Goal: Task Accomplishment & Management: Use online tool/utility

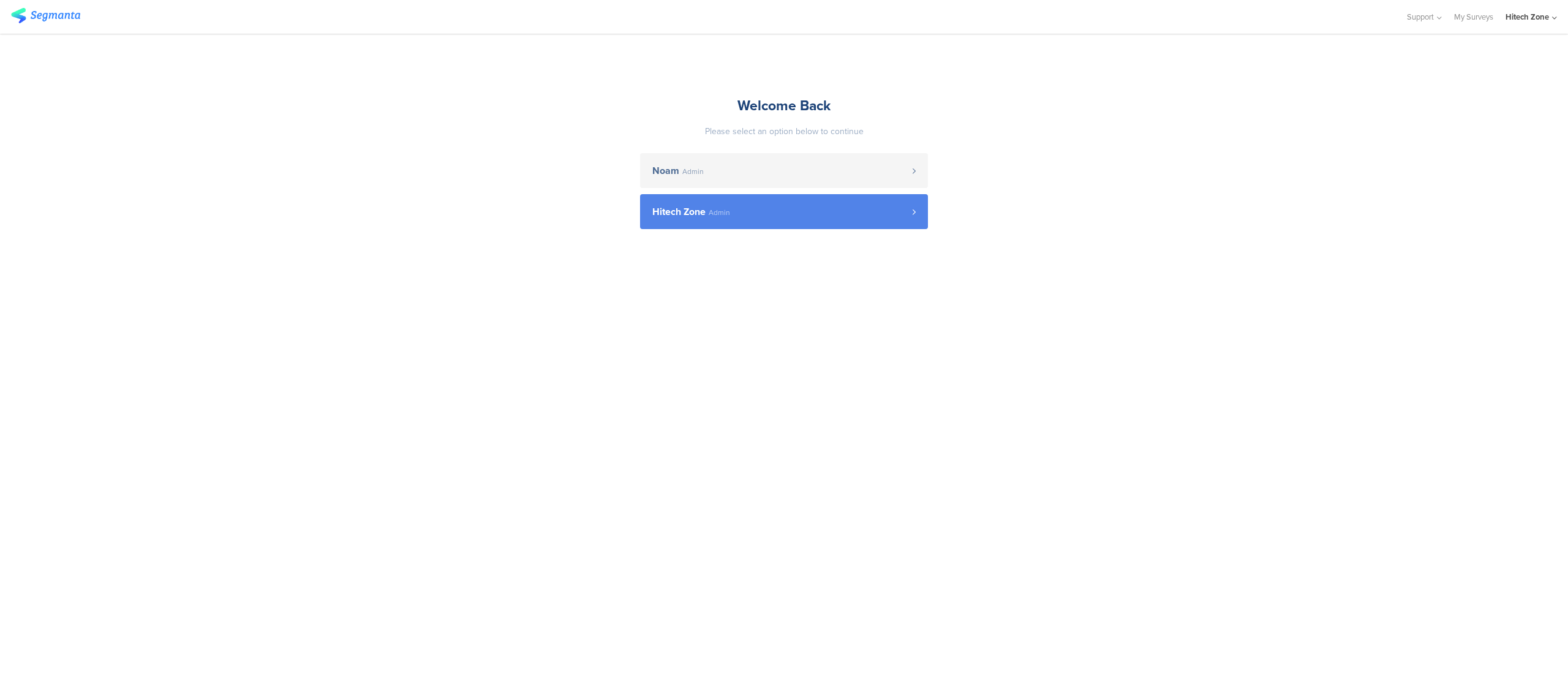
click at [696, 208] on span "Hitech Zone" at bounding box center [678, 211] width 53 height 10
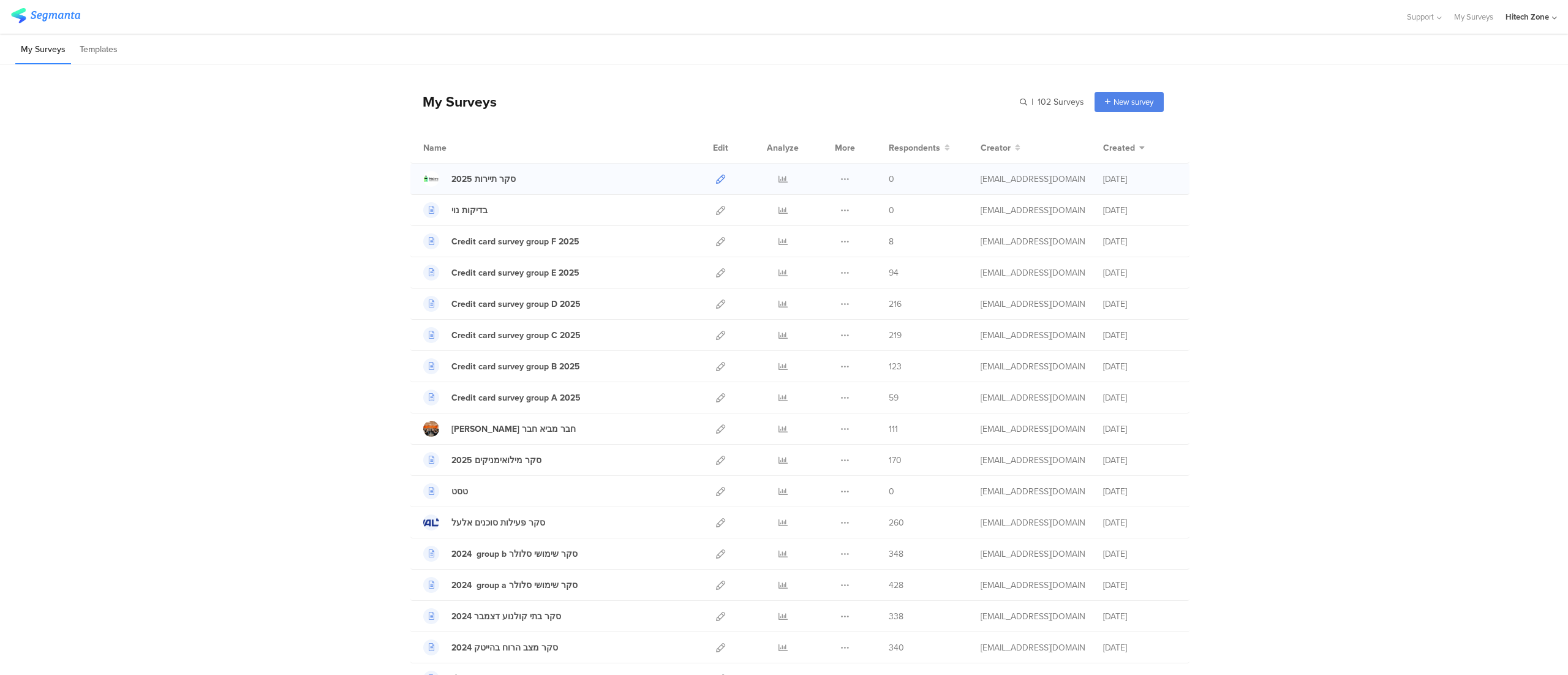
click at [716, 178] on icon at bounding box center [721, 179] width 9 height 9
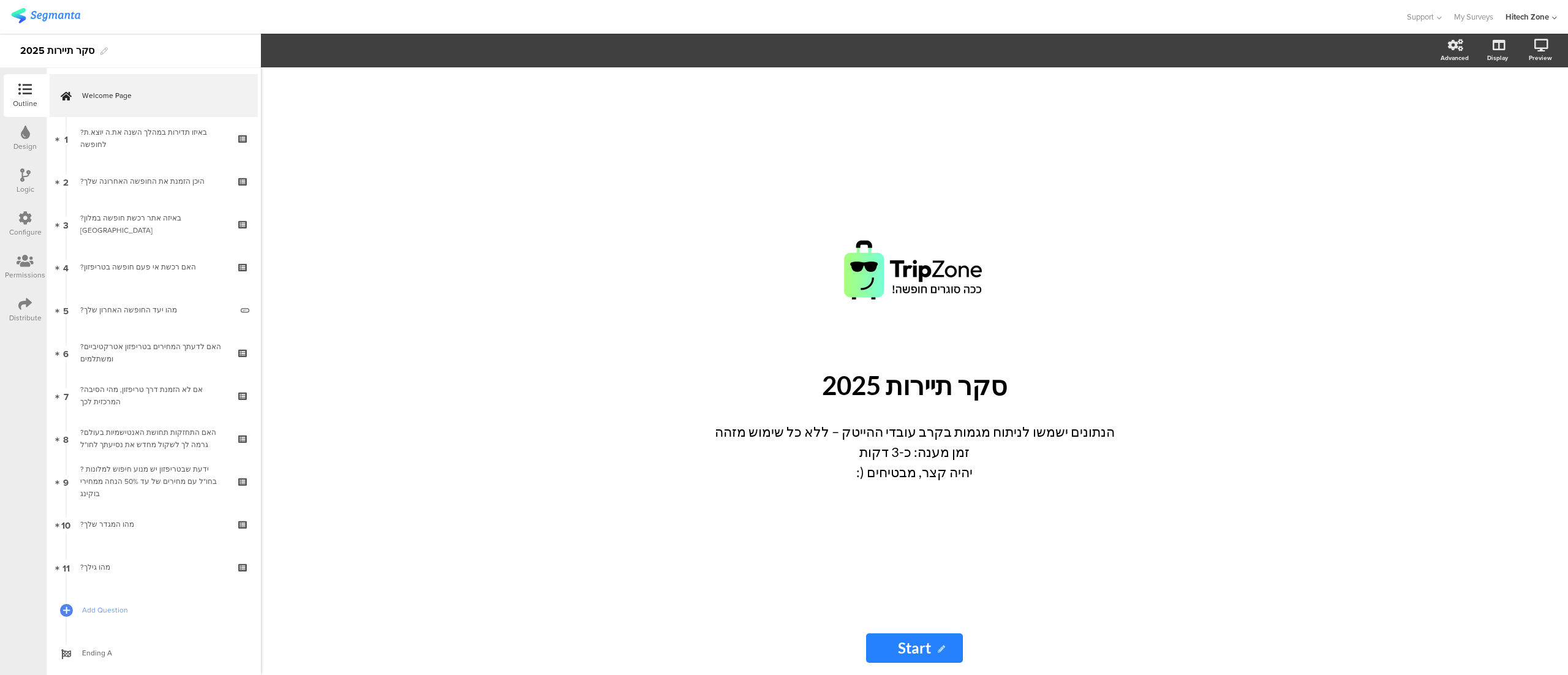
click at [22, 270] on div "Permissions" at bounding box center [25, 275] width 41 height 11
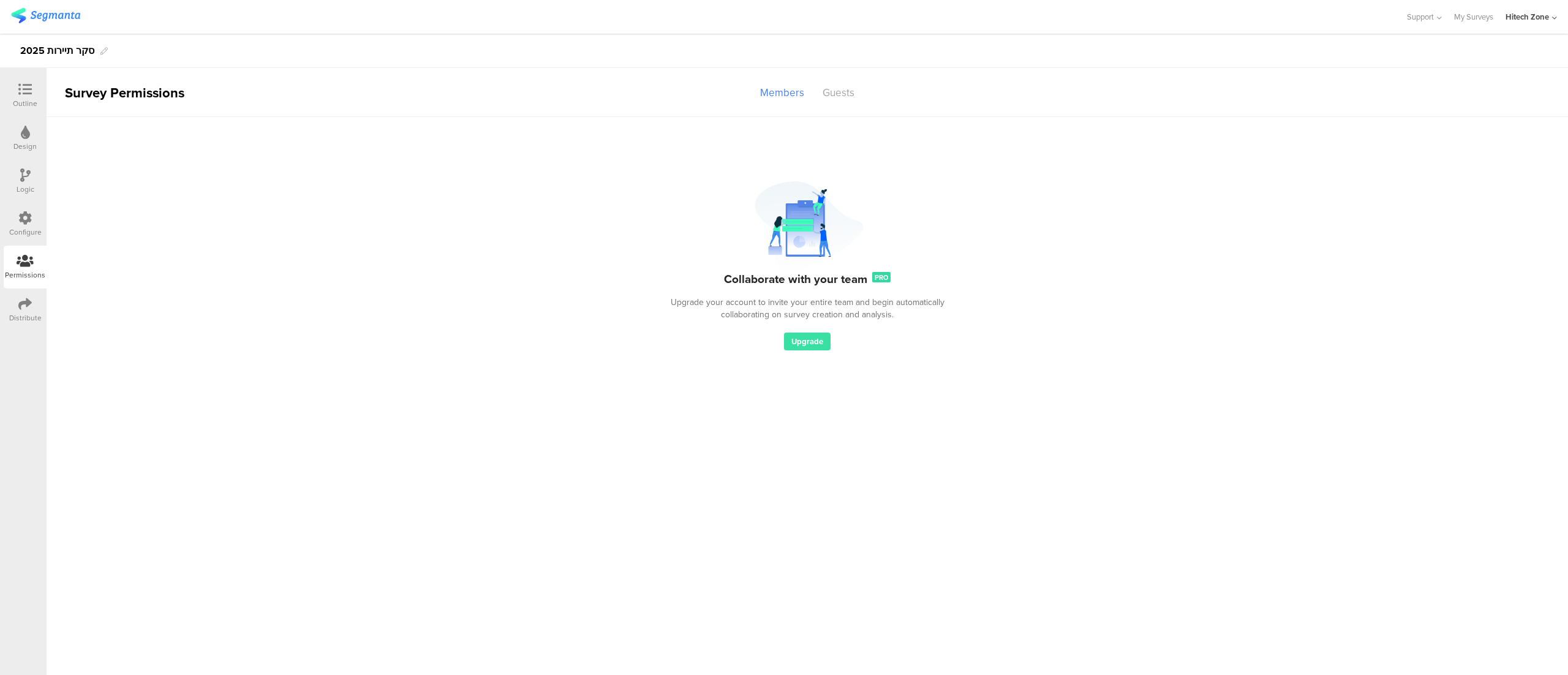
click at [30, 311] on div at bounding box center [25, 304] width 14 height 16
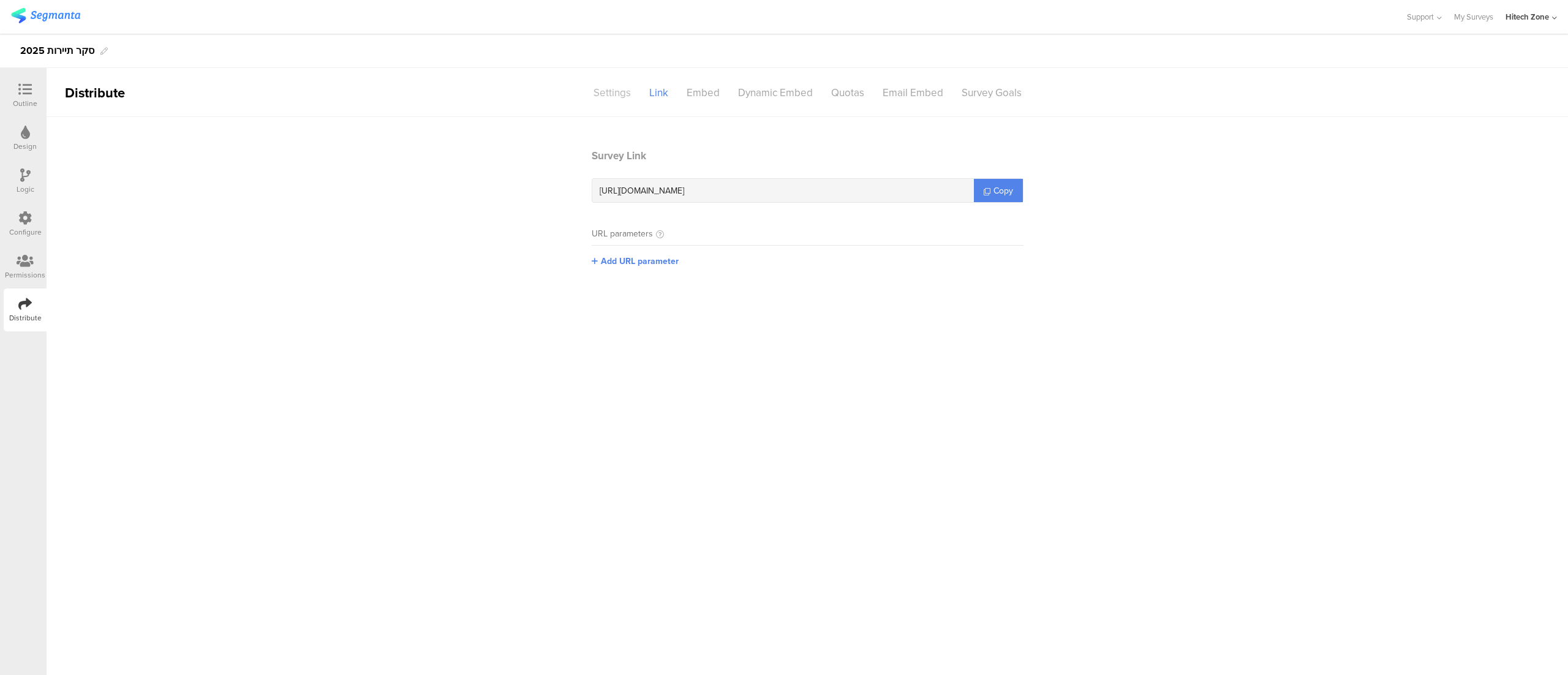
click at [614, 92] on div "Settings" at bounding box center [612, 92] width 56 height 21
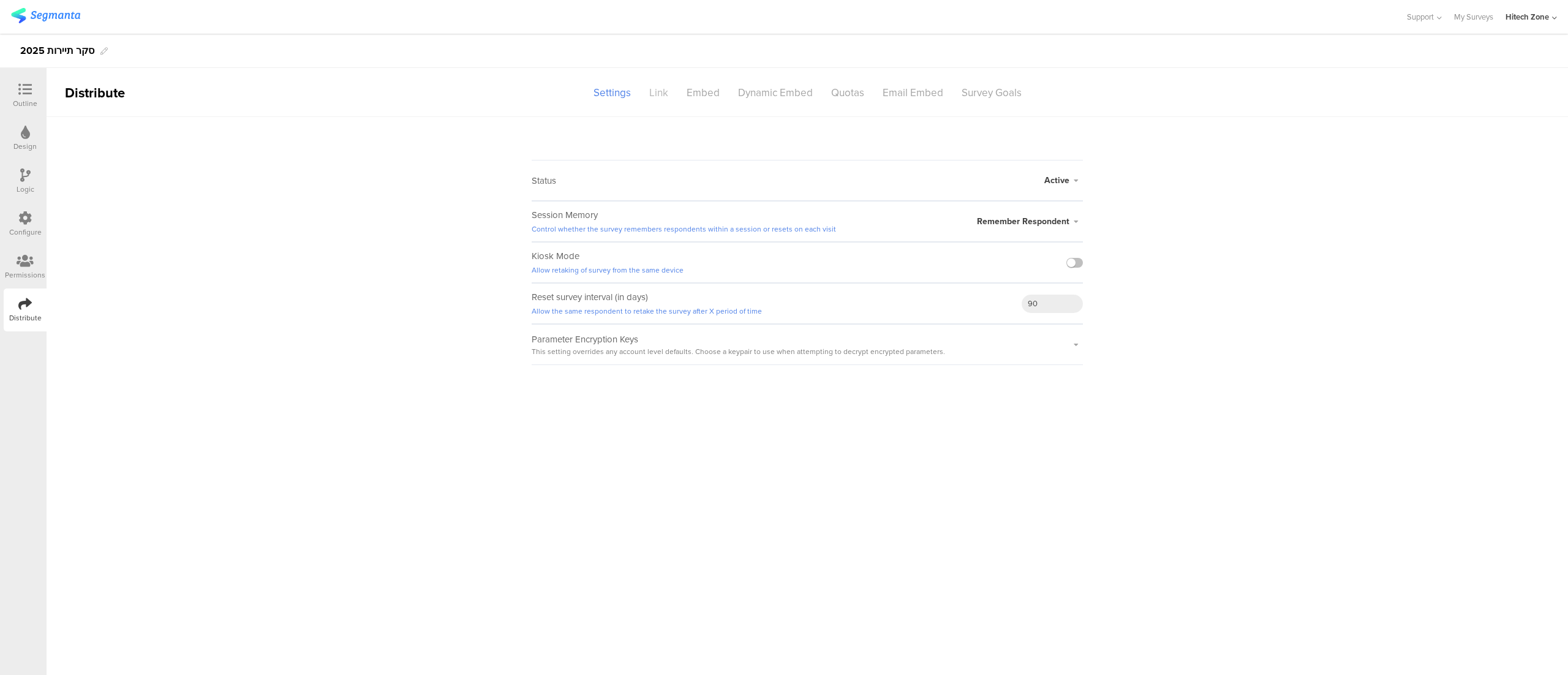
click at [664, 85] on div "Link" at bounding box center [659, 92] width 37 height 21
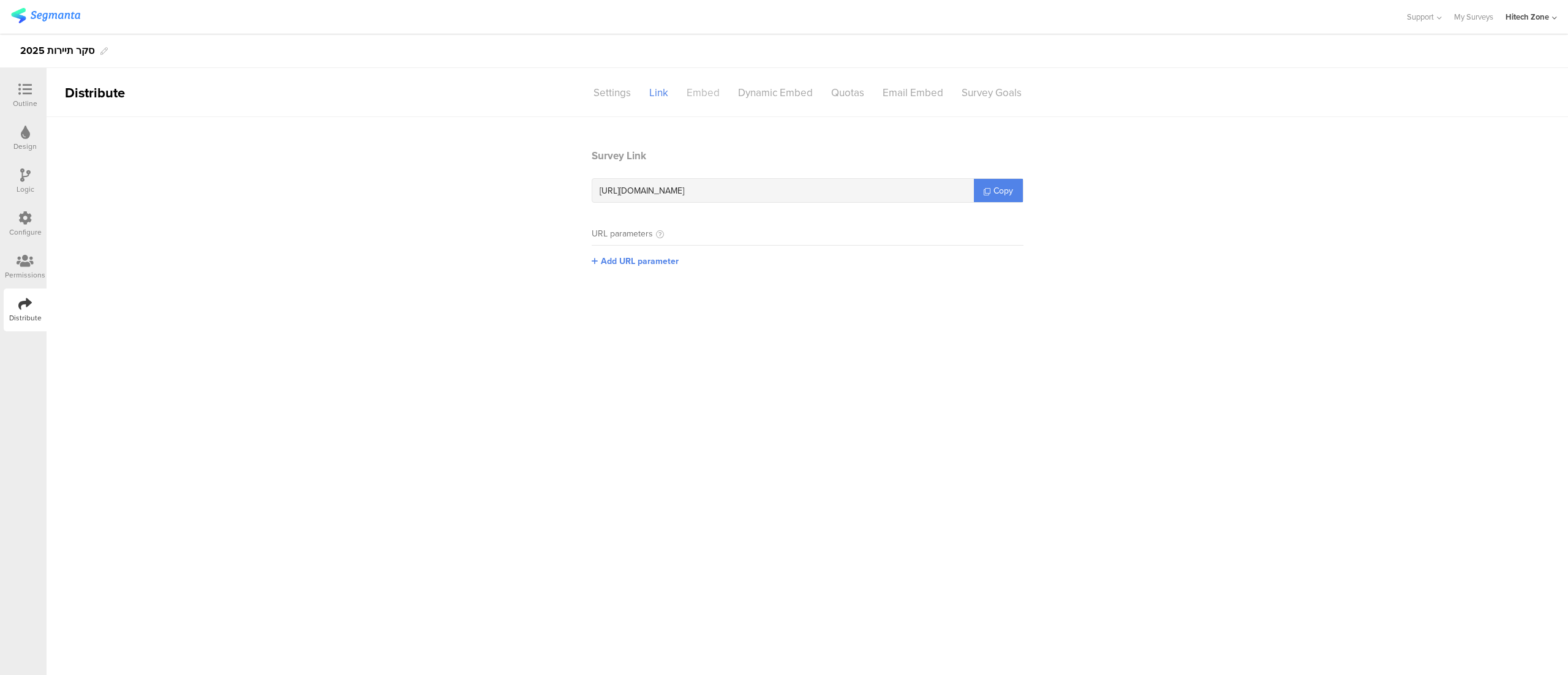
click at [699, 91] on div "Embed" at bounding box center [702, 92] width 51 height 21
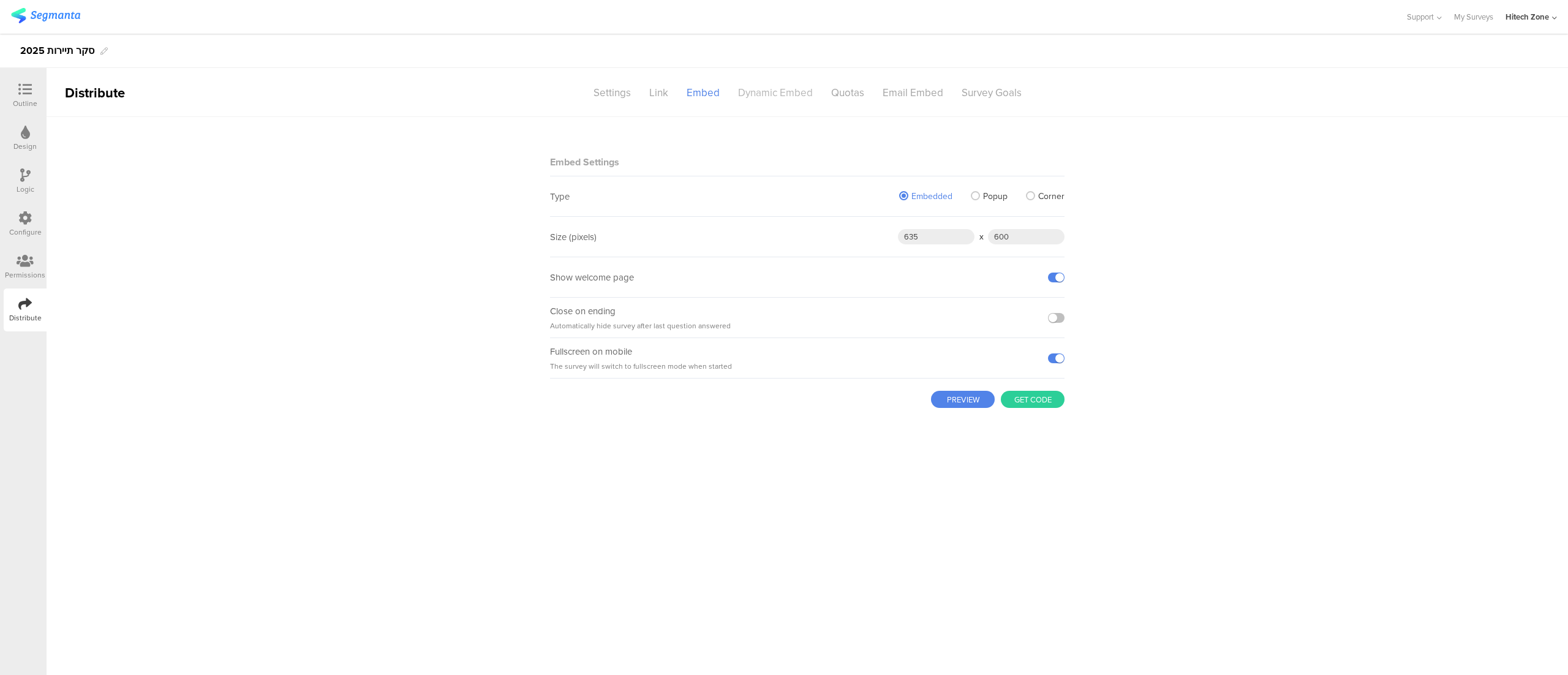
click at [764, 88] on div "Dynamic Embed" at bounding box center [776, 92] width 93 height 21
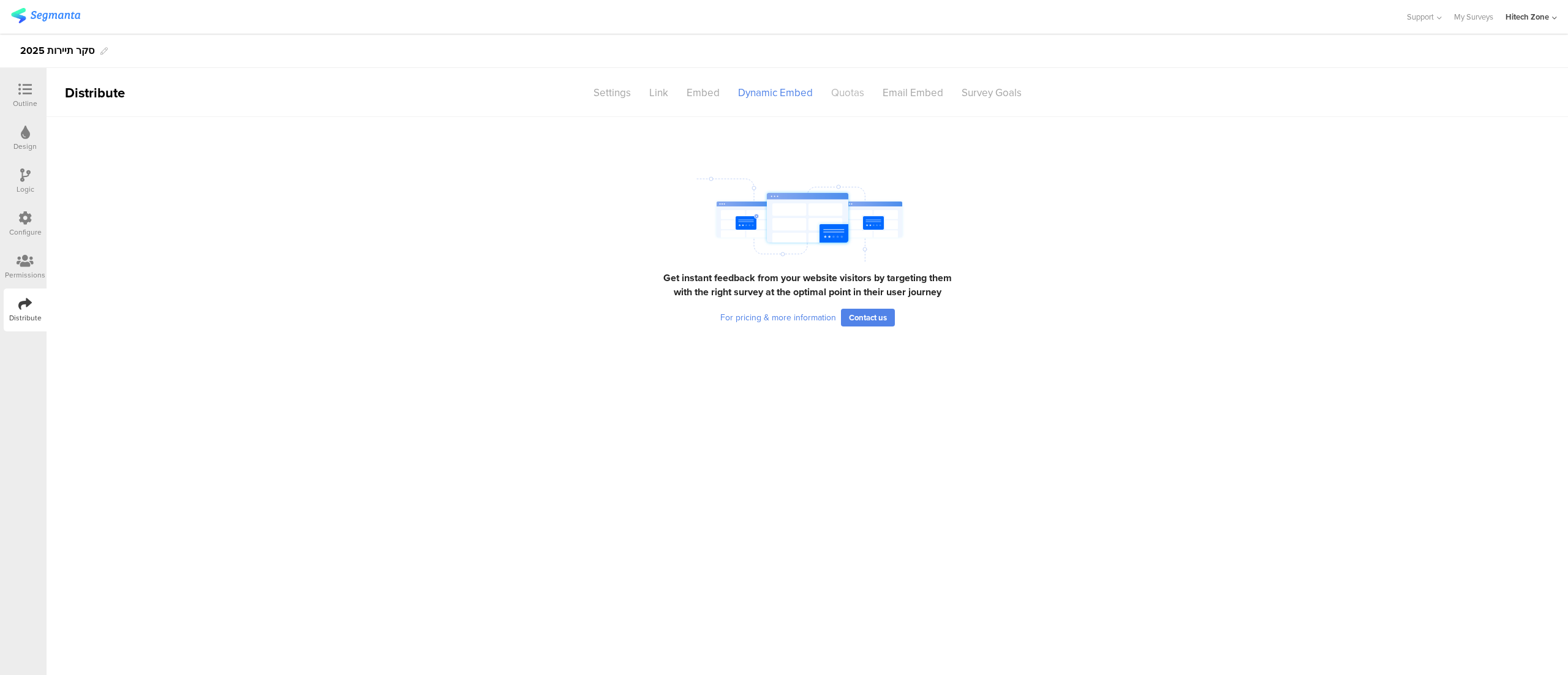
click at [861, 91] on div "Quotas" at bounding box center [847, 92] width 51 height 21
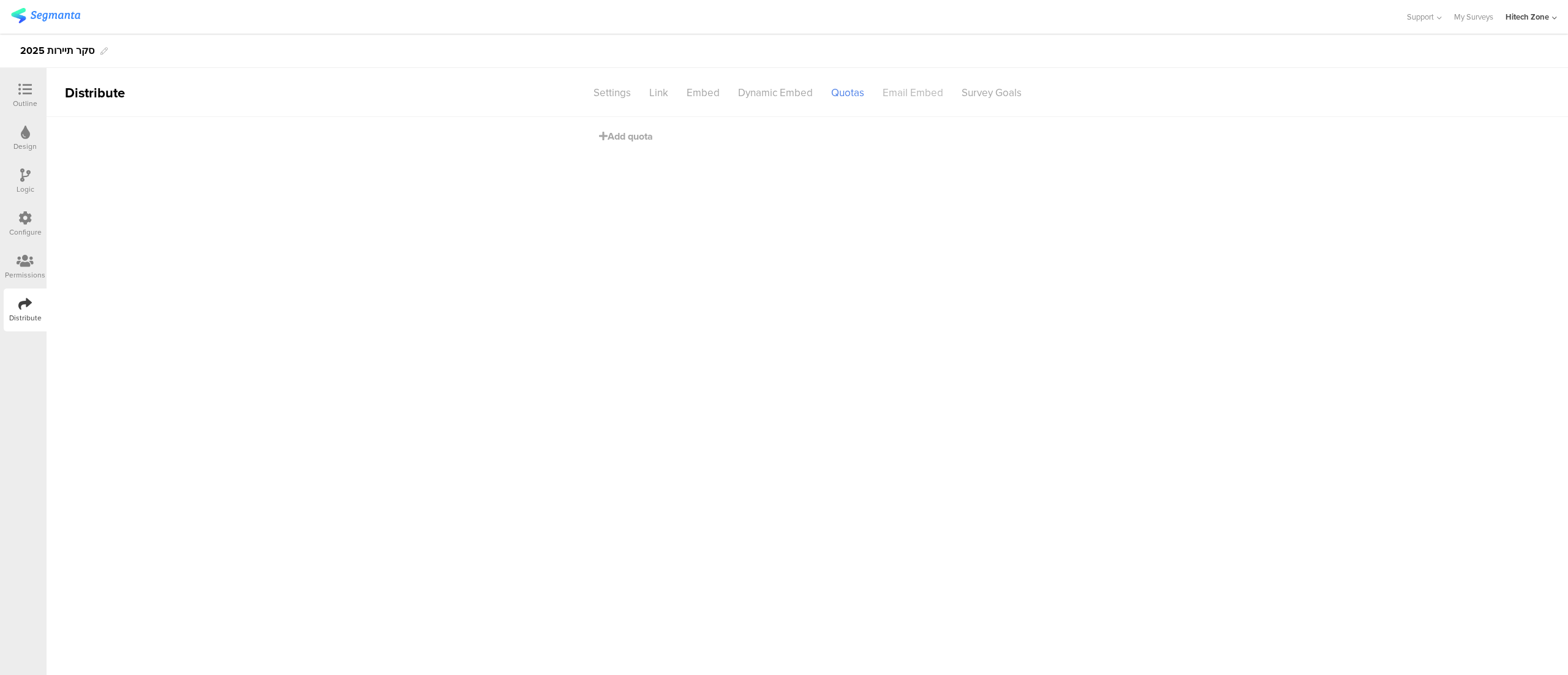
click at [897, 95] on div "Email Embed" at bounding box center [913, 92] width 79 height 21
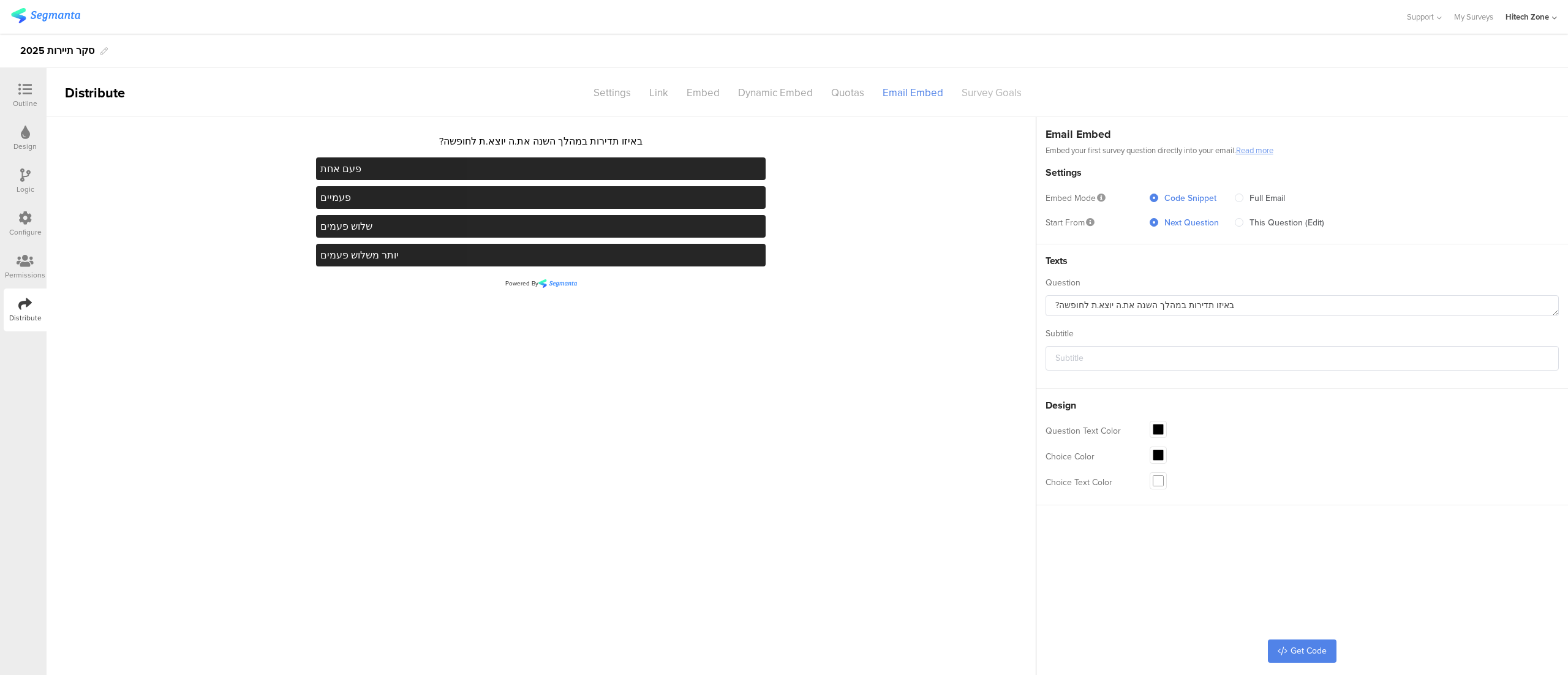
click at [971, 88] on div "Survey Goals" at bounding box center [992, 92] width 79 height 21
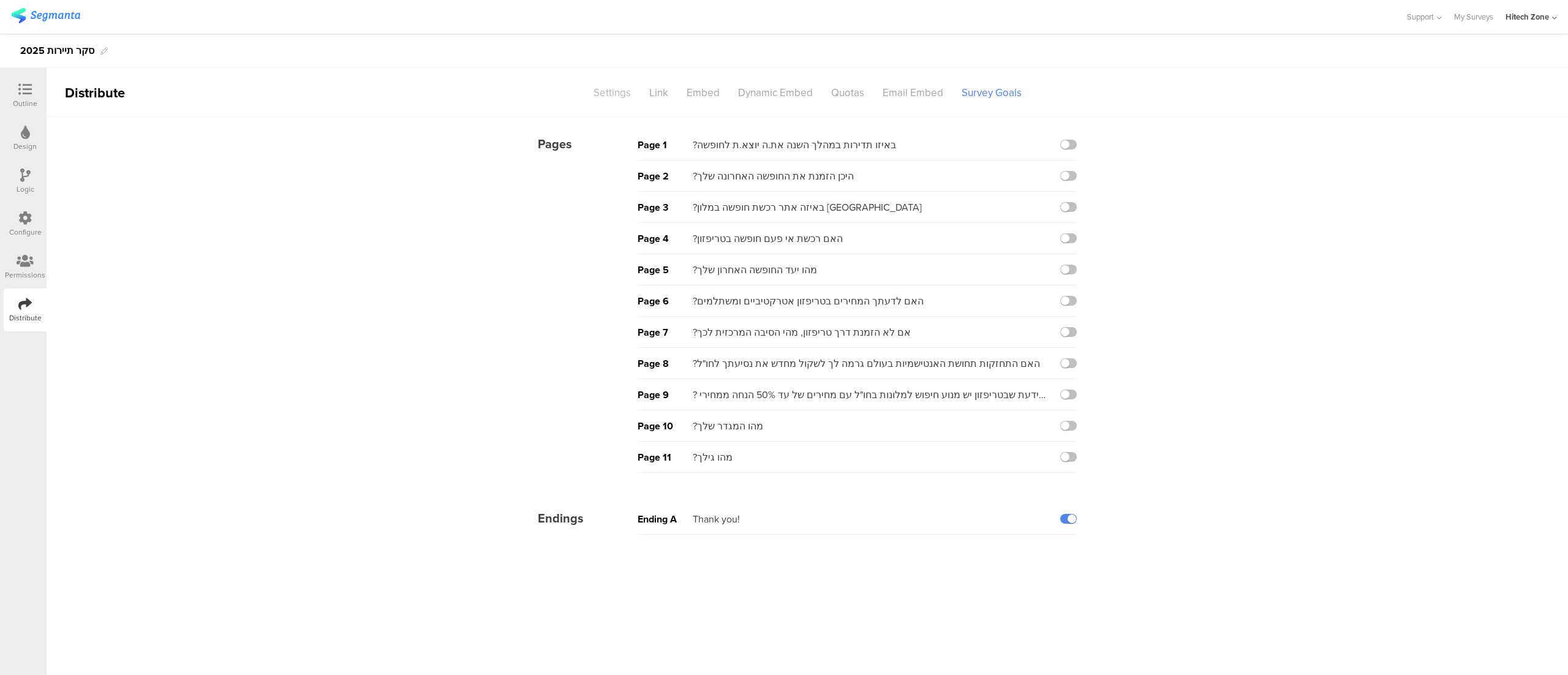
click at [618, 83] on div "Settings" at bounding box center [612, 92] width 56 height 21
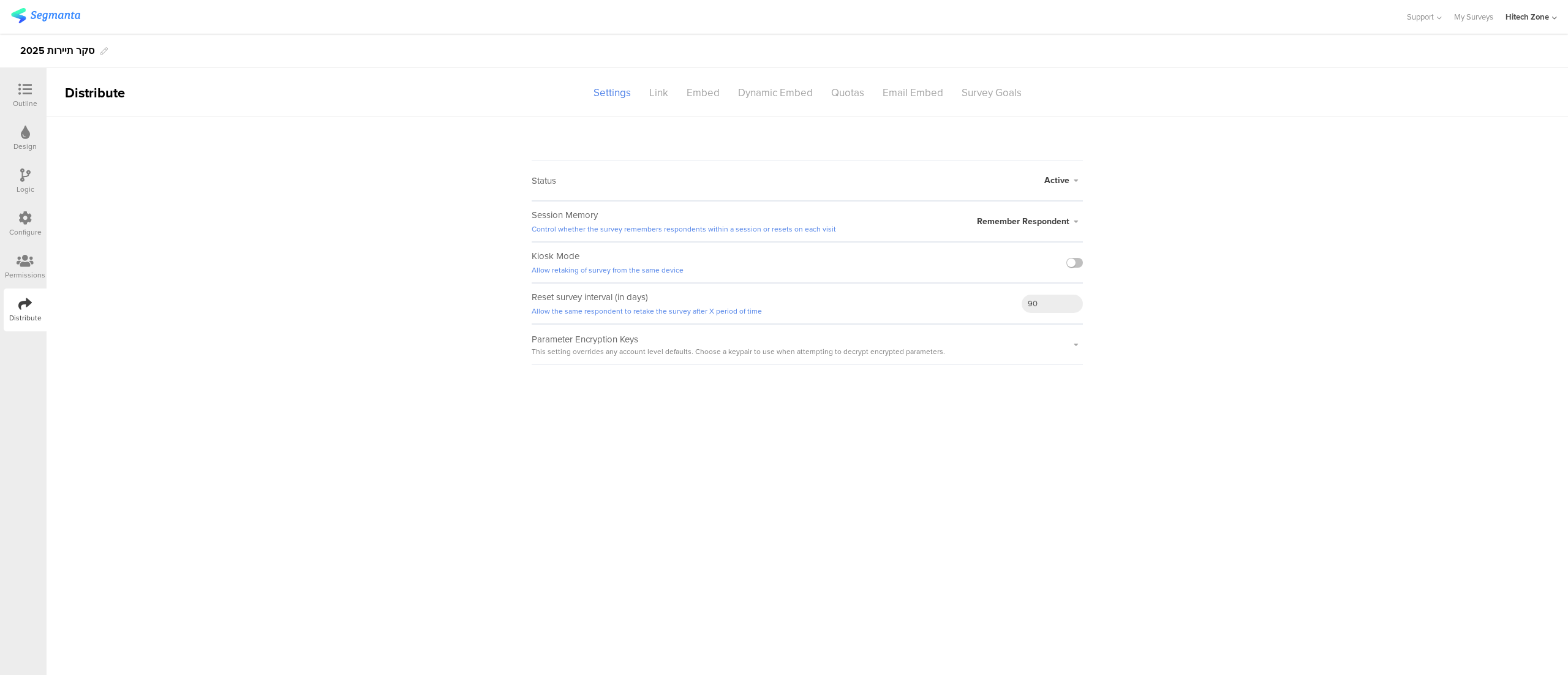
click at [22, 85] on icon at bounding box center [25, 89] width 14 height 14
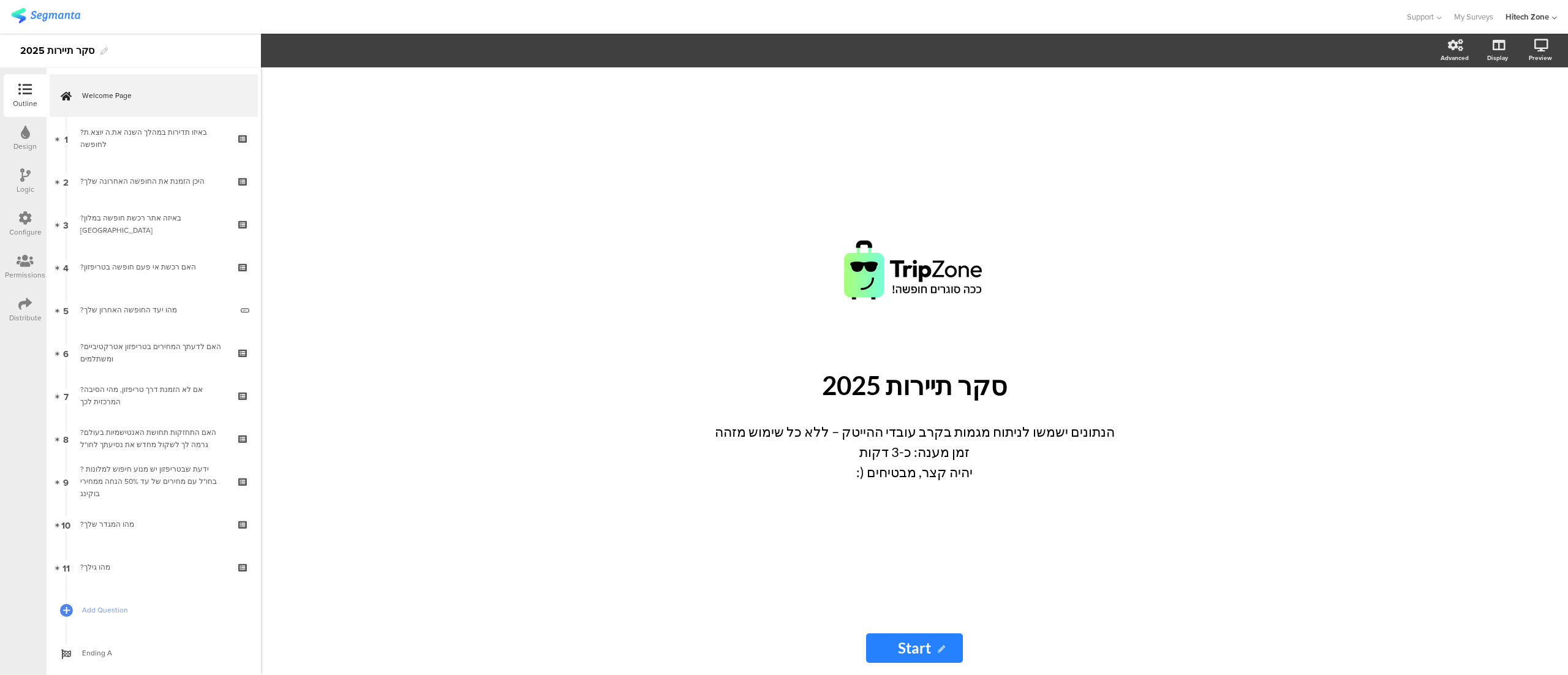
click at [24, 122] on div "Design" at bounding box center [25, 138] width 43 height 43
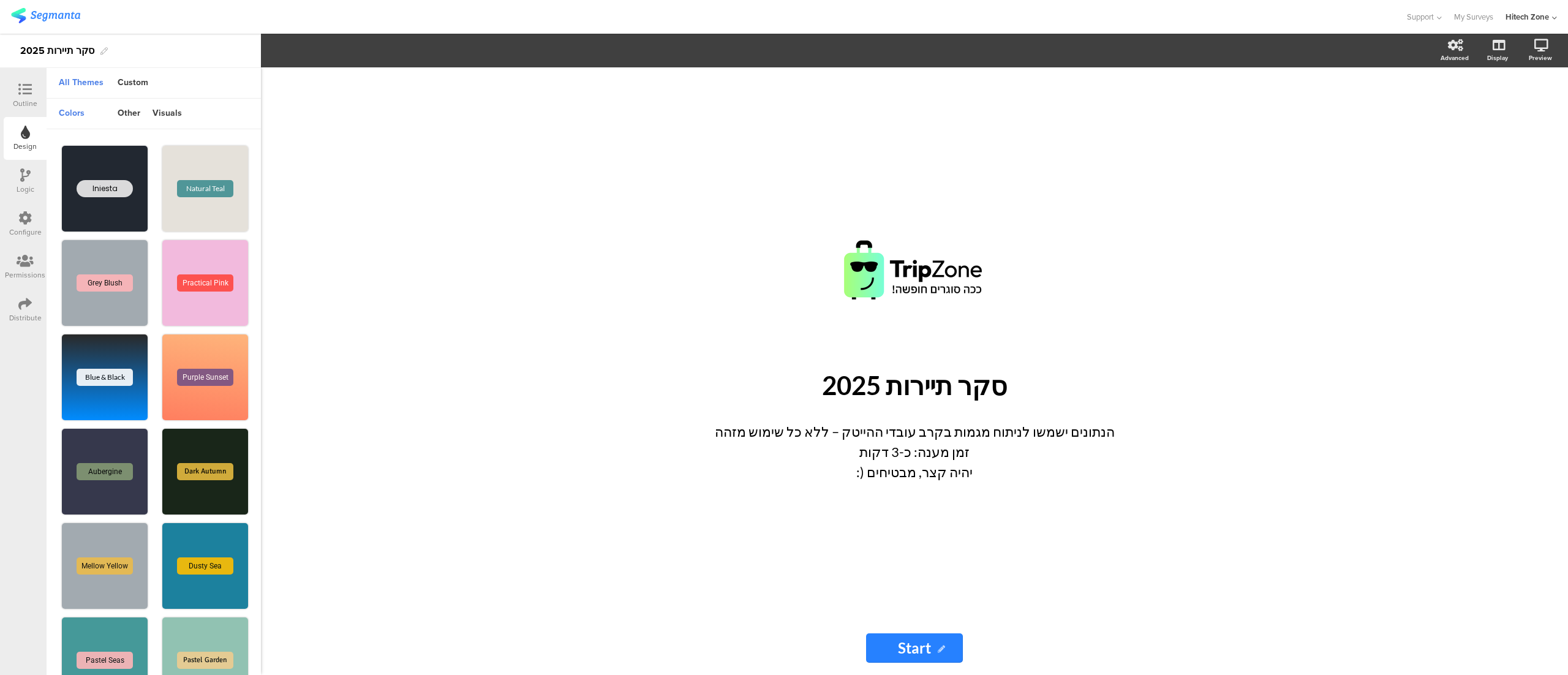
click at [19, 127] on div "Design" at bounding box center [25, 138] width 43 height 43
click at [19, 184] on div "Logic" at bounding box center [25, 189] width 18 height 11
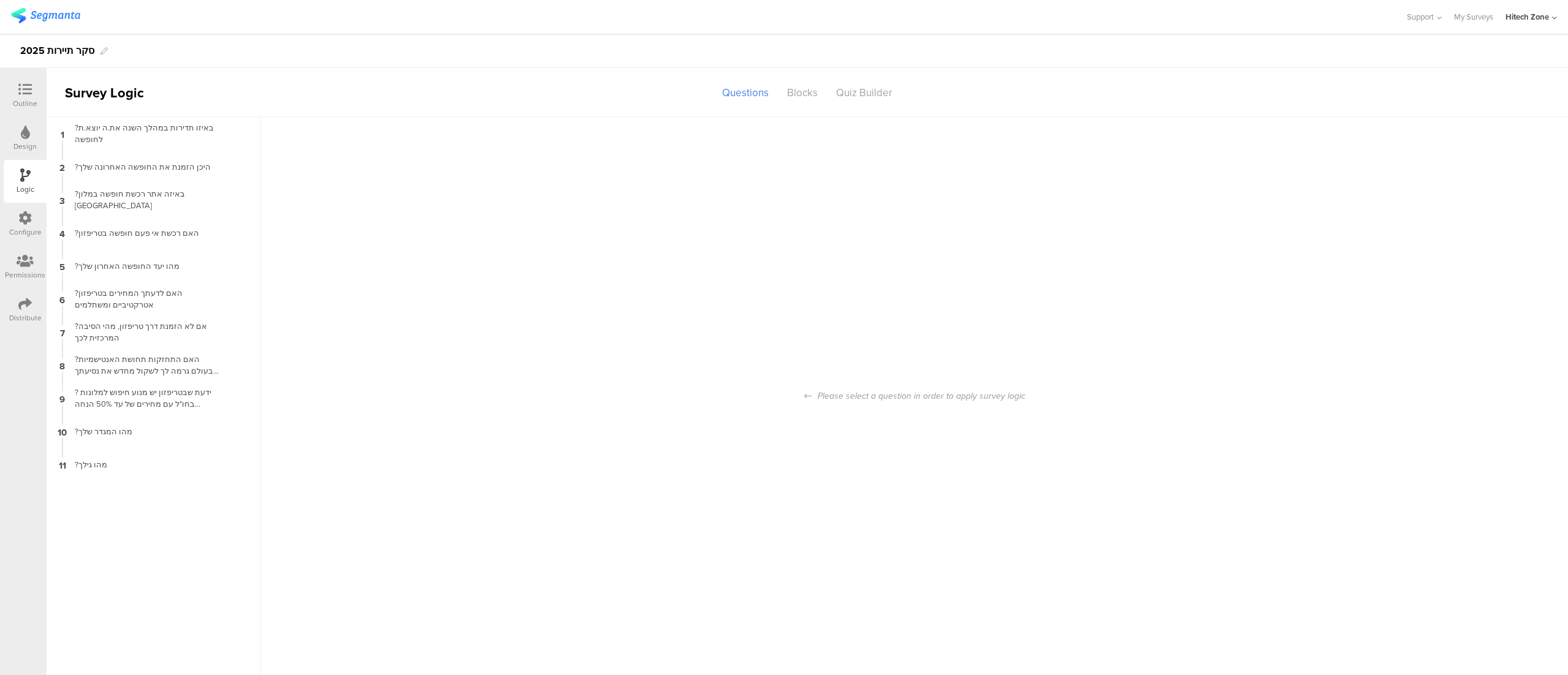
click at [19, 210] on div "Configure" at bounding box center [25, 224] width 43 height 43
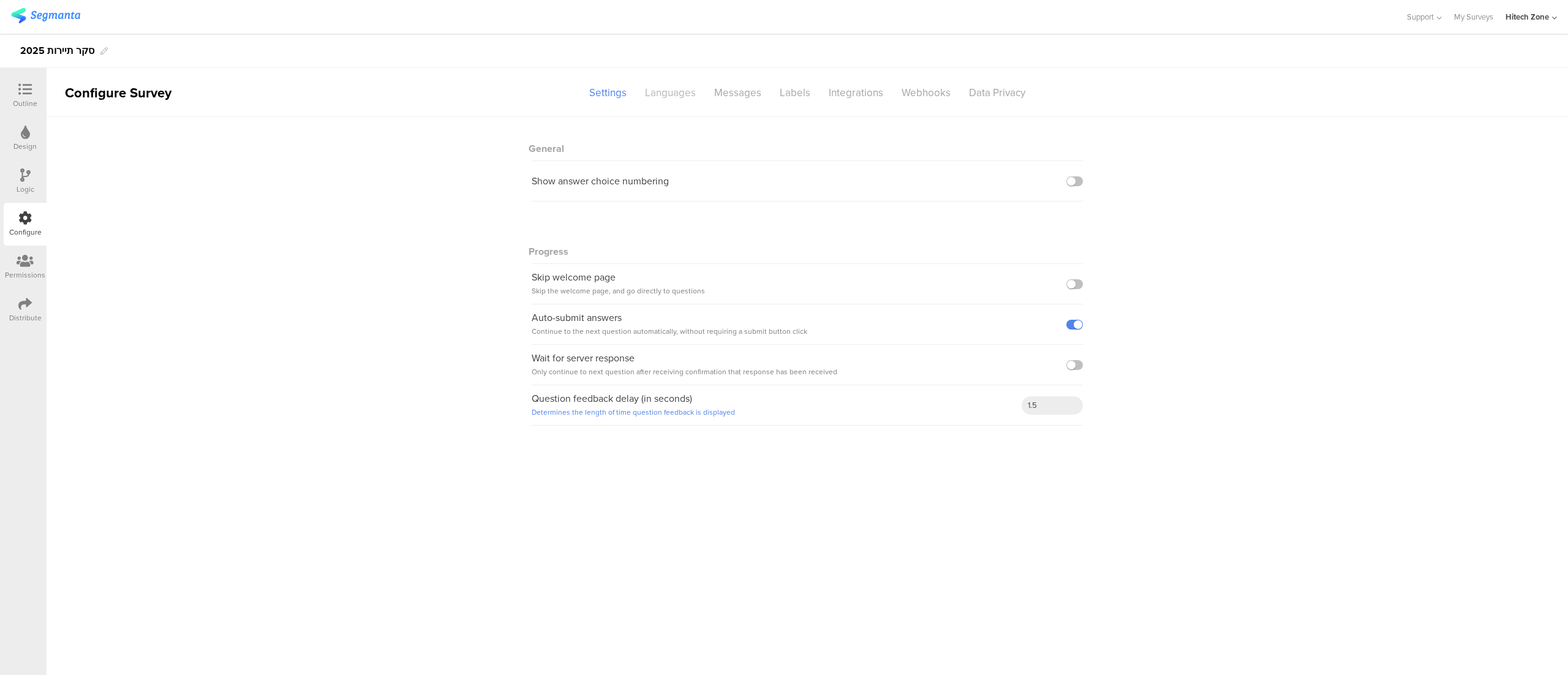
click at [679, 95] on div "Languages" at bounding box center [670, 92] width 70 height 21
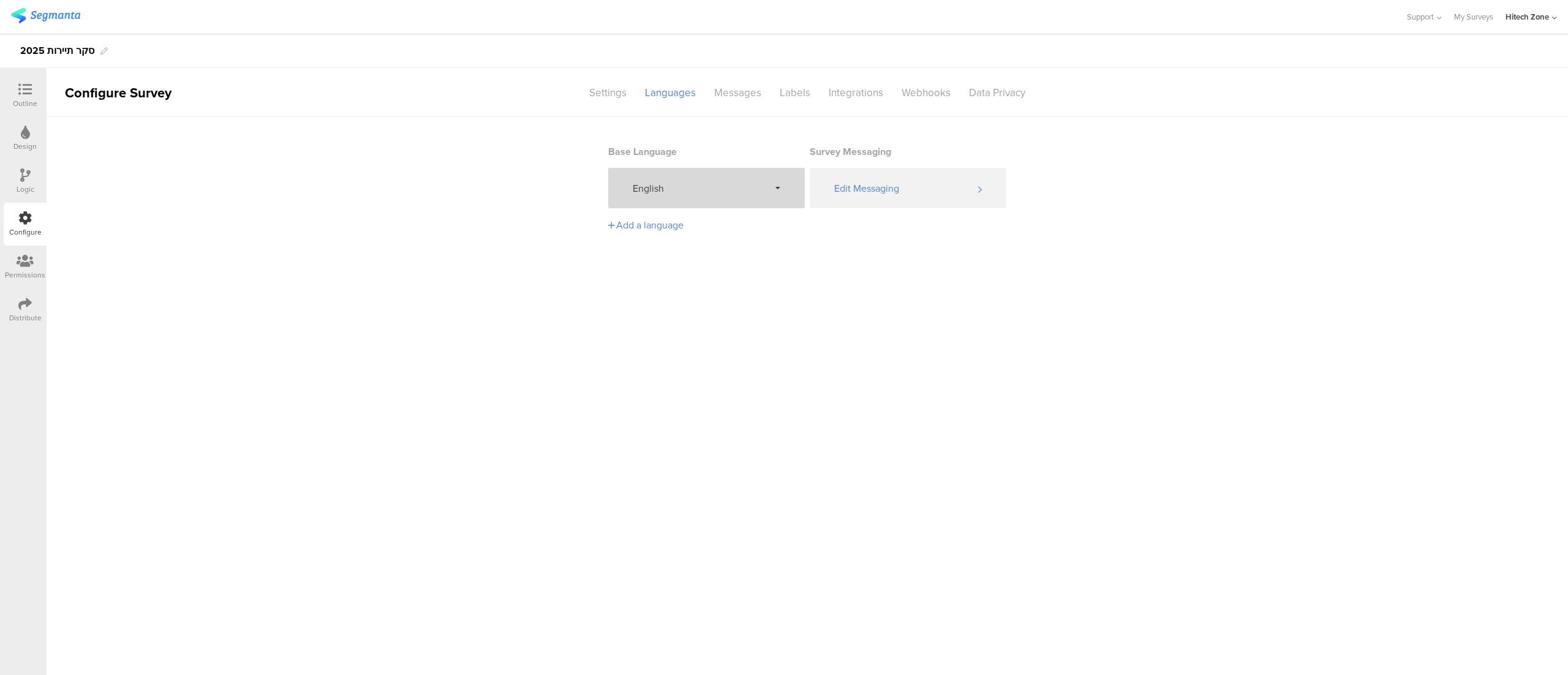
click at [761, 197] on div "English" at bounding box center [707, 188] width 197 height 41
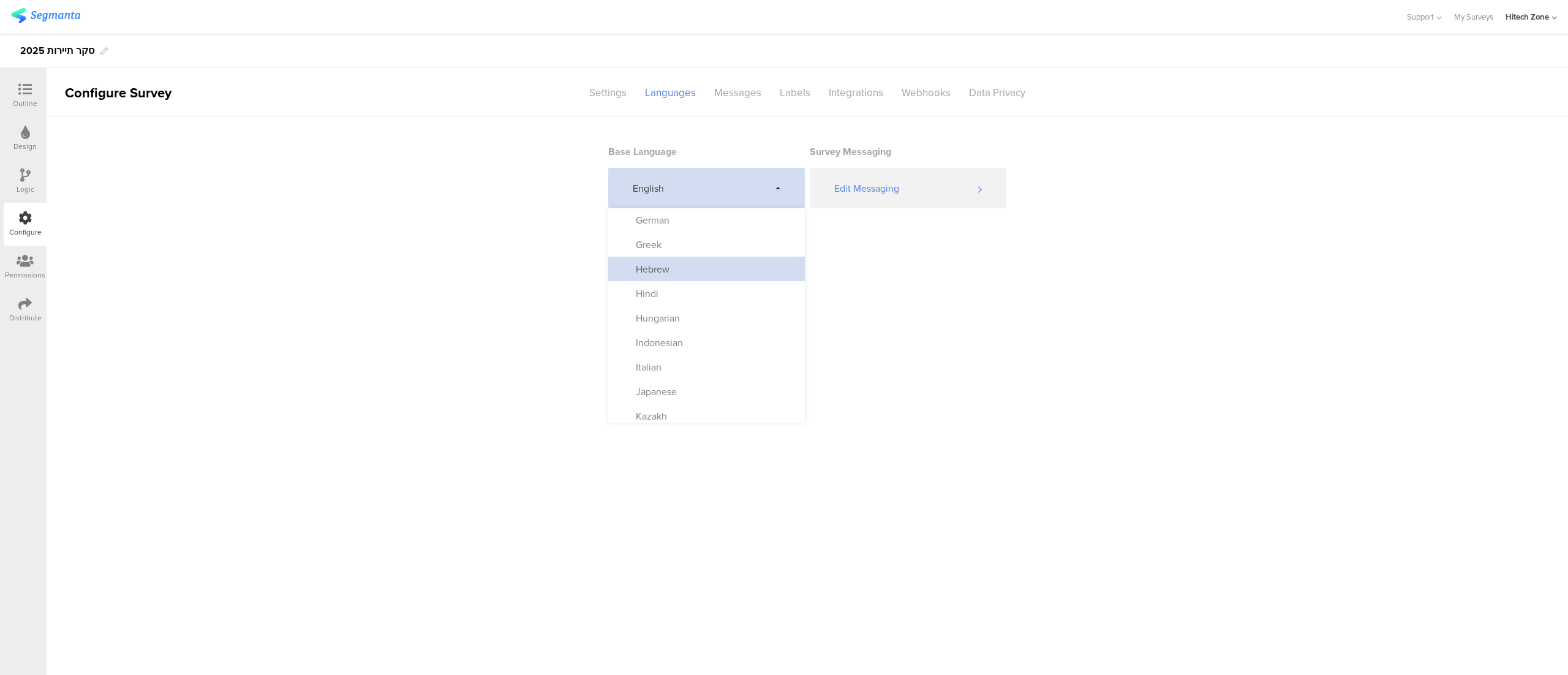
click at [703, 259] on div "Hebrew" at bounding box center [707, 269] width 197 height 24
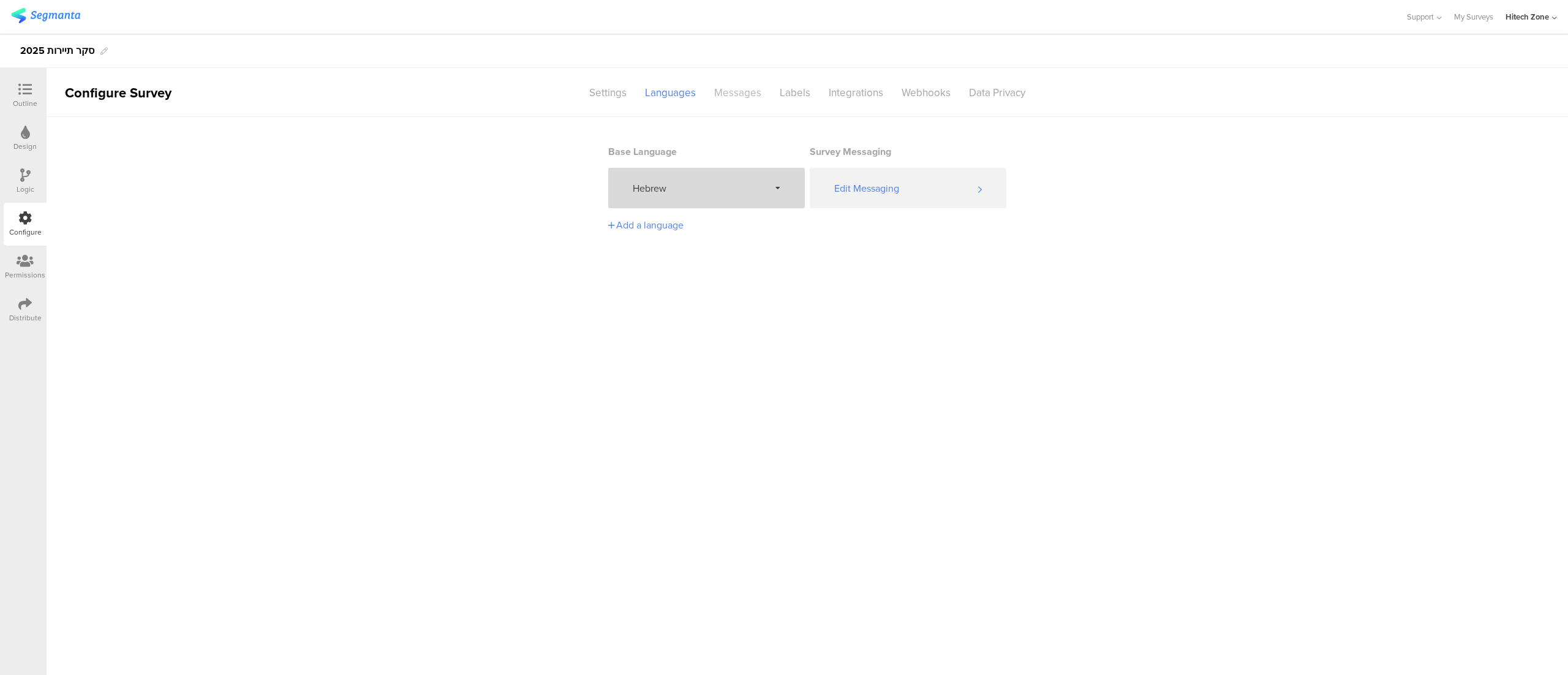
click at [755, 99] on div "Messages" at bounding box center [738, 92] width 66 height 21
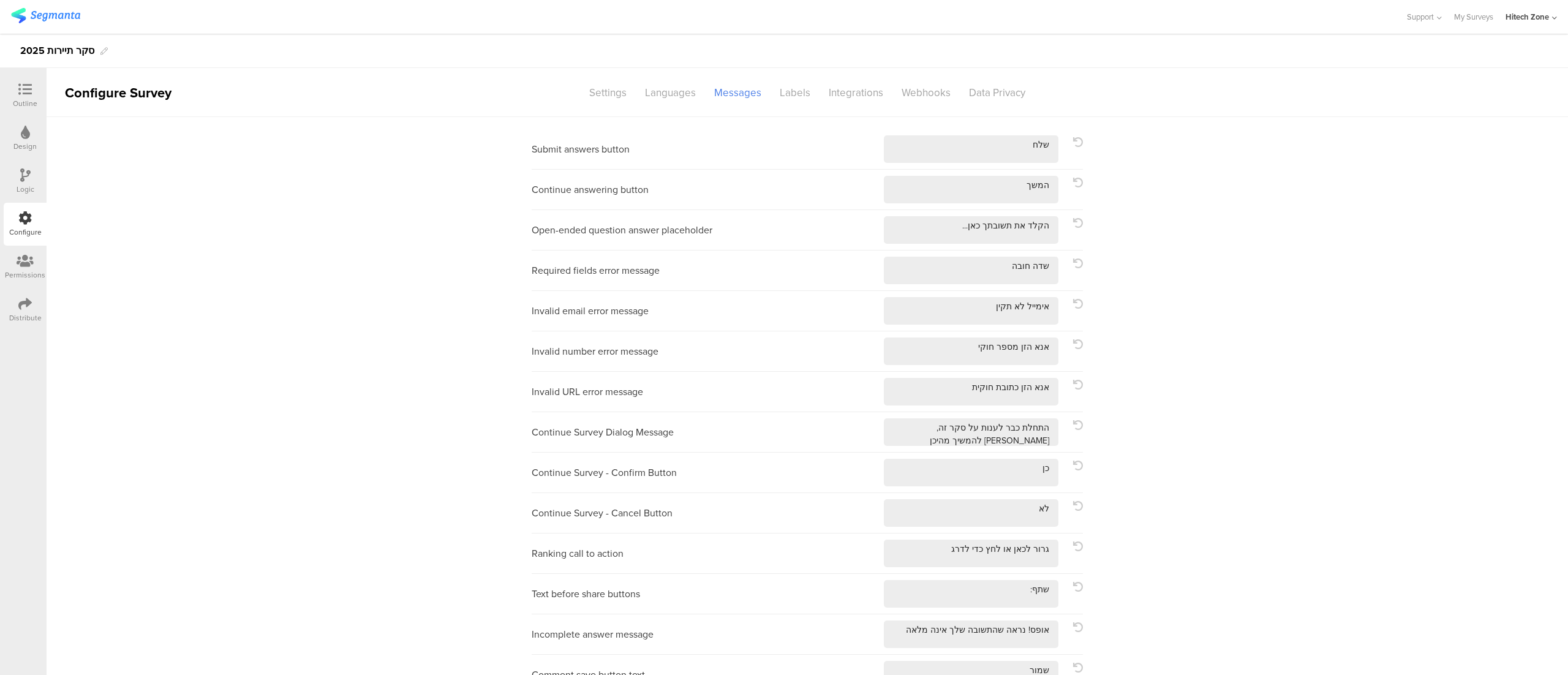
click at [22, 95] on icon at bounding box center [25, 89] width 14 height 14
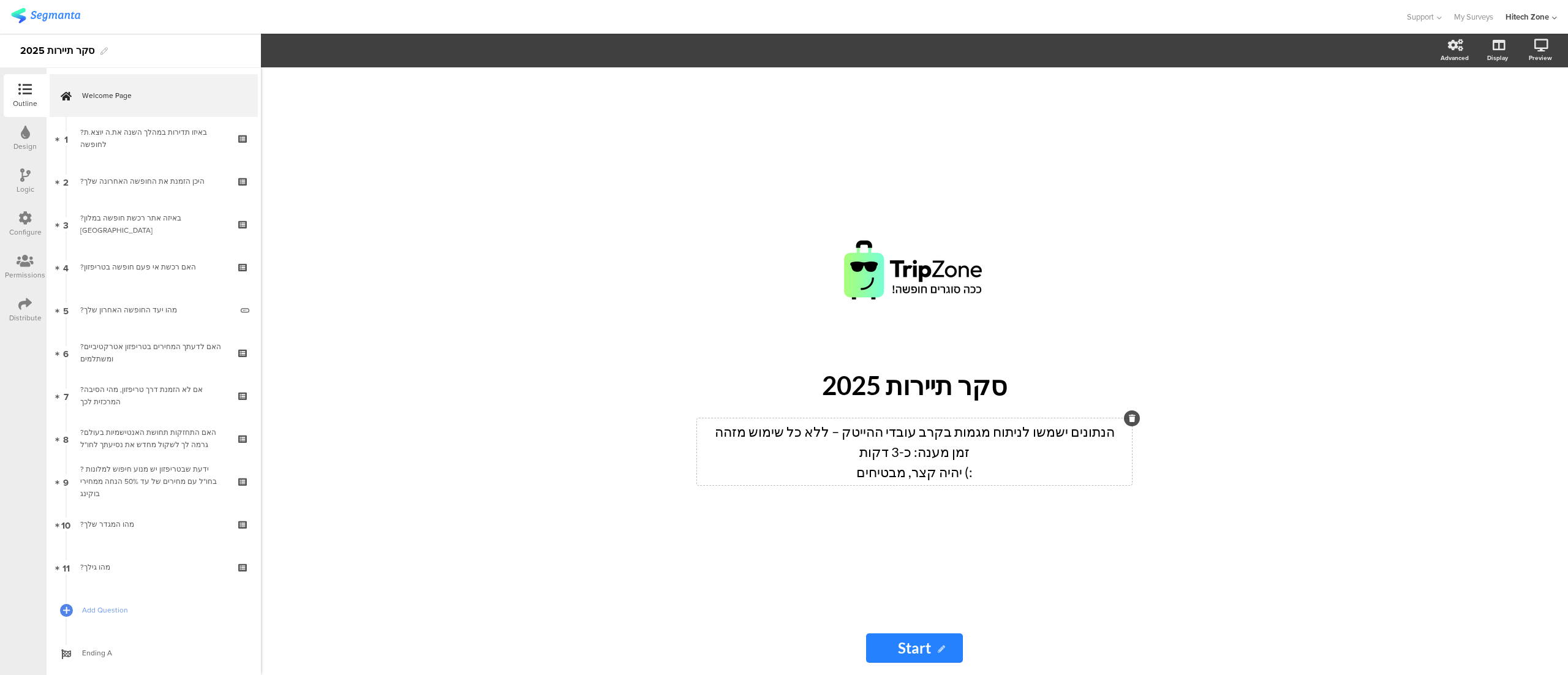
click at [861, 469] on div "הנתונים ישמשו לניתוח מגמות בקרב עובדי ההייטק – ללא כל שימוש מזהה זמן מענה: כ-3 …" at bounding box center [914, 452] width 435 height 67
drag, startPoint x: 958, startPoint y: 467, endPoint x: 975, endPoint y: 469, distance: 17.1
click at [975, 469] on p ":) יהיה קצר, מבטיחים :)" at bounding box center [915, 472] width 429 height 20
click at [1081, 244] on div "/" at bounding box center [915, 270] width 454 height 153
click at [1226, 240] on div "/ סקר תיירות 2025 סקר תיירות 2025 הנתונים ישמשו לניתוח מגמות בקרב עובדי ההייטק …" at bounding box center [914, 371] width 1307 height 607
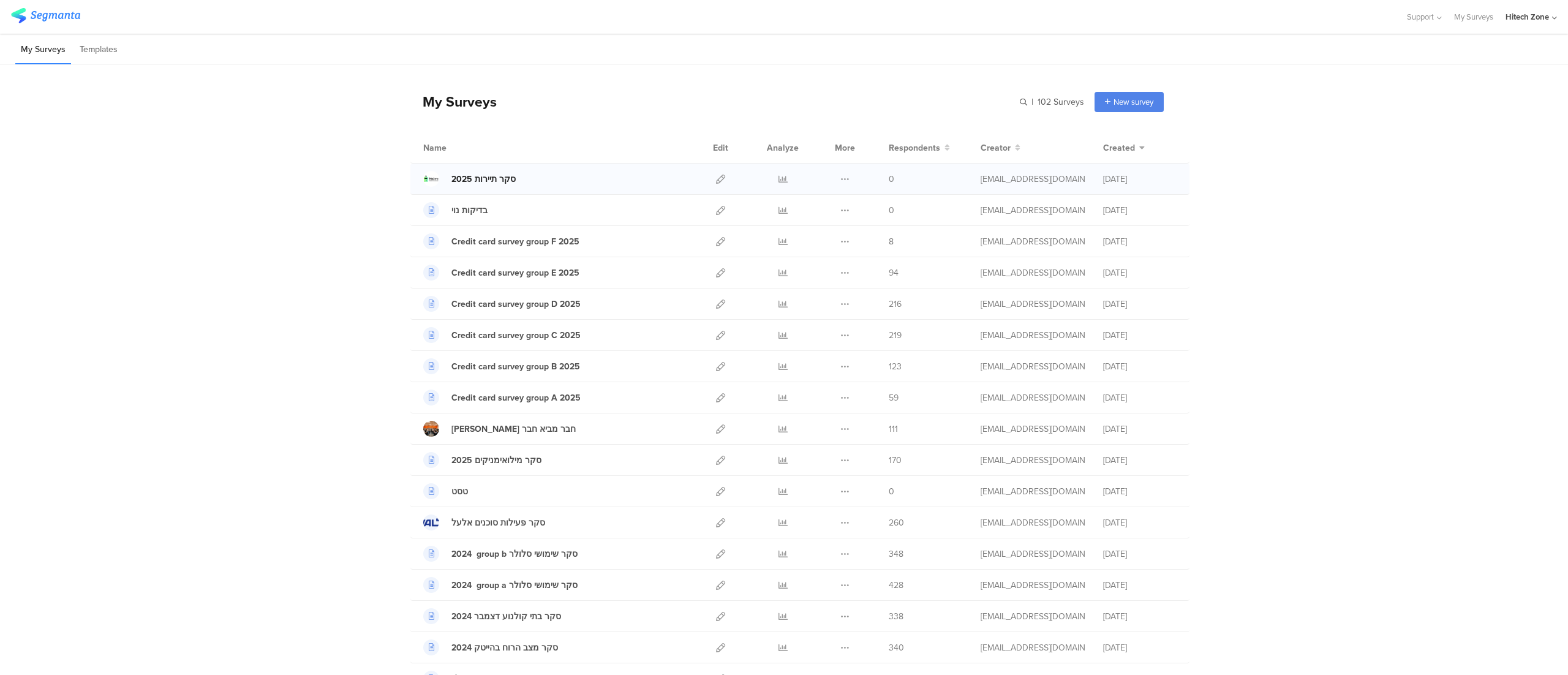
click at [501, 181] on div "סקר תיירות 2025" at bounding box center [483, 179] width 64 height 13
click at [500, 171] on link "סקר תיירות 2025" at bounding box center [469, 178] width 93 height 16
click at [716, 172] on link at bounding box center [721, 178] width 9 height 31
click at [488, 176] on div "סקר תיירות 2025" at bounding box center [483, 179] width 64 height 13
click at [494, 178] on div "סקר תיירות 2025" at bounding box center [483, 179] width 64 height 13
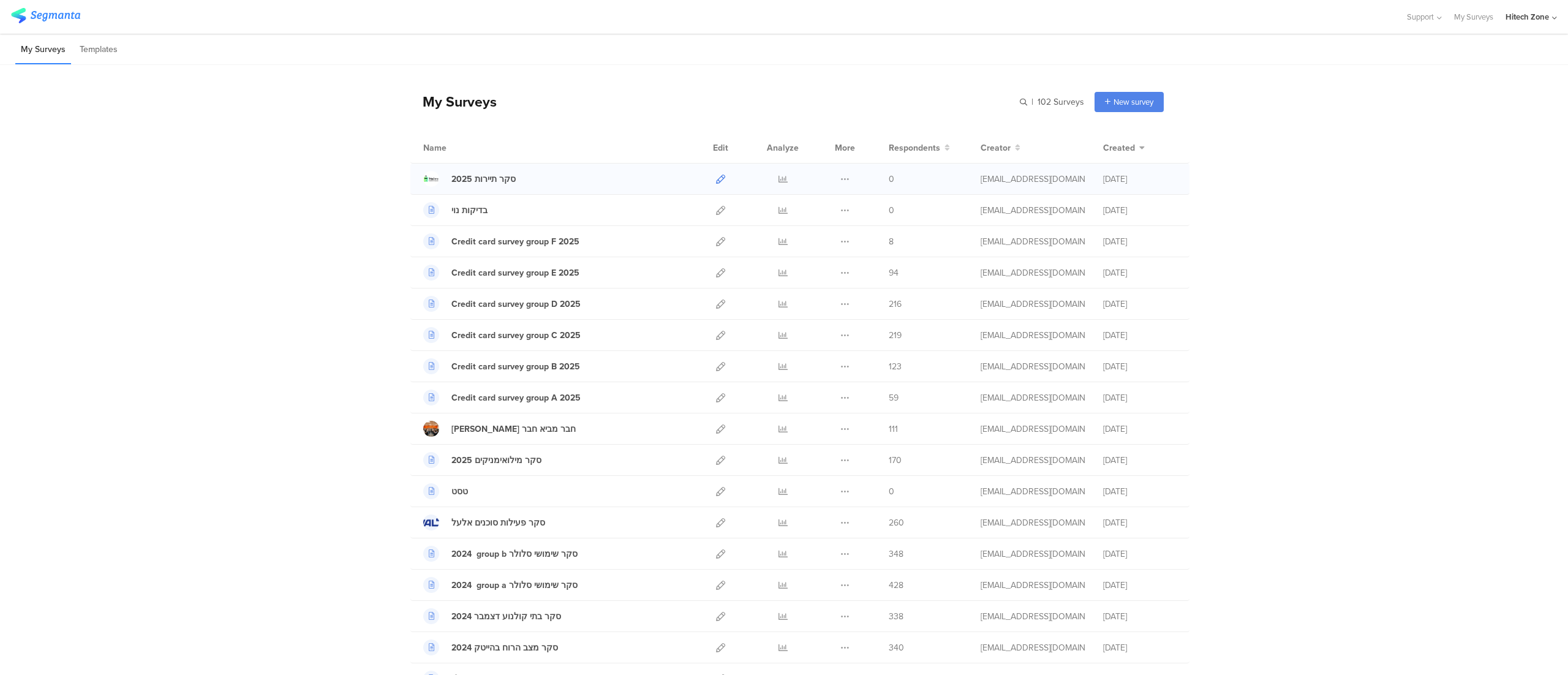
click at [716, 180] on icon at bounding box center [721, 179] width 9 height 9
click at [481, 179] on div "סקר תיירות 2025" at bounding box center [483, 179] width 64 height 13
click at [482, 171] on link "סקר תיירות 2025" at bounding box center [469, 178] width 93 height 16
click at [467, 174] on div "סקר תיירות 2025" at bounding box center [483, 179] width 64 height 13
click at [479, 179] on div "סקר תיירות 2025" at bounding box center [483, 179] width 64 height 13
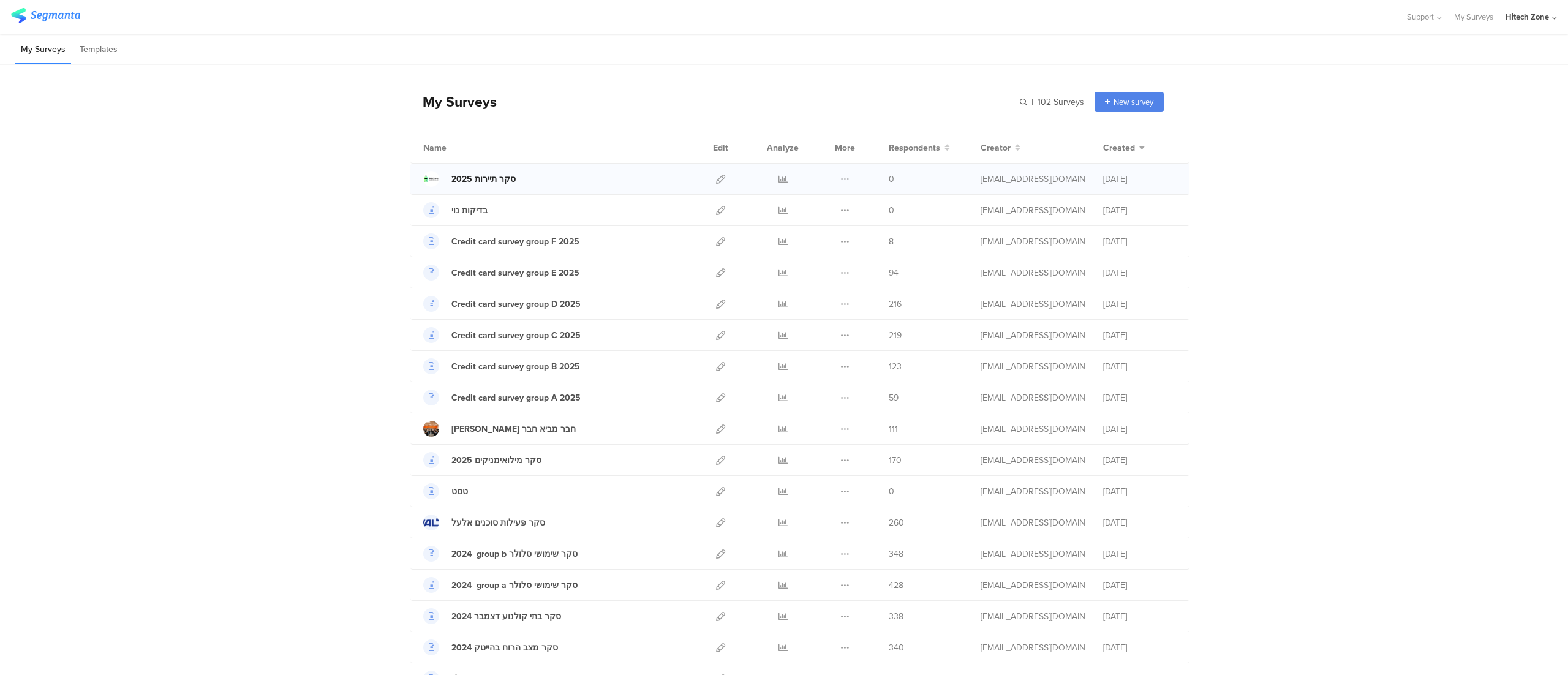
click at [492, 177] on div "סקר תיירות 2025" at bounding box center [483, 179] width 64 height 13
click at [716, 179] on icon at bounding box center [721, 179] width 9 height 9
click at [716, 181] on icon at bounding box center [721, 179] width 9 height 9
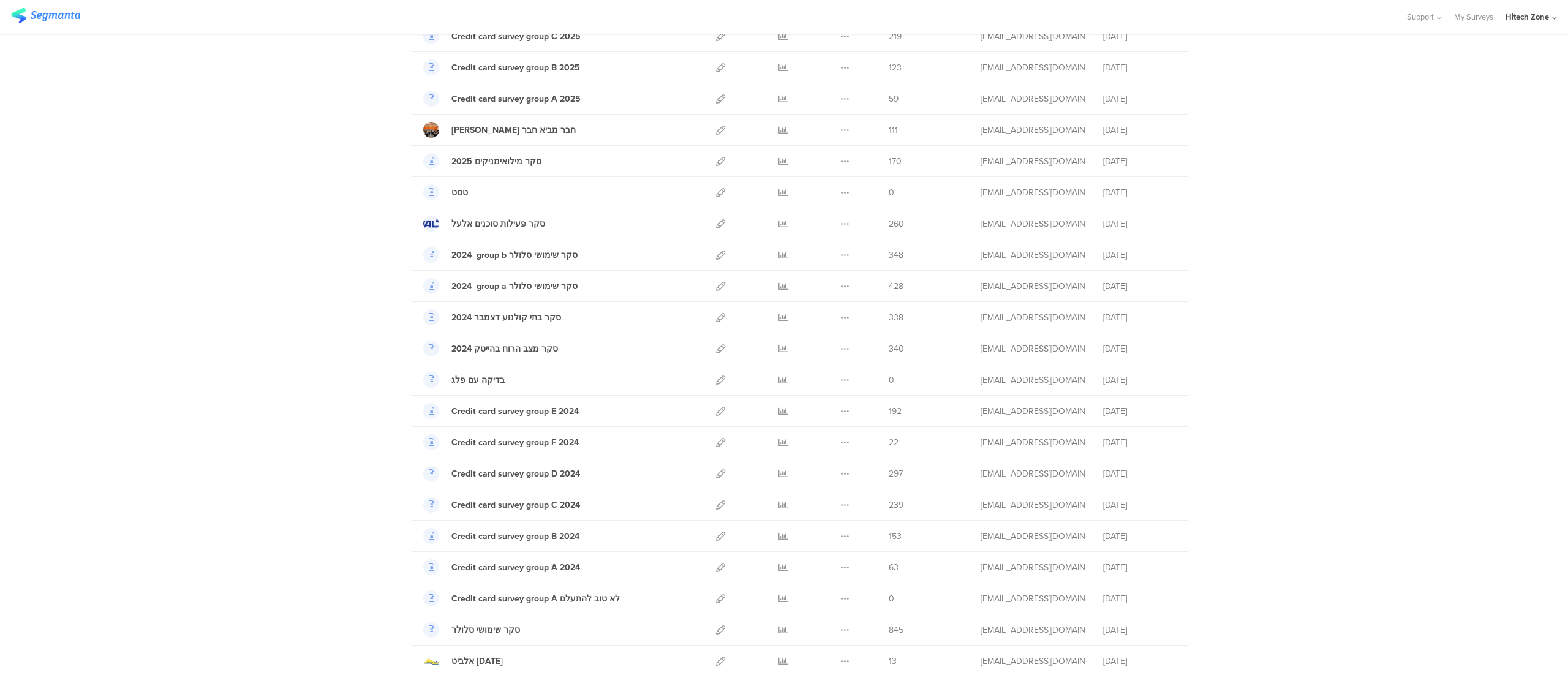
scroll to position [304, 0]
click at [482, 631] on div "סקר שימושי סלולר" at bounding box center [486, 625] width 69 height 13
click at [1430, 401] on div "My Surveys | 102 Surveys New survey Start from scratch Choose from templates Na…" at bounding box center [784, 624] width 1568 height 1727
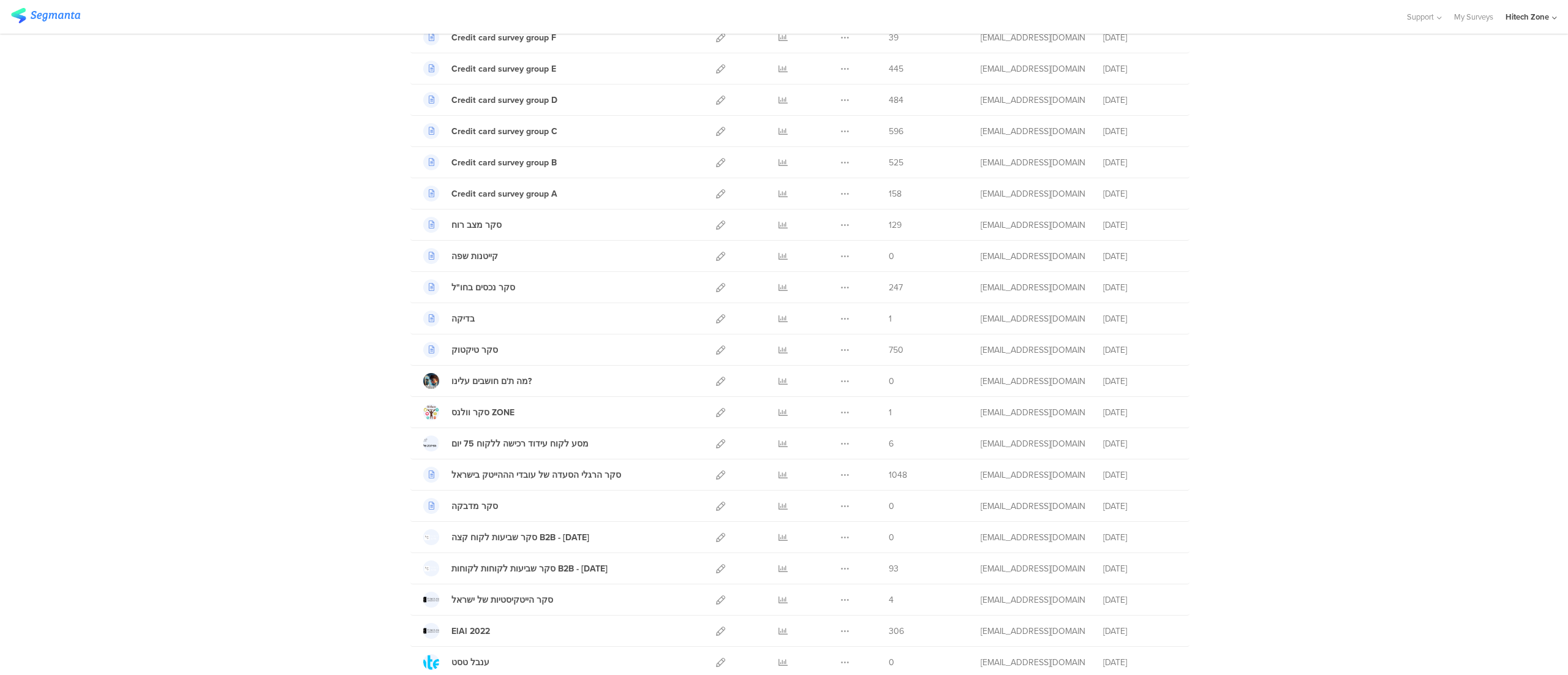
scroll to position [989, 0]
click at [473, 351] on div "סקר טיקטוק" at bounding box center [475, 345] width 46 height 13
drag, startPoint x: 495, startPoint y: 357, endPoint x: 459, endPoint y: 352, distance: 36.3
click at [459, 352] on div "סקר טיקטוק" at bounding box center [556, 344] width 266 height 16
click at [488, 352] on div "סקר טיקטוק" at bounding box center [556, 344] width 266 height 16
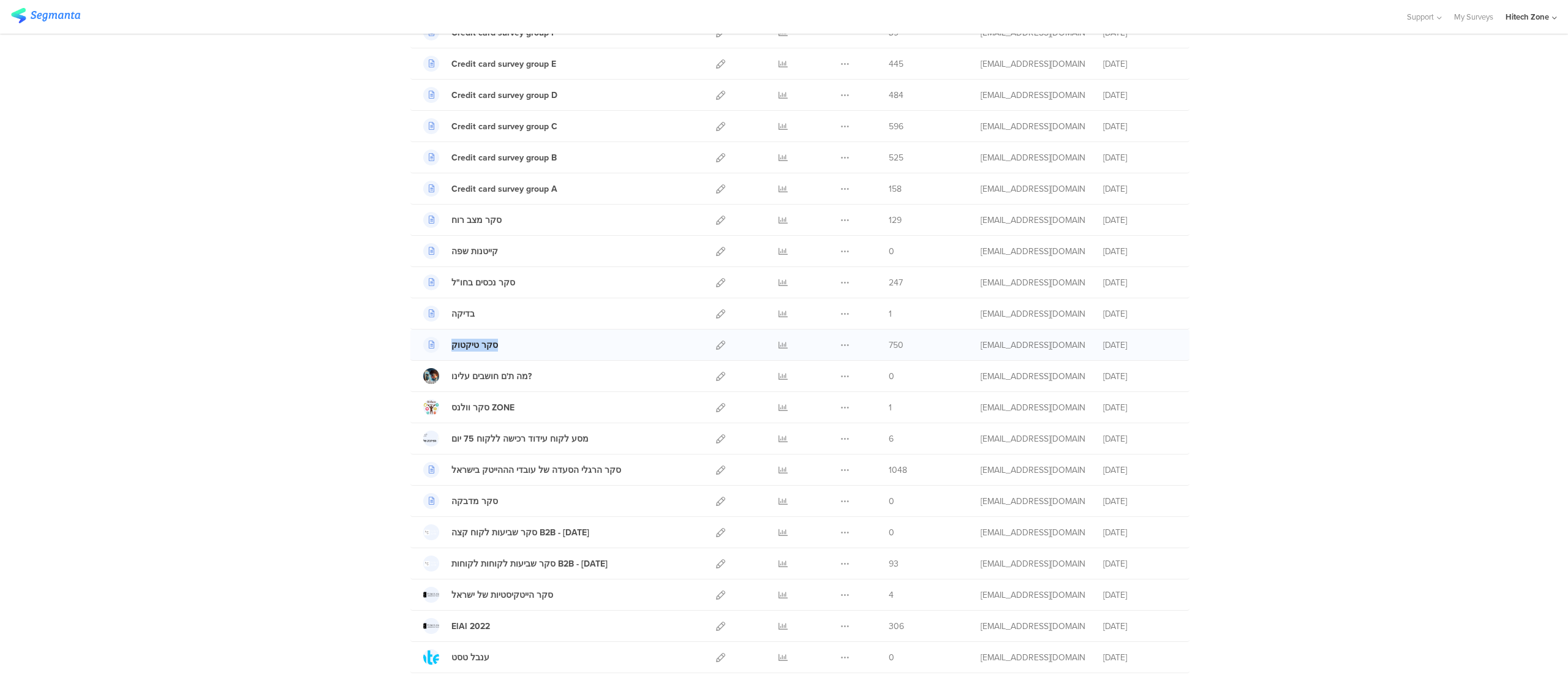
drag, startPoint x: 489, startPoint y: 354, endPoint x: 440, endPoint y: 356, distance: 49.0
click at [440, 352] on div "סקר טיקטוק" at bounding box center [556, 344] width 266 height 16
click at [481, 348] on div "סקר טיקטוק" at bounding box center [475, 345] width 46 height 13
click at [454, 351] on div "סקר טיקטוק" at bounding box center [475, 345] width 46 height 13
click at [716, 350] on icon at bounding box center [721, 345] width 9 height 9
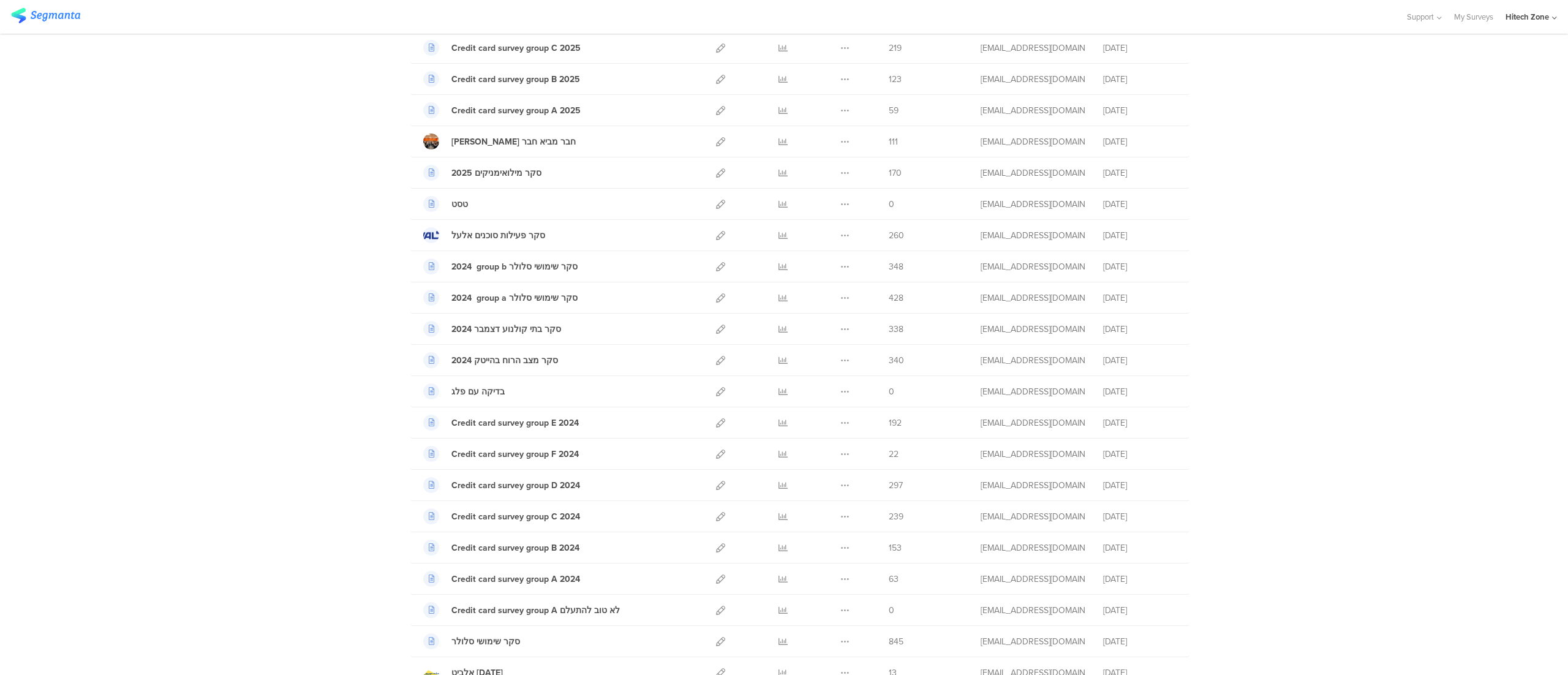
scroll to position [108, 0]
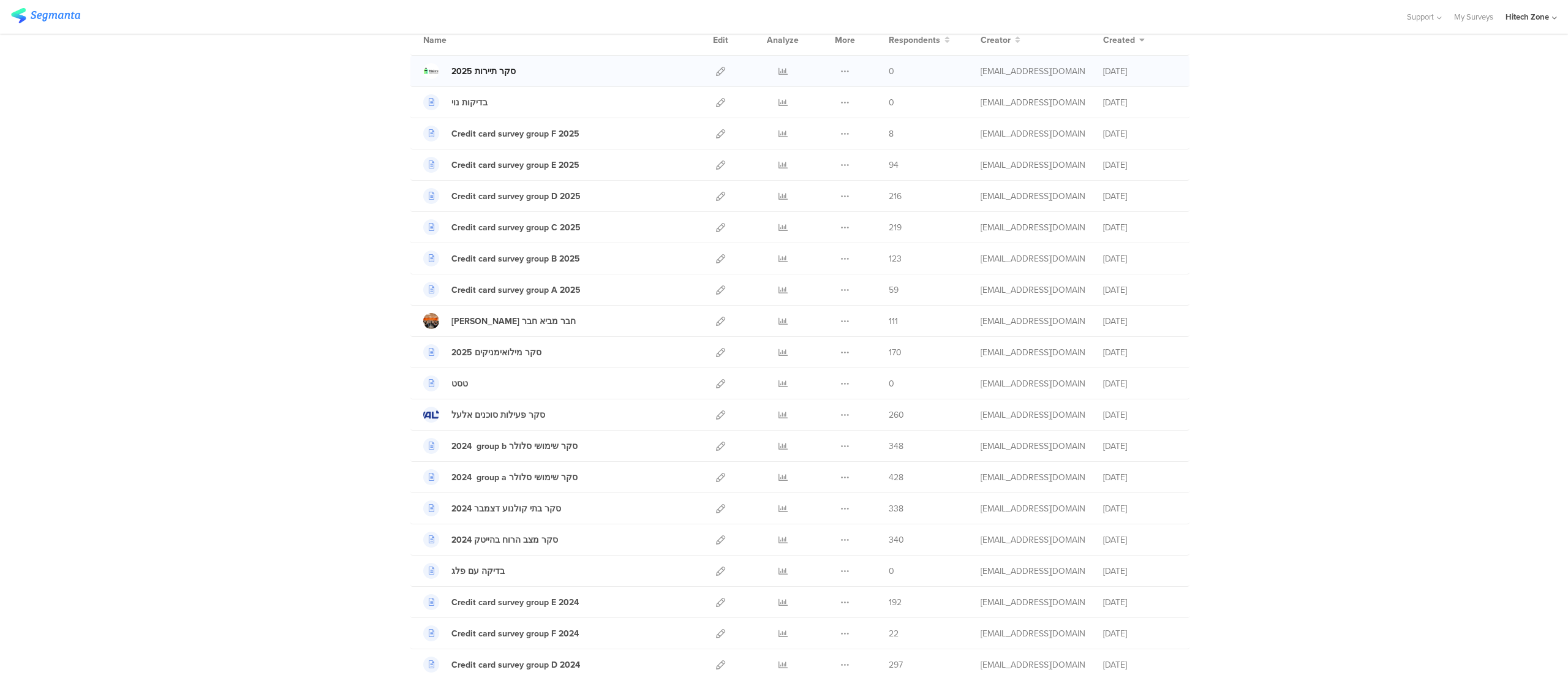
click at [490, 66] on div "סקר תיירות 2025" at bounding box center [483, 71] width 64 height 13
click at [716, 72] on icon at bounding box center [721, 71] width 9 height 9
click at [478, 66] on div "סקר תיירות 2025" at bounding box center [483, 71] width 64 height 13
click at [716, 68] on icon at bounding box center [721, 71] width 9 height 9
click at [708, 73] on div at bounding box center [721, 70] width 26 height 31
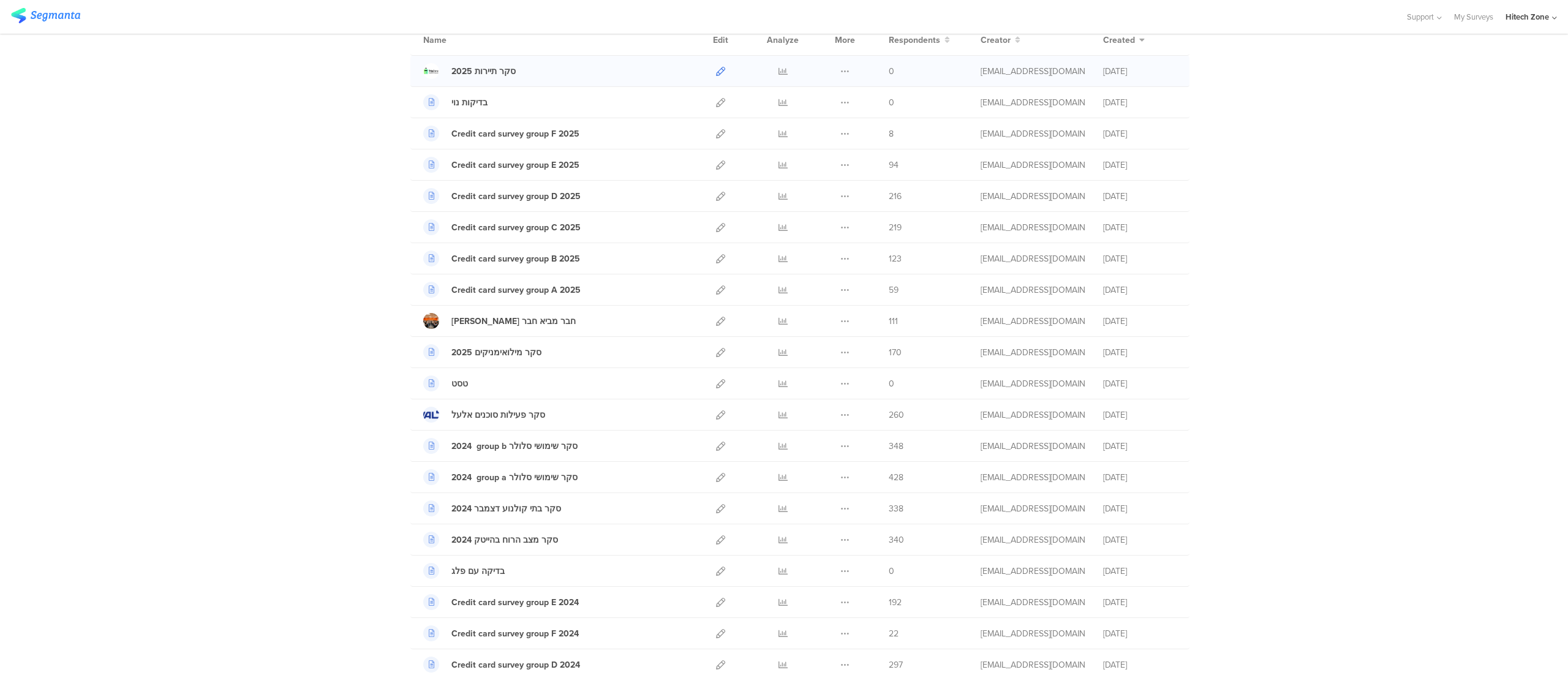
click at [716, 73] on icon at bounding box center [721, 71] width 9 height 9
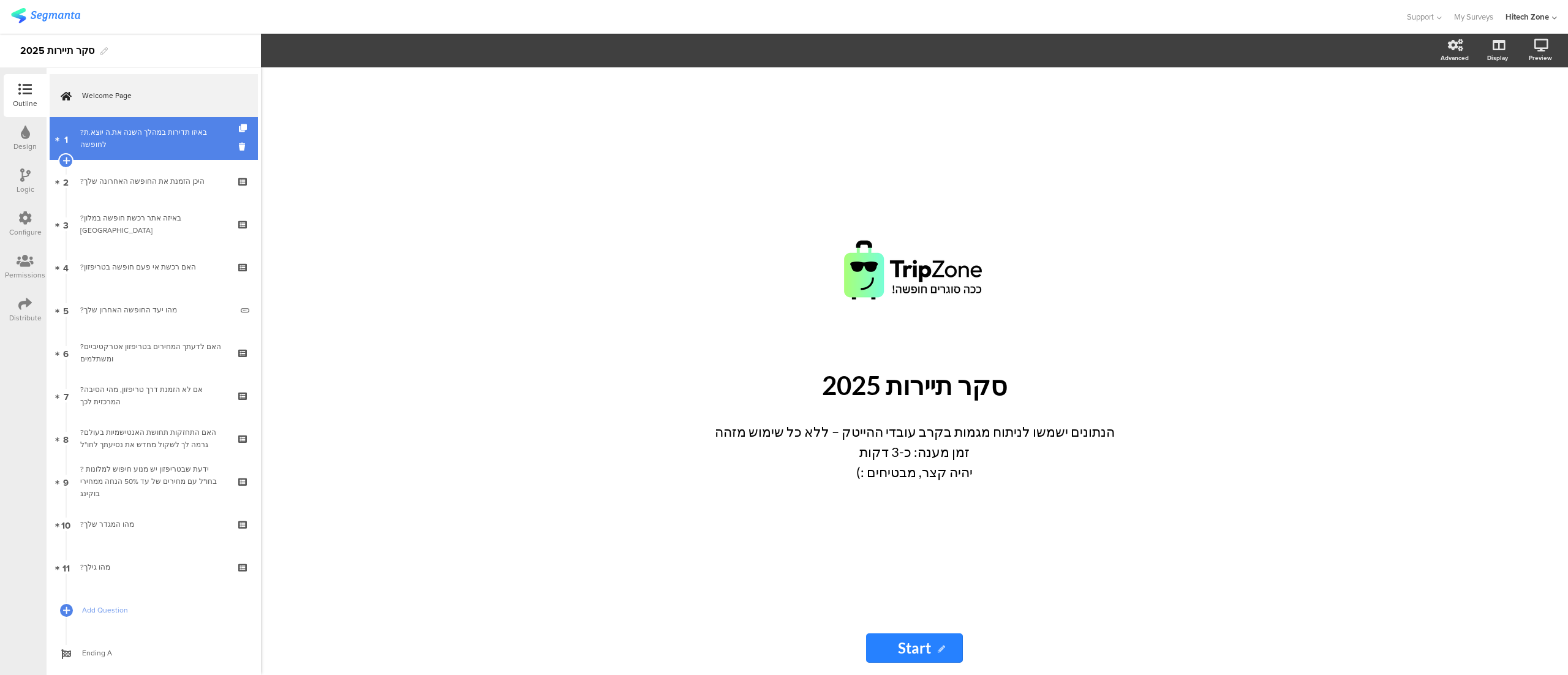
click at [123, 130] on div "?באיזו תדירות במהלך השנה את.ה יוצא.ת לחופשה" at bounding box center [154, 138] width 147 height 24
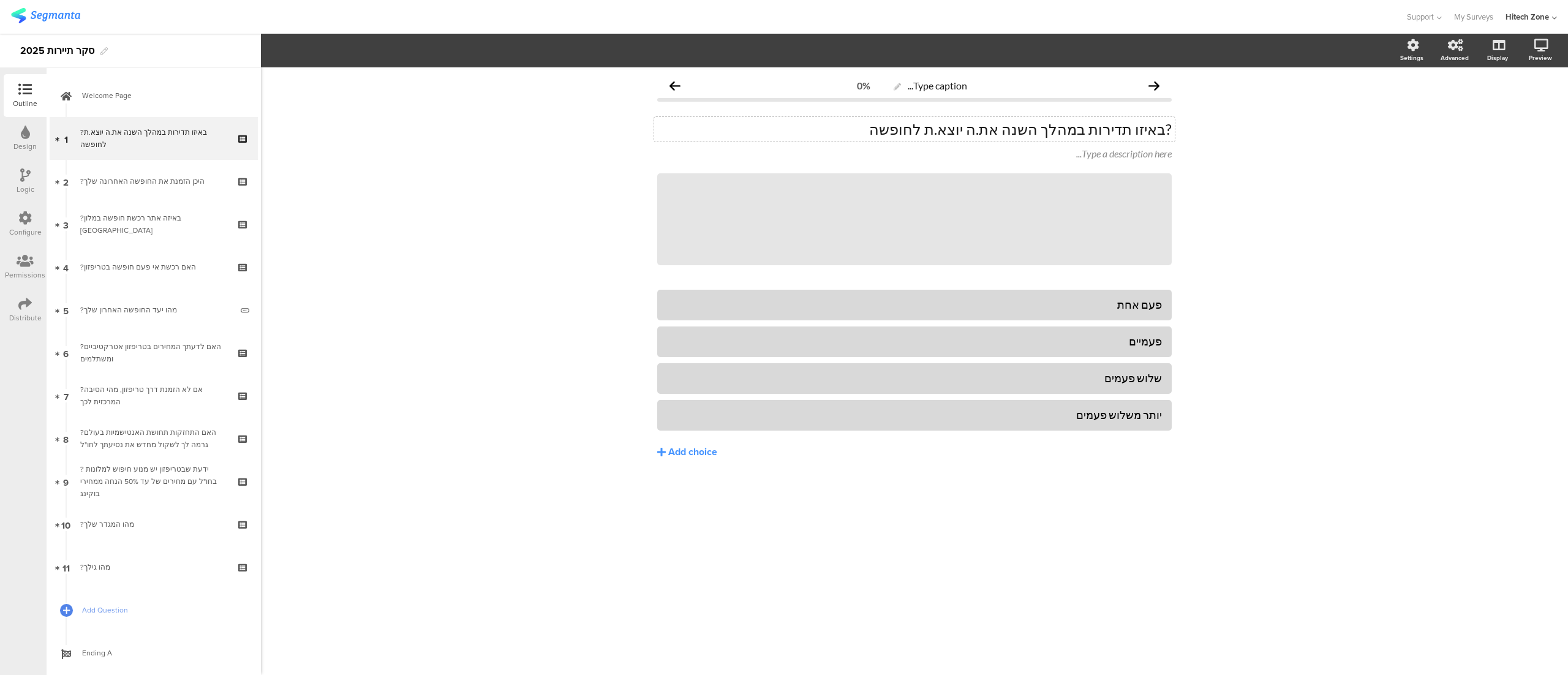
click at [932, 137] on p "?באיזו תדירות במהלך השנה את.ה יוצא.ת לחופשה" at bounding box center [915, 129] width 515 height 19
drag, startPoint x: 1167, startPoint y: 126, endPoint x: 1216, endPoint y: 126, distance: 49.0
click at [1216, 126] on div "Type caption... 0% ?באיזו תדירות במהלך השנה את.ה יוצא.ת לחופשה? ?באיזו תדירות ב…" at bounding box center [914, 371] width 1307 height 607
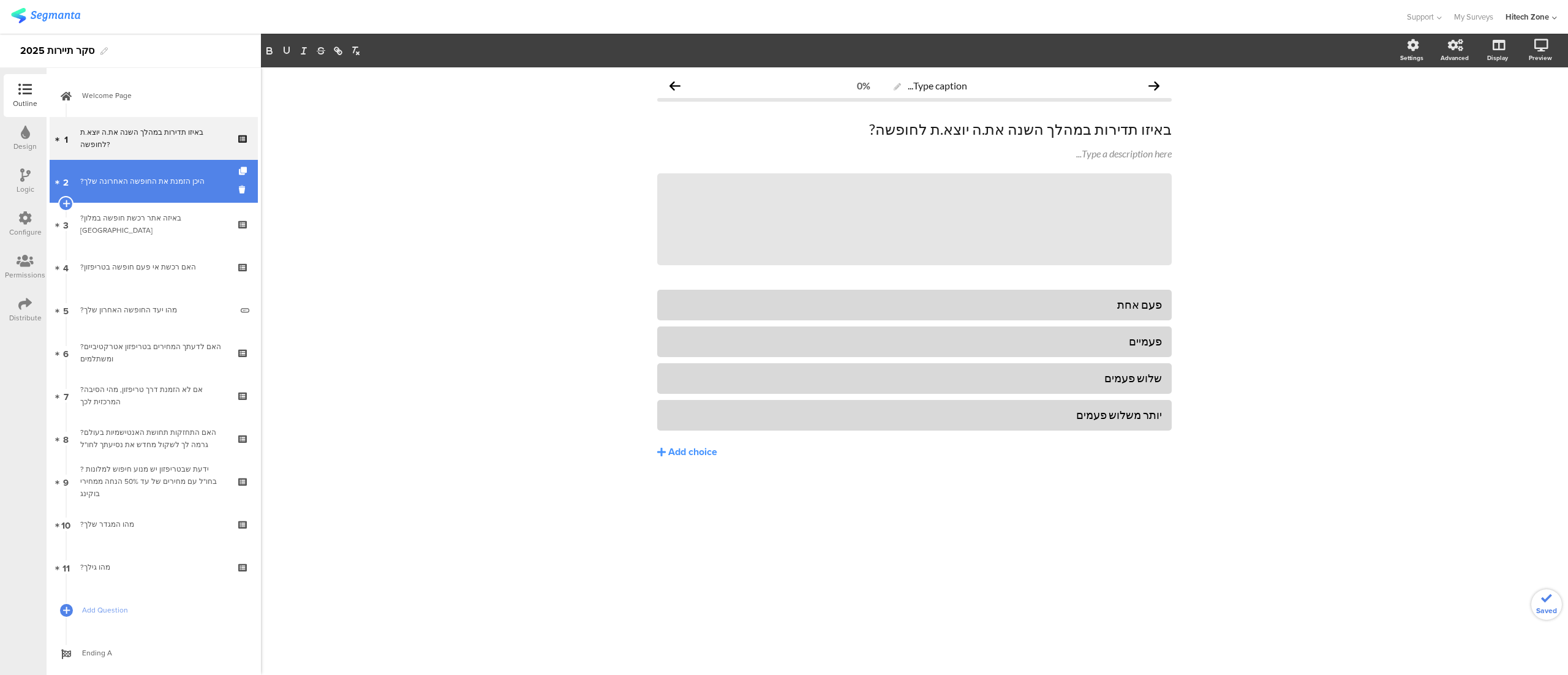
click at [177, 172] on link "2 ?היכן הזמנת את החופשה האחרונה שלך" at bounding box center [153, 181] width 209 height 43
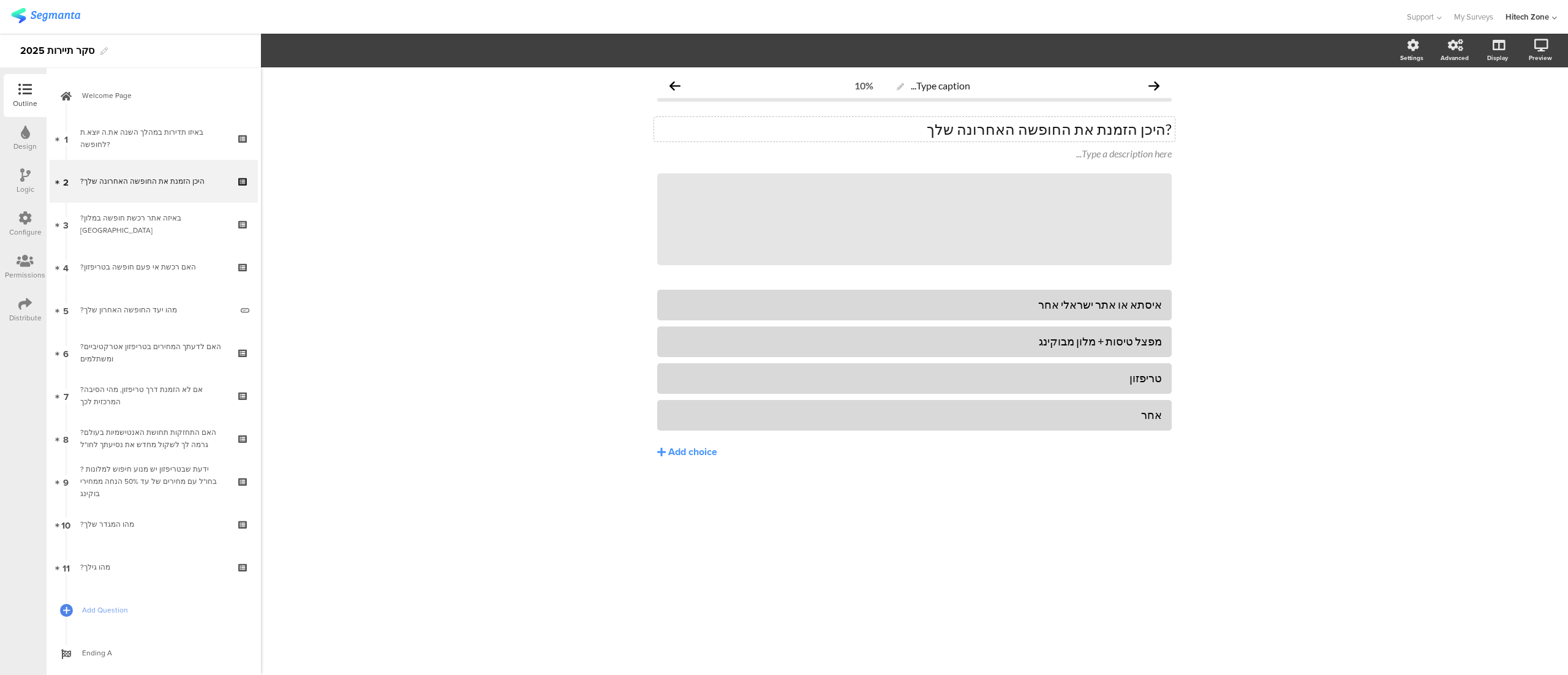
click at [974, 124] on p "?היכן הזמנת את החופשה האחרונה שלך" at bounding box center [915, 129] width 515 height 19
drag, startPoint x: 1168, startPoint y: 127, endPoint x: 1186, endPoint y: 125, distance: 18.1
click at [1186, 125] on div "Type caption... 10% ?היכן הזמנת את החופשה האחרונה שלך? ?היכן הזמנת את החופשה הא…" at bounding box center [914, 371] width 1307 height 607
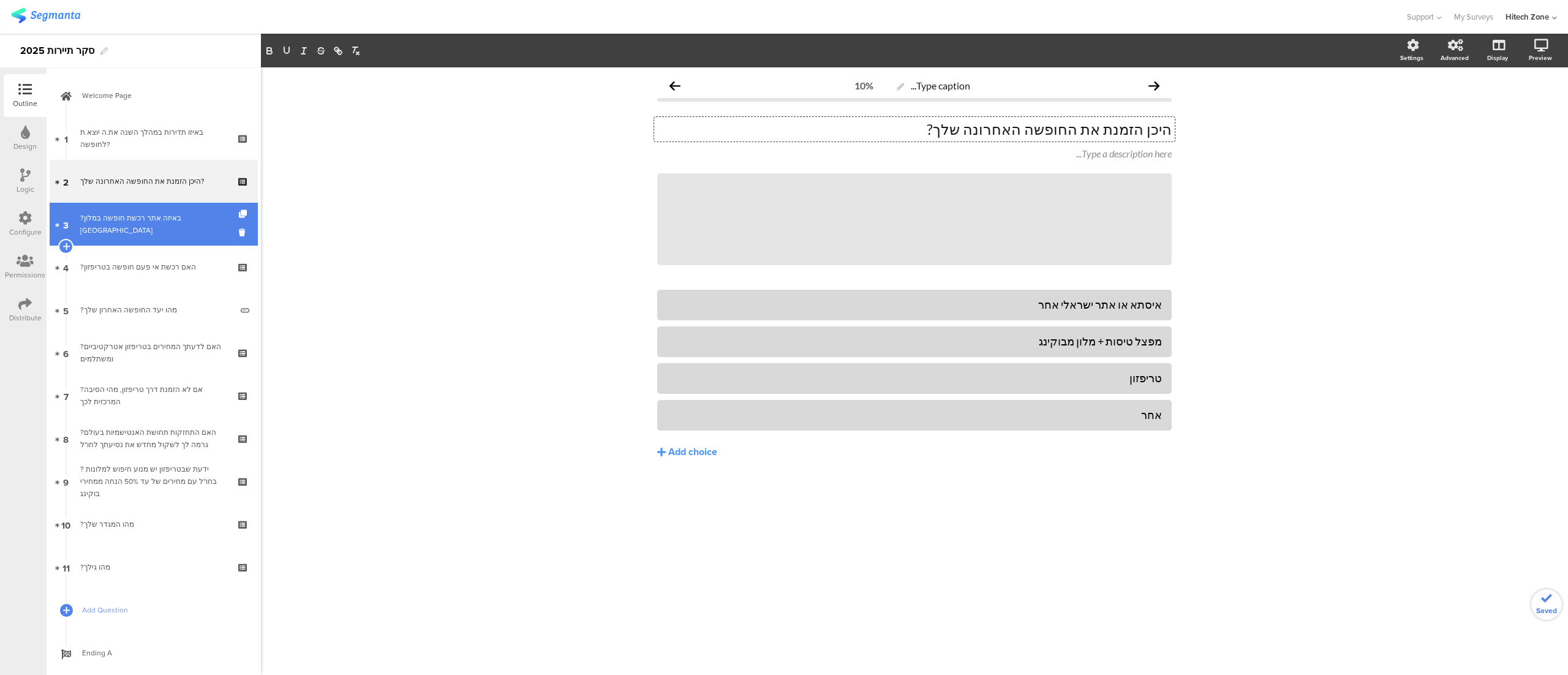
click at [118, 225] on div "?באיזה אתר רכשת חופשה במלון [GEOGRAPHIC_DATA]" at bounding box center [154, 223] width 147 height 24
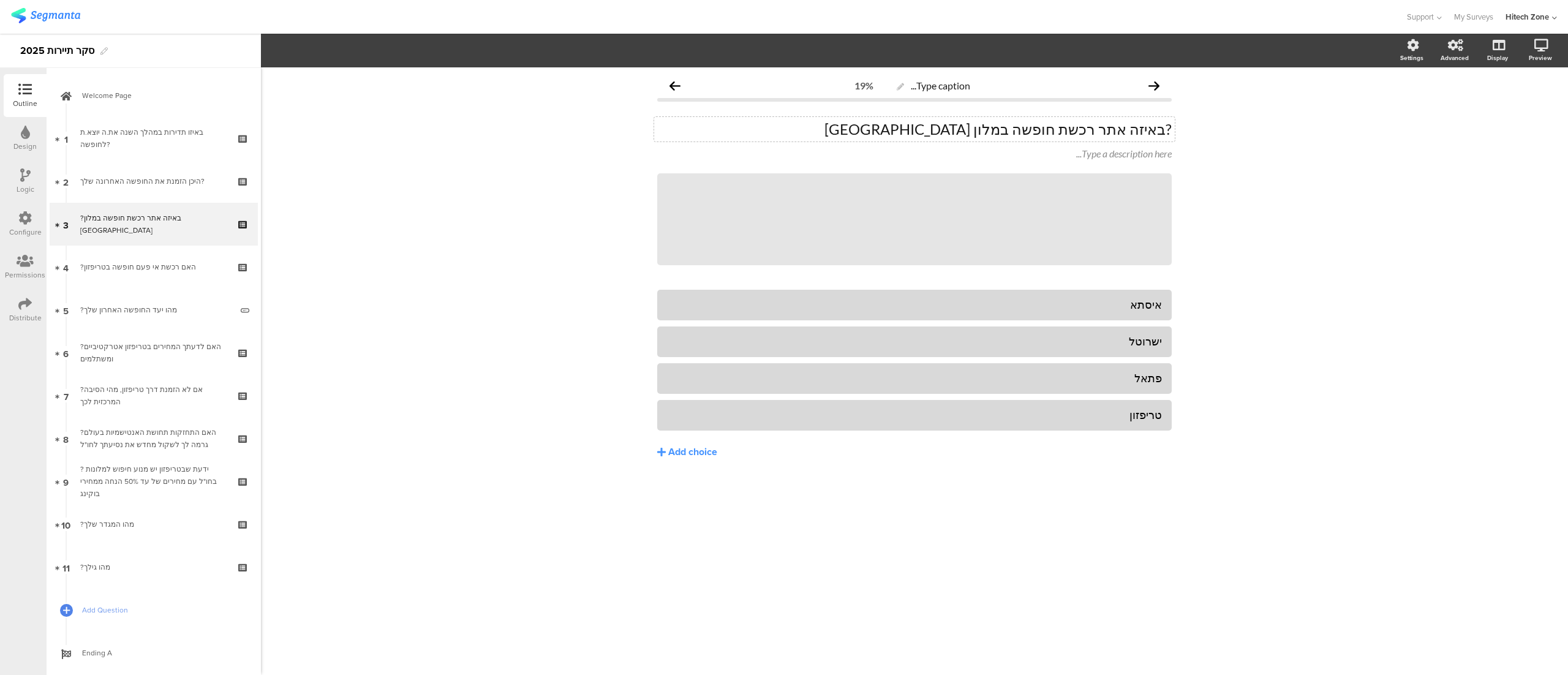
click at [976, 132] on p "?באיזה אתר רכשת חופשה במלון [GEOGRAPHIC_DATA]" at bounding box center [915, 129] width 515 height 19
drag, startPoint x: 1168, startPoint y: 123, endPoint x: 1223, endPoint y: 136, distance: 56.5
click at [1223, 136] on div "Type caption... 19% ?באיזה אתר רכשת חופשה במלון בישראל? ?באיזה אתר רכשת חופשה ב…" at bounding box center [914, 371] width 1307 height 607
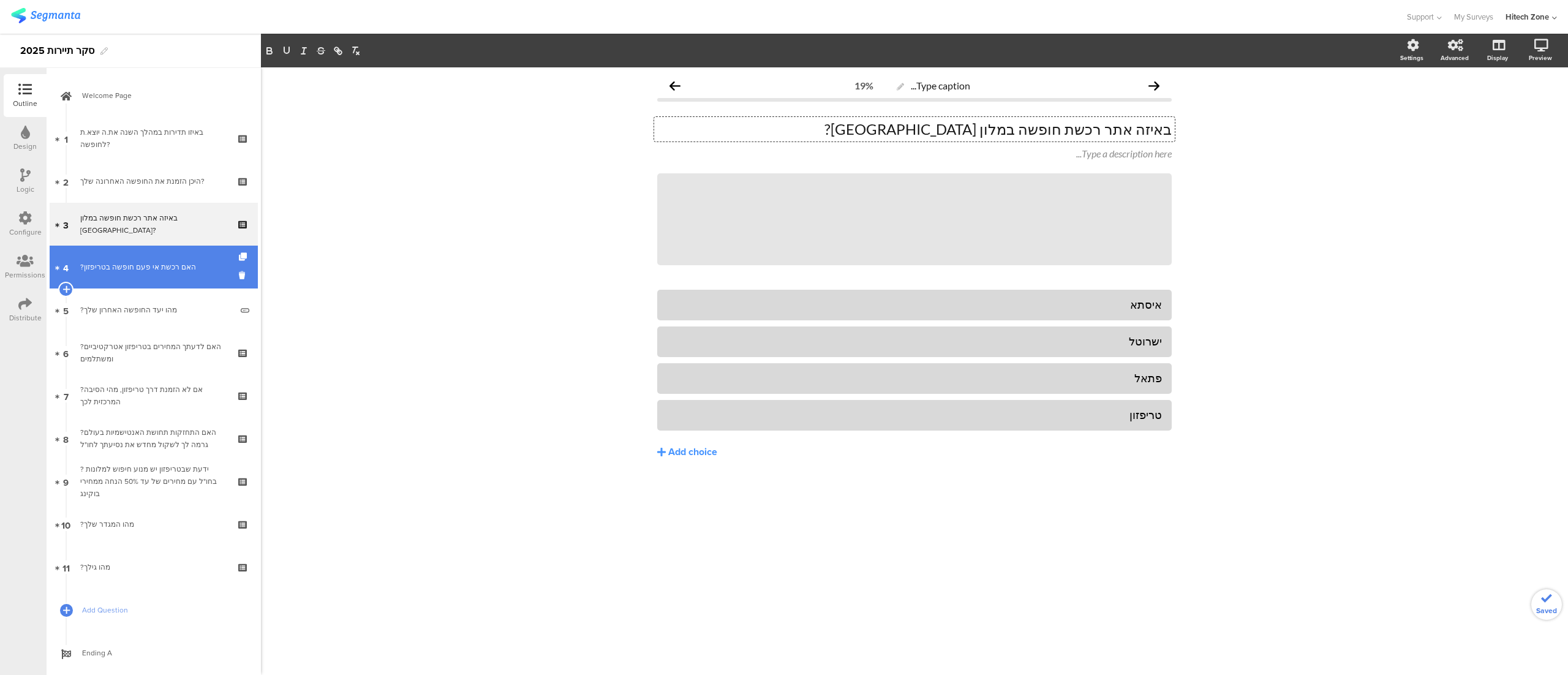
click at [131, 255] on link "4 ?האם רכשת אי פעם חופשה בטריפזון" at bounding box center [153, 267] width 209 height 43
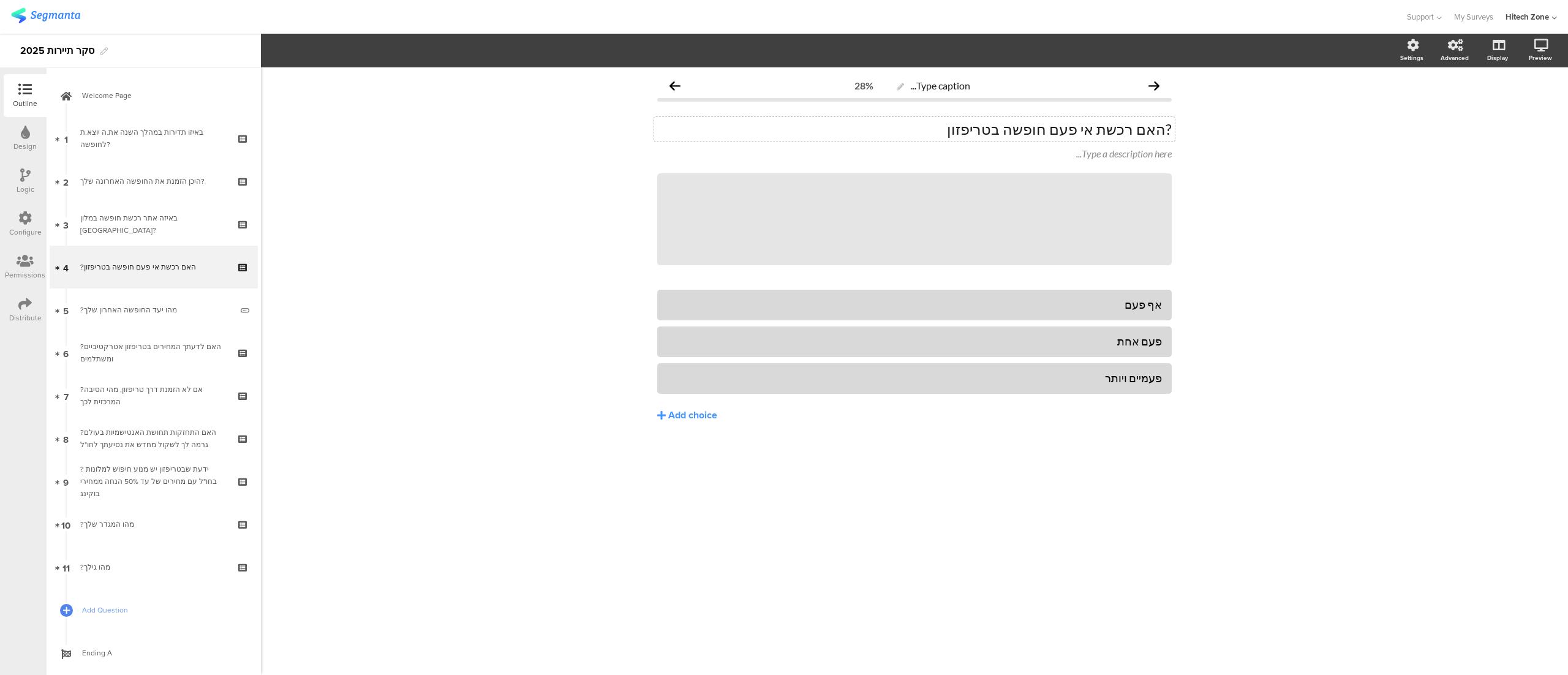
click at [947, 132] on p "?האם רכשת אי פעם חופשה בטריפזון" at bounding box center [915, 129] width 515 height 19
drag, startPoint x: 1164, startPoint y: 129, endPoint x: 1219, endPoint y: 144, distance: 57.0
click at [1219, 144] on div "Type caption... 28% ?האם רכשת אי פעם חופשה בטריפזון? ?האם רכשת אי פעם חופשה בטר…" at bounding box center [914, 371] width 1307 height 607
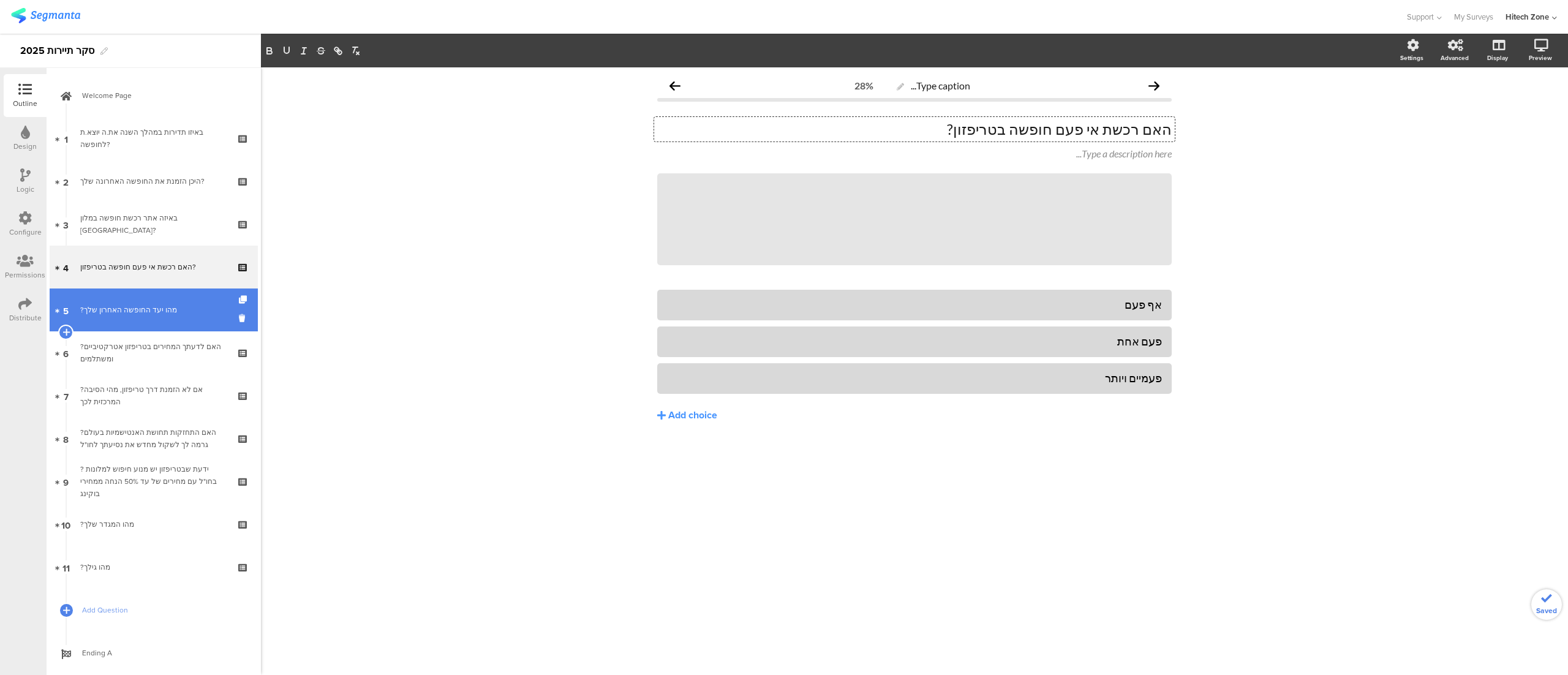
click at [107, 300] on link "5 ?מהו יעד החופשה האחרון שלך" at bounding box center [153, 310] width 209 height 43
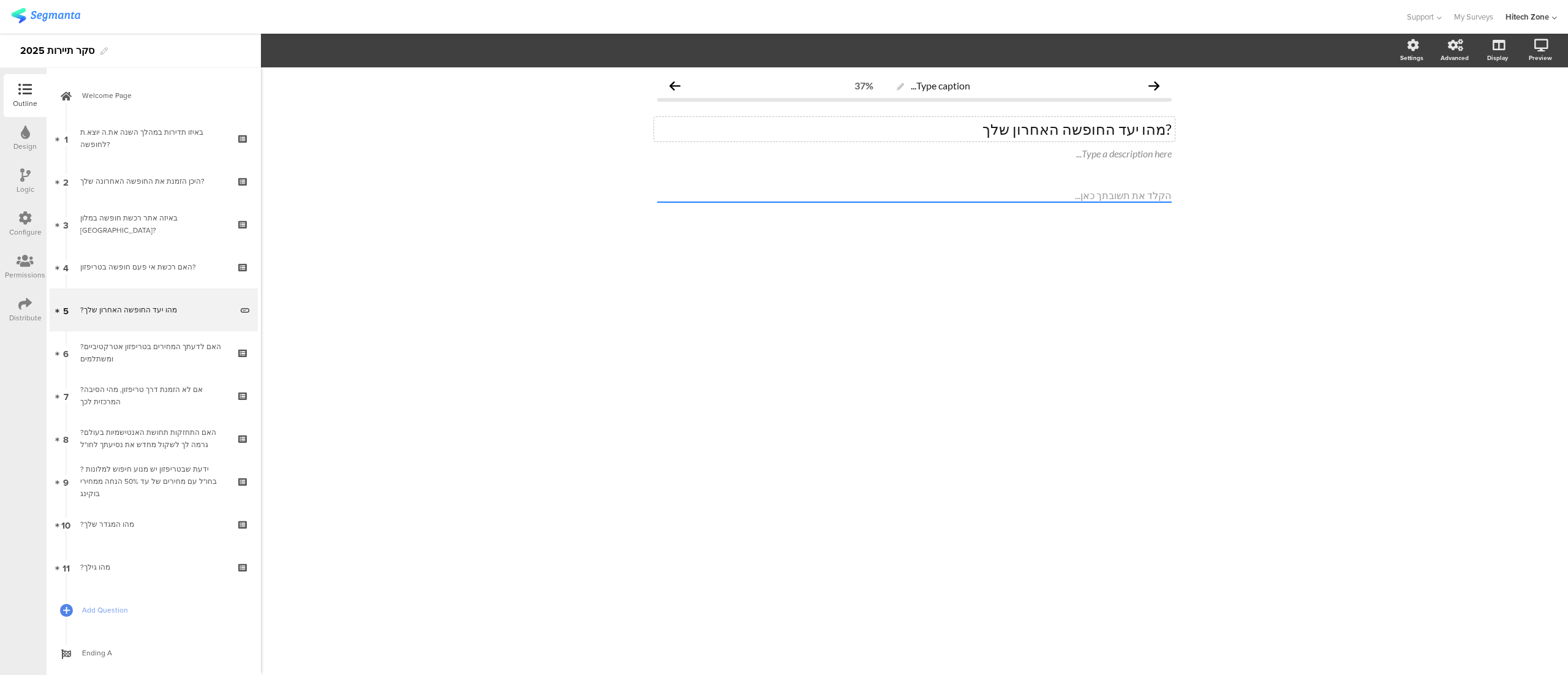
click at [957, 132] on p "?מהו יעד החופשה האחרון שלך" at bounding box center [915, 129] width 515 height 19
click at [1172, 125] on div "?מהו יעד החופשה האחרון שלך? ?מהו יעד החופשה האחרון שלך? ?מהו יעד החופשה האחרון …" at bounding box center [914, 129] width 521 height 24
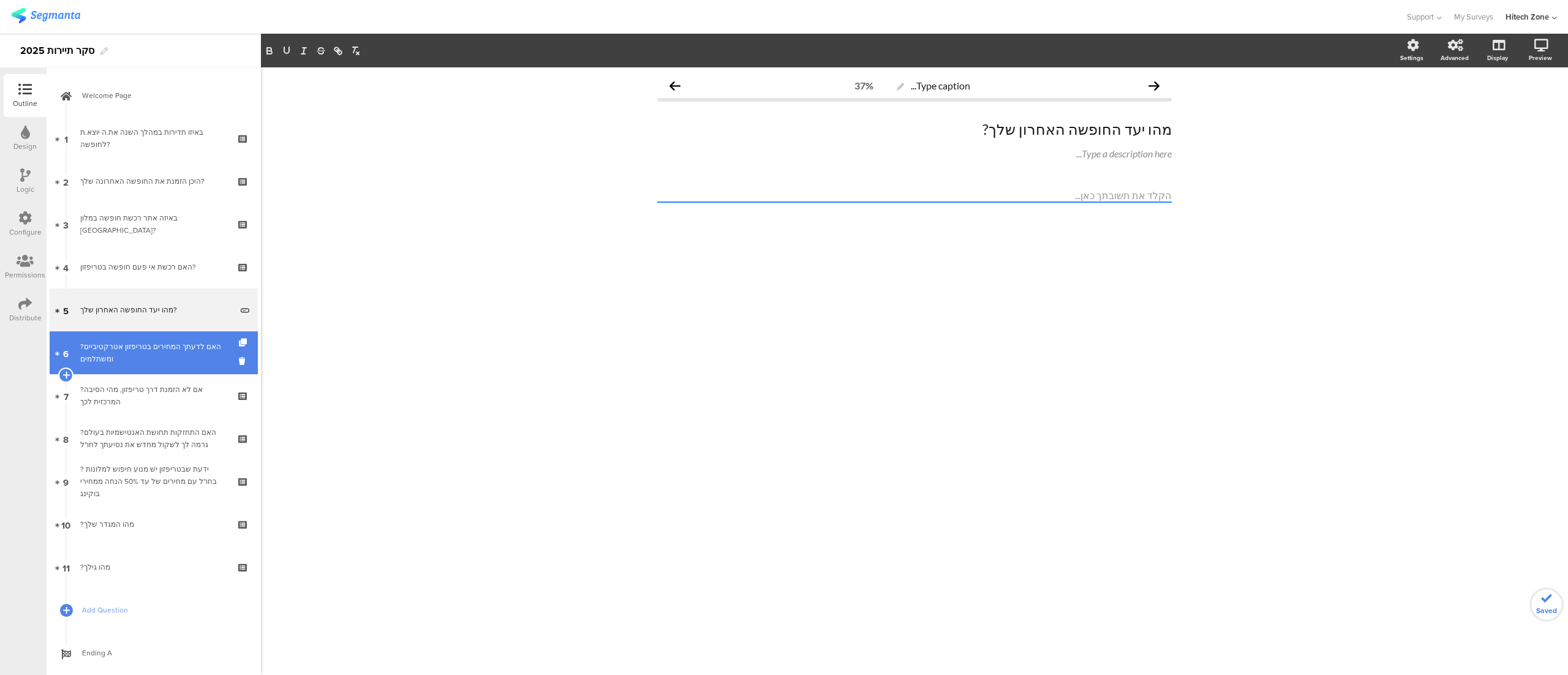
click at [116, 349] on div "?האם לדעתך המחירים בטריפזון אטרקטיביים ומשתלמים" at bounding box center [154, 352] width 147 height 24
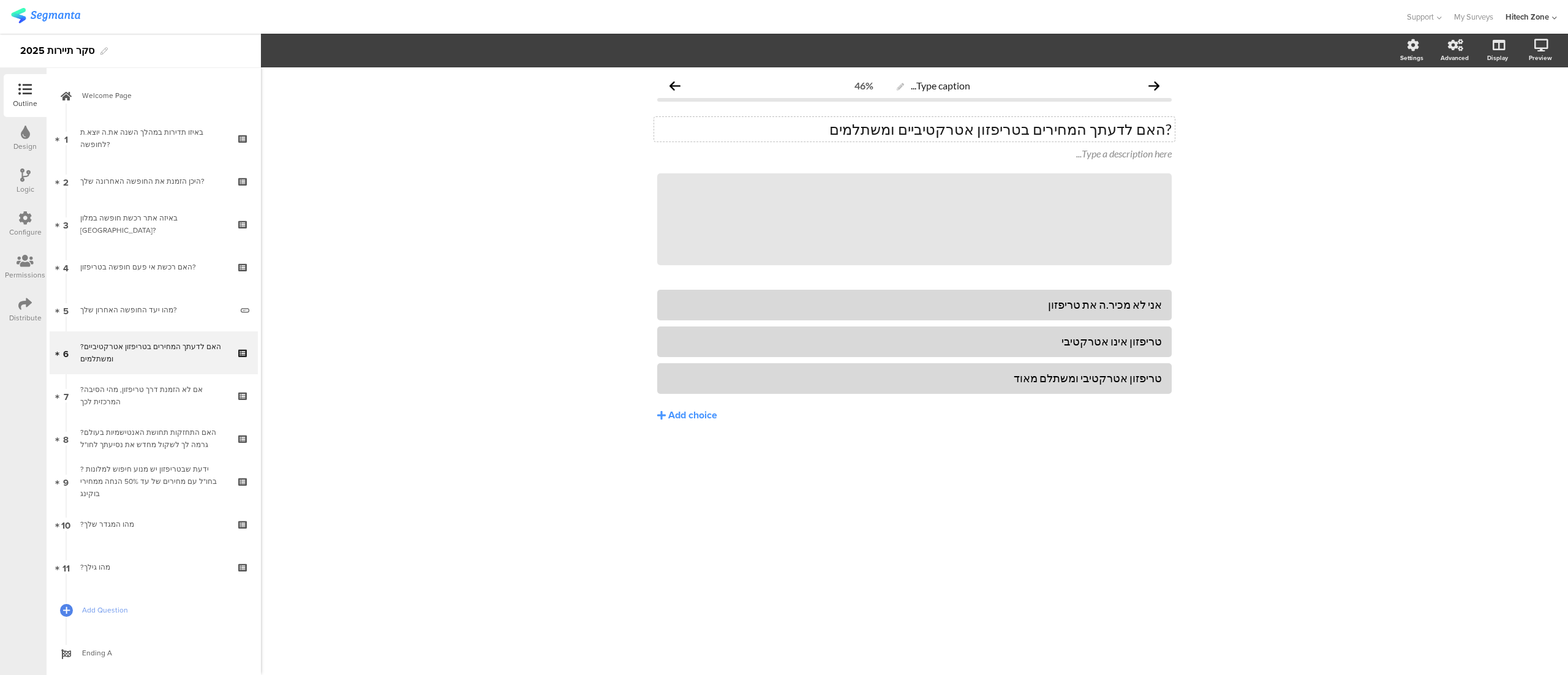
click at [885, 123] on p "?האם לדעתך המחירים בטריפזון אטרקטיביים ומשתלמים" at bounding box center [915, 129] width 515 height 19
drag, startPoint x: 1170, startPoint y: 131, endPoint x: 1166, endPoint y: 136, distance: 6.4
click at [1166, 136] on p "?האם לדעתך המחירים בטריפזון אטרקטיביים ומשתלמים?" at bounding box center [915, 129] width 515 height 19
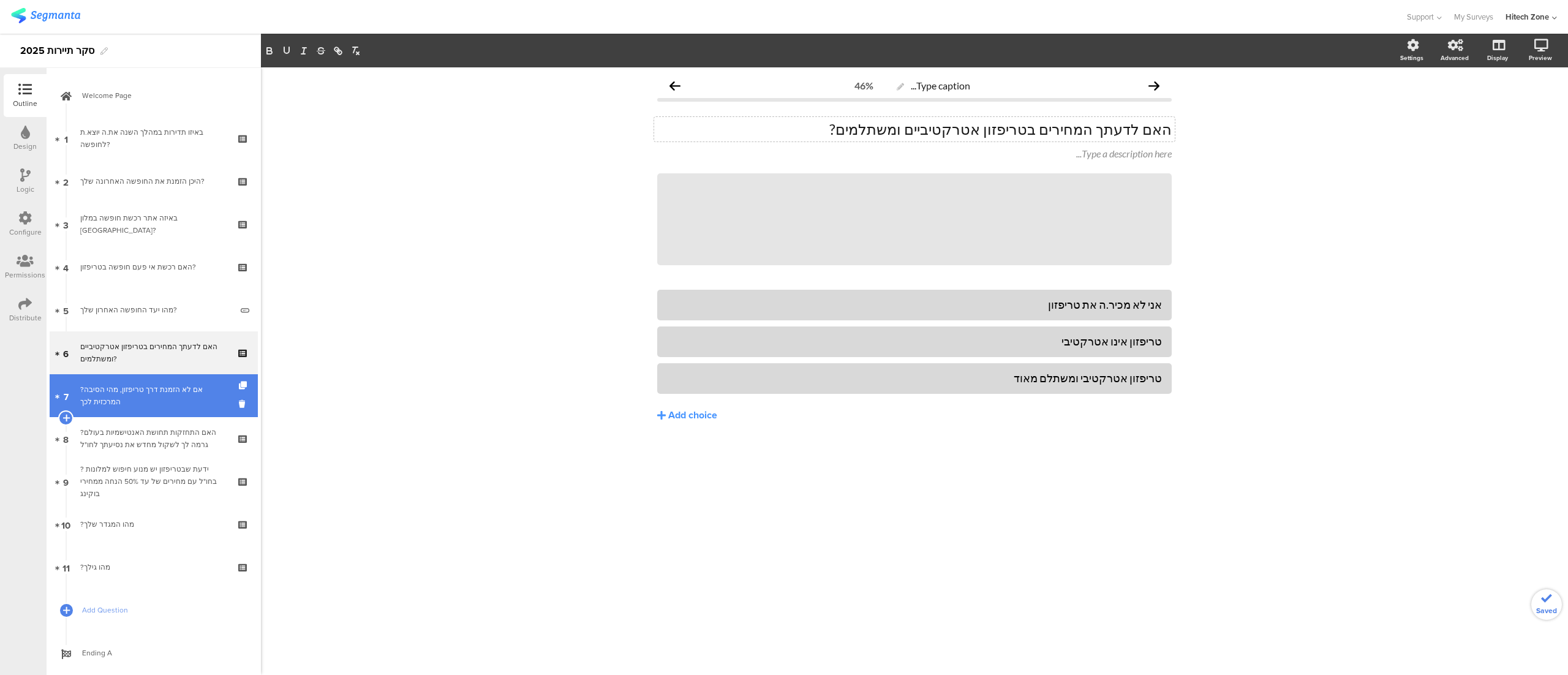
click at [81, 389] on div "?אם לא הזמנת דרך טריפזון, מהי הסיבה המרכזית לכך" at bounding box center [154, 395] width 147 height 24
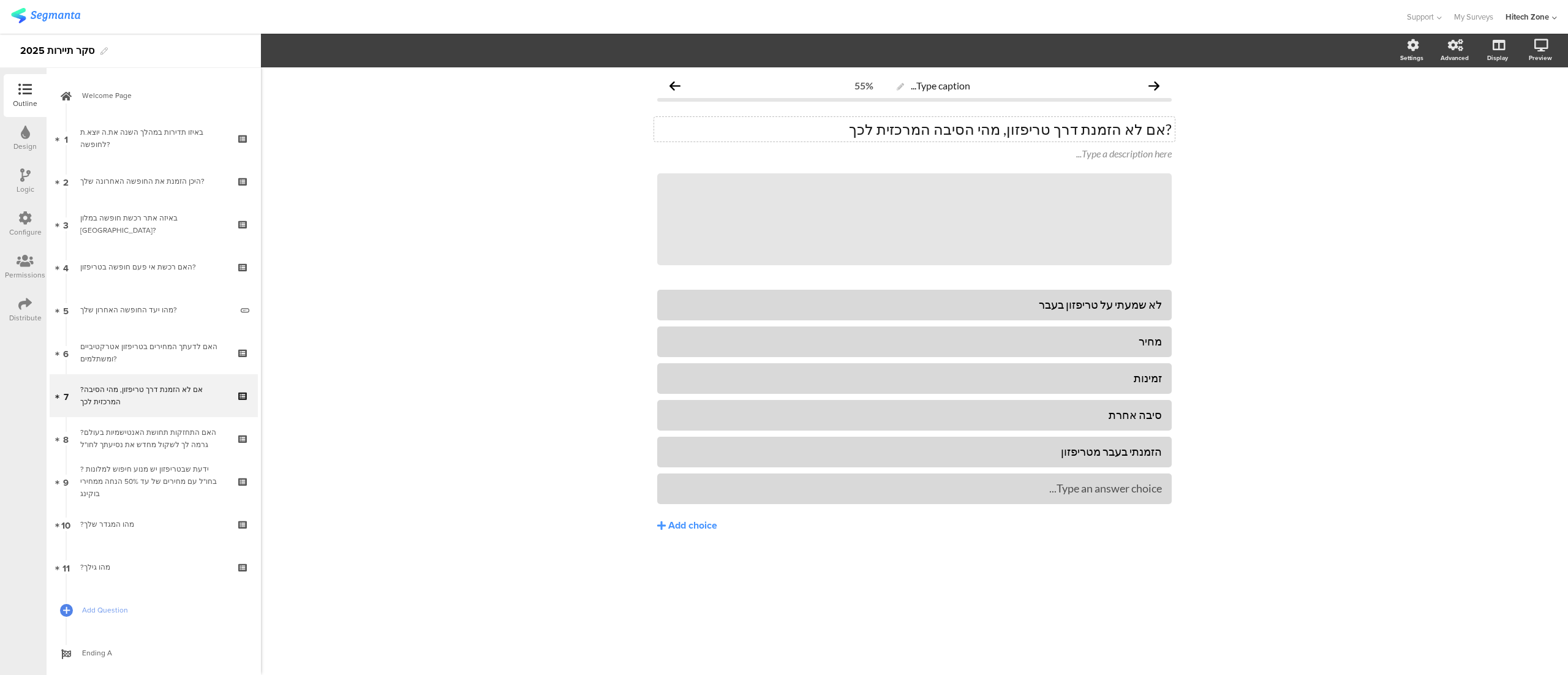
click at [910, 131] on p "?אם לא הזמנת דרך טריפזון, מהי הסיבה המרכזית לכך" at bounding box center [915, 129] width 515 height 19
drag, startPoint x: 1168, startPoint y: 127, endPoint x: 1196, endPoint y: 127, distance: 28.0
click at [1196, 127] on div "Type caption... 55% ?אם לא הזמנת דרך טריפזון, מהי הסיבה המרכזית לכך? ?אם לא הזמ…" at bounding box center [914, 371] width 1307 height 607
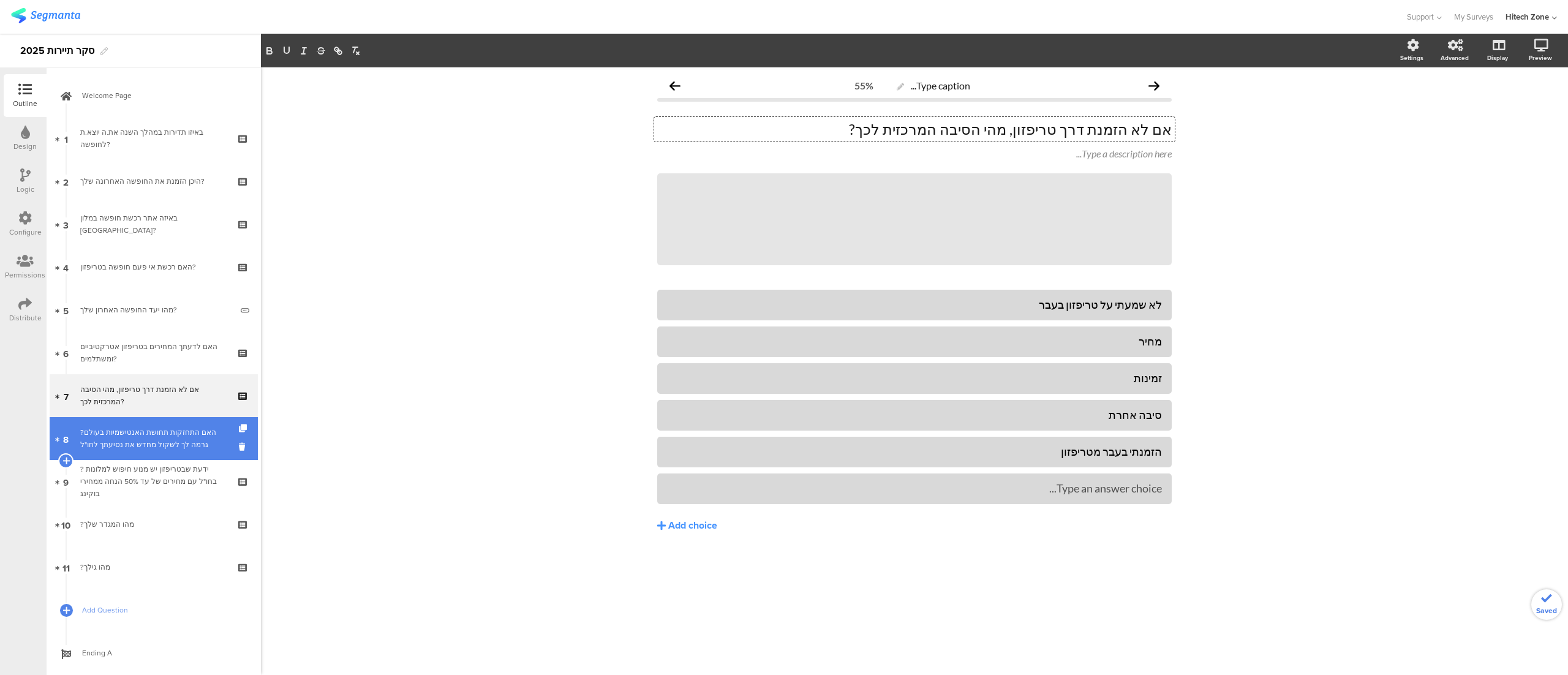
click at [114, 437] on div "?האם התחזקות תחושת האנטישמיות בעולם גרמה לך לשקול מחדש את נסיעתך לחו"ל" at bounding box center [154, 439] width 147 height 24
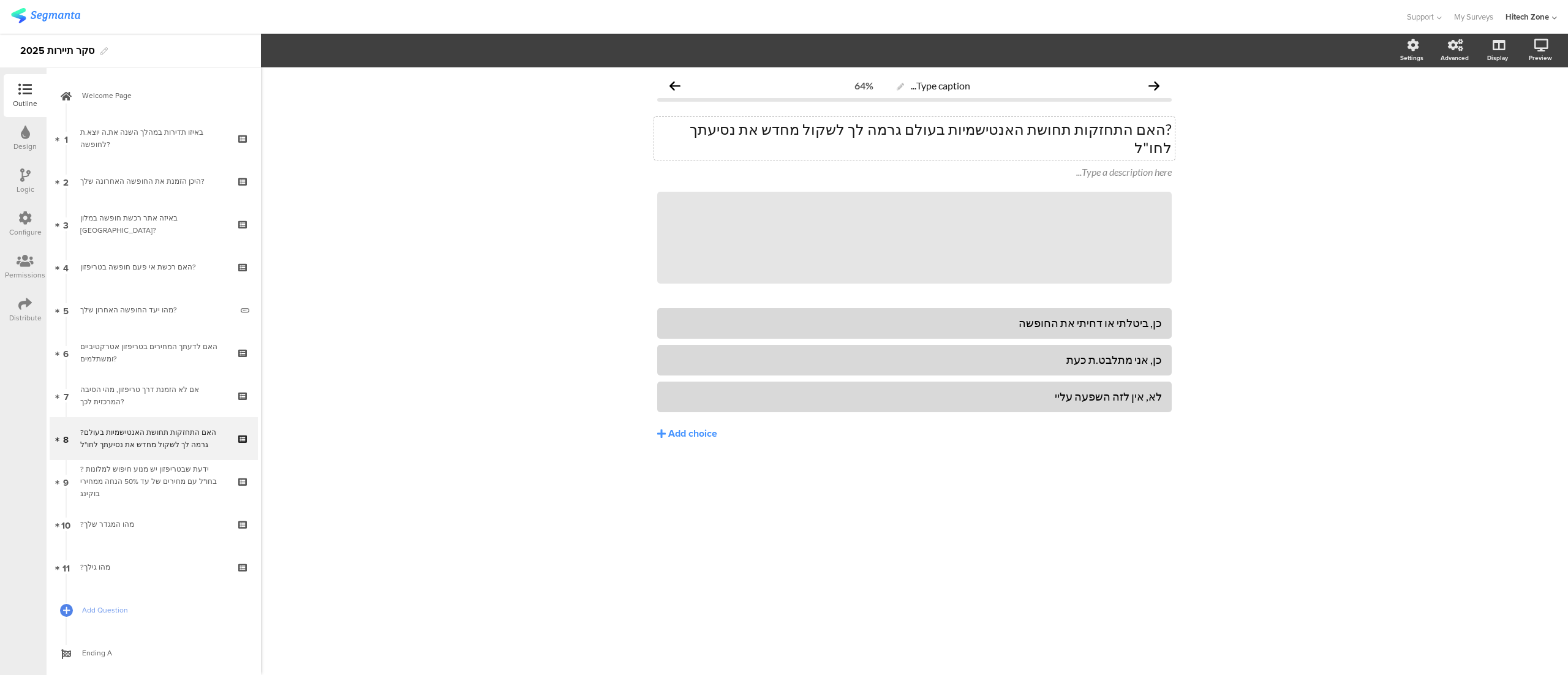
click at [750, 120] on div "?האם התחזקות תחושת האנטישמיות בעולם גרמה לך לשקול מחדש את נסיעתך לחו"ל ?האם התח…" at bounding box center [914, 138] width 521 height 43
click at [750, 120] on p "?האם התחזקות תחושת האנטישמיות בעולם גרמה לך לשקול מחדש את נסיעתך לחו"ל" at bounding box center [915, 138] width 515 height 37
drag, startPoint x: 1164, startPoint y: 126, endPoint x: 1206, endPoint y: 125, distance: 42.0
click at [1206, 125] on div "Type caption... 64% ?האם התחזקות תחושת האנטישמיות בעולם גרמה לך לשקול מחדש את נ…" at bounding box center [914, 371] width 1307 height 607
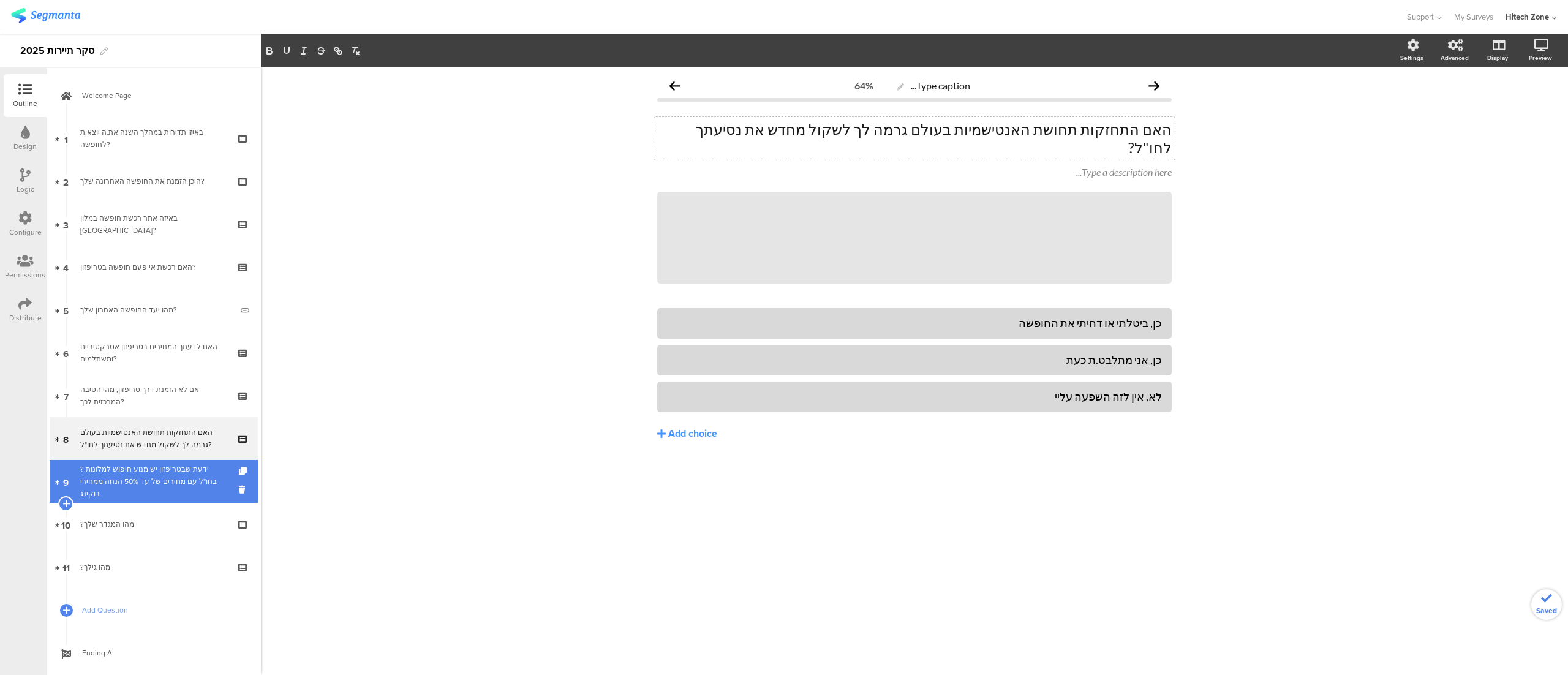
click at [135, 477] on div "? ידעת שבטריפזון יש מנוע חיפוש למלונות בחו"ל עם מחירים של עד 50% הנחה ממחירי בו…" at bounding box center [154, 481] width 147 height 37
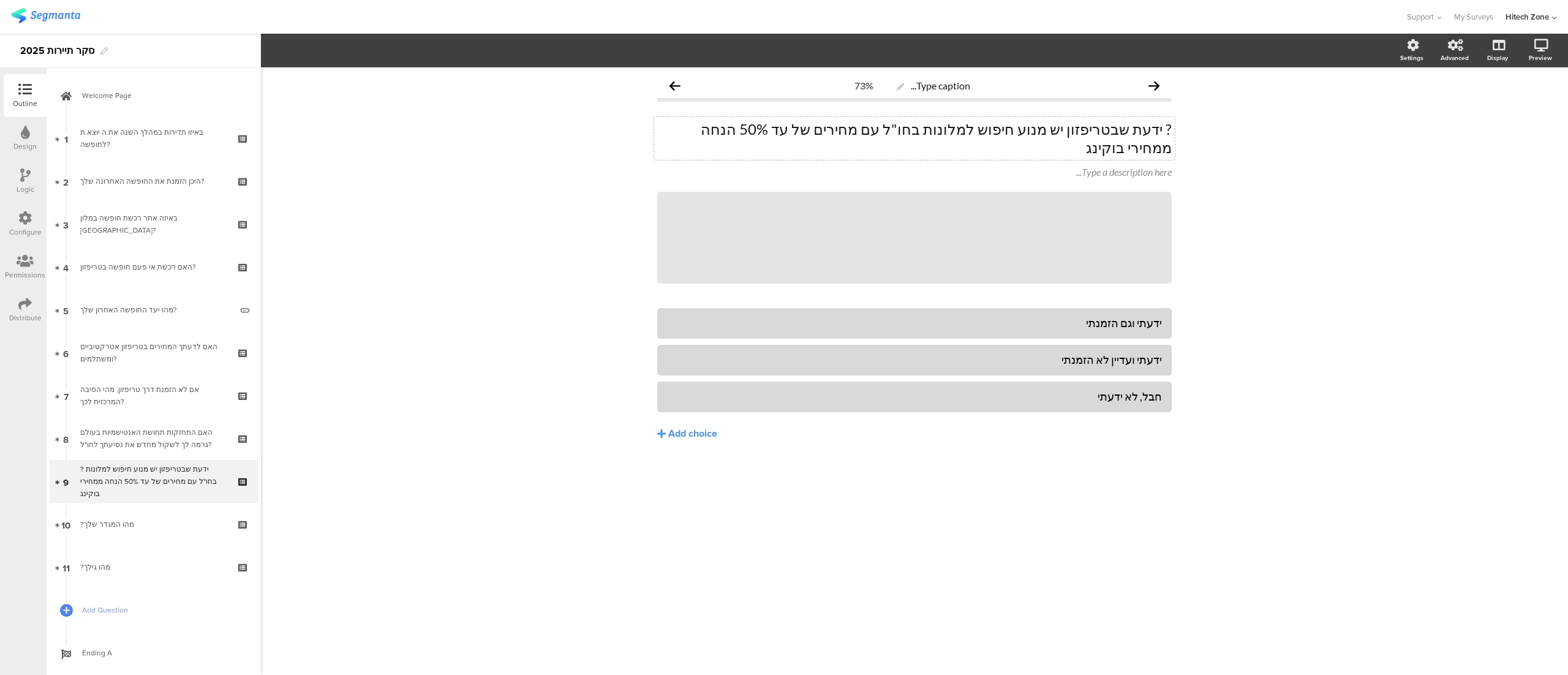
click at [677, 134] on p "? ידעת שבטריפזון יש מנוע חיפוש למלונות בחו"ל עם מחירים של עד 50% הנחה ממחירי בו…" at bounding box center [915, 138] width 515 height 37
drag, startPoint x: 1164, startPoint y: 129, endPoint x: 1224, endPoint y: 121, distance: 60.5
click at [1224, 121] on div "Type caption... 73% ? ידעת שבטריפזון יש מנוע חיפוש למלונות בחו"ל עם מחירים של ע…" at bounding box center [914, 371] width 1307 height 607
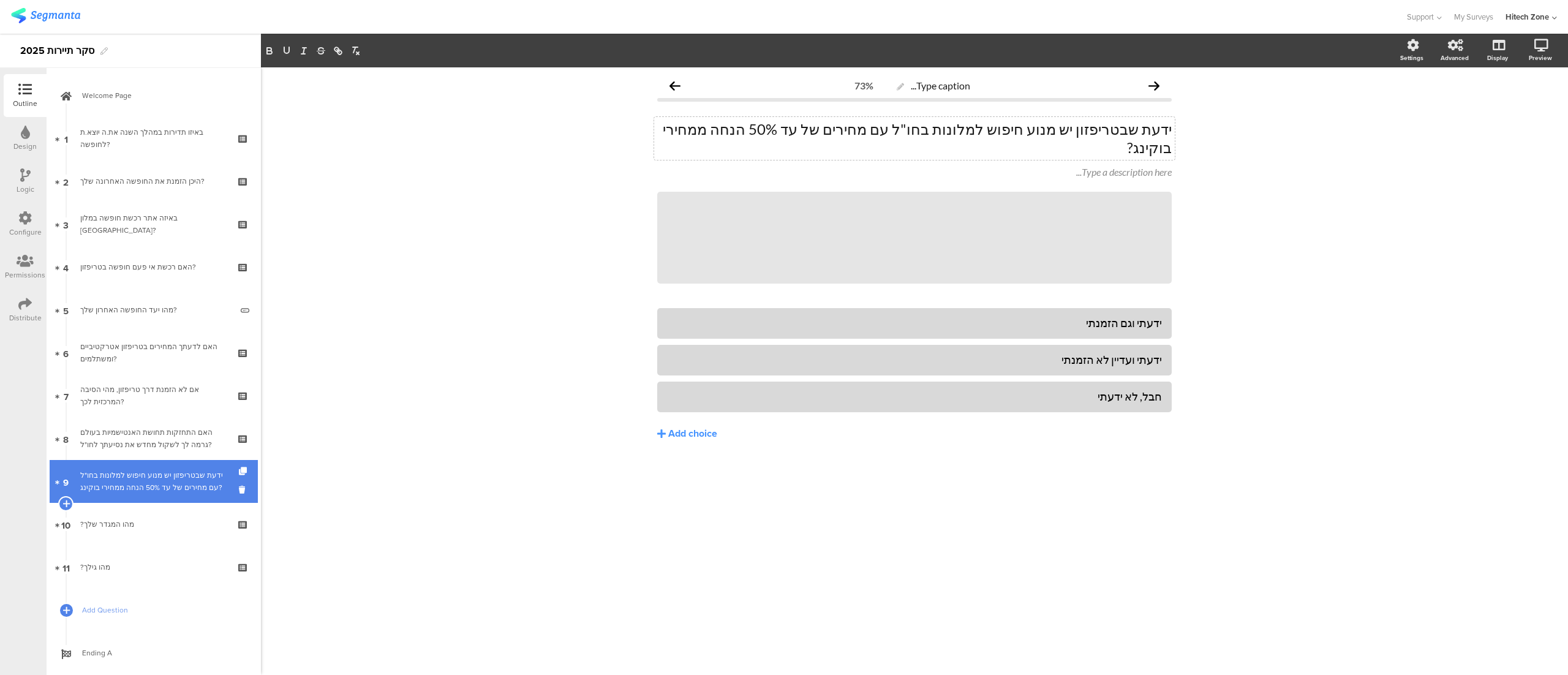
click at [109, 484] on div "ידעת שבטריפזון יש מנוע חיפוש למלונות בחו"ל עם מחירים של עד 50% הנחה ממחירי בוקי…" at bounding box center [154, 481] width 147 height 24
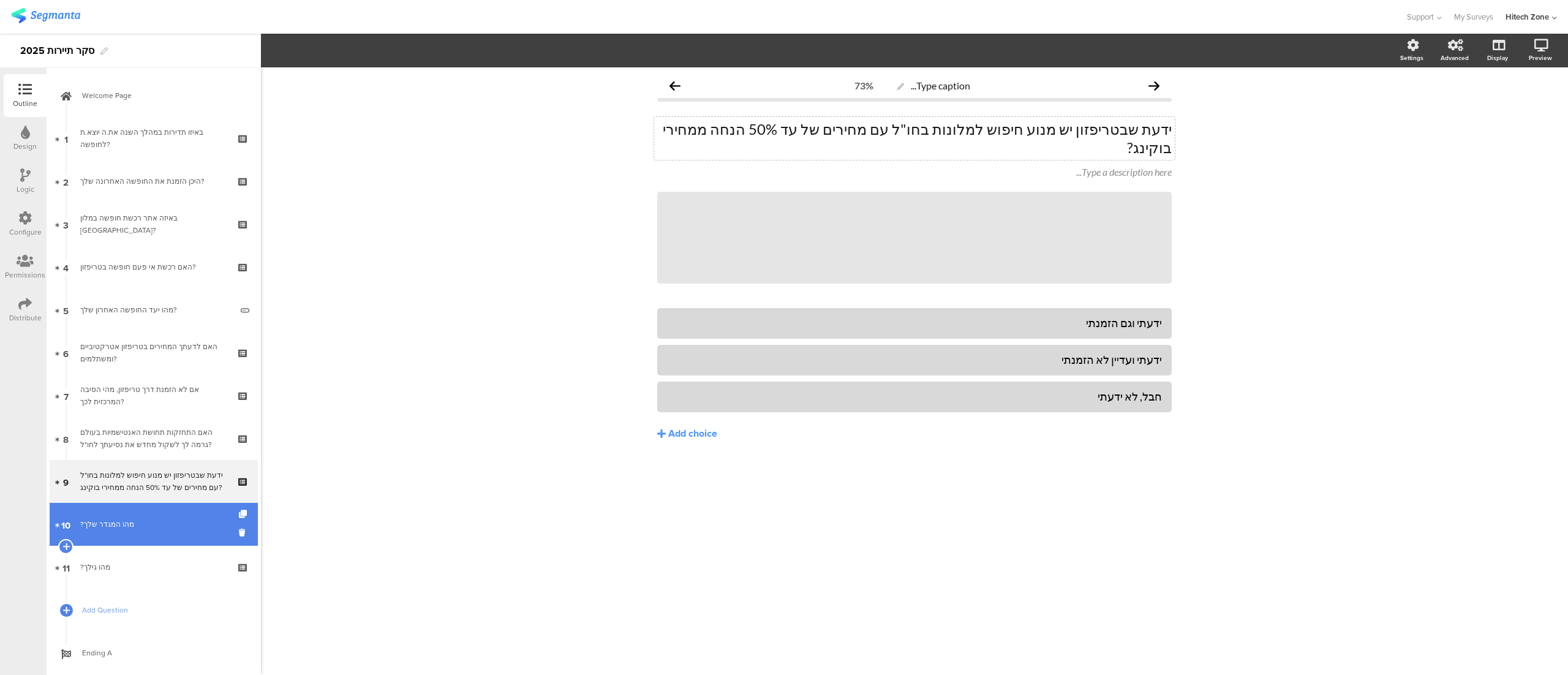
click at [127, 522] on div "?מהו המגדר שלך" at bounding box center [154, 524] width 147 height 12
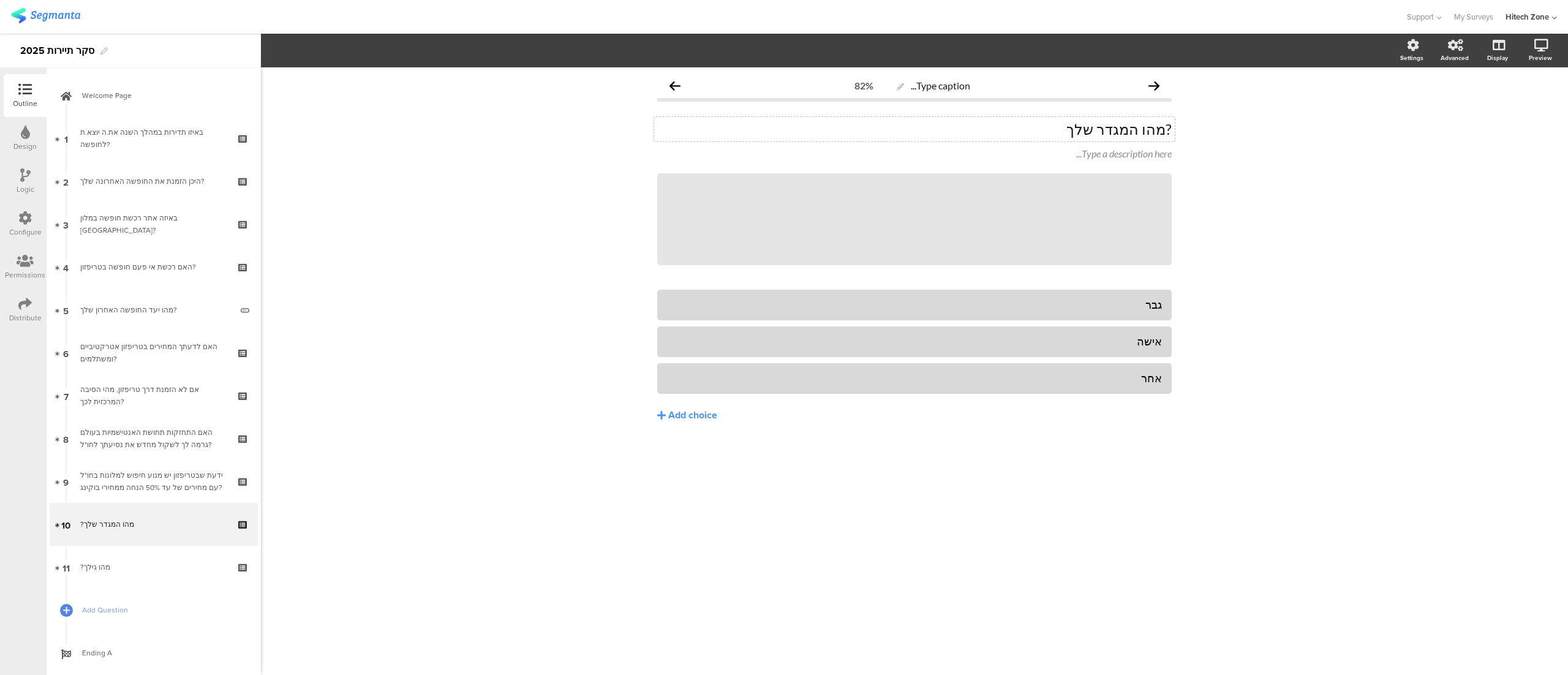
click at [1009, 127] on p "?מהו המגדר שלך" at bounding box center [915, 129] width 515 height 19
drag, startPoint x: 1169, startPoint y: 129, endPoint x: 1234, endPoint y: 127, distance: 65.0
click at [1234, 127] on div "Type caption... 82% ?מהו המגדר שלך? ?מהו המגדר שלך? ?מהו המגדר שלך? Type a desc…" at bounding box center [914, 371] width 1307 height 607
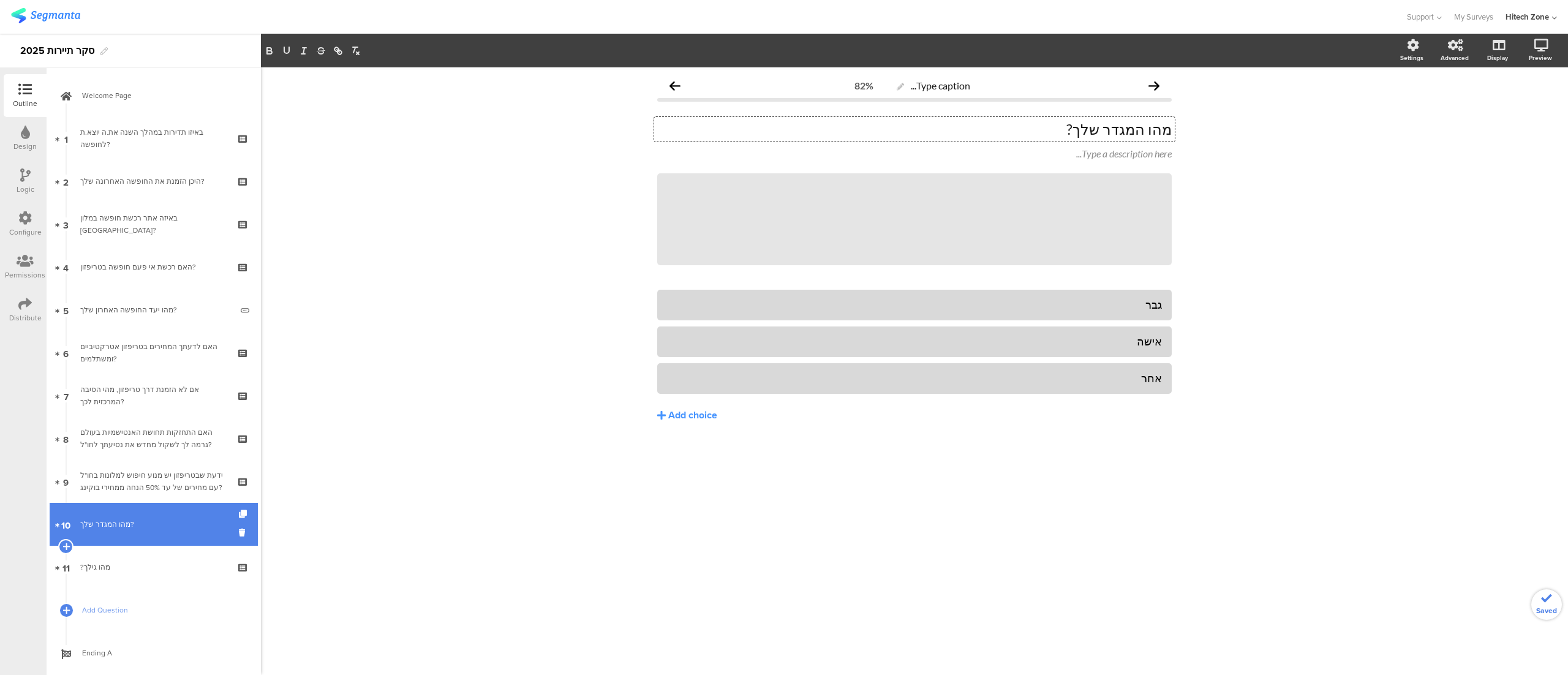
click at [111, 512] on link "10 מהו המגדר שלך?" at bounding box center [153, 524] width 209 height 43
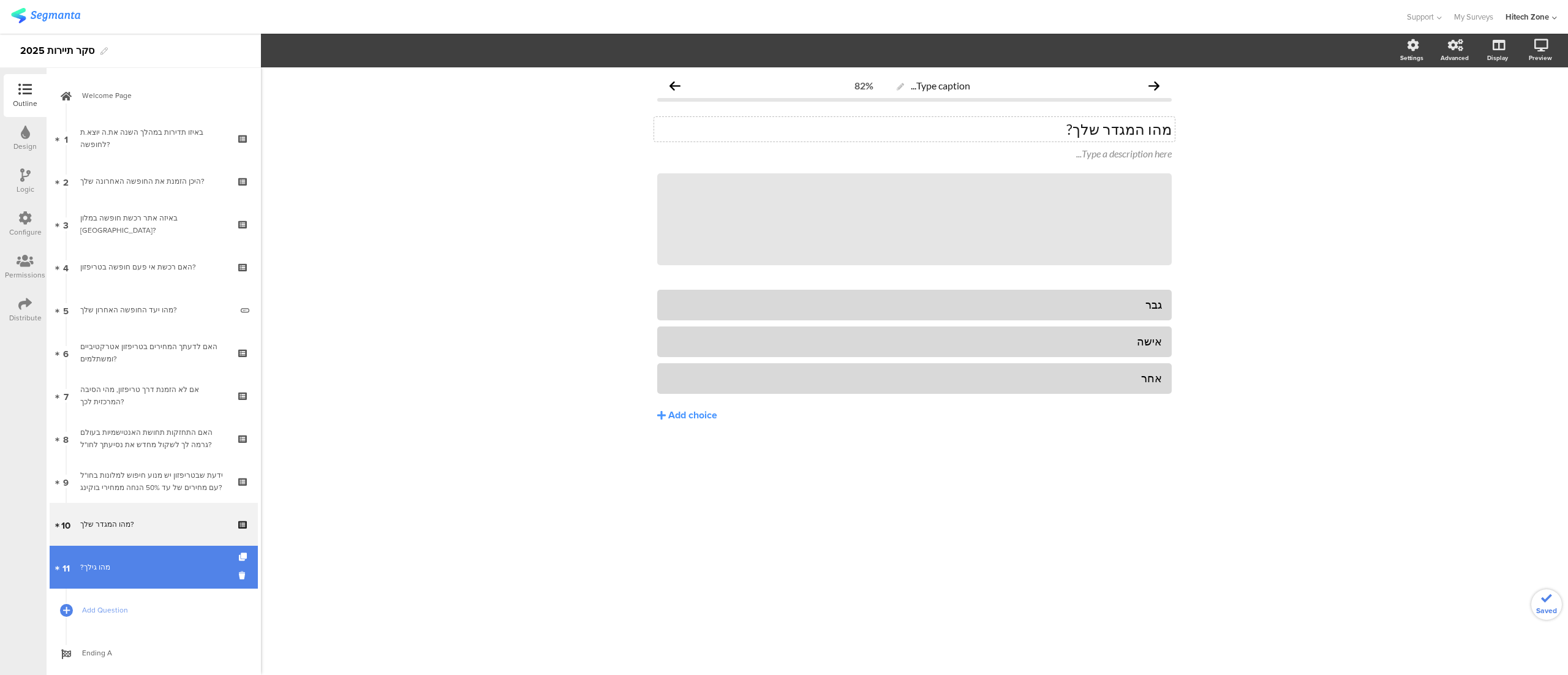
click at [114, 554] on link "11 ?מהו גילך" at bounding box center [153, 567] width 209 height 43
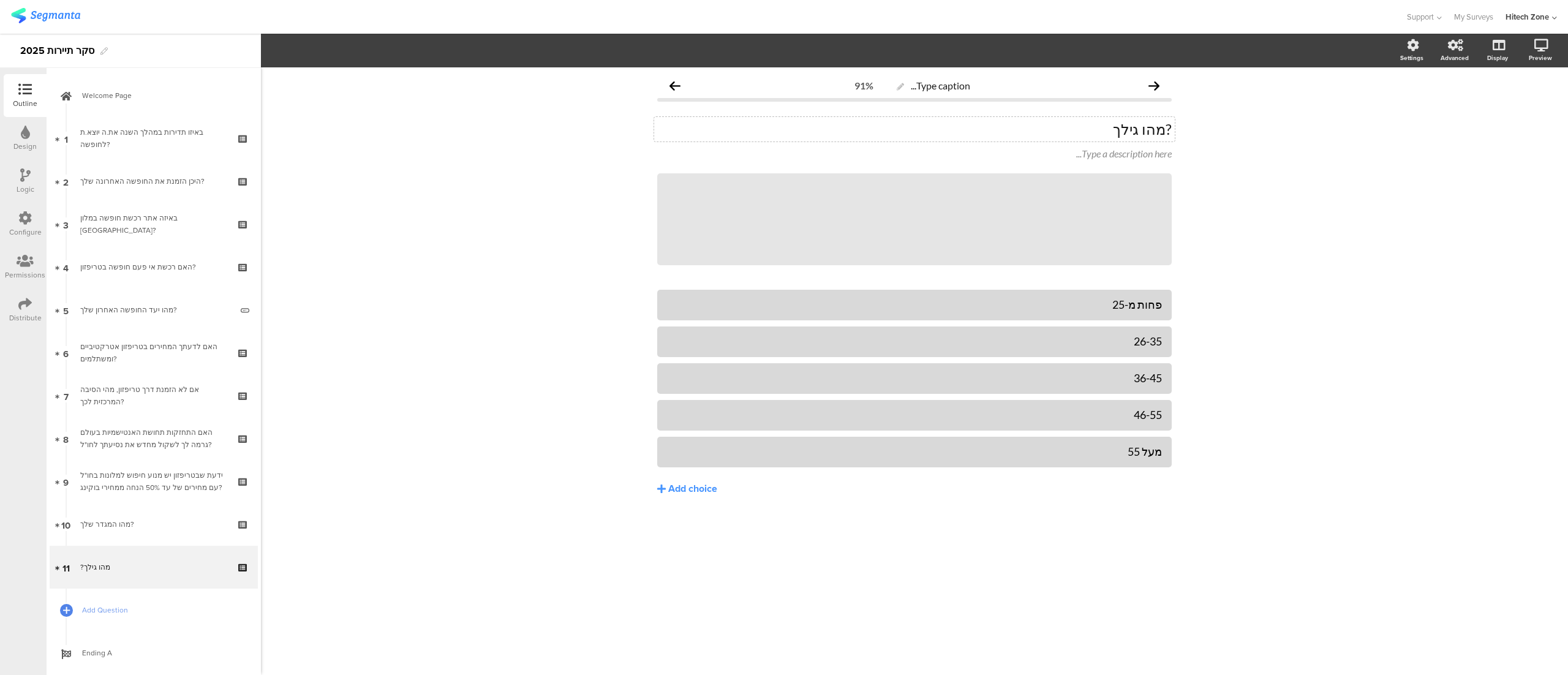
click at [1045, 134] on p "?מהו גילך" at bounding box center [915, 129] width 515 height 19
click at [1172, 126] on p "?מהו גילך?" at bounding box center [915, 129] width 515 height 19
click at [450, 579] on div "Type caption... 91% מהו גילך? מהו גילך? Type a description here... /" at bounding box center [914, 371] width 1307 height 607
click at [122, 142] on div "באיזו תדירות במהלך השנה את.ה יוצא.ת לחופשה?" at bounding box center [154, 138] width 147 height 24
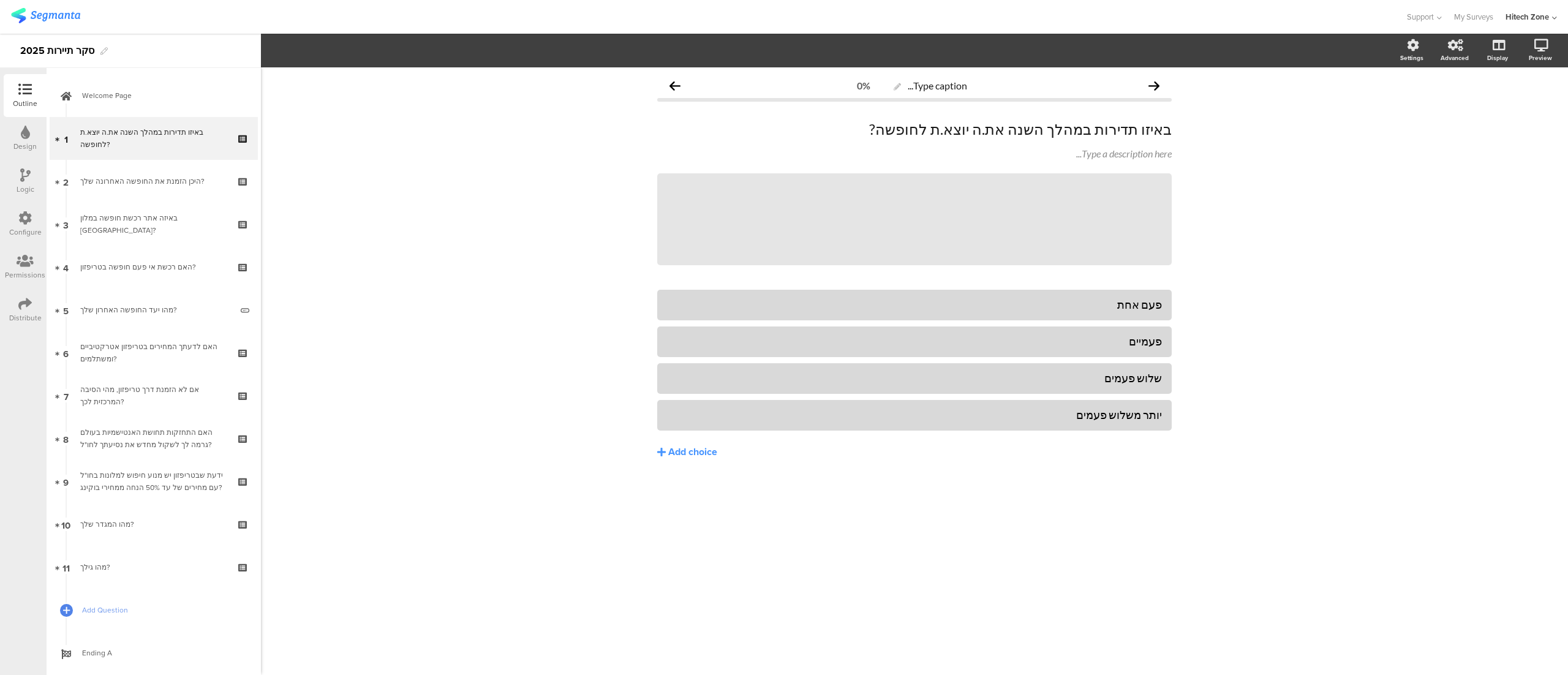
click at [376, 301] on div "Type caption... 0% באיזו תדירות במהלך השנה את.ה יוצא.ת לחופשה? באיזו תדירות במה…" at bounding box center [914, 371] width 1307 height 607
click at [143, 137] on div "באיזו תדירות במהלך השנה את.ה יוצא.ת לחופשה?" at bounding box center [154, 138] width 147 height 24
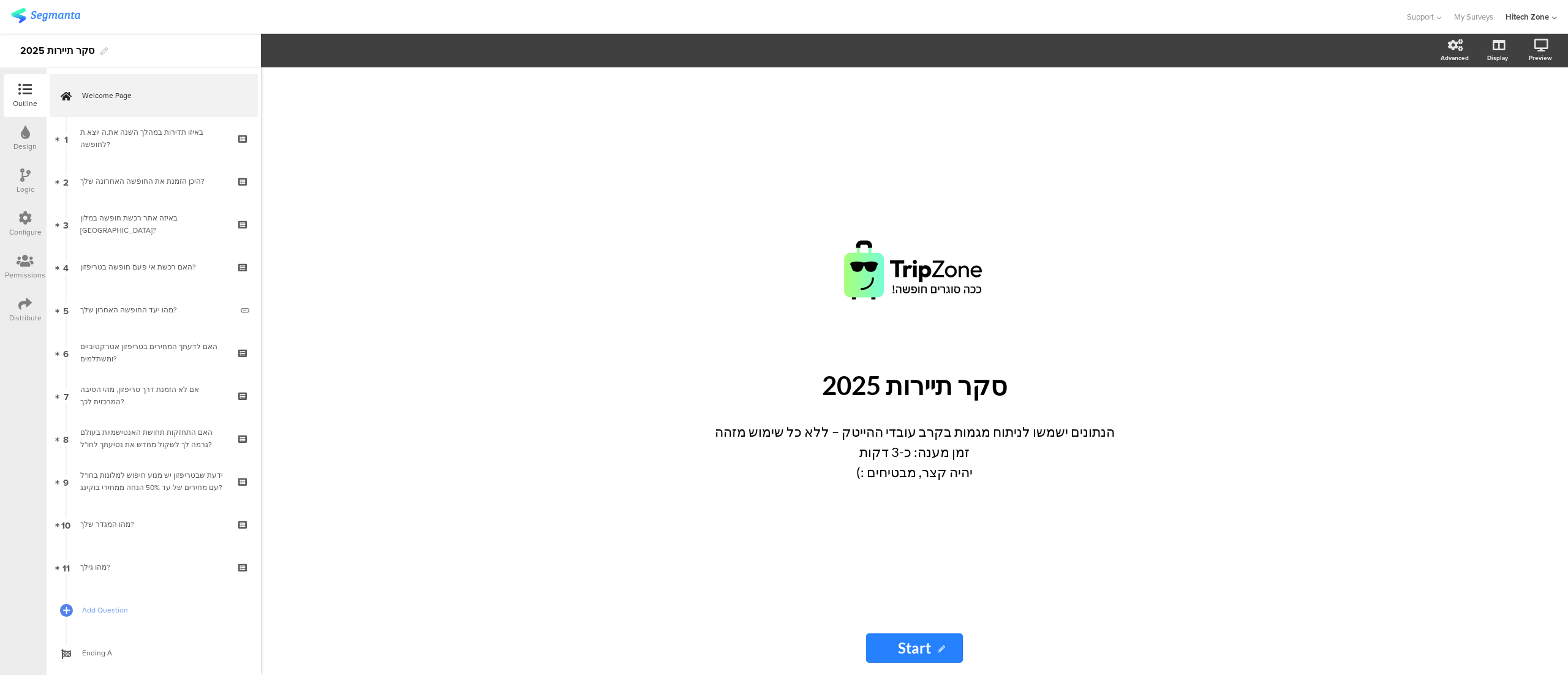
click at [16, 169] on div "Logic" at bounding box center [25, 181] width 43 height 43
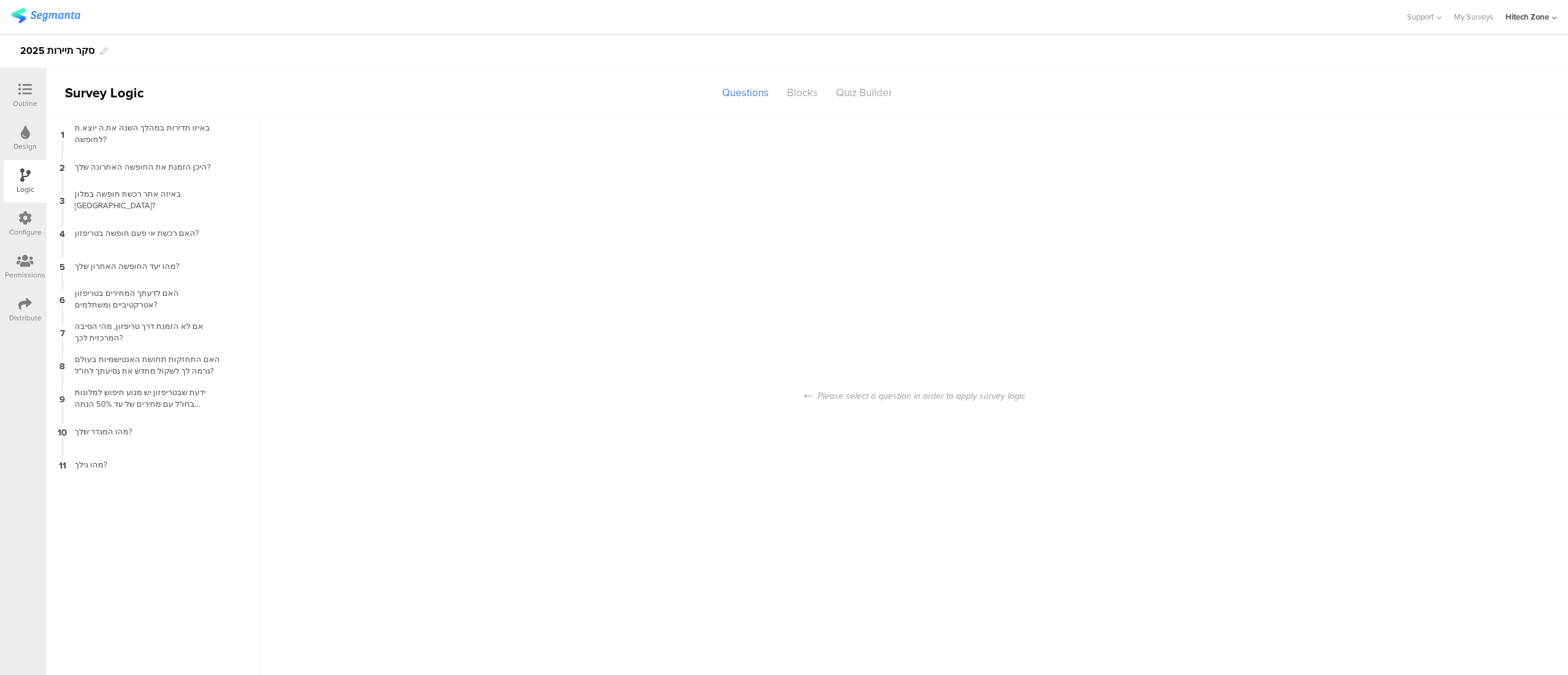
click at [10, 176] on div "Logic" at bounding box center [25, 181] width 43 height 43
click at [749, 96] on div "Questions" at bounding box center [746, 92] width 65 height 21
click at [760, 93] on div "Questions" at bounding box center [746, 92] width 65 height 21
click at [171, 249] on div "5 מהו יעד החופשה האחרון שלך?" at bounding box center [153, 266] width 214 height 33
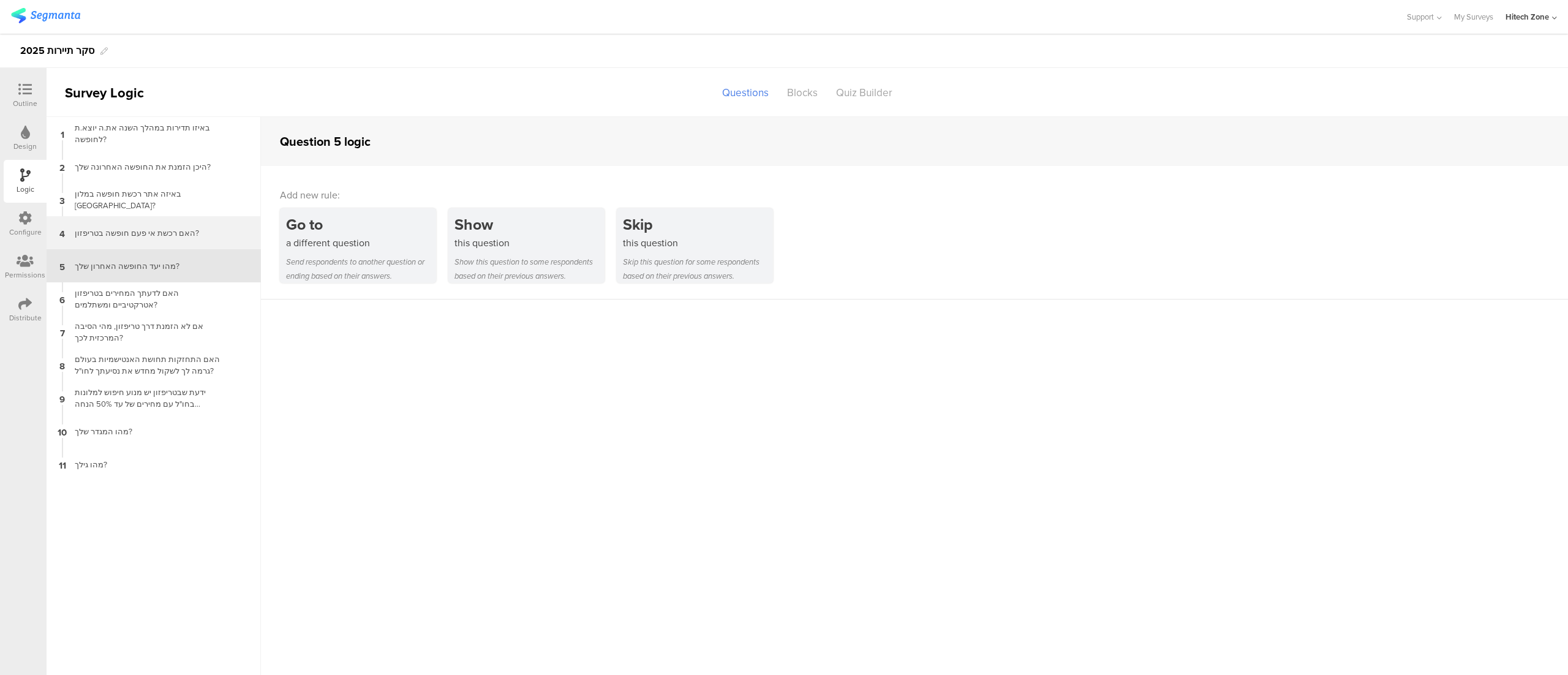
click at [174, 228] on div "האם רכשת אי פעם חופשה בטריפזון?" at bounding box center [144, 233] width 153 height 12
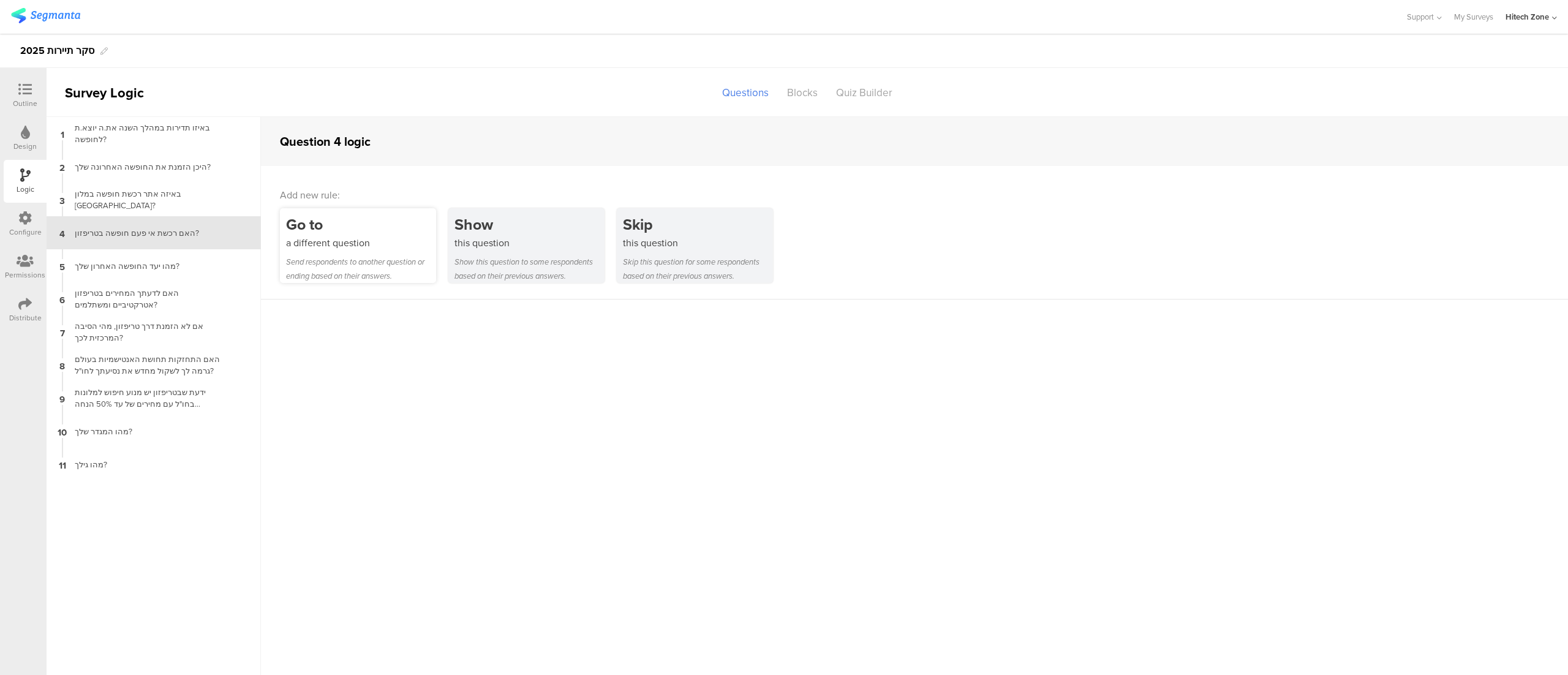
click at [316, 234] on div "Go to" at bounding box center [361, 224] width 150 height 22
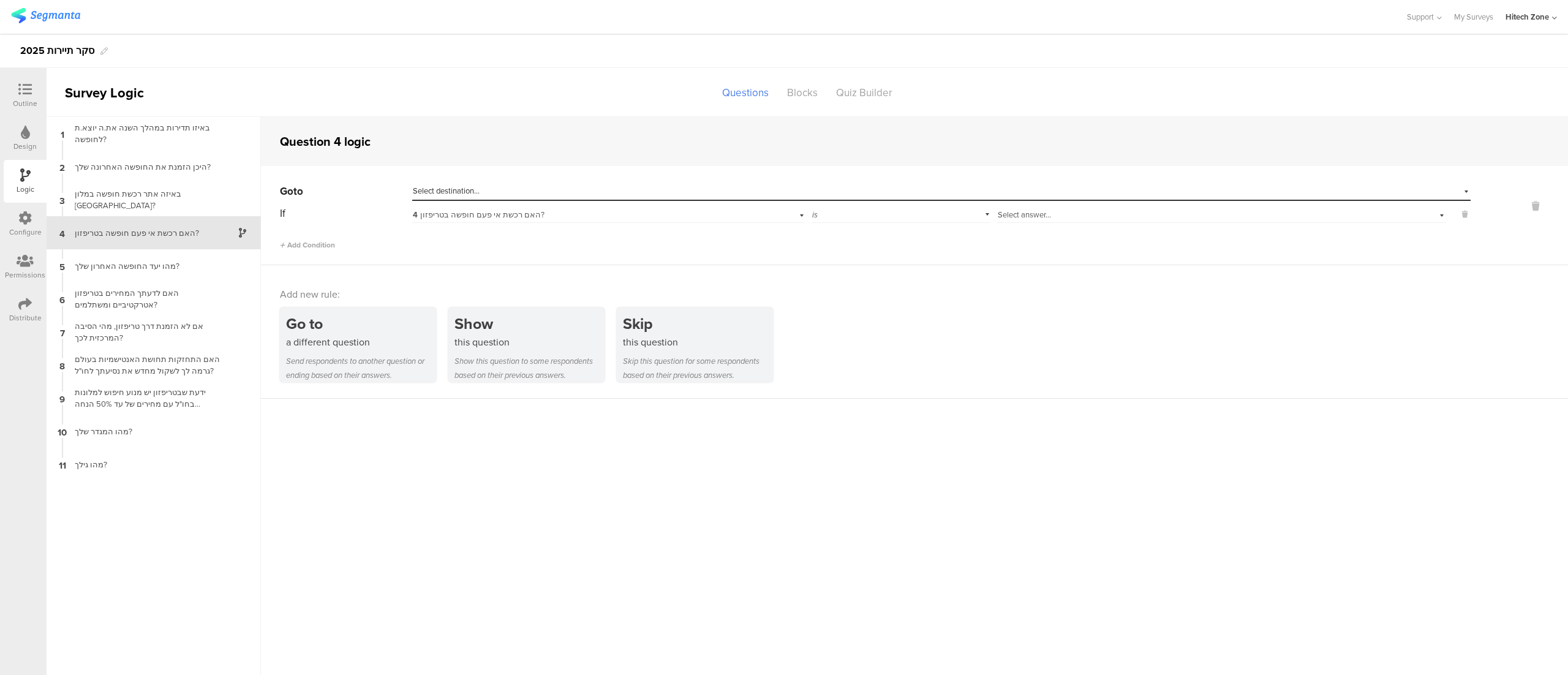
click at [434, 178] on div "Go to Select destination... If 4 האם רכשת אי פעם חופשה בטריפזון? is Select answ…" at bounding box center [914, 215] width 1307 height 99
click at [440, 183] on div "Select destination..." at bounding box center [941, 191] width 1059 height 19
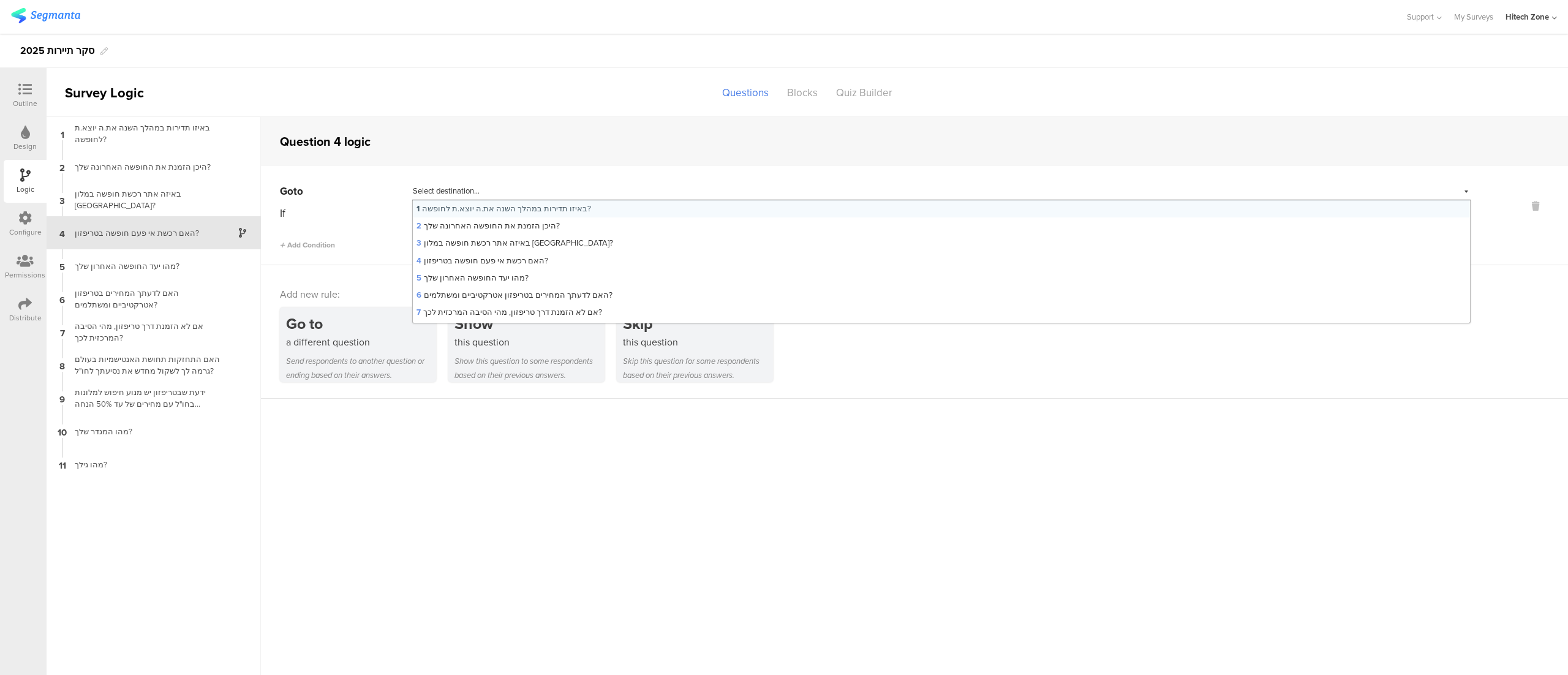
click at [467, 145] on div "Question 4 logic" at bounding box center [914, 141] width 1307 height 49
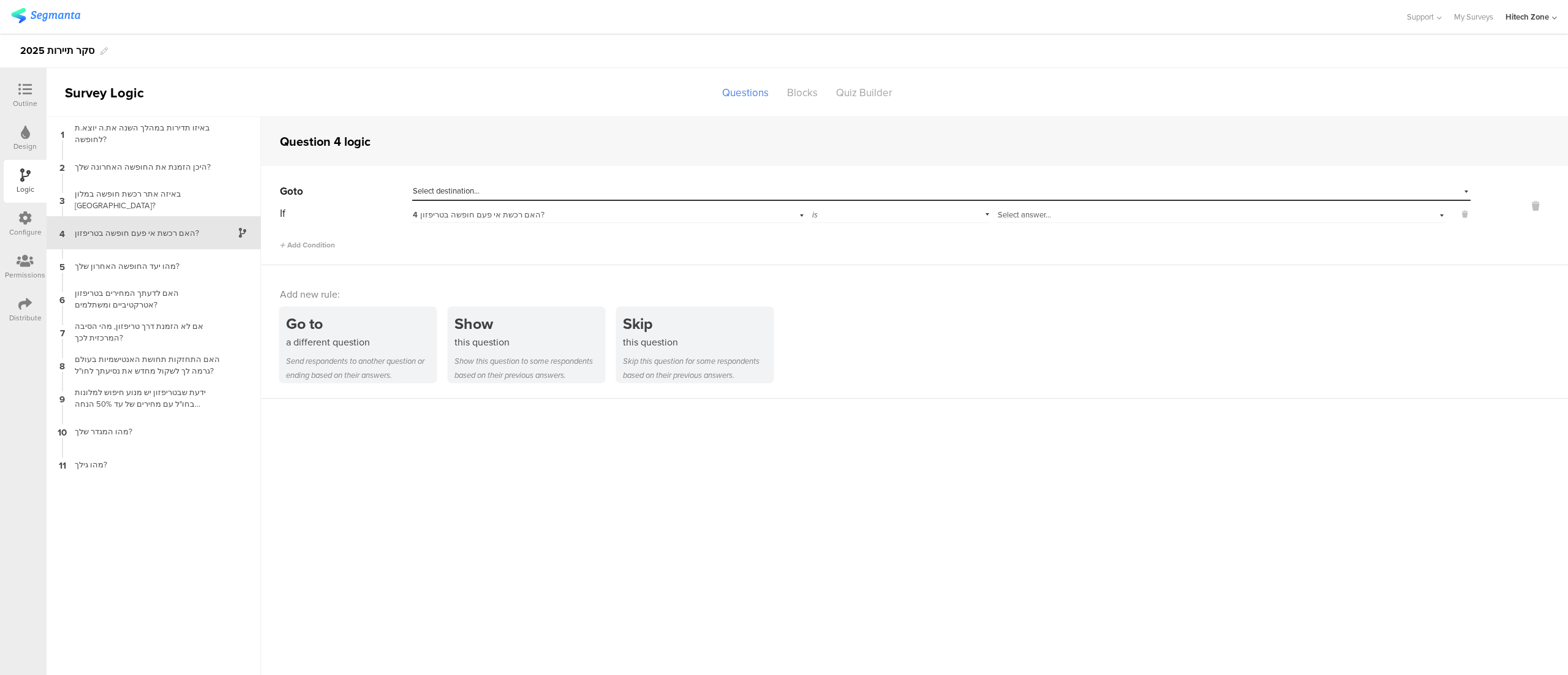
click at [470, 187] on span "Select destination..." at bounding box center [446, 190] width 67 height 12
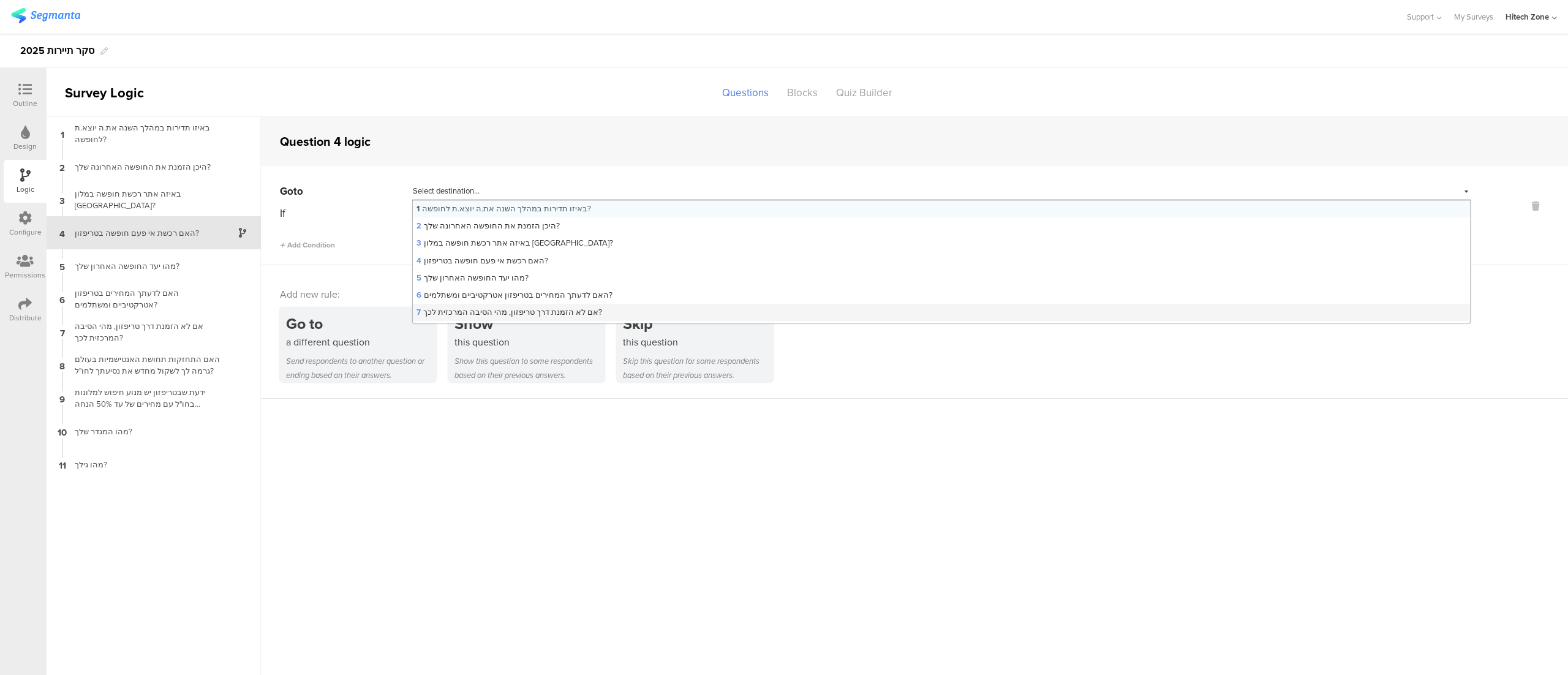
click at [569, 314] on span "7 אם לא הזמנת דרך טריפזון, מהי הסיבה המרכזית לכך?" at bounding box center [509, 312] width 186 height 12
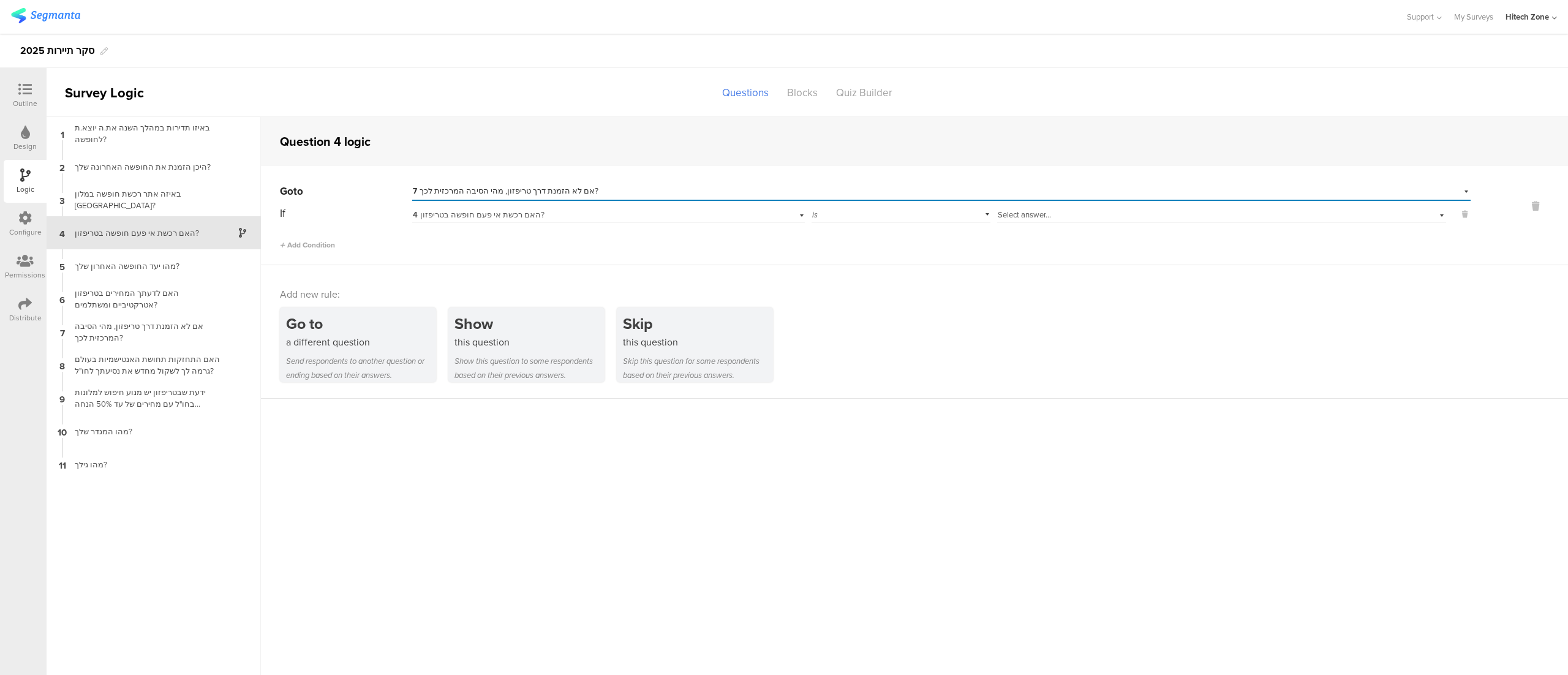
click at [1052, 217] on div "Select answer..." at bounding box center [1192, 215] width 389 height 11
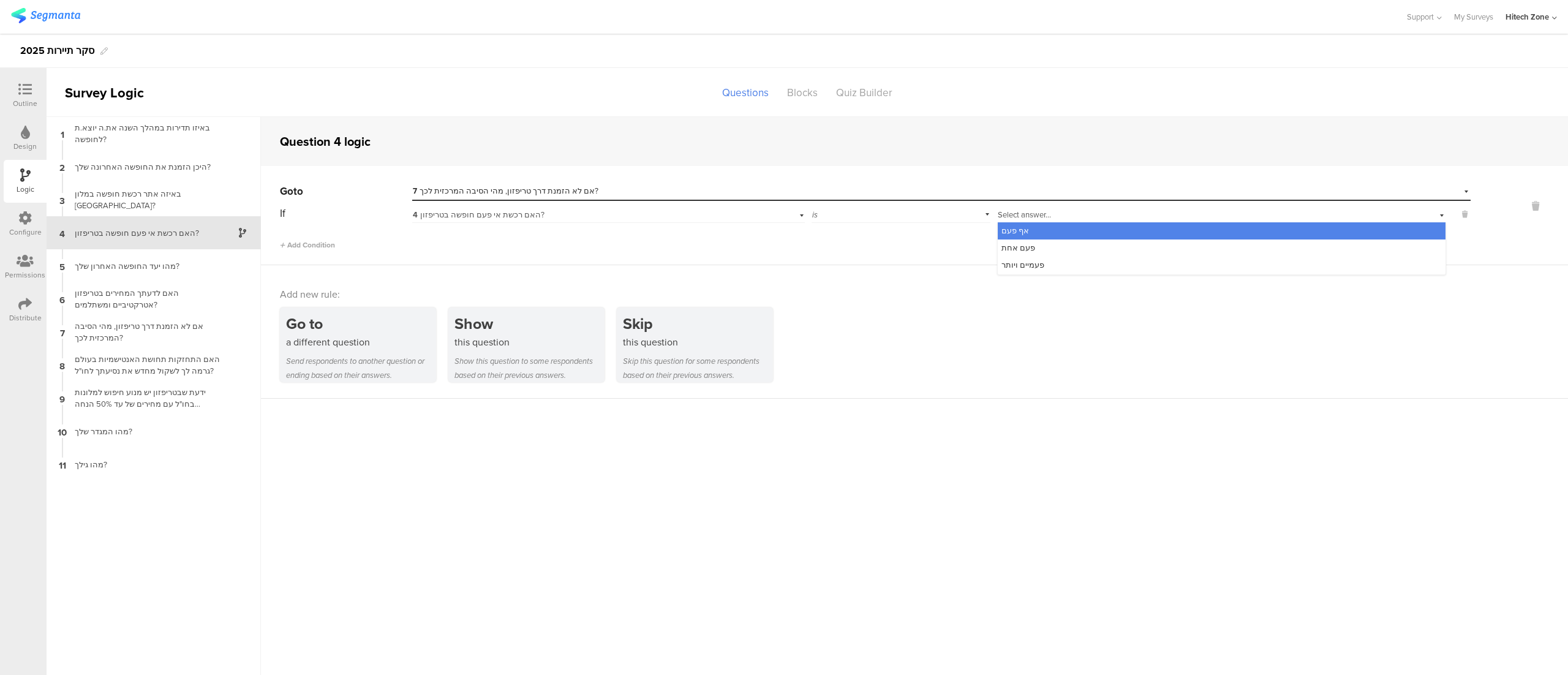
click at [1065, 226] on div "אף פעם" at bounding box center [1222, 231] width 448 height 17
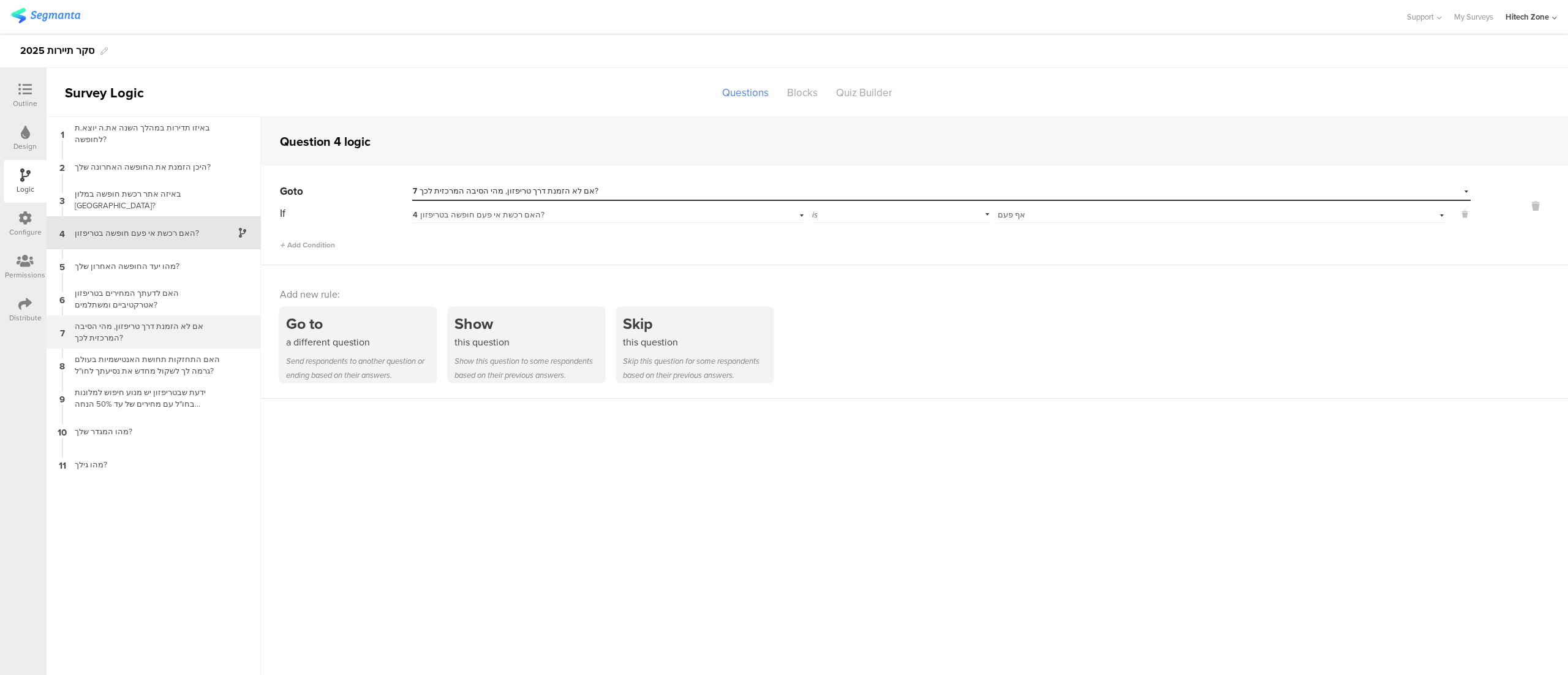
click at [167, 325] on div "אם לא הזמנת דרך טריפזון, מהי הסיבה המרכזית לכך?" at bounding box center [144, 331] width 153 height 23
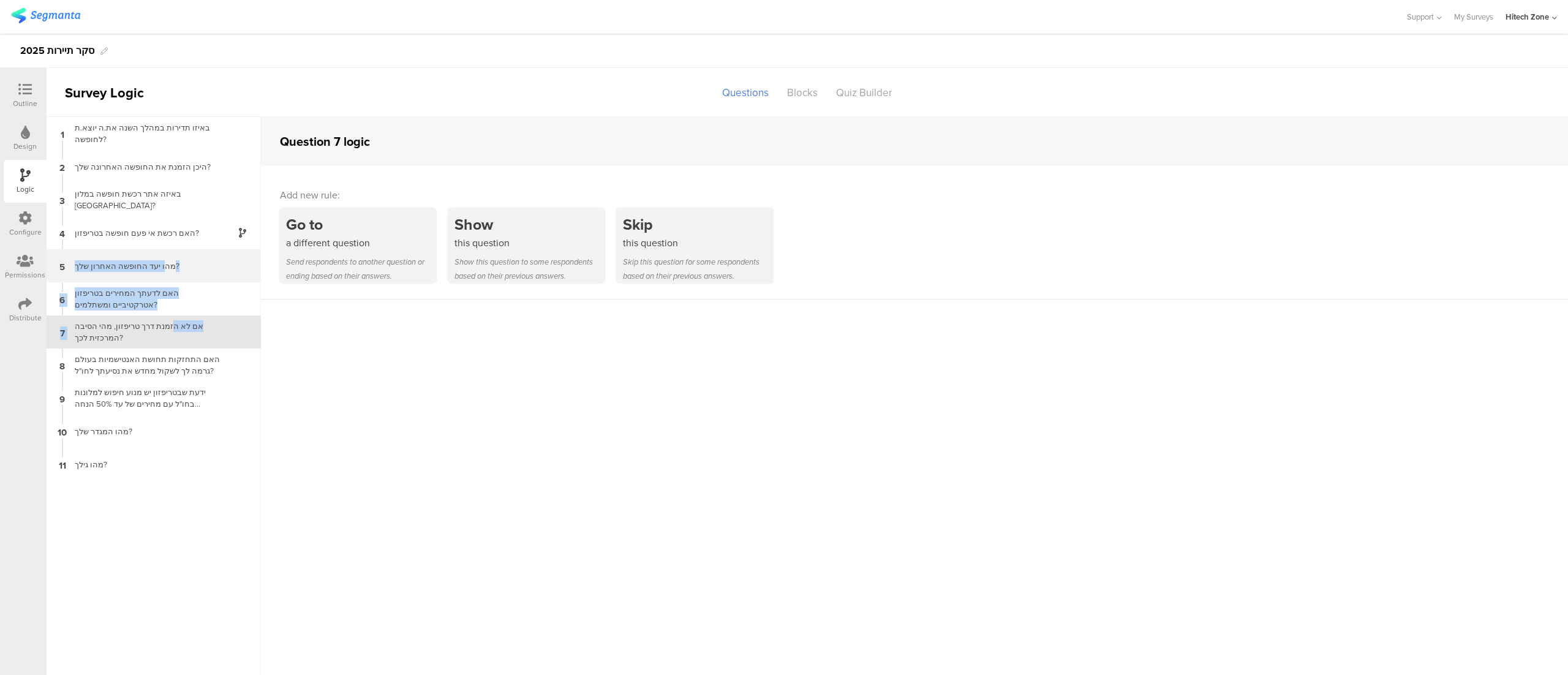
drag, startPoint x: 165, startPoint y: 325, endPoint x: 157, endPoint y: 252, distance: 73.4
click at [157, 252] on div "1 באיזו תדירות במהלך השנה את.ה יוצא.ת לחופשה? 2 היכן הזמנת את החופשה האחרונה של…" at bounding box center [153, 396] width 214 height 558
click at [405, 381] on sg-question-logic-editor "Question 7 logic Add new rule: Go to a different question Send respondents to a…" at bounding box center [914, 396] width 1307 height 558
click at [149, 330] on div "אם לא הזמנת דרך טריפזון, מהי הסיבה המרכזית לכך?" at bounding box center [144, 331] width 153 height 23
click at [333, 406] on sg-question-logic-editor "Question 7 logic Add new rule: Go to a different question Send respondents to a…" at bounding box center [914, 396] width 1307 height 558
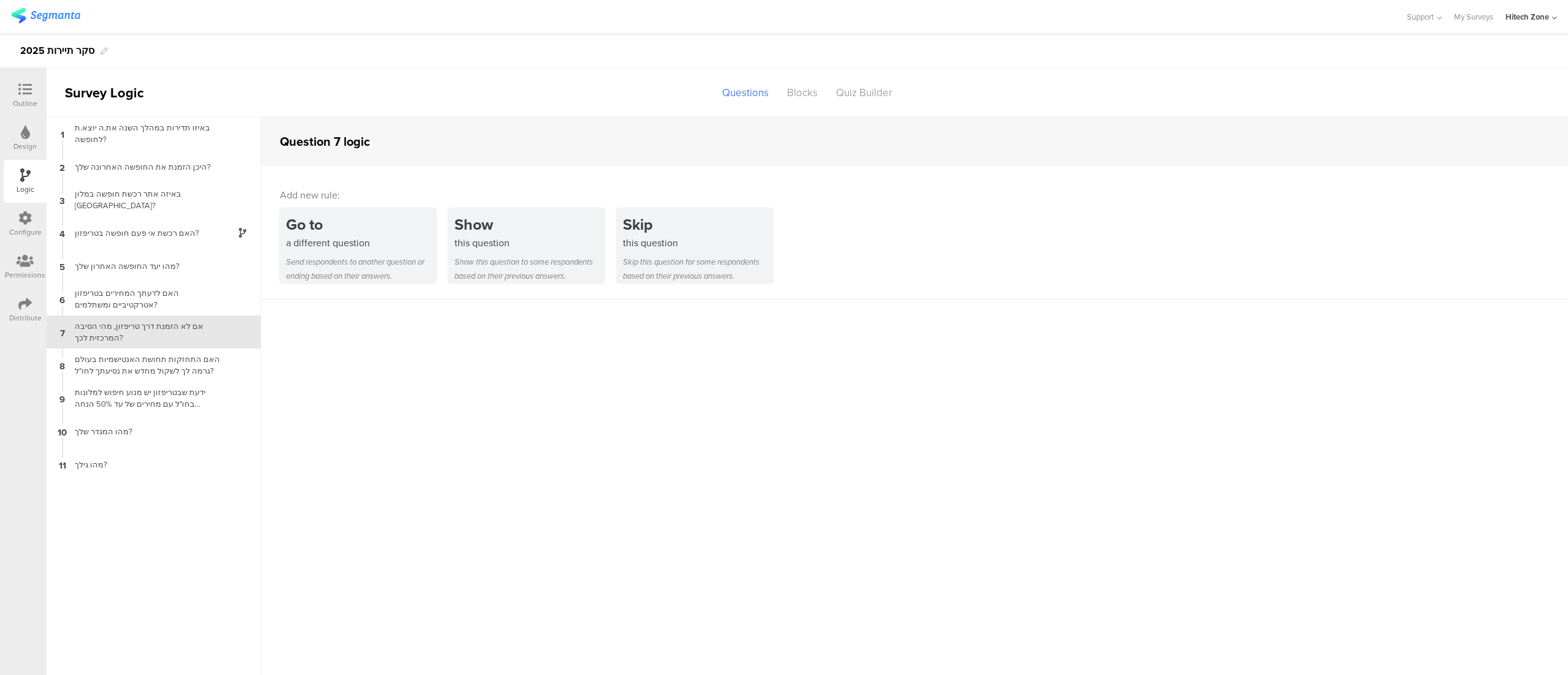
click at [429, 406] on sg-question-logic-editor "Question 7 logic Add new rule: Go to a different question Send respondents to a…" at bounding box center [914, 396] width 1307 height 558
click at [26, 91] on icon at bounding box center [25, 89] width 14 height 14
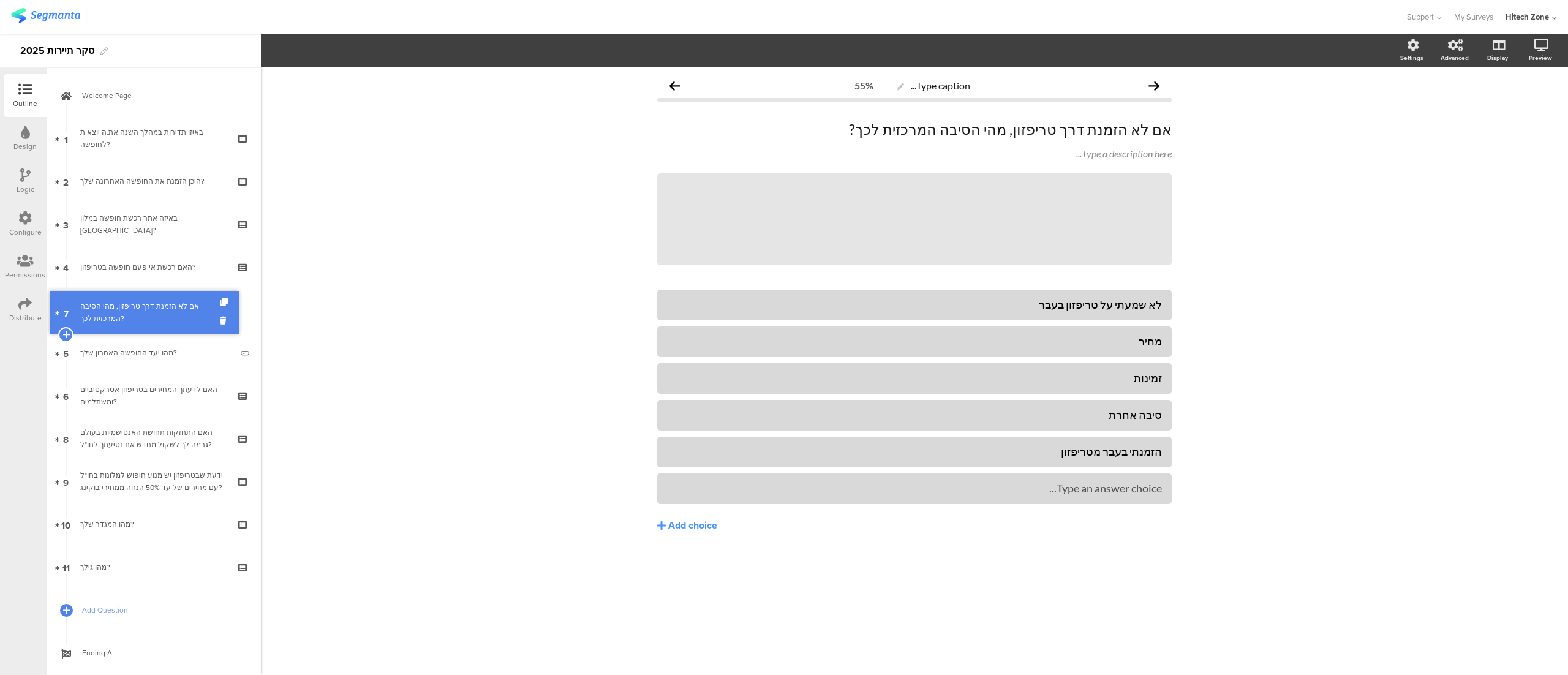
drag, startPoint x: 145, startPoint y: 365, endPoint x: 140, endPoint y: 306, distance: 59.2
click at [389, 396] on div "Type caption... 37% אם לא הזמנת דרך טריפזון, מהי הסיבה המרכזית לכך? אם לא הזמנת…" at bounding box center [914, 371] width 1307 height 607
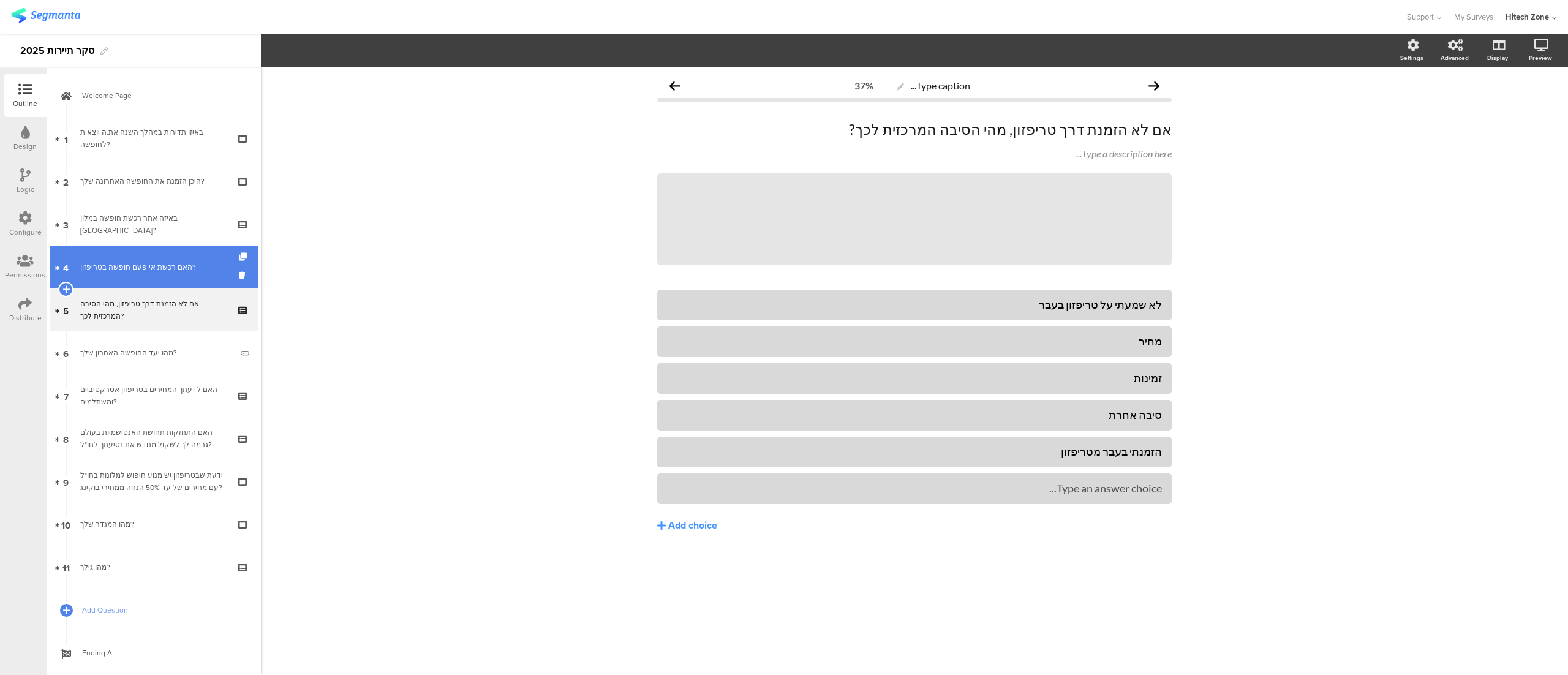
click at [134, 274] on link "4 האם רכשת אי פעם חופשה בטריפזון?" at bounding box center [153, 267] width 209 height 43
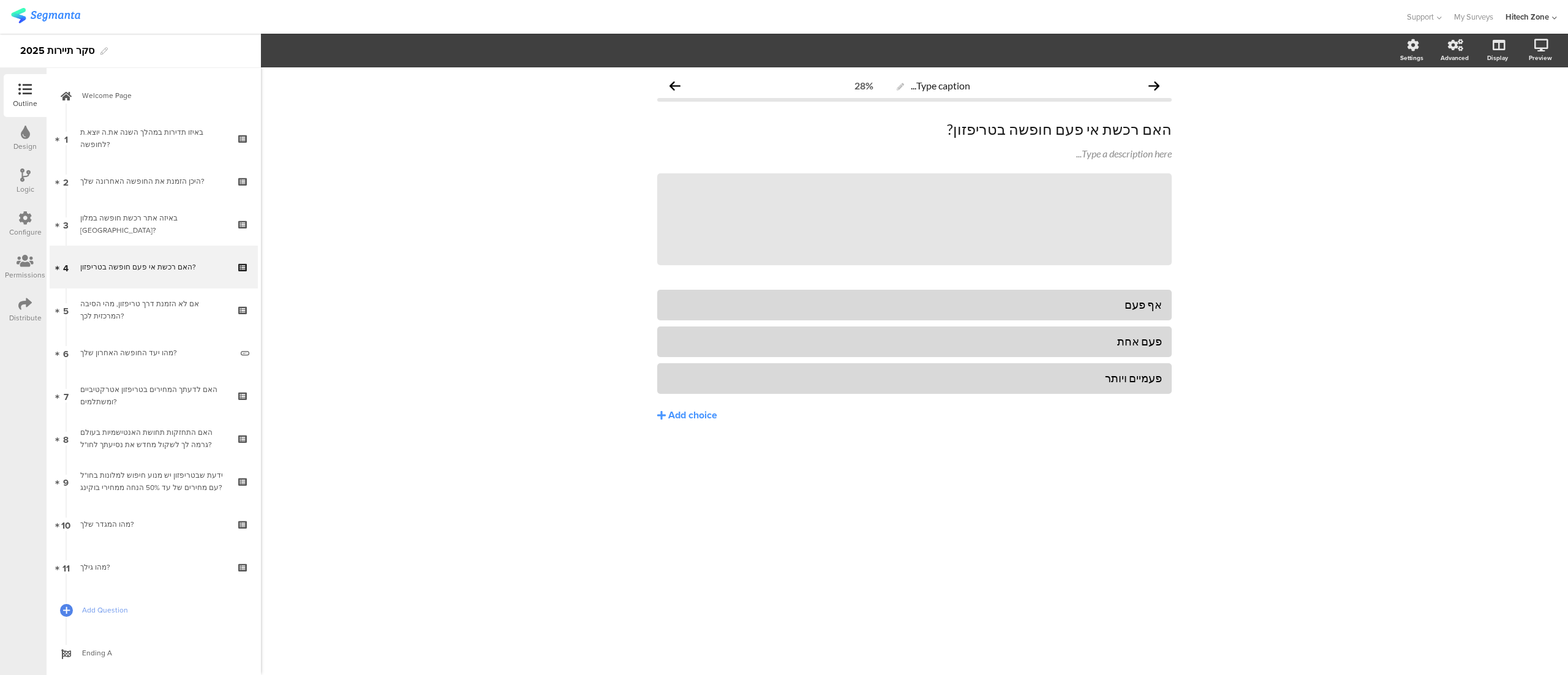
click at [20, 176] on icon at bounding box center [25, 175] width 10 height 14
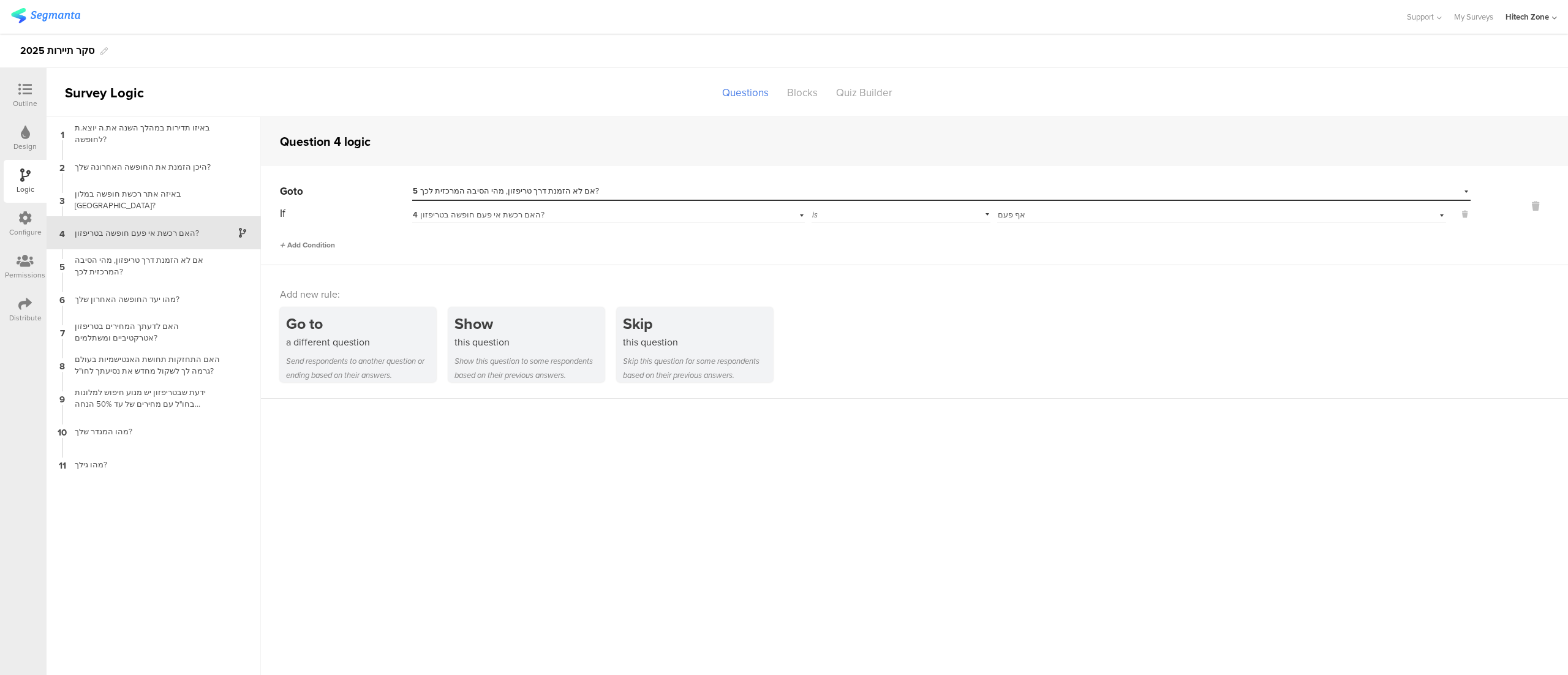
click at [317, 240] on span "Add Condition" at bounding box center [307, 245] width 55 height 11
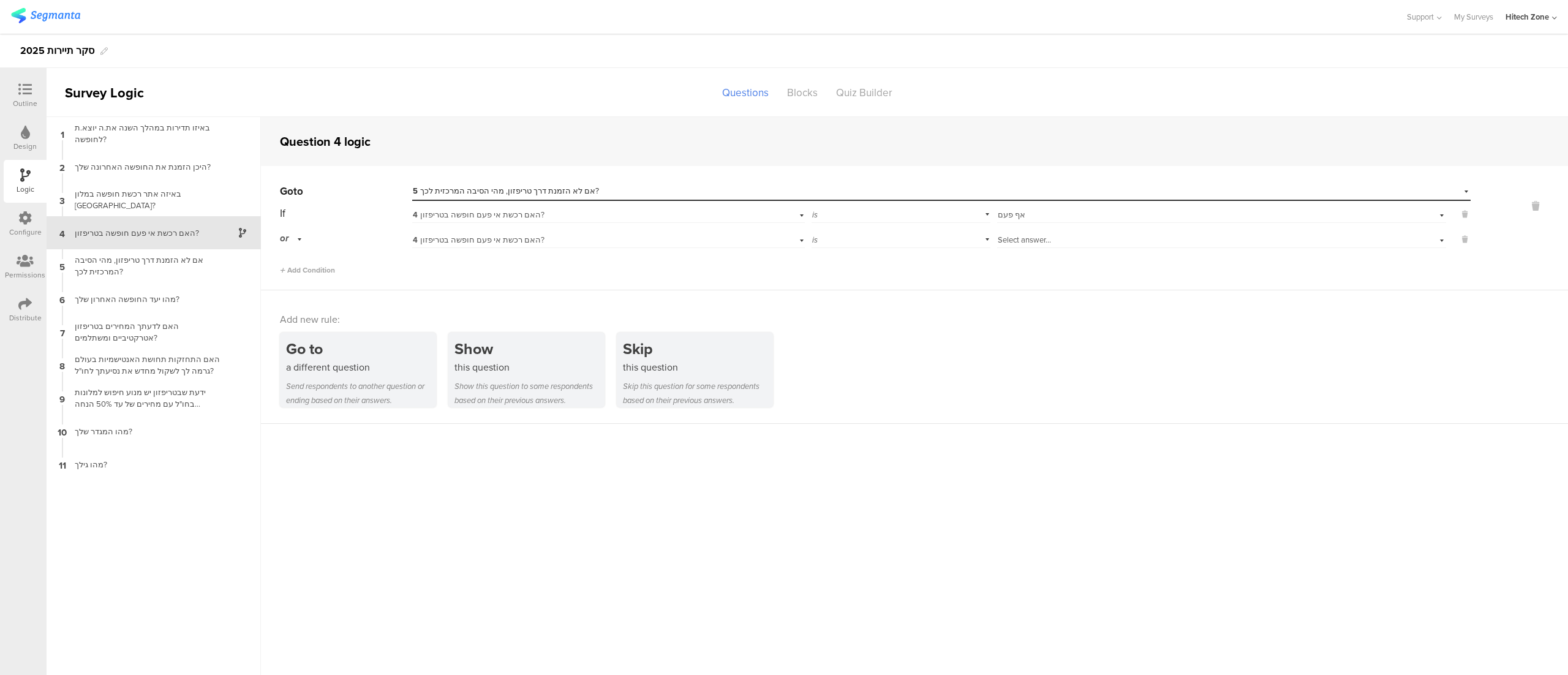
click at [1011, 242] on span "Select answer..." at bounding box center [1024, 239] width 53 height 12
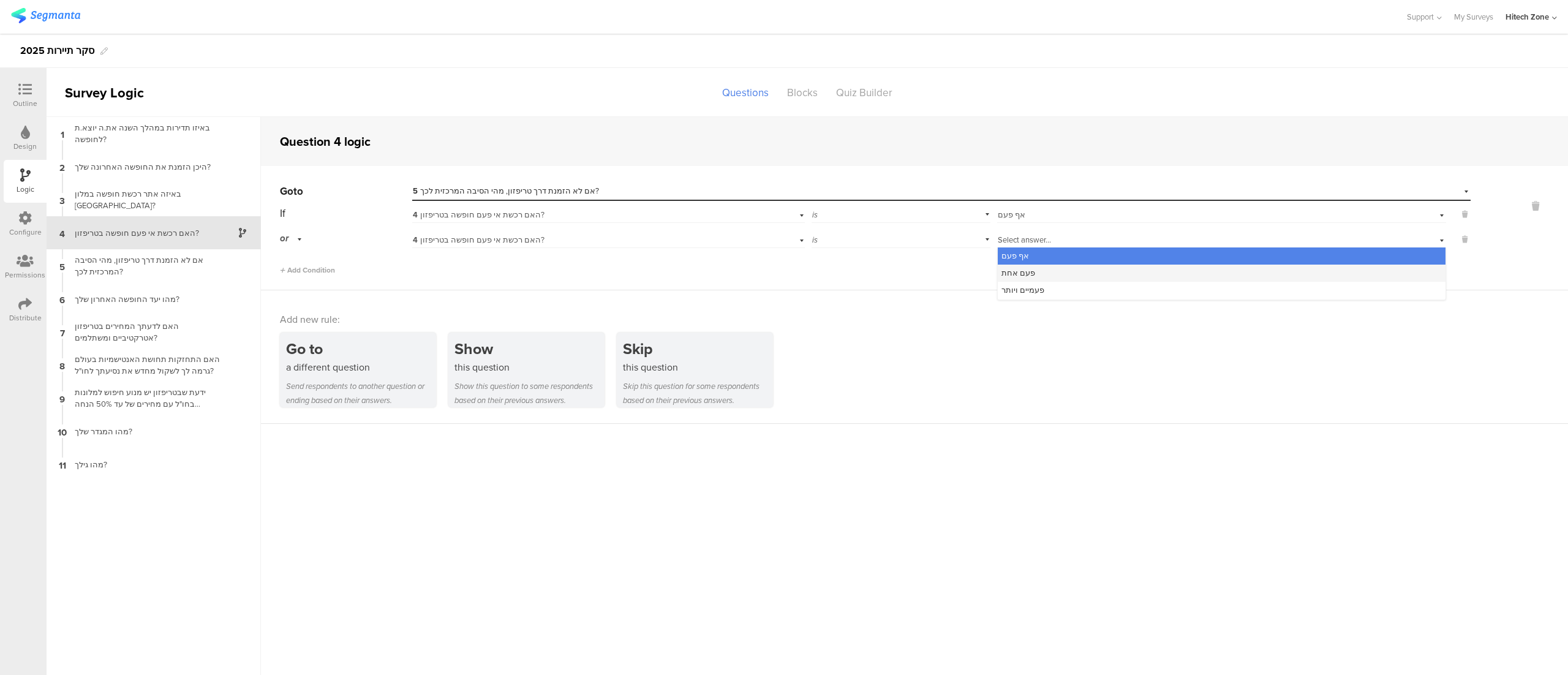
click at [1071, 272] on div "פעם אחת" at bounding box center [1222, 273] width 448 height 17
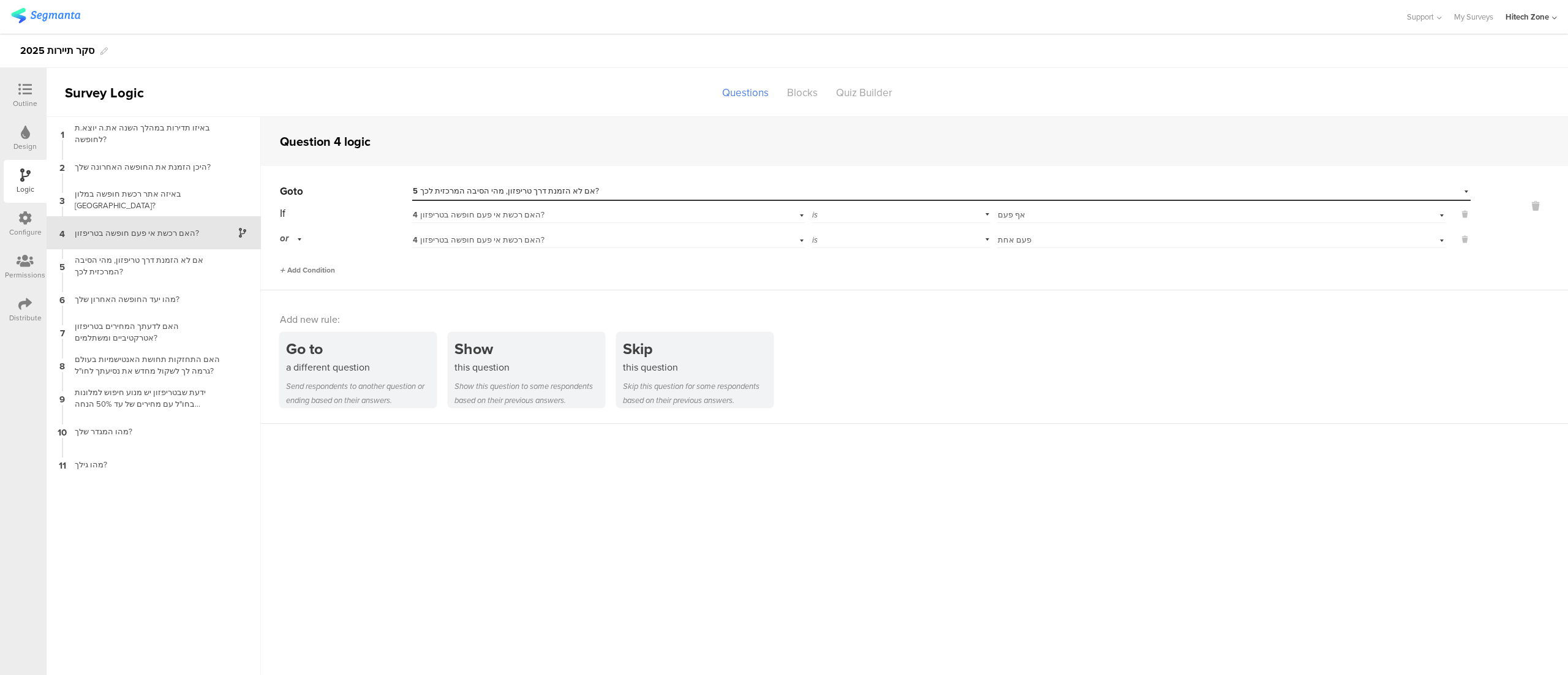
click at [322, 274] on span "Add Condition" at bounding box center [307, 270] width 55 height 11
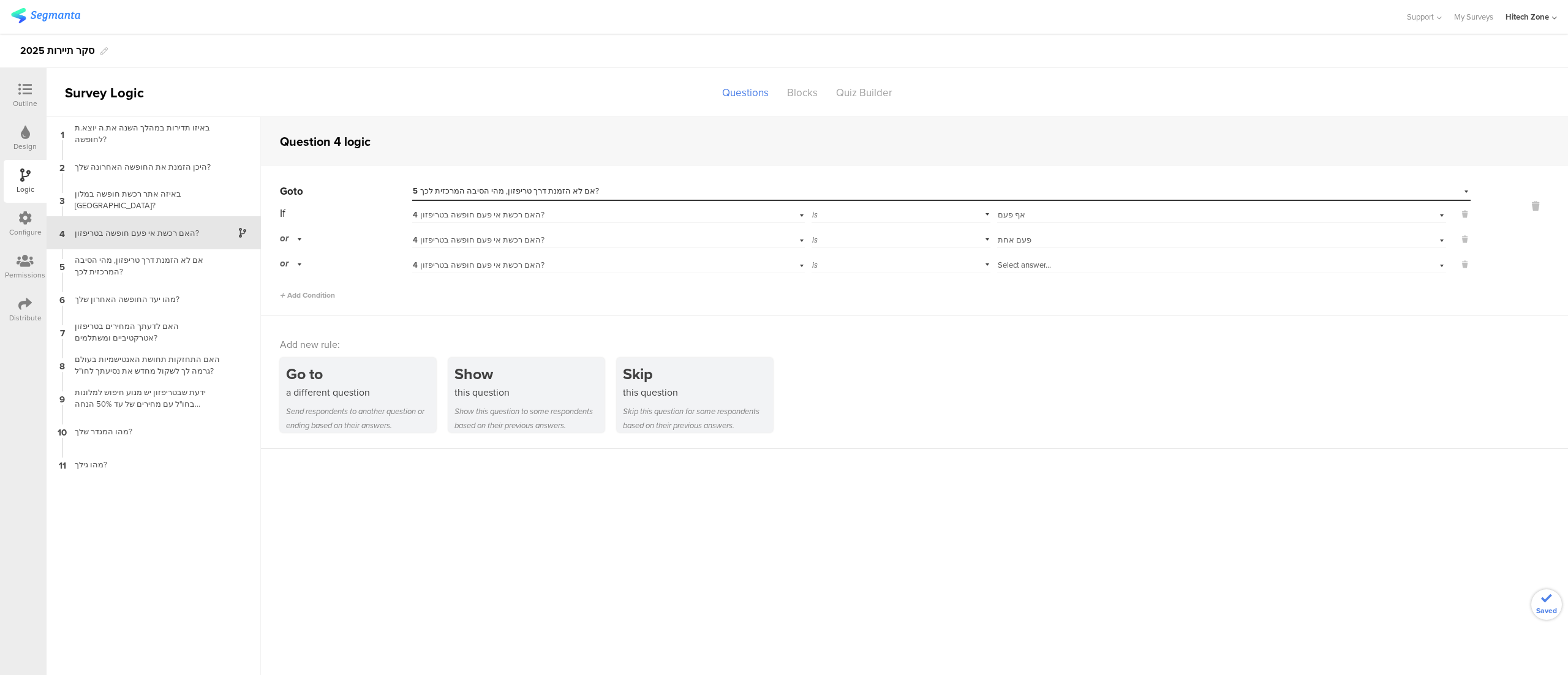
click at [1047, 266] on span "Select answer..." at bounding box center [1024, 264] width 53 height 12
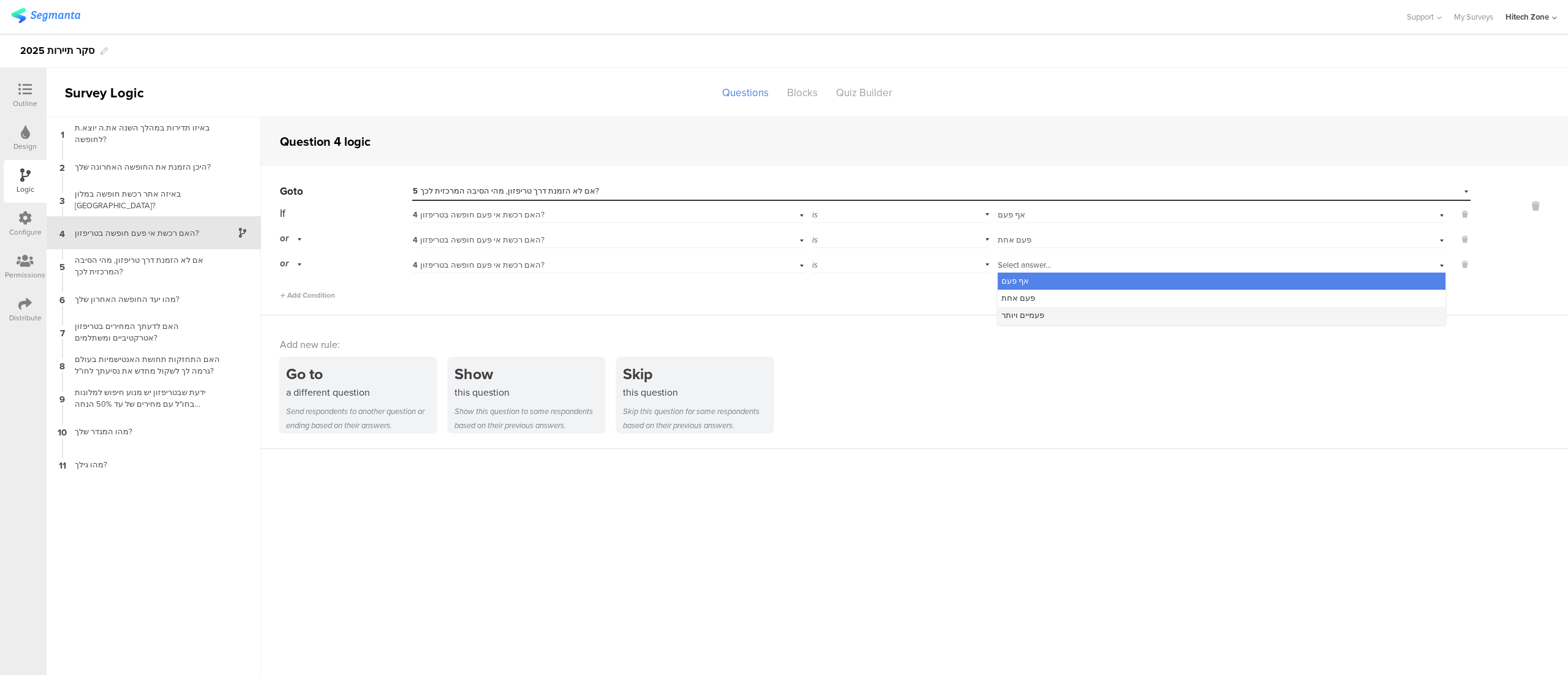
click at [1057, 315] on div "פעמיים ויותר" at bounding box center [1222, 315] width 448 height 17
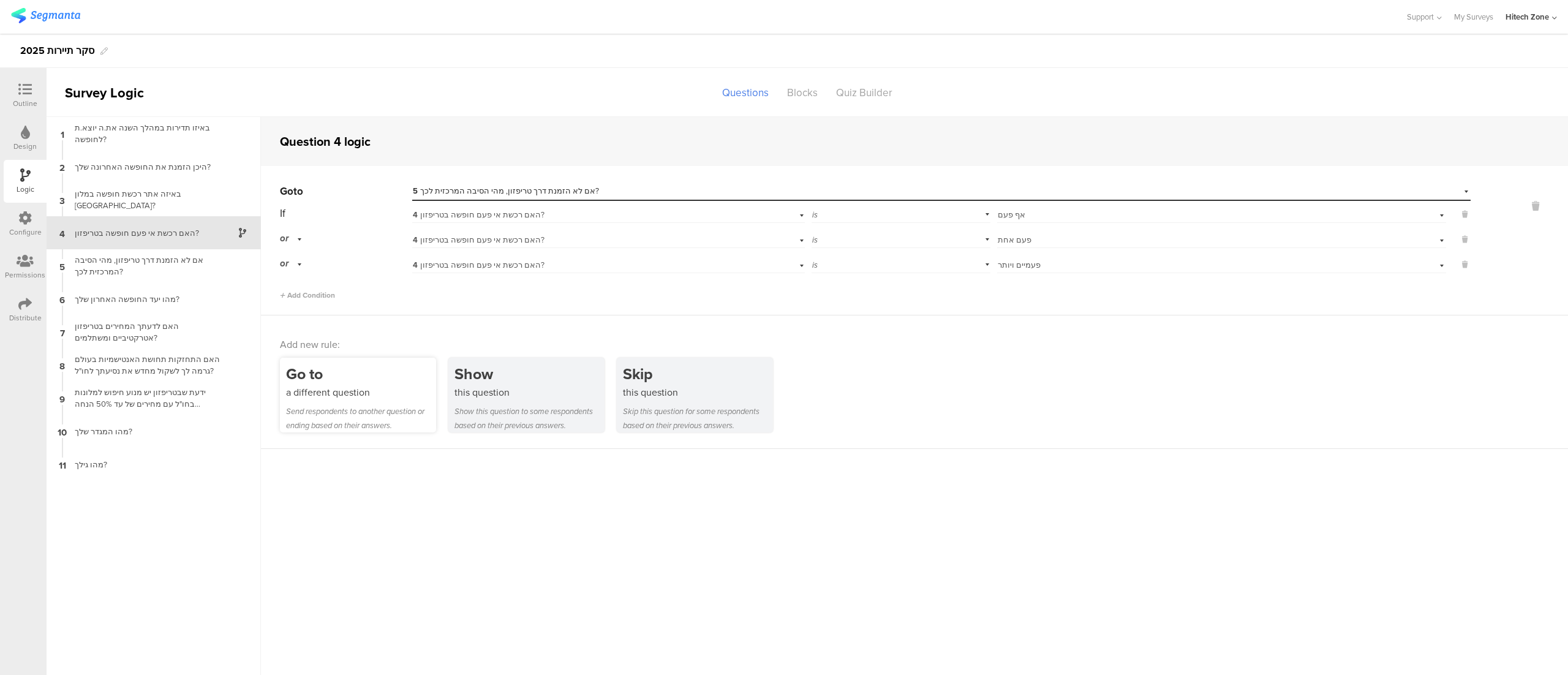
click at [378, 398] on div "a different question" at bounding box center [361, 391] width 150 height 14
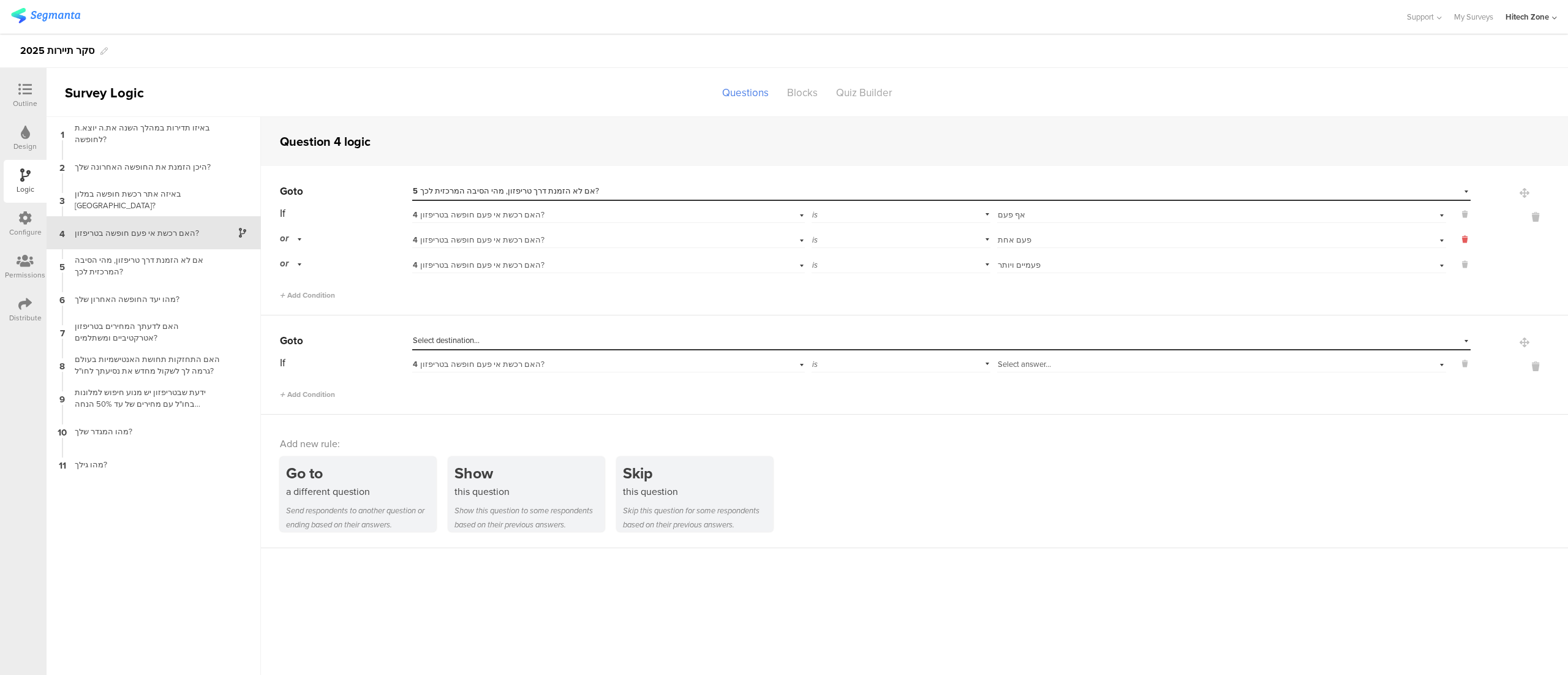
click at [1467, 236] on icon at bounding box center [1465, 239] width 6 height 11
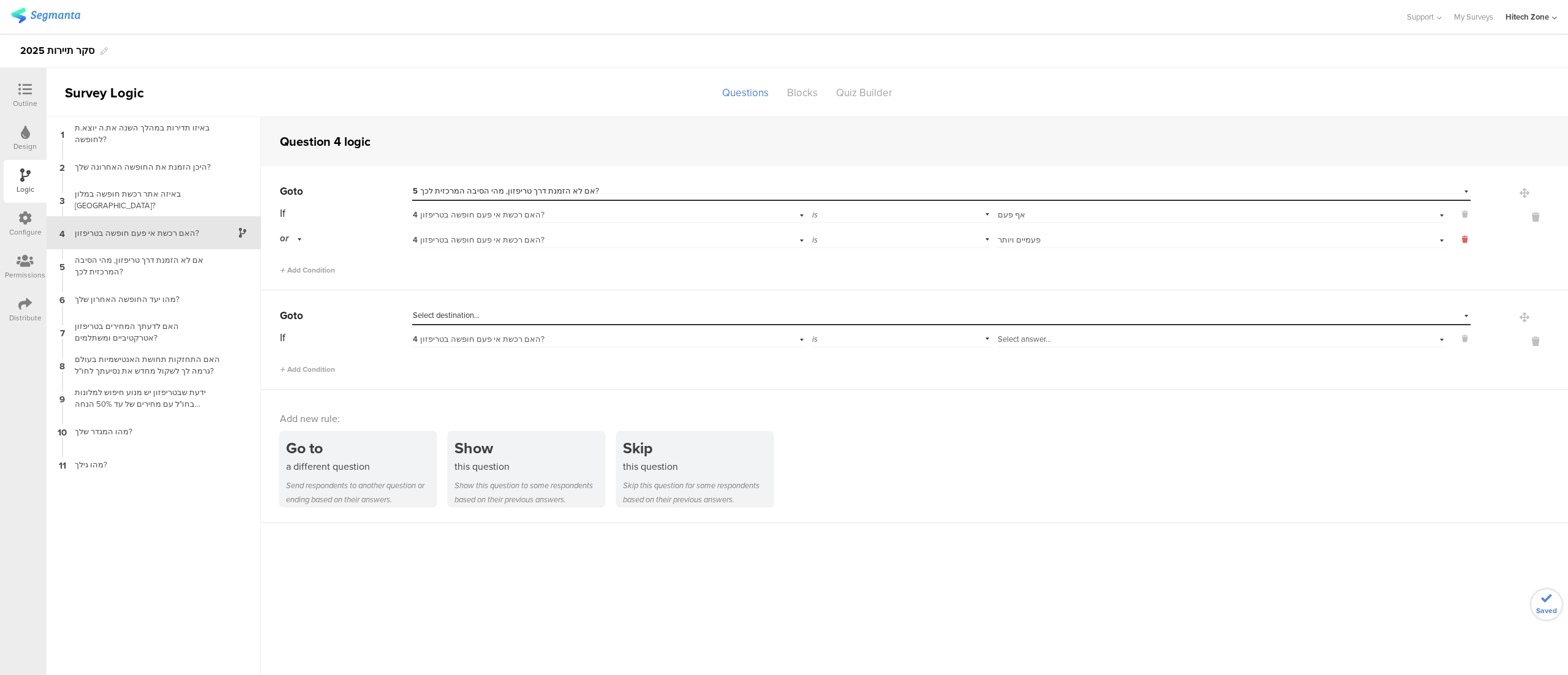
click at [1467, 236] on icon at bounding box center [1465, 239] width 6 height 11
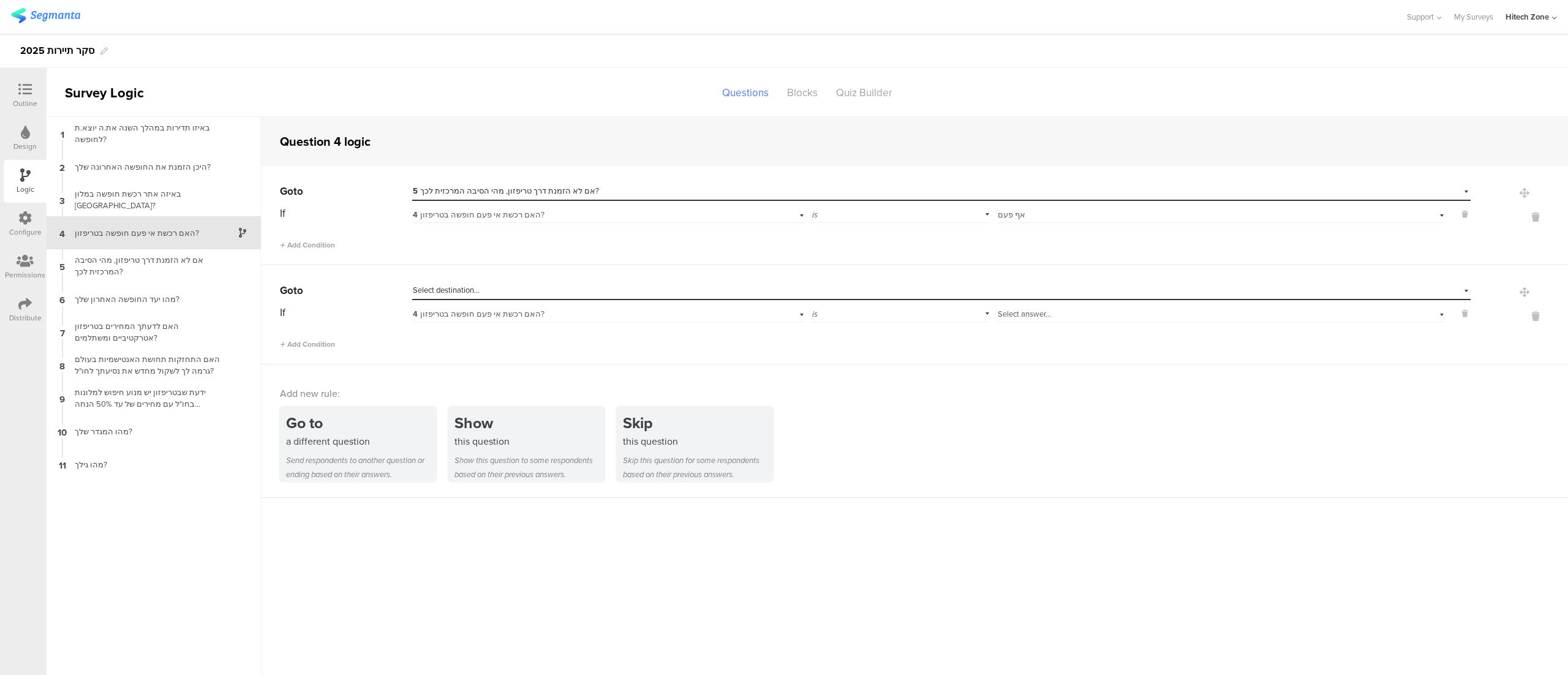
click at [1024, 315] on span "Select answer..." at bounding box center [1024, 313] width 53 height 12
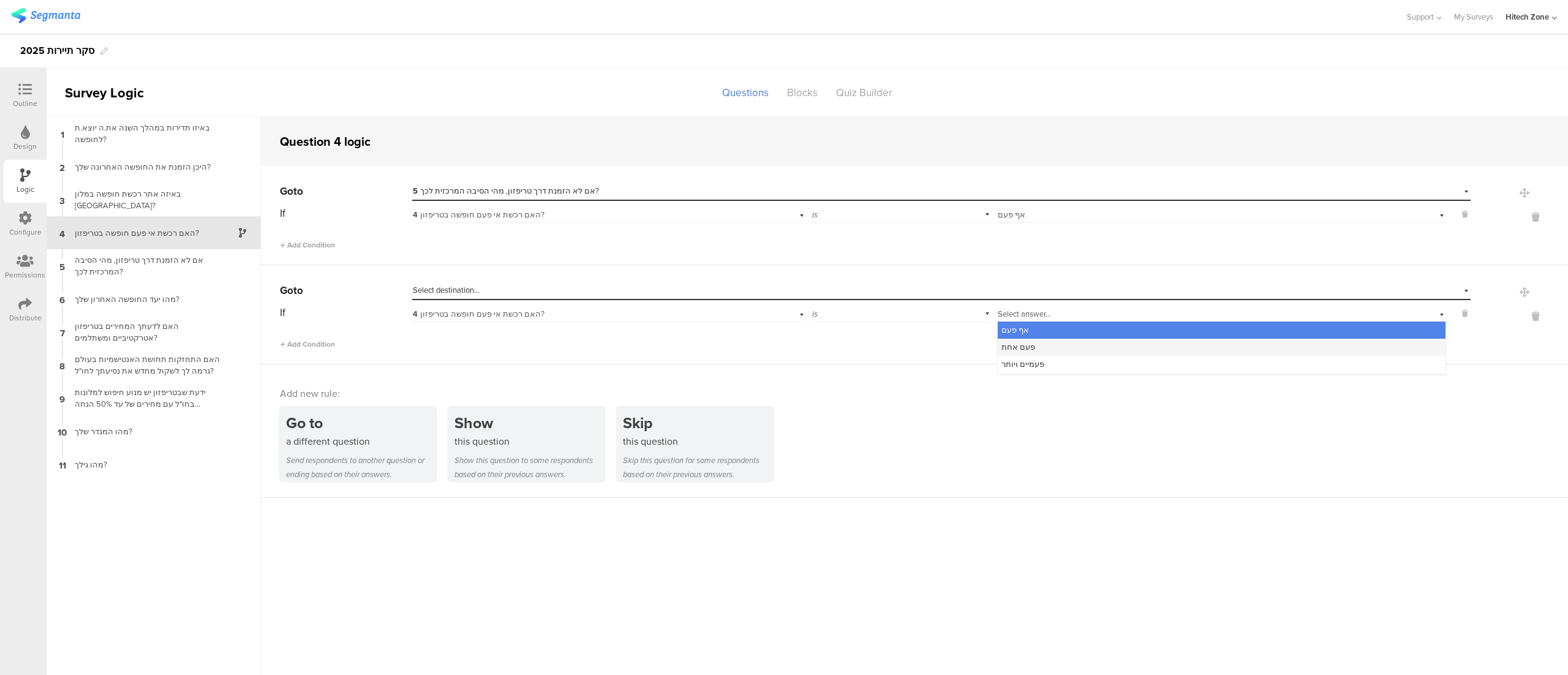
click at [1043, 343] on div "פעם אחת" at bounding box center [1222, 347] width 448 height 17
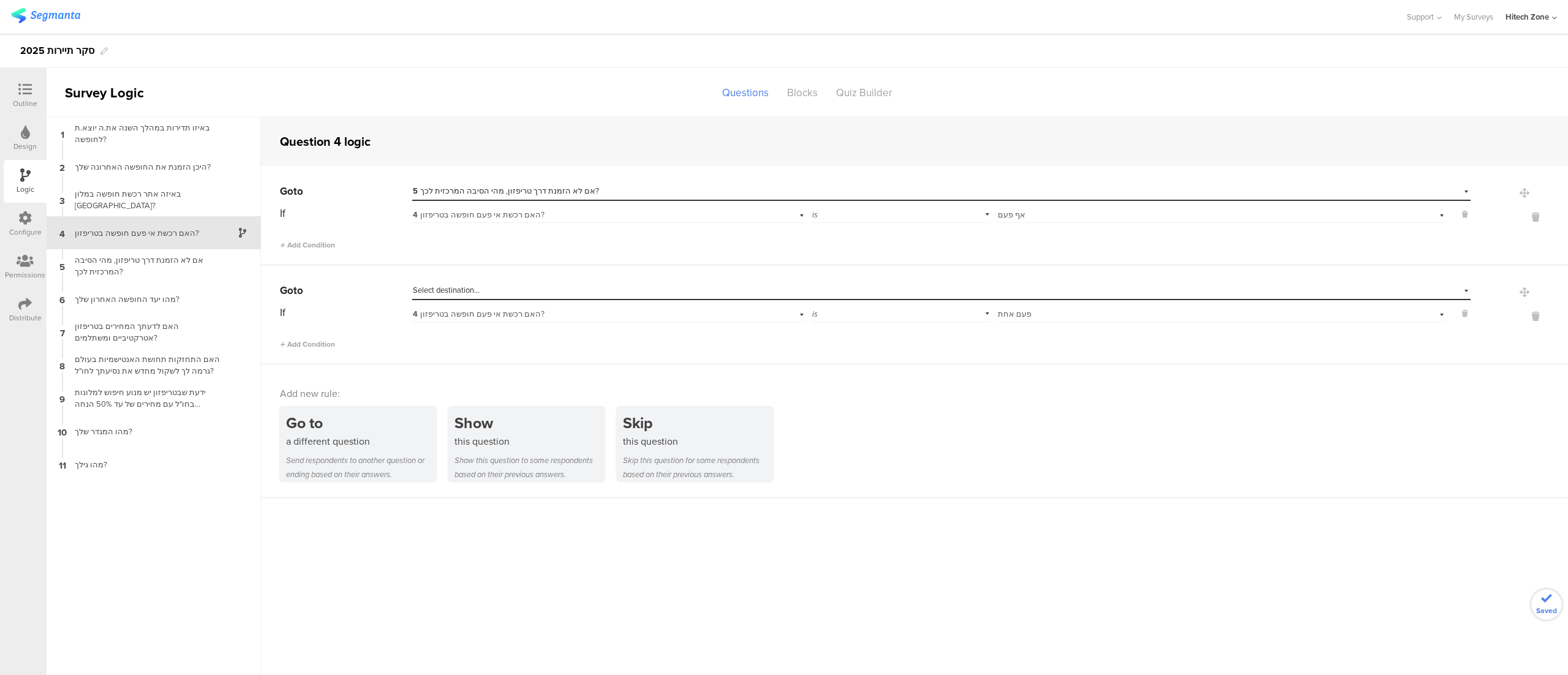
click at [701, 295] on div "Select destination..." at bounding box center [885, 290] width 945 height 11
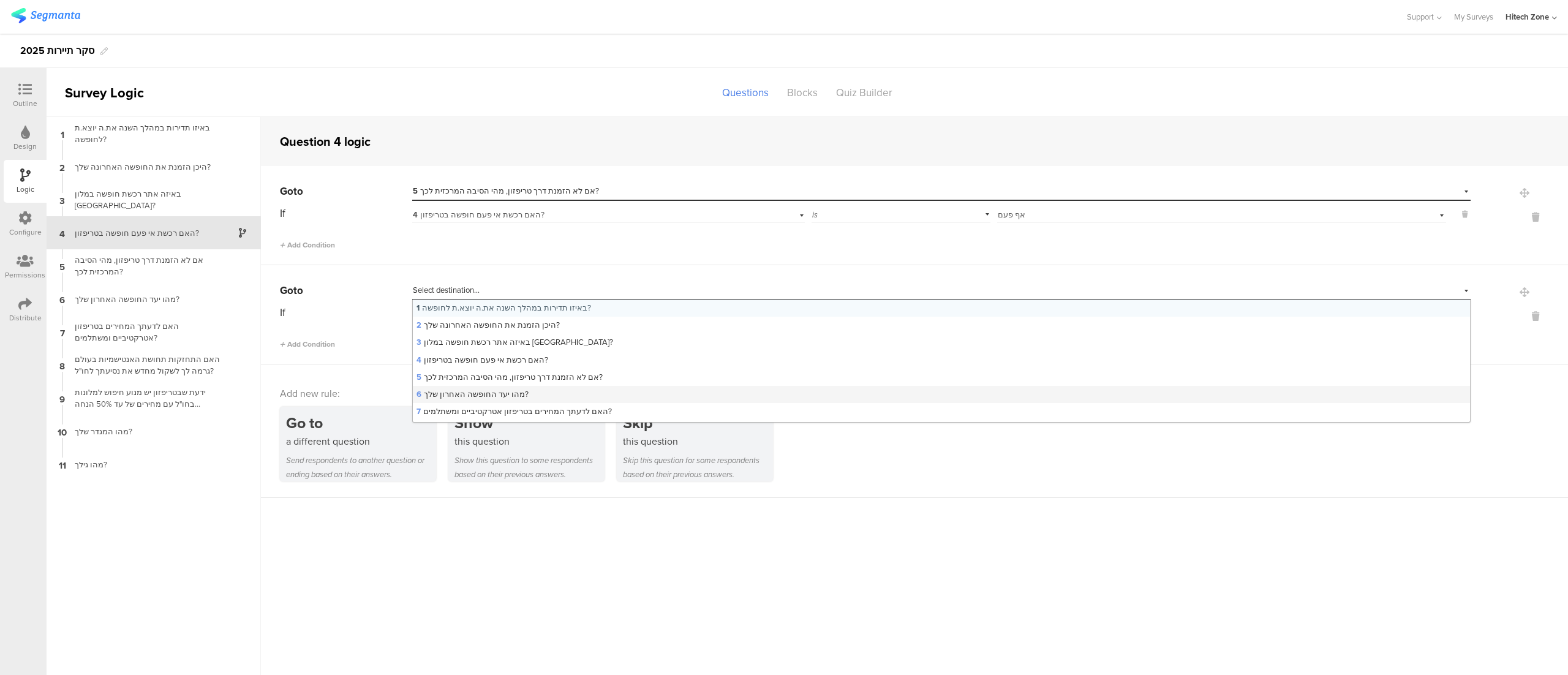
click at [677, 393] on div "6 מהו יעד החופשה האחרון שלך?" at bounding box center [942, 394] width 1058 height 17
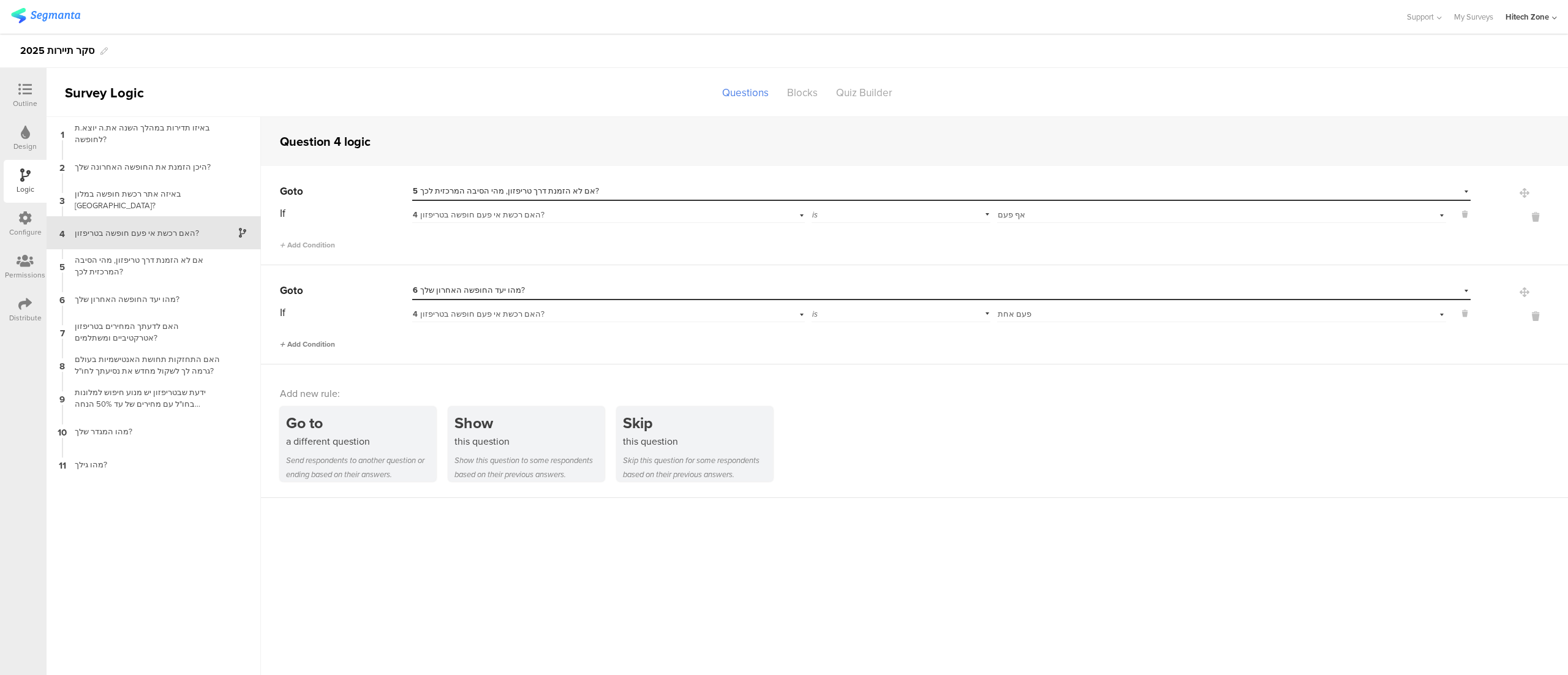
click at [316, 343] on span "Add Condition" at bounding box center [307, 344] width 55 height 11
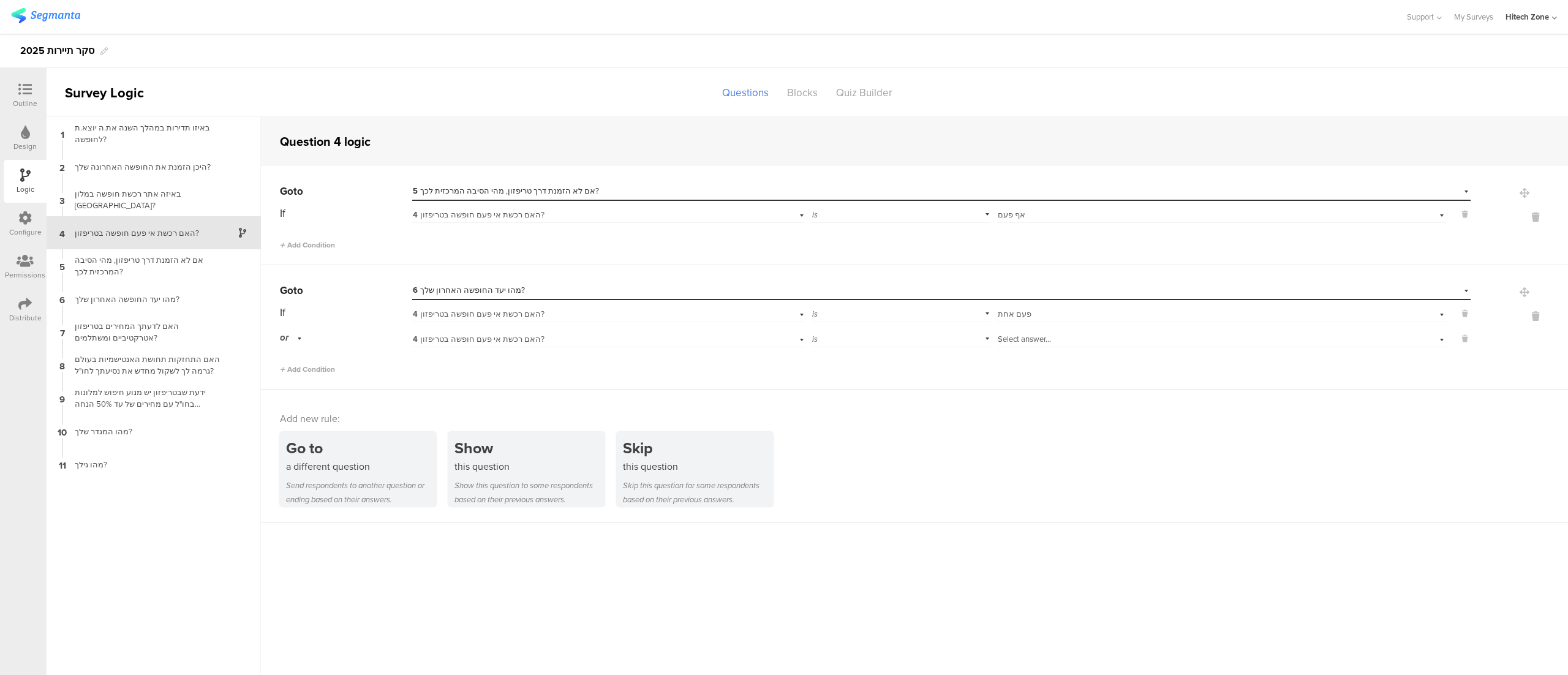
click at [1025, 338] on span "Select answer..." at bounding box center [1024, 338] width 53 height 12
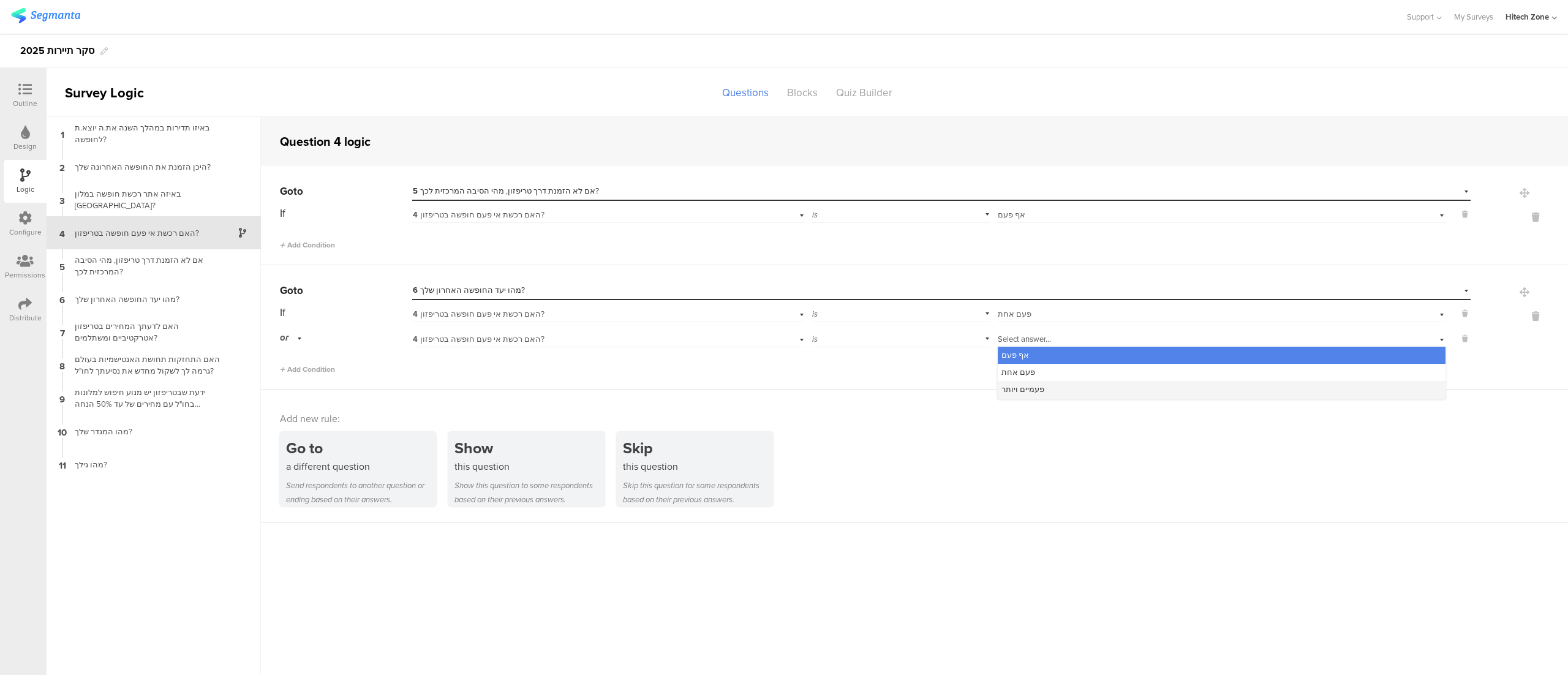
click at [1061, 388] on div "פעמיים ויותר" at bounding box center [1222, 389] width 448 height 17
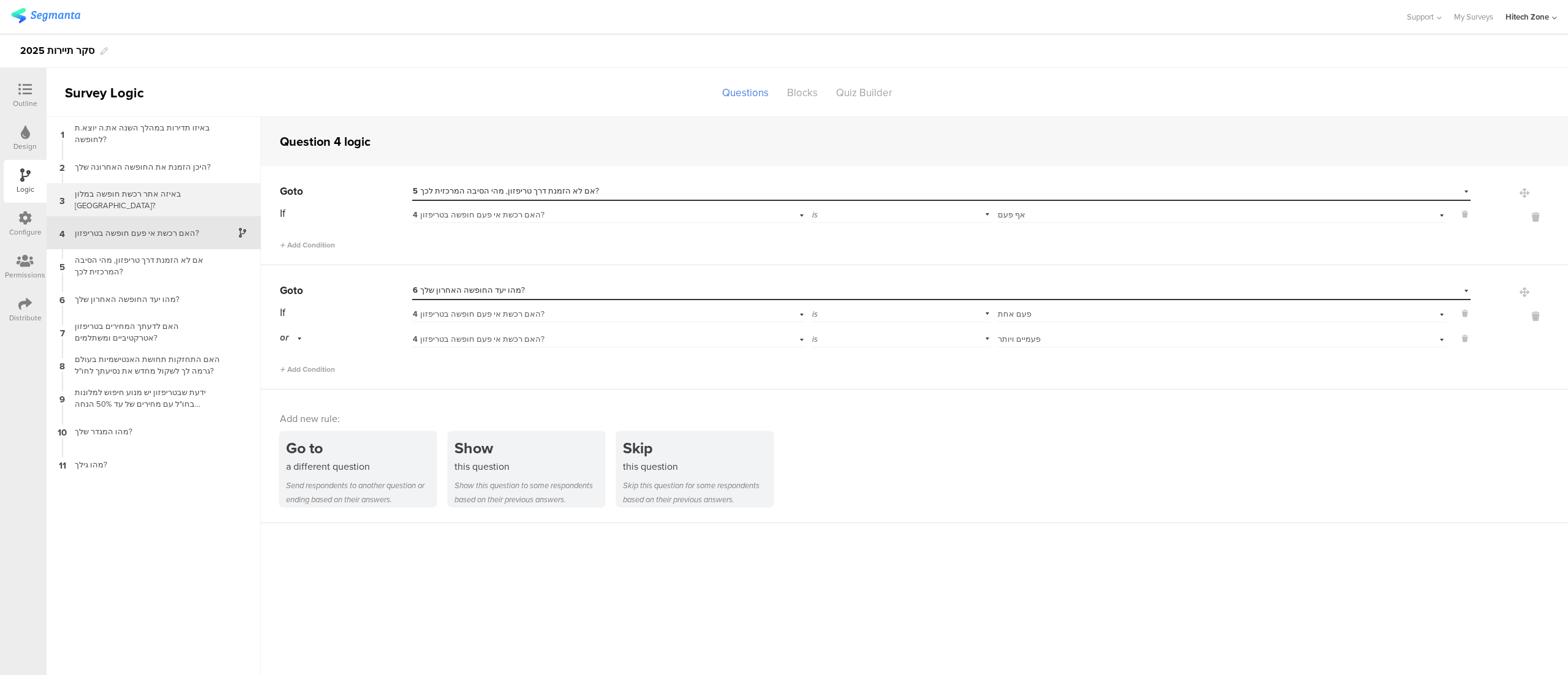
click at [108, 192] on div "3 באיזה אתר רכשת חופשה במלון בישראל?" at bounding box center [153, 199] width 214 height 33
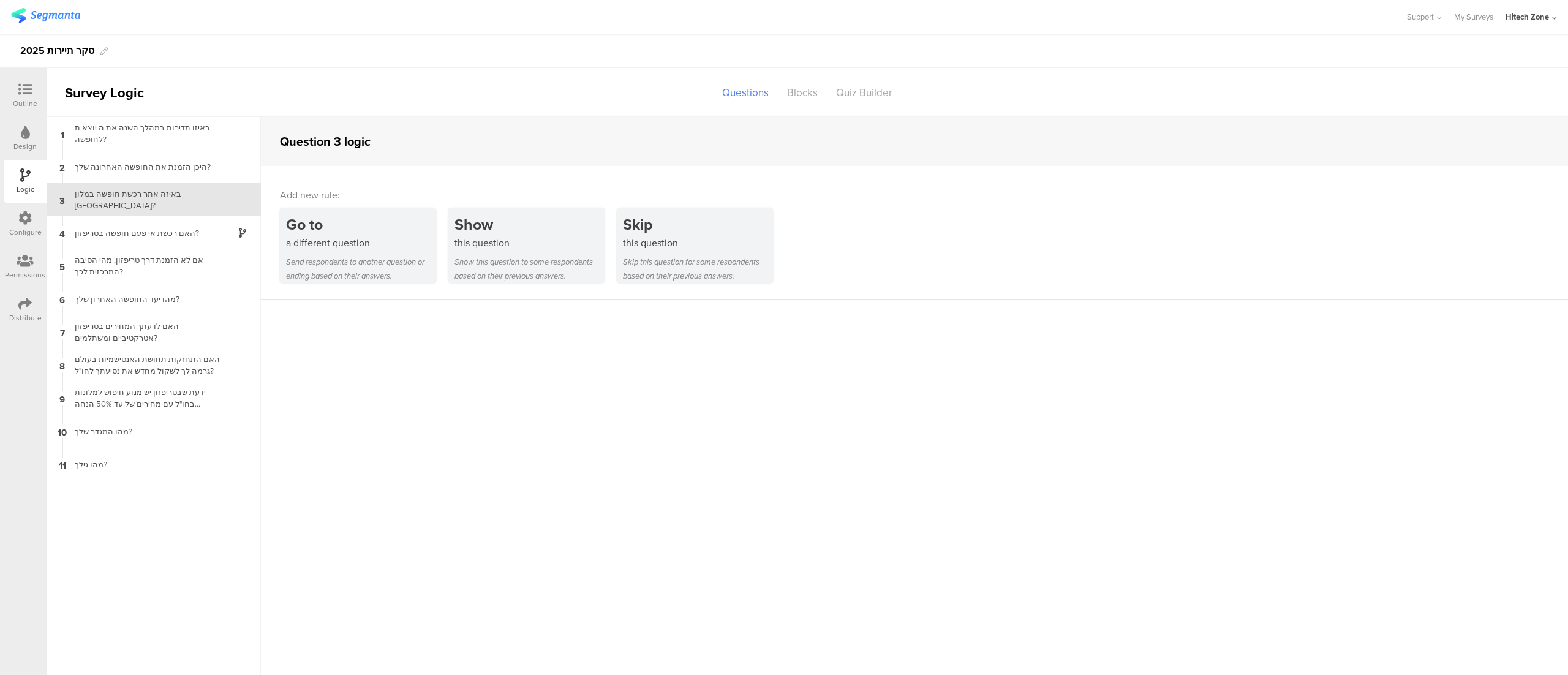
click at [28, 76] on div "Outline" at bounding box center [25, 96] width 43 height 43
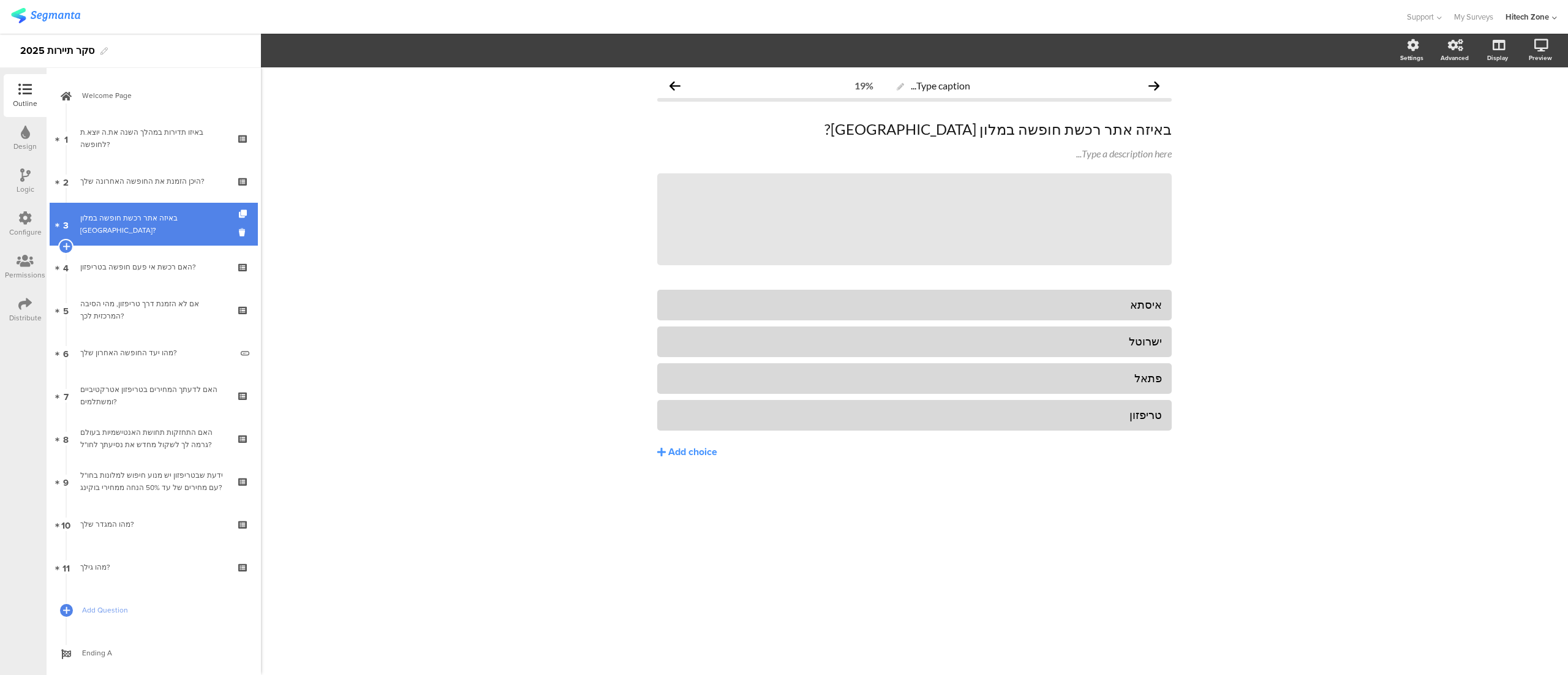
click at [143, 225] on div "באיזה אתר רכשת חופשה במלון [GEOGRAPHIC_DATA]?" at bounding box center [154, 223] width 147 height 24
click at [701, 440] on button "Add choice" at bounding box center [915, 452] width 515 height 31
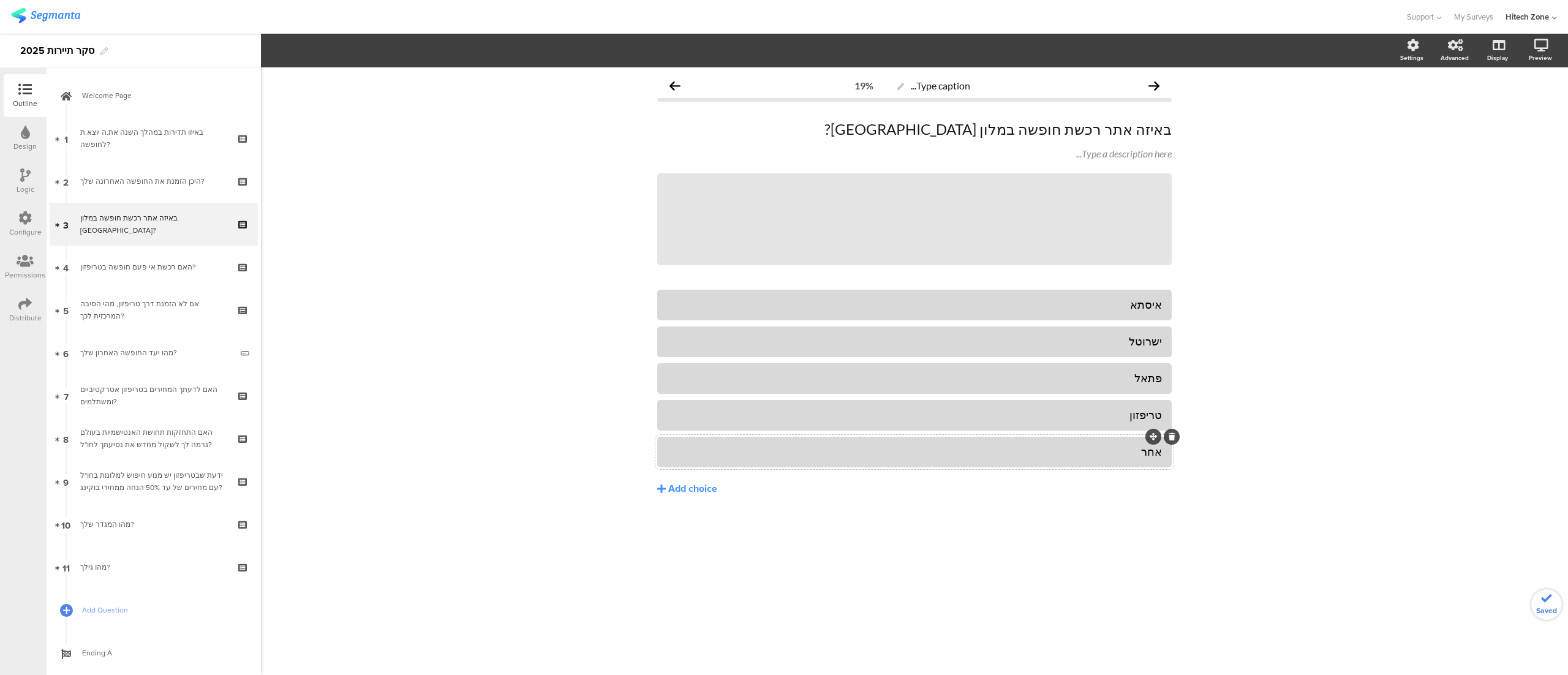
click at [1300, 286] on div "Type caption... 19% באיזה אתר רכשת חופשה במלון בישראל? באיזה אתר רכשת חופשה במל…" at bounding box center [914, 371] width 1307 height 607
click at [156, 219] on div "באיזה אתר רכשת חופשה במלון [GEOGRAPHIC_DATA]?" at bounding box center [154, 223] width 147 height 24
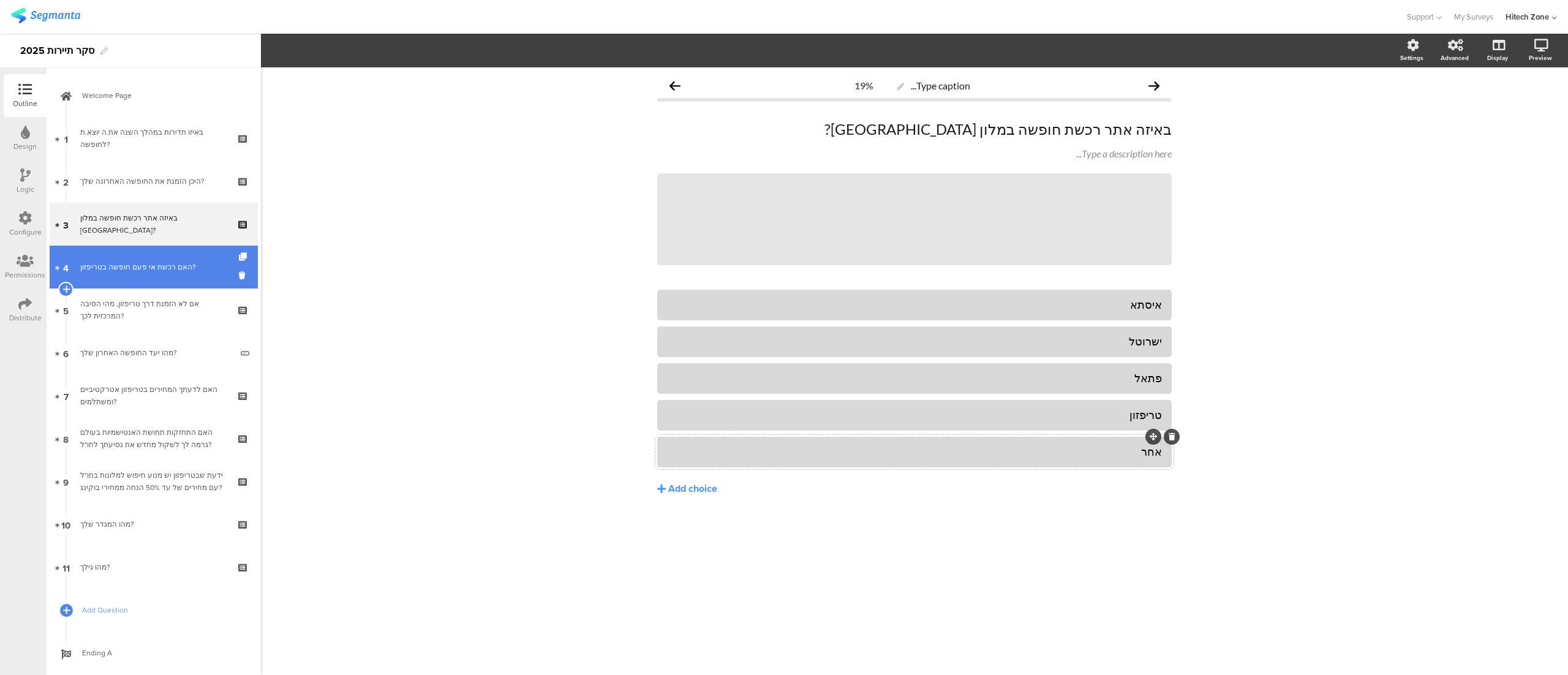
click at [142, 266] on div "האם רכשת אי פעם חופשה בטריפזון?" at bounding box center [154, 266] width 147 height 12
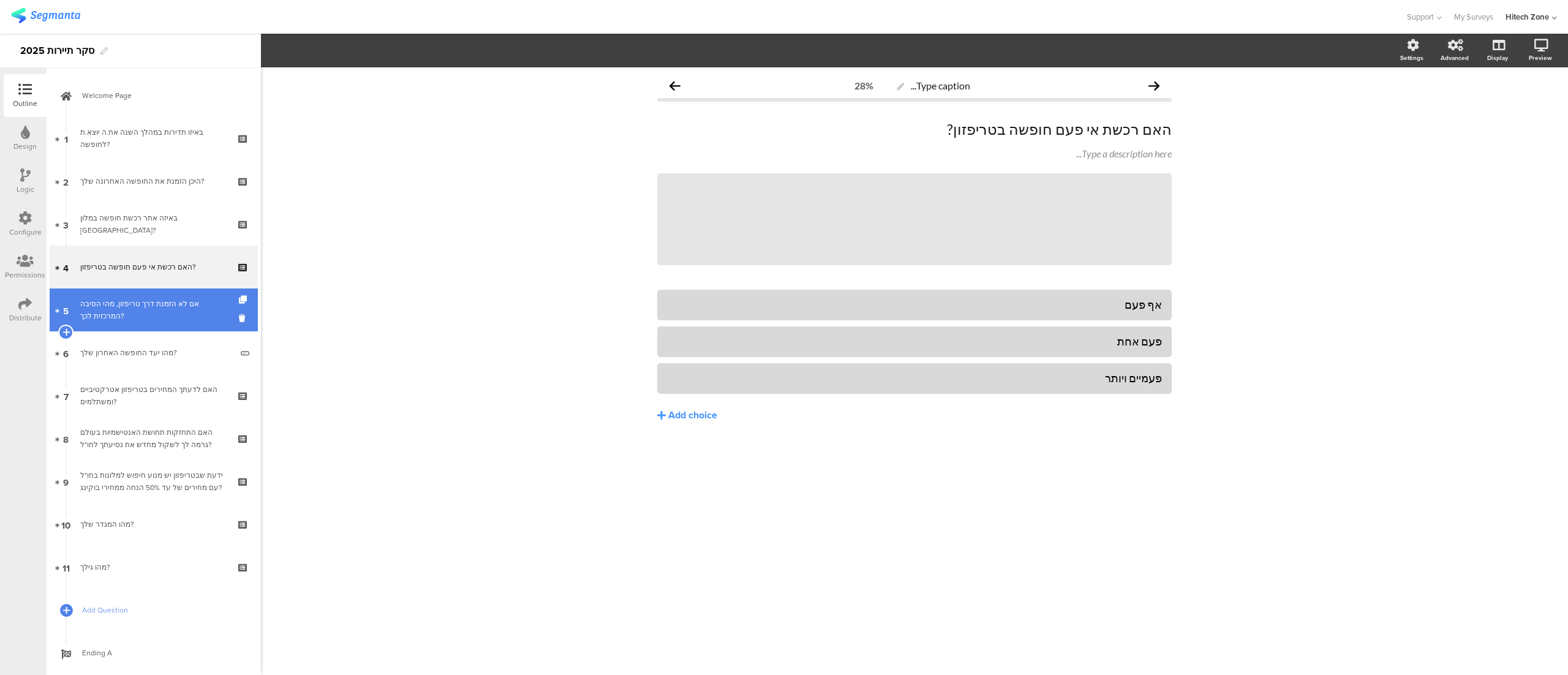
click at [136, 312] on div "אם לא הזמנת דרך טריפזון, מהי הסיבה המרכזית לכך?" at bounding box center [154, 310] width 147 height 24
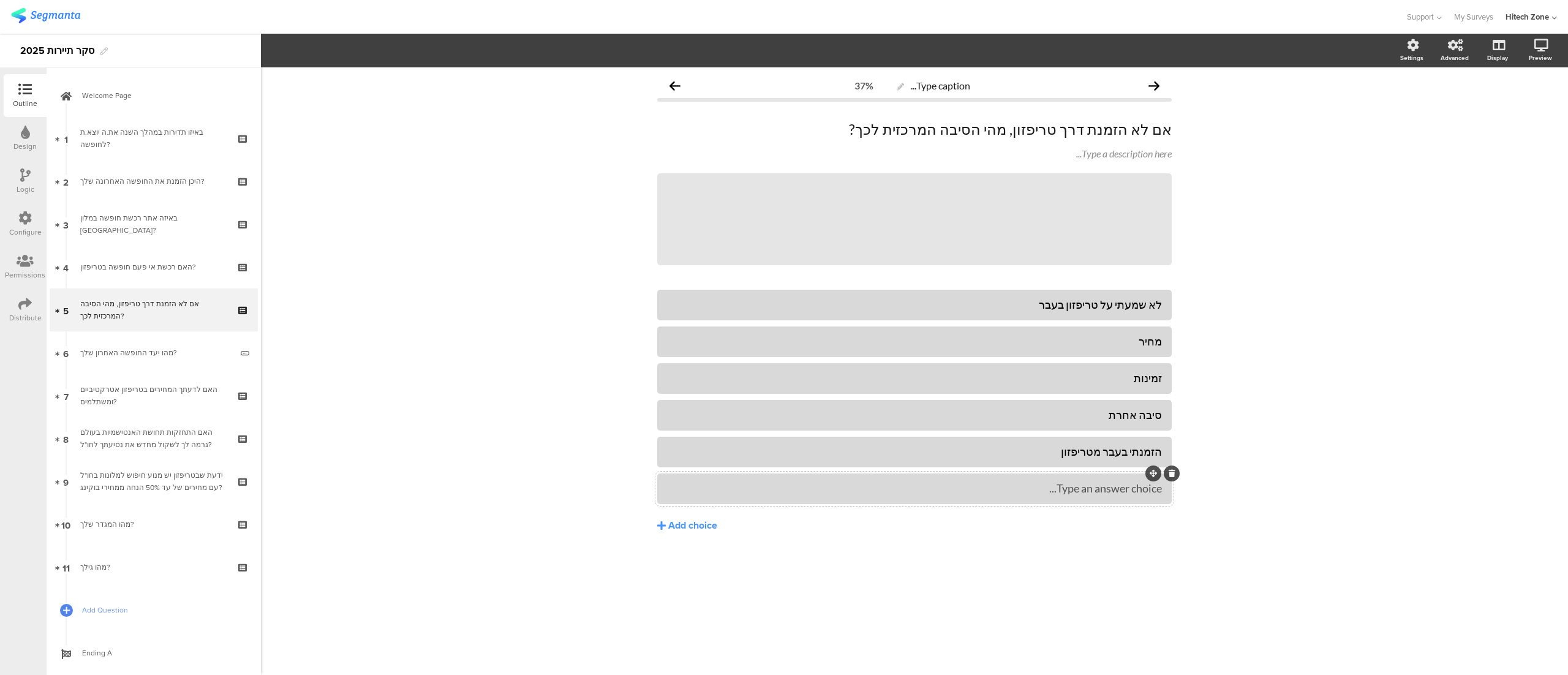
click at [1175, 470] on icon at bounding box center [1172, 473] width 6 height 7
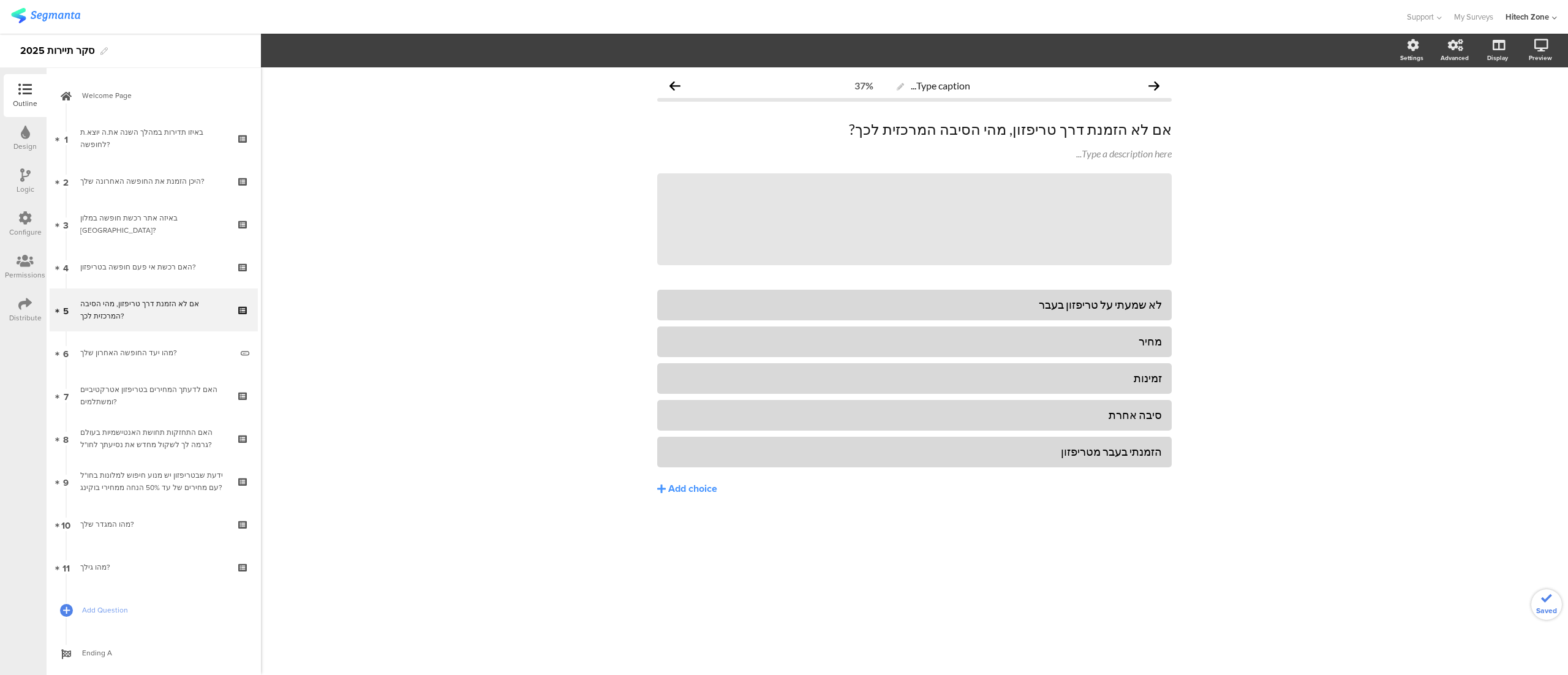
click at [1239, 474] on div "Type caption... 37% אם לא הזמנת דרך טריפזון, מהי הסיבה המרכזית לכך? אם לא הזמנת…" at bounding box center [914, 371] width 1307 height 607
click at [1175, 428] on div at bounding box center [1172, 436] width 16 height 16
click at [1072, 535] on div "לא שמעתי על טריפזון בעבר מחיר זמינות" at bounding box center [915, 417] width 515 height 257
click at [1151, 460] on div "הזמנתי בעבר מטריפזון" at bounding box center [915, 452] width 495 height 20
click at [1176, 434] on div at bounding box center [1172, 436] width 16 height 16
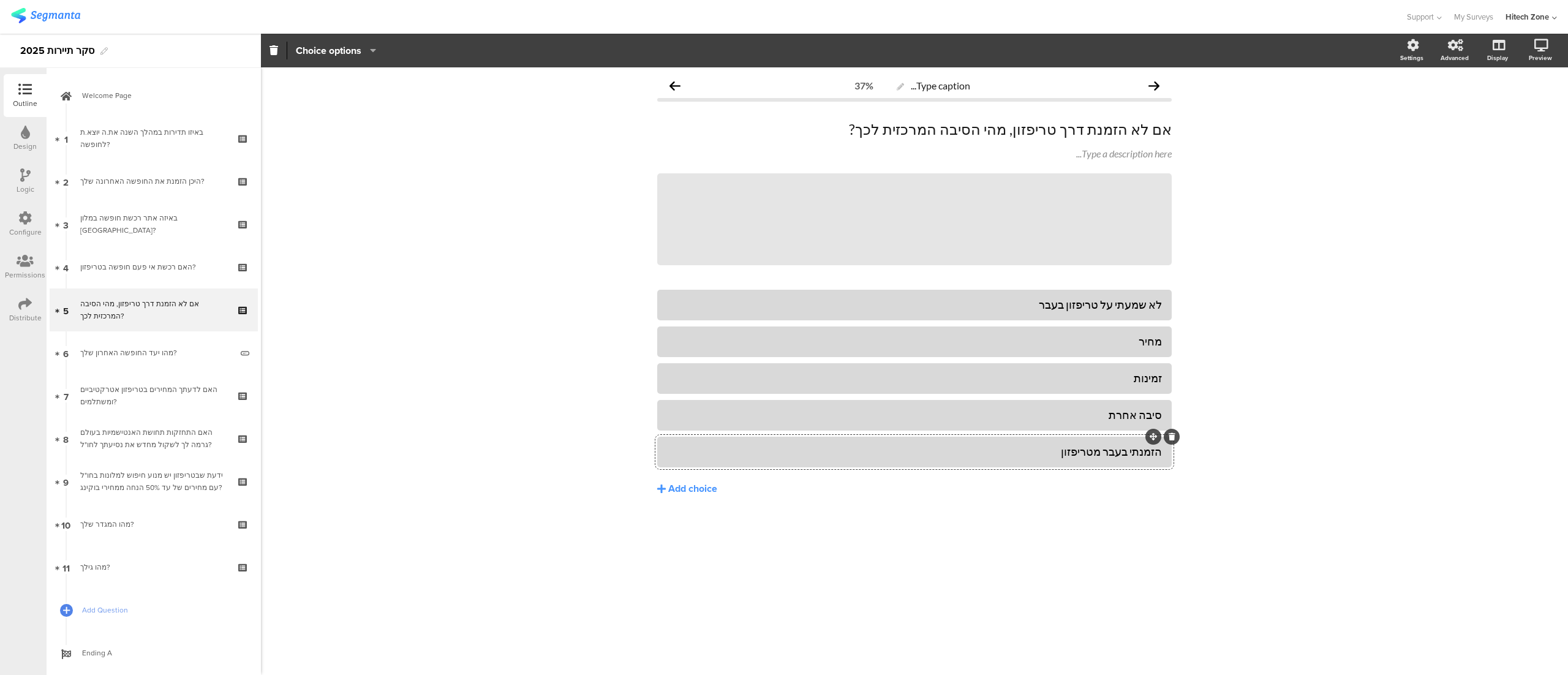
click at [1245, 360] on div "Type caption... 37% אם לא הזמנת דרך טריפזון, מהי הסיבה המרכזית לכך? אם לא הזמנת…" at bounding box center [914, 371] width 1307 height 607
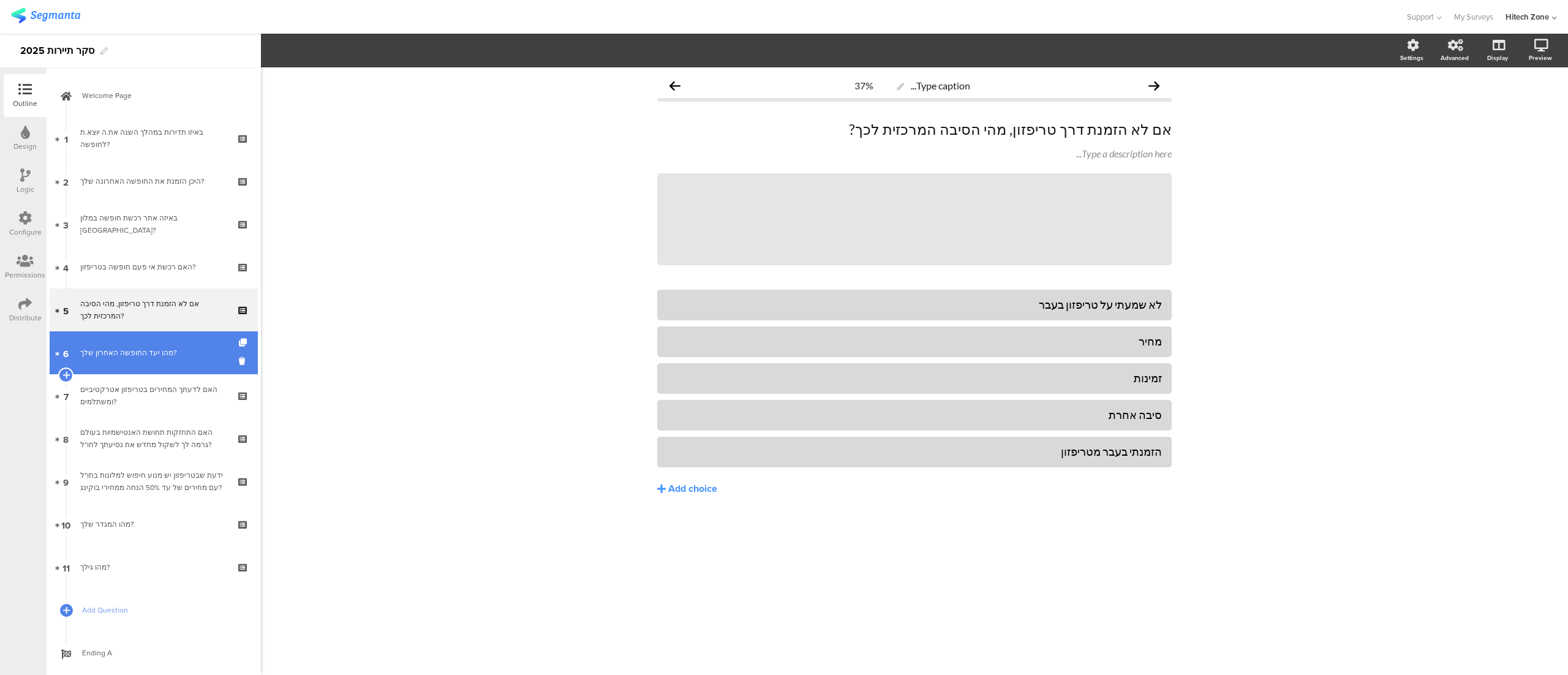
click at [140, 354] on div "מהו יעד החופשה האחרון שלך?" at bounding box center [156, 352] width 151 height 12
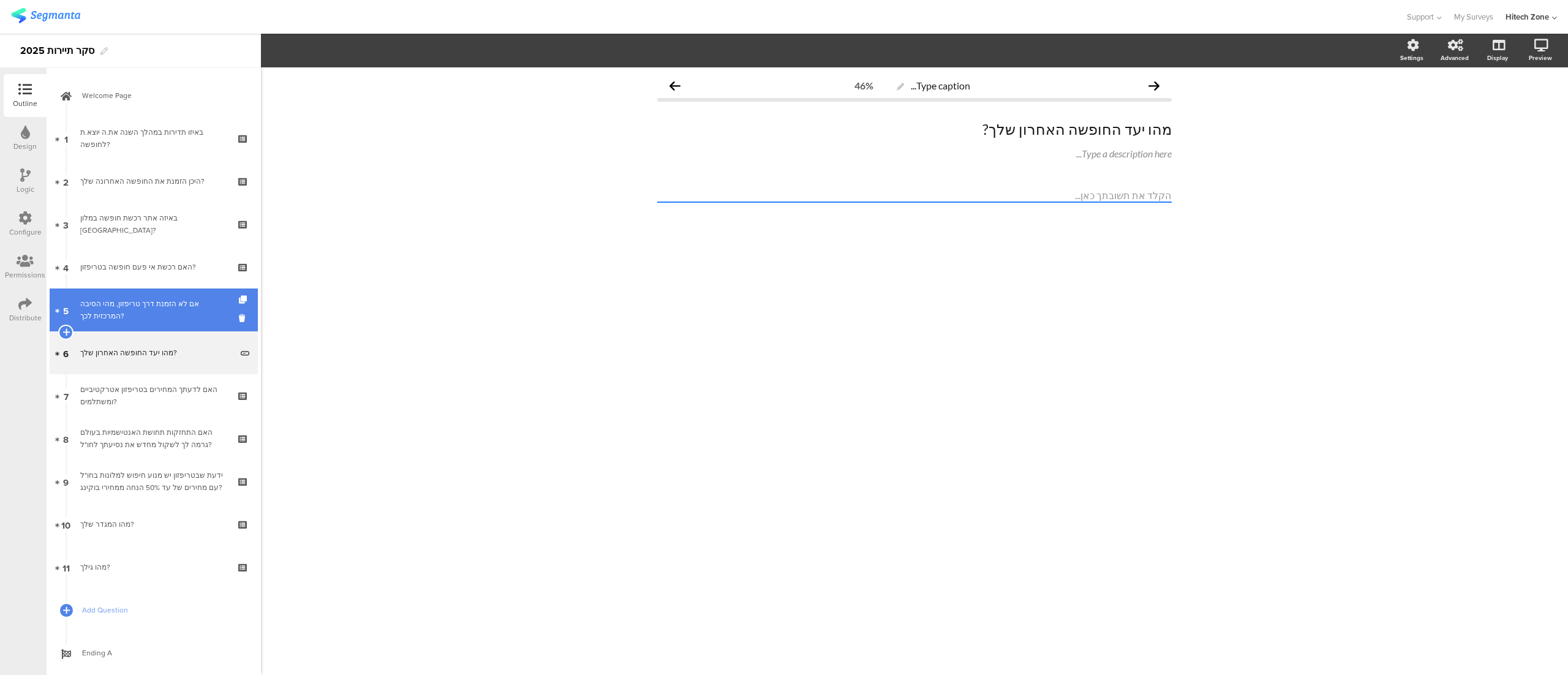
click at [123, 300] on div "אם לא הזמנת דרך טריפזון, מהי הסיבה המרכזית לכך?" at bounding box center [154, 310] width 147 height 24
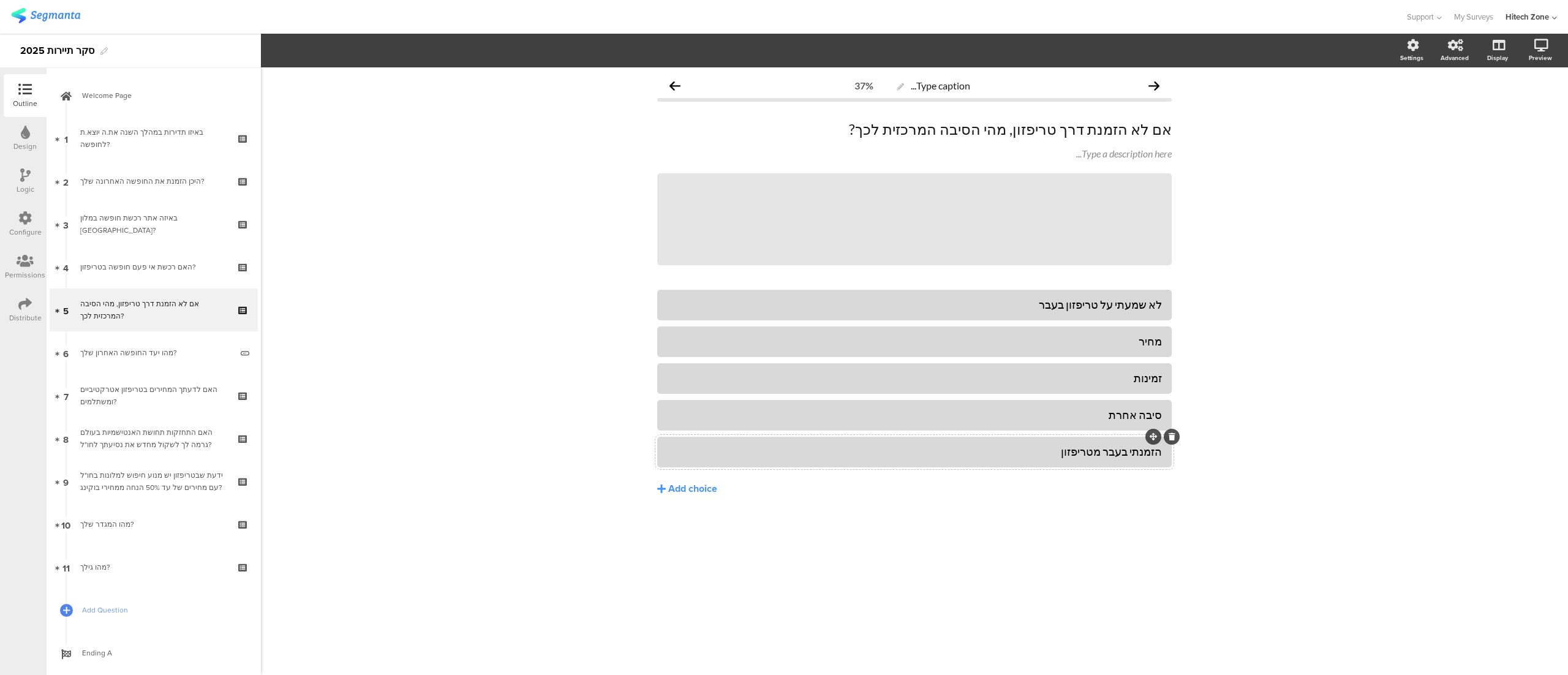
click at [1090, 459] on div "הזמנתי בעבר מטריפזון" at bounding box center [915, 452] width 495 height 20
click at [1036, 450] on div "הזמנתי בעבר מטריפזון" at bounding box center [915, 451] width 495 height 14
drag, startPoint x: 1036, startPoint y: 450, endPoint x: 1174, endPoint y: 445, distance: 138.1
click at [1174, 445] on div "Type caption... 37% אם לא הזמנת דרך טריפזון, מהי הסיבה המרכזית לכך? אם לא הזמנת…" at bounding box center [914, 311] width 539 height 486
click at [1060, 402] on div at bounding box center [915, 414] width 515 height 31
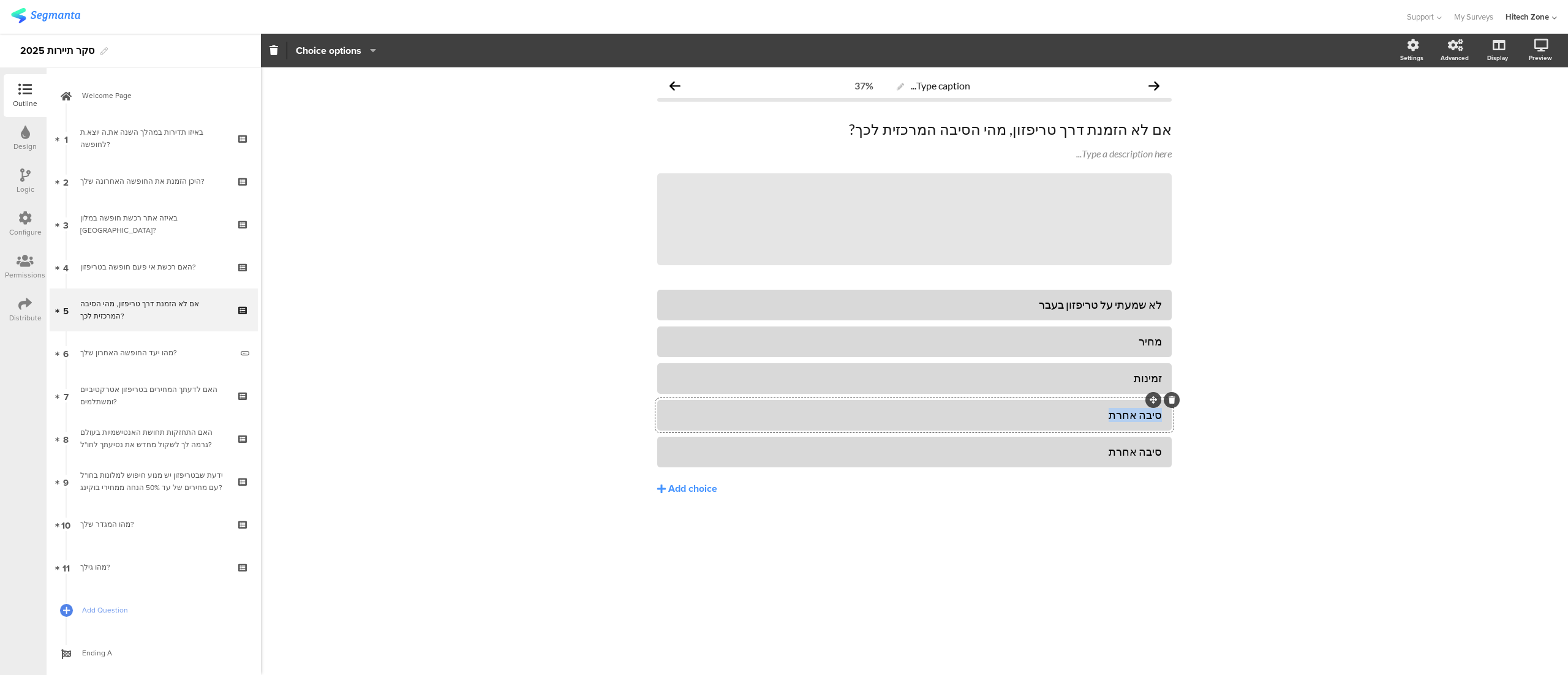
drag, startPoint x: 1085, startPoint y: 414, endPoint x: 1167, endPoint y: 412, distance: 82.0
click at [1167, 412] on div "סיבה אחרת" at bounding box center [915, 414] width 515 height 31
click at [1262, 365] on div "Type caption... 37% אם לא הזמנת דרך טריפזון, מהי הסיבה המרכזית לכך? אם לא הזמנת…" at bounding box center [914, 371] width 1307 height 607
click at [1233, 340] on div "Type caption... 37% אם לא הזמנת דרך טריפזון, מהי הסיבה המרכזית לכך? אם לא הזמנת…" at bounding box center [914, 371] width 1307 height 607
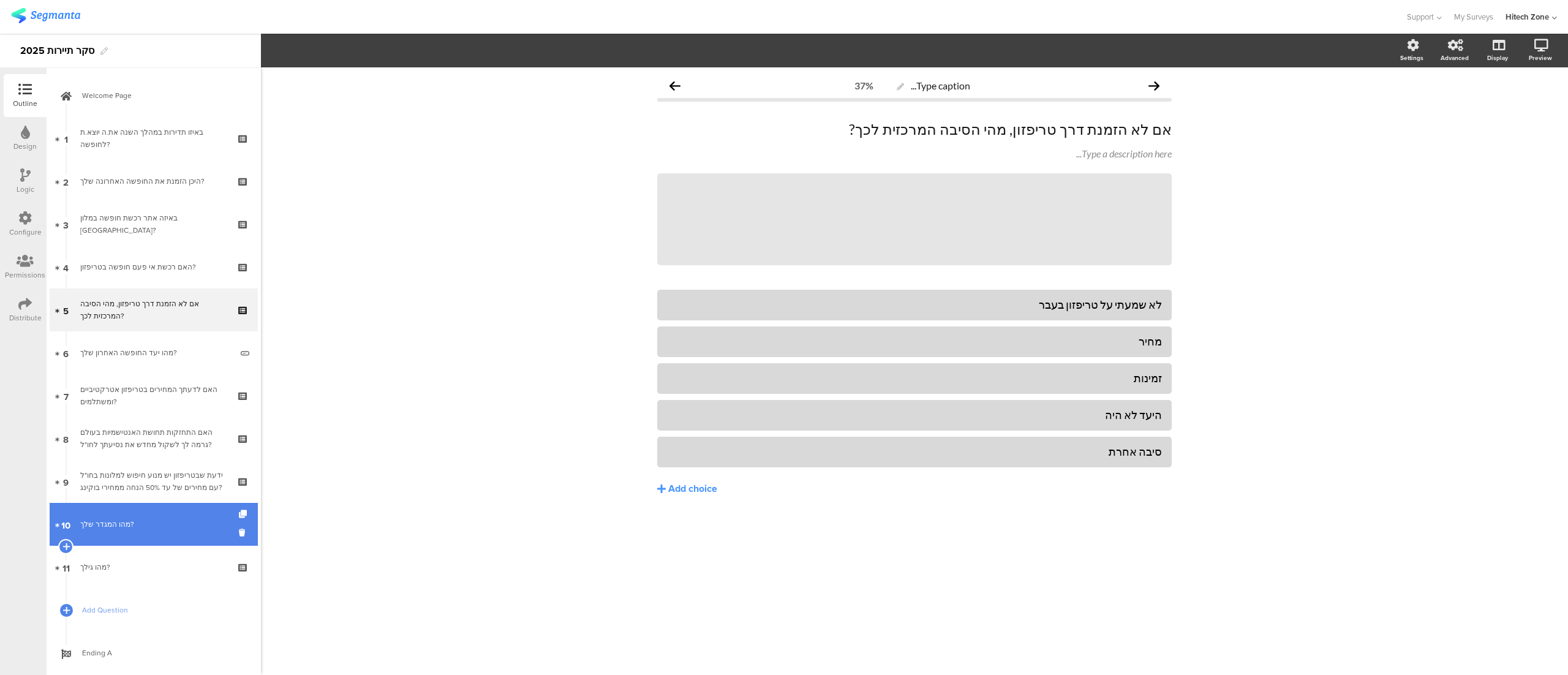
click at [140, 526] on div "מהו המגדר שלך?" at bounding box center [154, 524] width 147 height 12
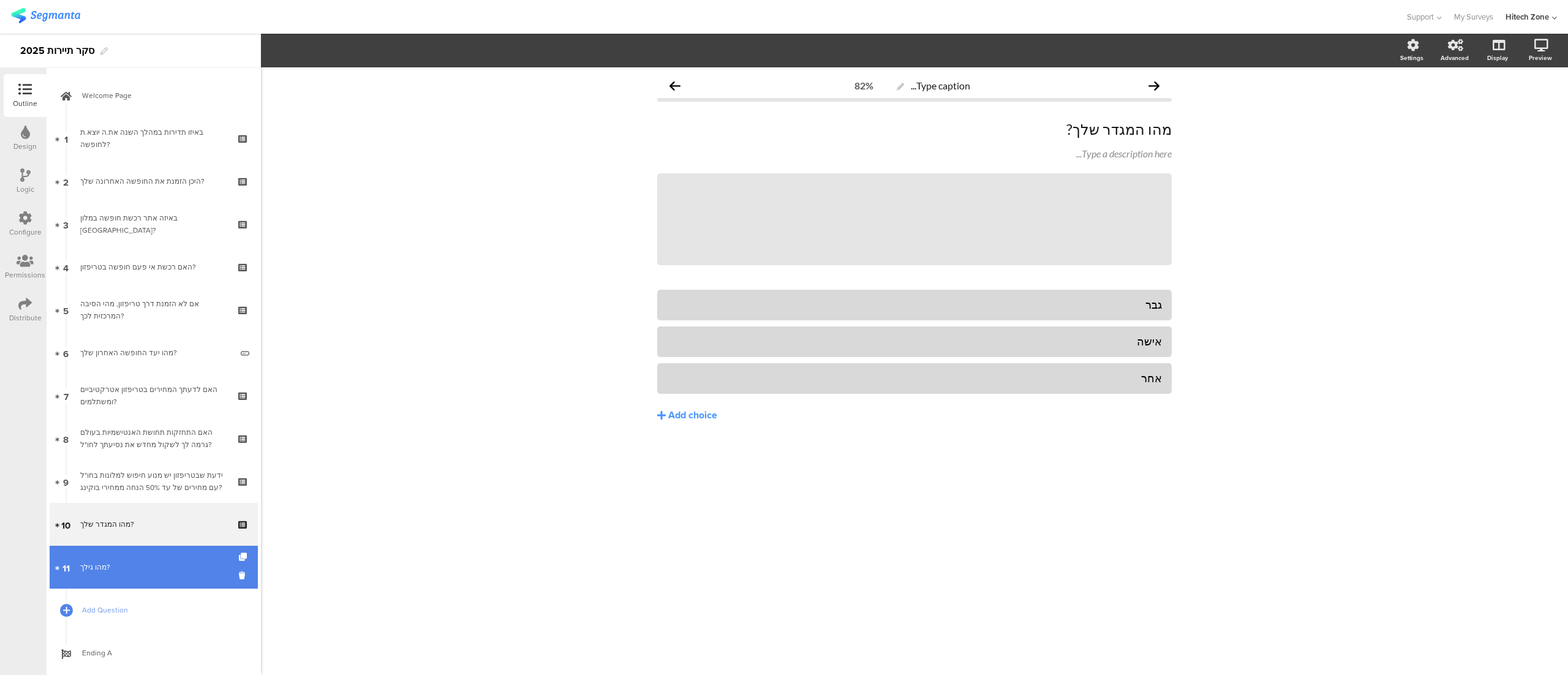
click at [131, 567] on div "מהו גילך?" at bounding box center [154, 567] width 147 height 12
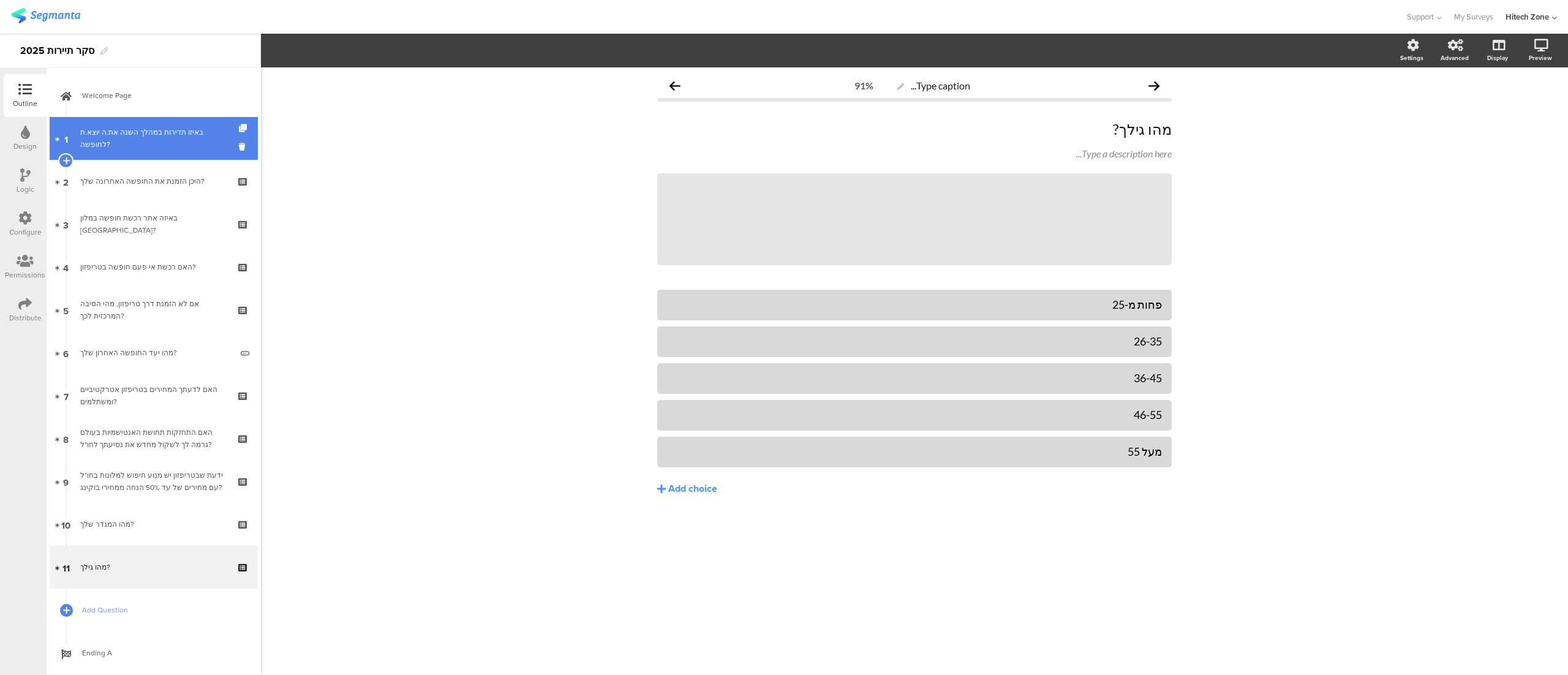
click at [144, 127] on div "באיזו תדירות במהלך השנה את.ה יוצא.ת לחופשה?" at bounding box center [154, 138] width 147 height 24
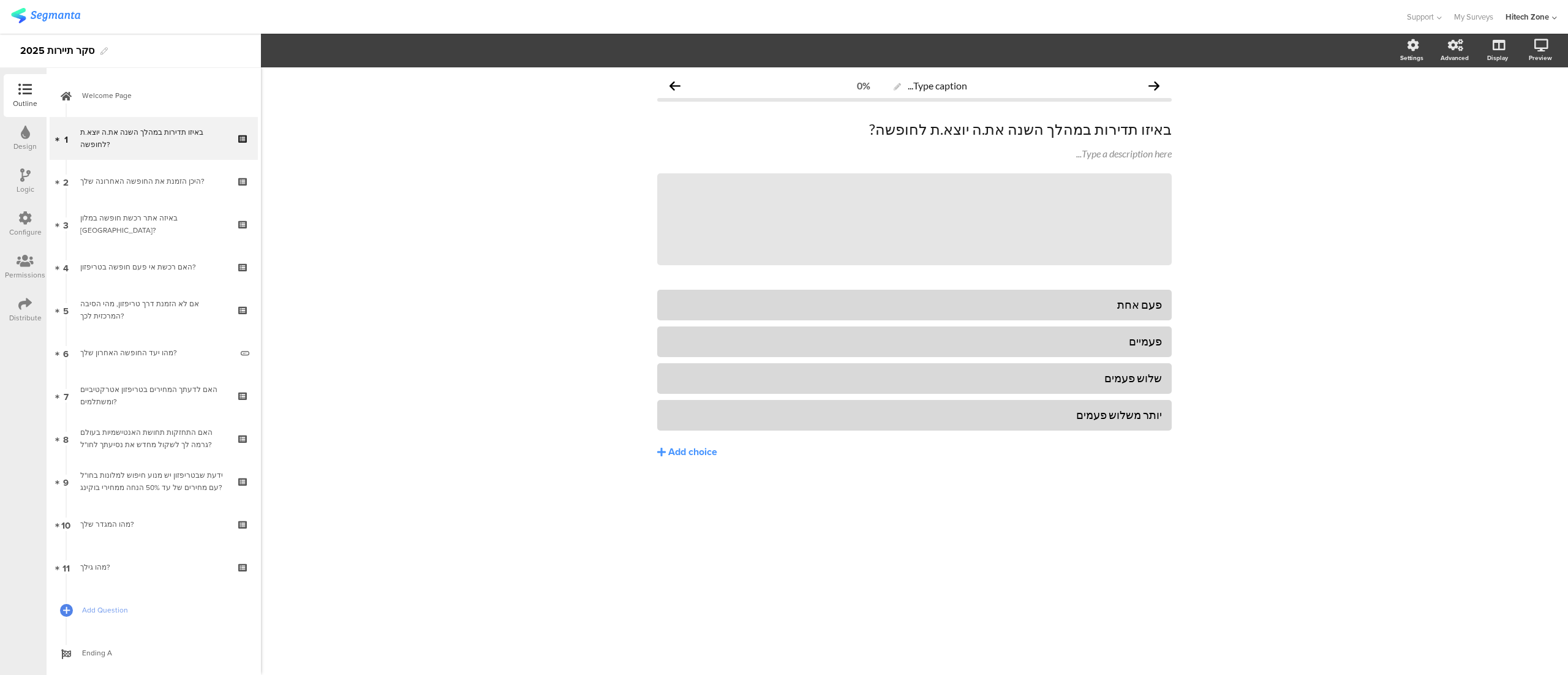
click at [463, 181] on div "Type caption... 0% באיזו תדירות במהלך השנה את.ה יוצא.ת לחופשה? באיזו תדירות במה…" at bounding box center [914, 371] width 1307 height 607
click at [325, 233] on div "Type caption... 0% באיזו תדירות במהלך השנה את.ה יוצא.ת לחופשה? באיזו תדירות במה…" at bounding box center [914, 371] width 1307 height 607
click at [137, 446] on div "האם התחזקות תחושת האנטישמיות בעולם גרמה לך לשקול מחדש את נסיעתך לחו"ל?" at bounding box center [154, 439] width 147 height 24
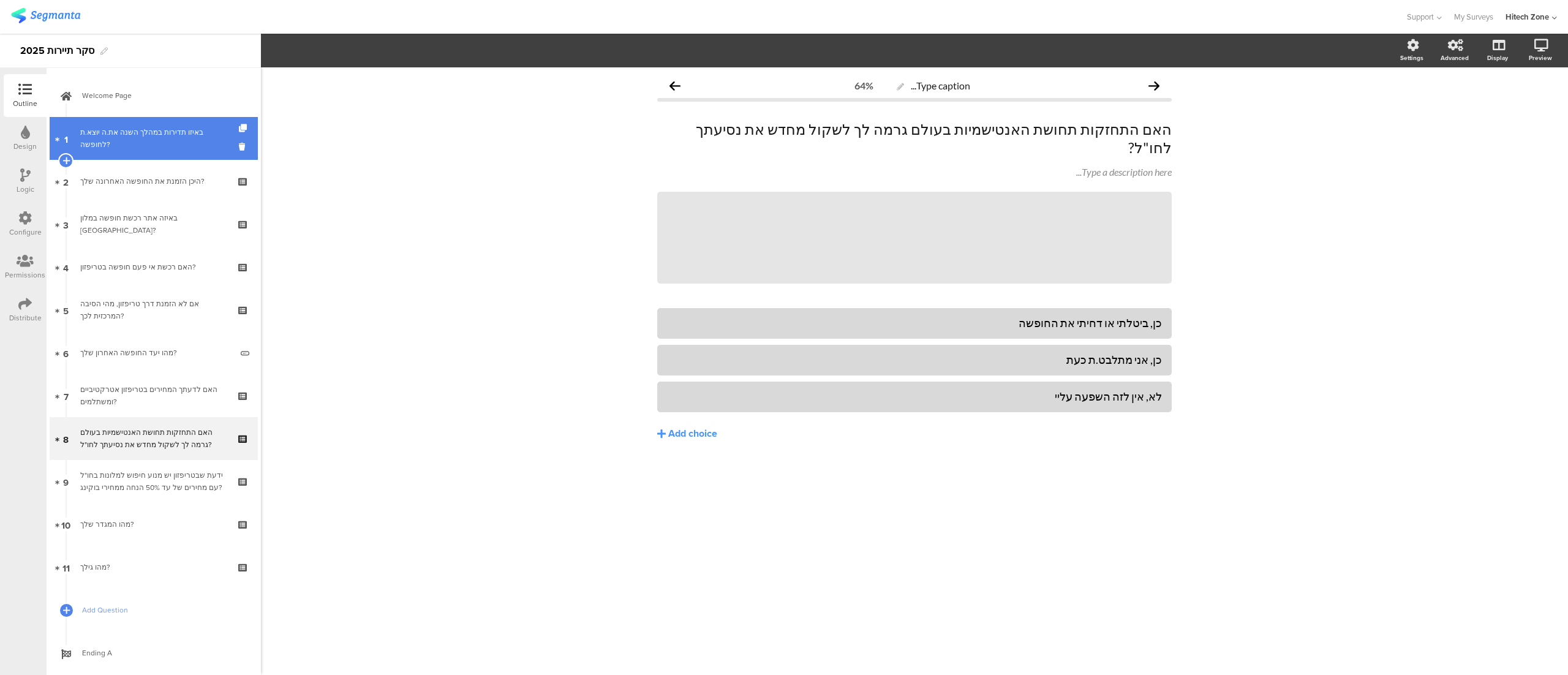
click at [109, 136] on div "באיזו תדירות במהלך השנה את.ה יוצא.ת לחופשה?" at bounding box center [154, 138] width 147 height 24
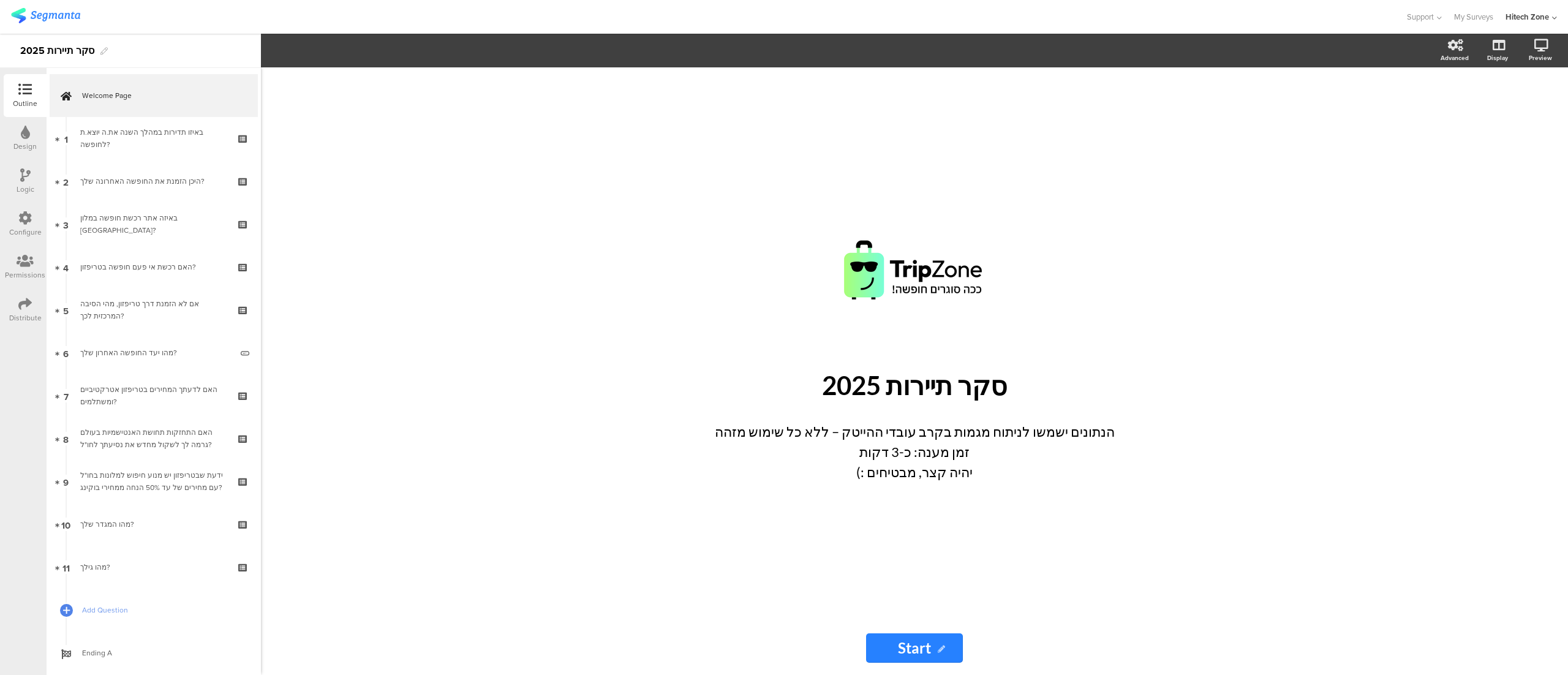
click at [20, 309] on icon at bounding box center [25, 303] width 14 height 14
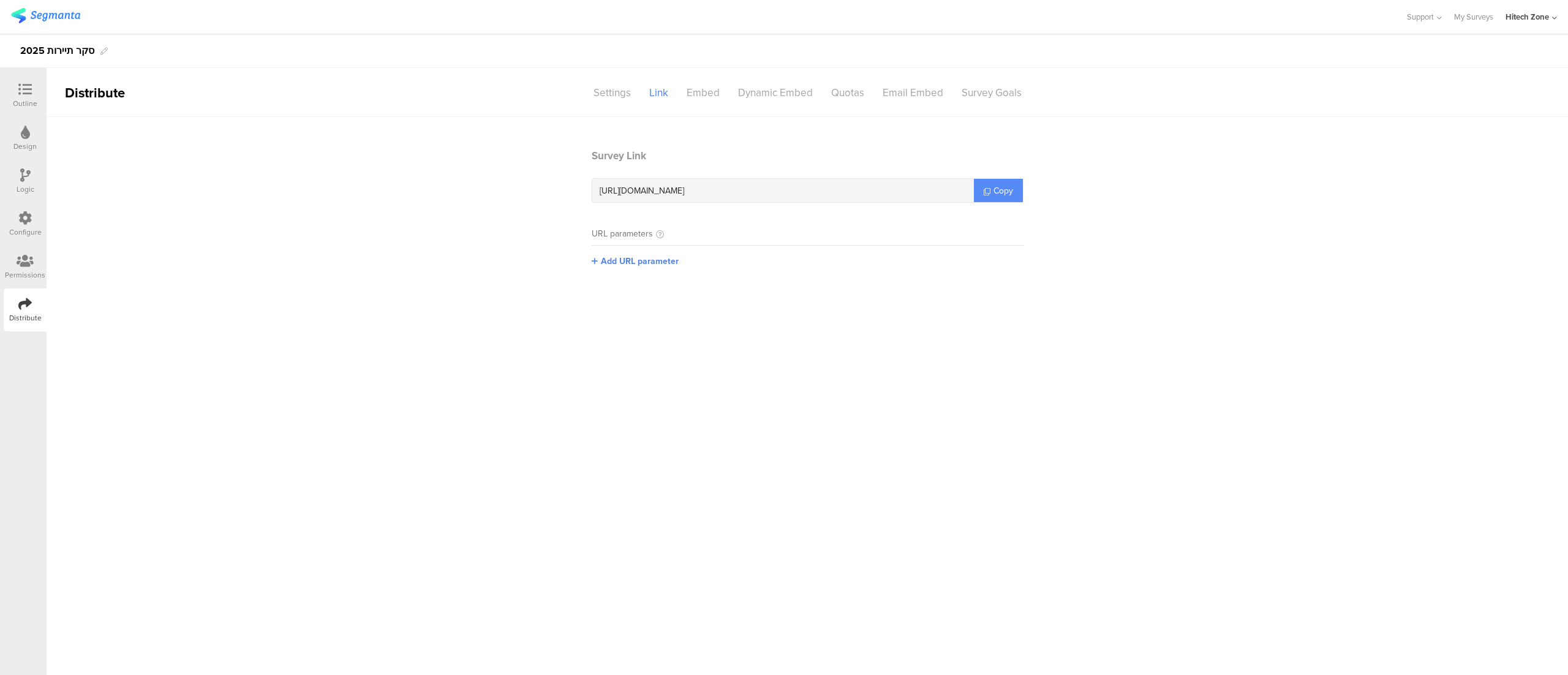
click at [991, 191] on link "Copy" at bounding box center [998, 190] width 49 height 23
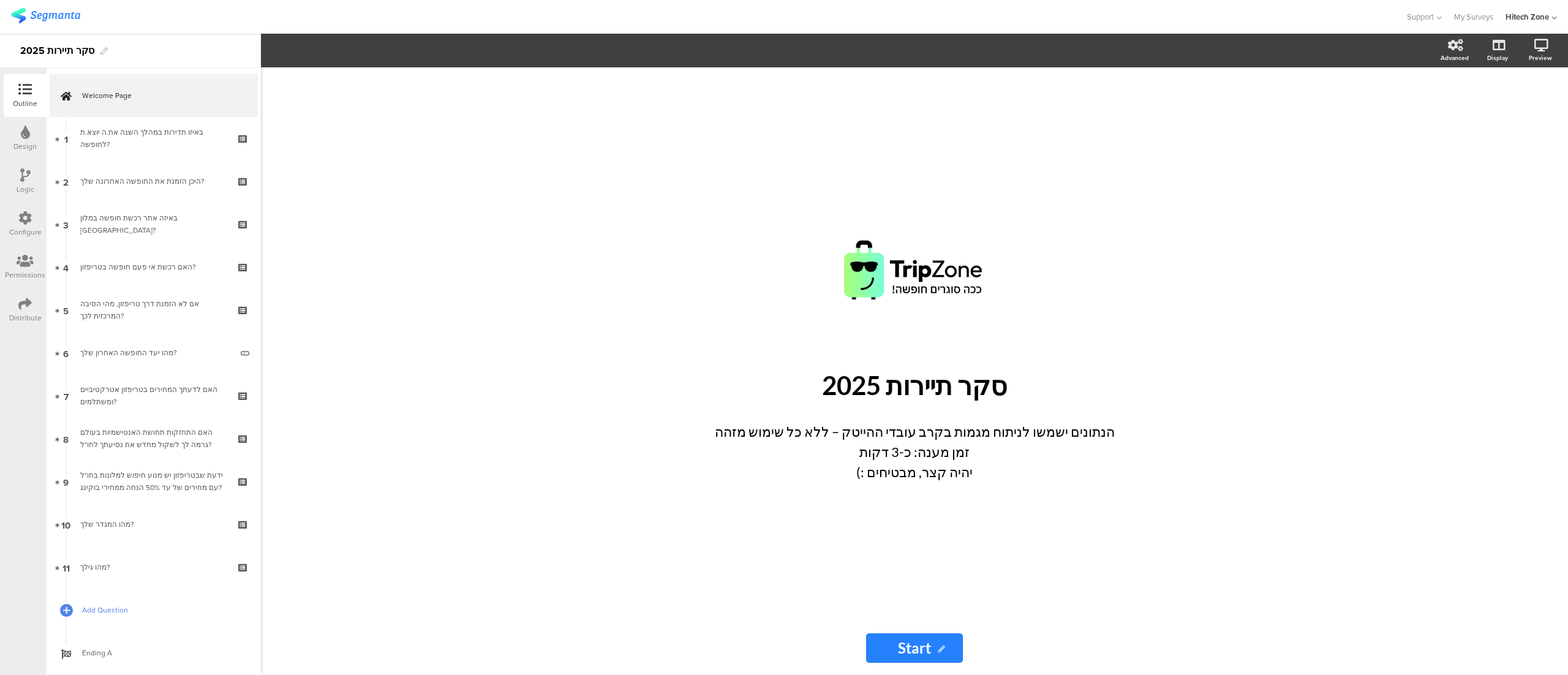
click at [158, 618] on link "Add Question" at bounding box center [153, 610] width 209 height 43
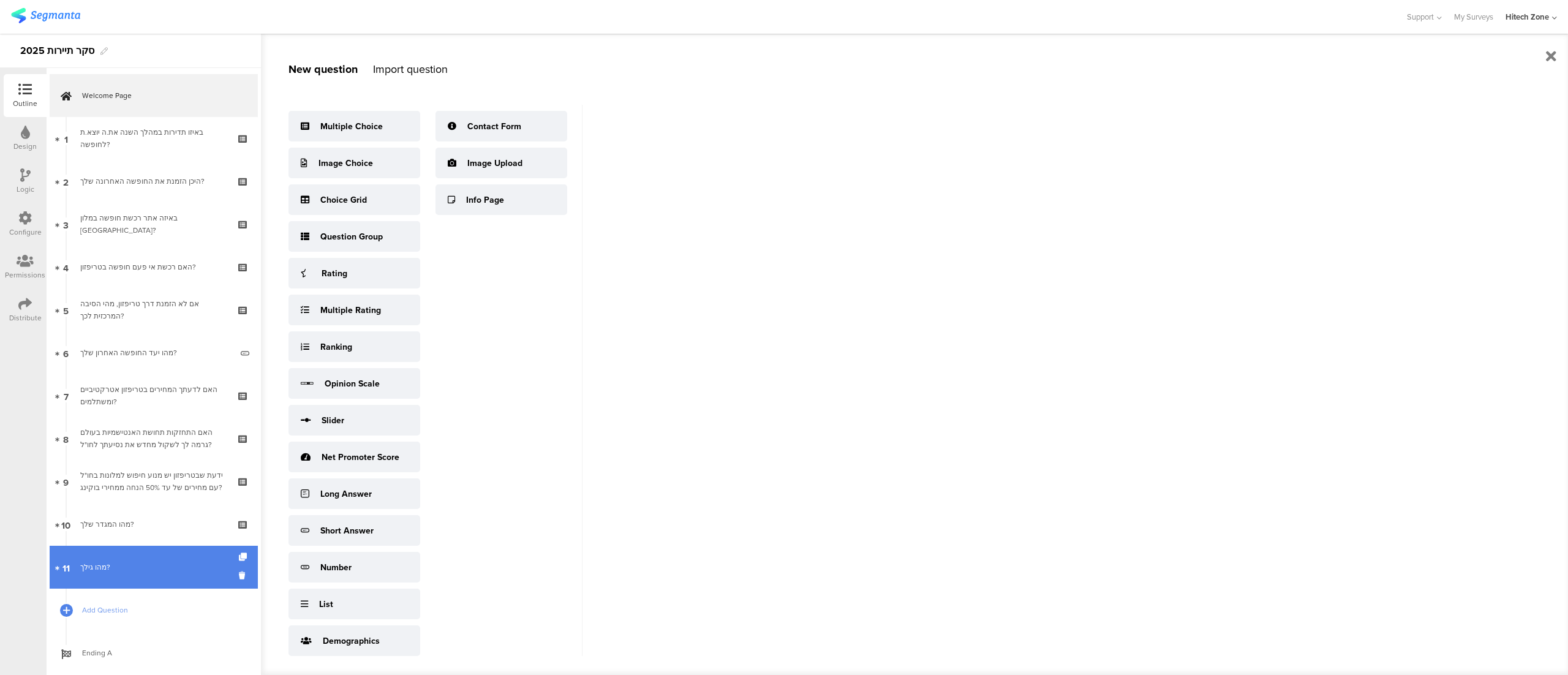
click at [113, 560] on link "11 מהו גילך?" at bounding box center [153, 567] width 209 height 43
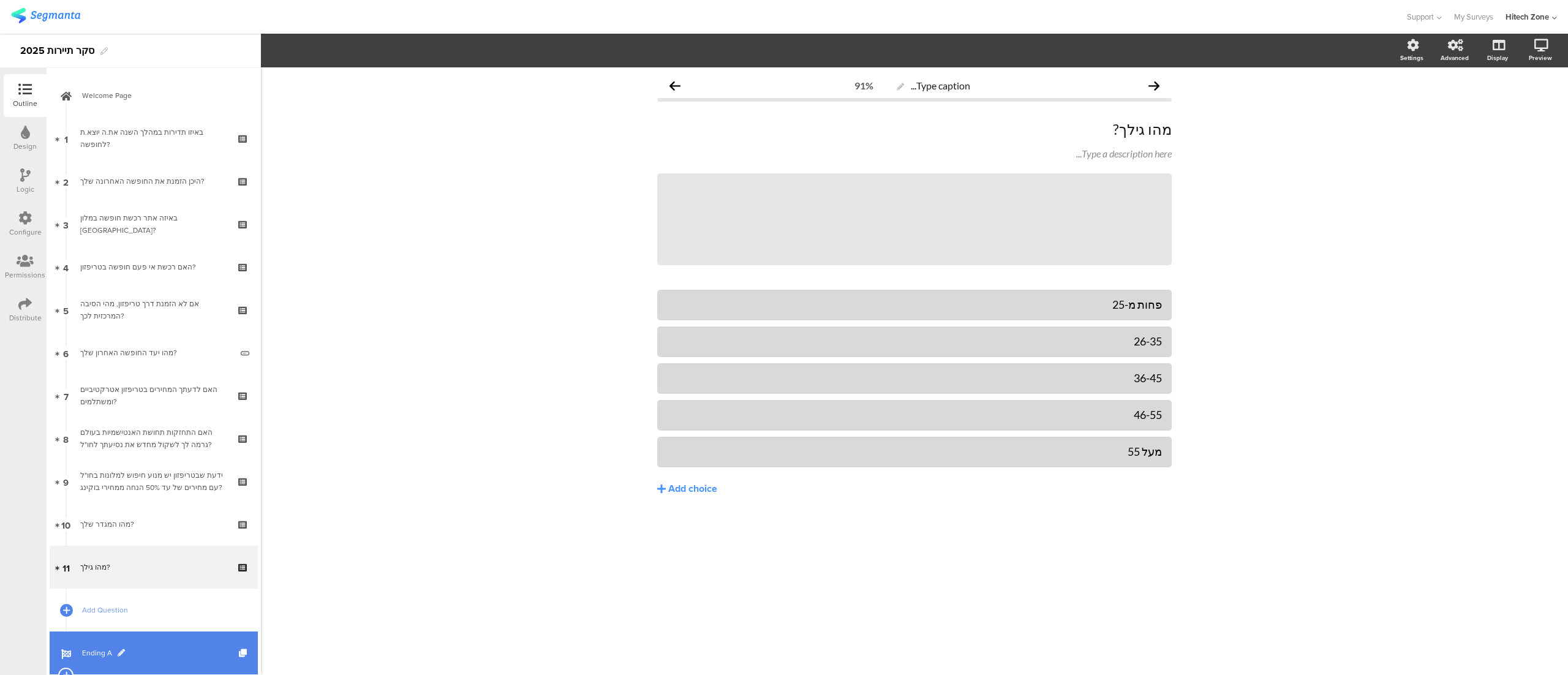
click at [131, 654] on span "Ending A" at bounding box center [160, 652] width 157 height 12
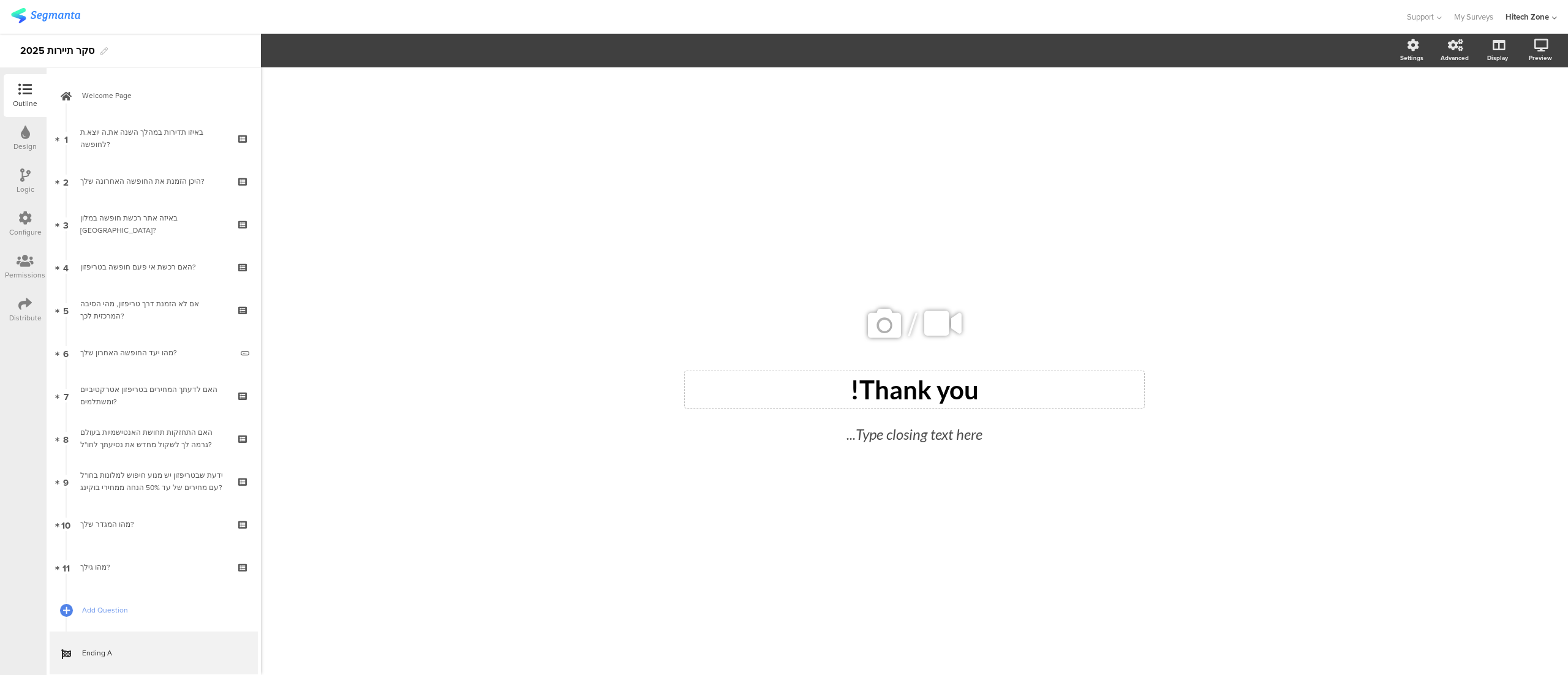
click at [937, 397] on div "Thank you!" at bounding box center [915, 388] width 454 height 31
drag, startPoint x: 1013, startPoint y: 394, endPoint x: 752, endPoint y: 396, distance: 261.0
click at [752, 396] on p "Thank you!" at bounding box center [915, 388] width 454 height 31
click at [1002, 248] on div "/ תודה! תודה! תודה! Type closing text here..." at bounding box center [915, 365] width 515 height 595
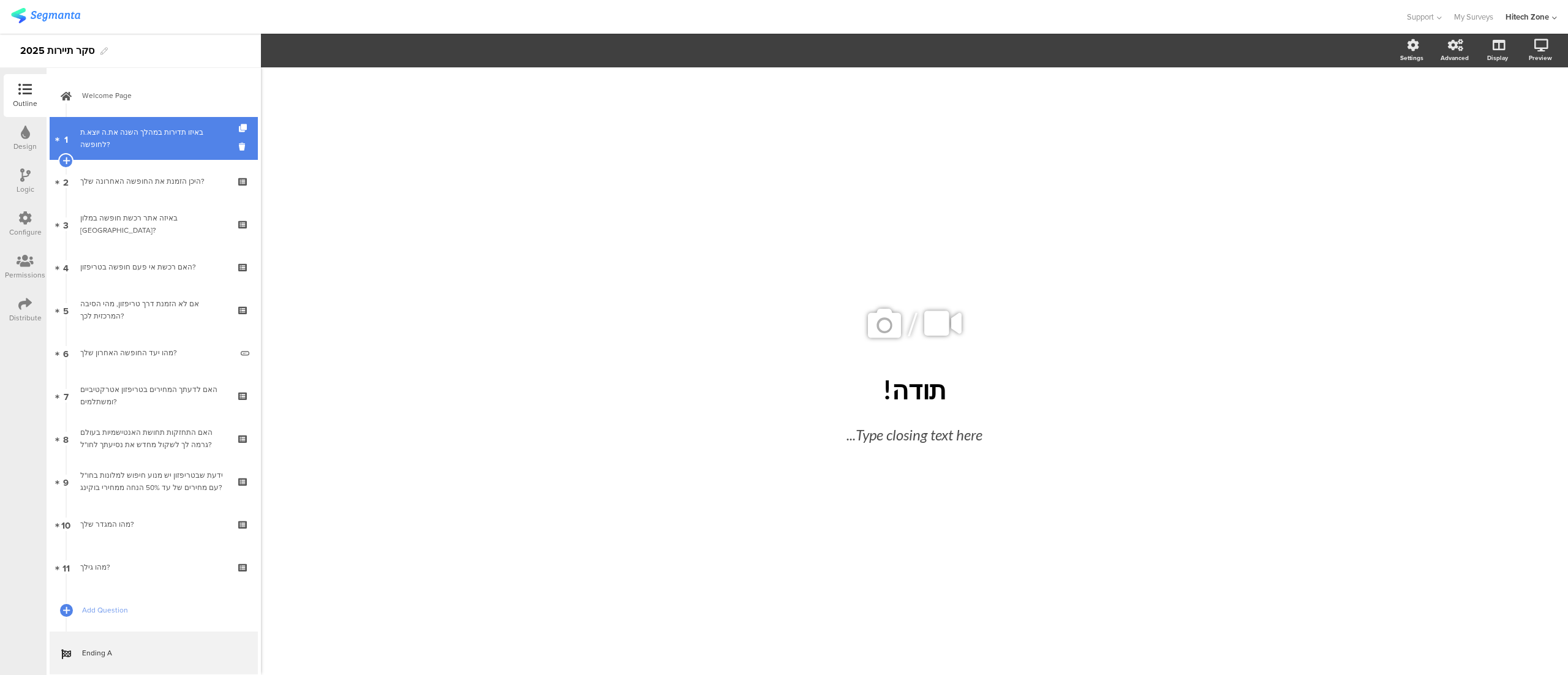
click at [150, 136] on div "באיזו תדירות במהלך השנה את.ה יוצא.ת לחופשה?" at bounding box center [154, 138] width 147 height 24
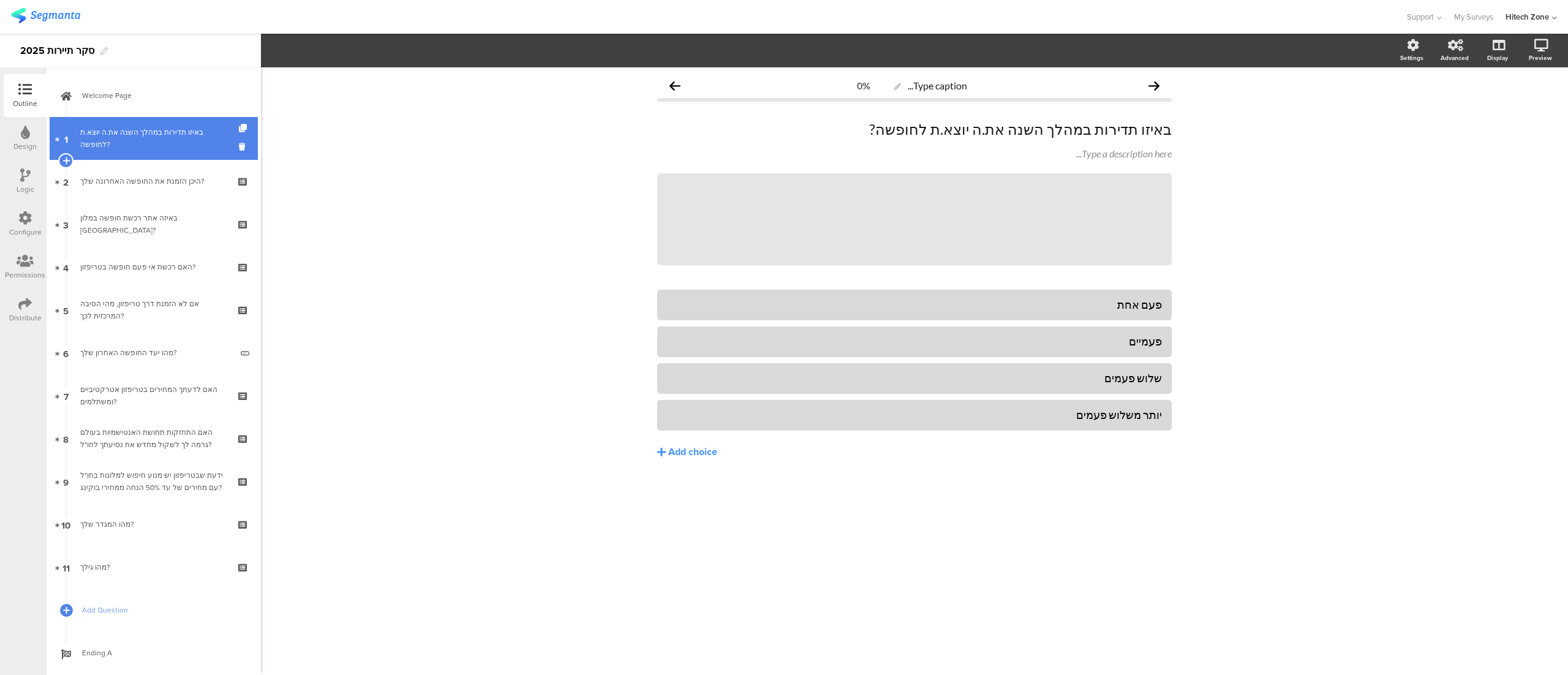
click at [150, 136] on div "באיזו תדירות במהלך השנה את.ה יוצא.ת לחופשה?" at bounding box center [154, 138] width 147 height 24
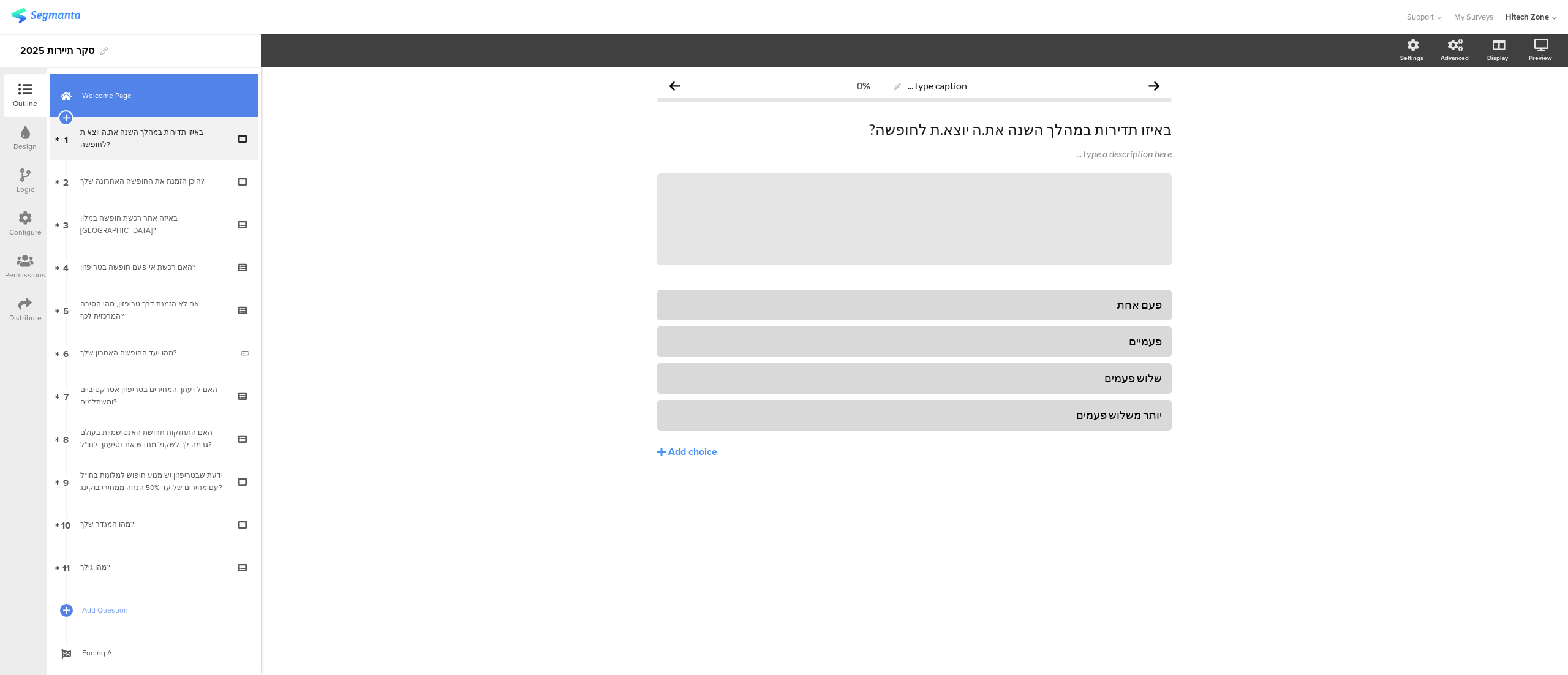
click at [115, 89] on span "Welcome Page" at bounding box center [160, 95] width 157 height 12
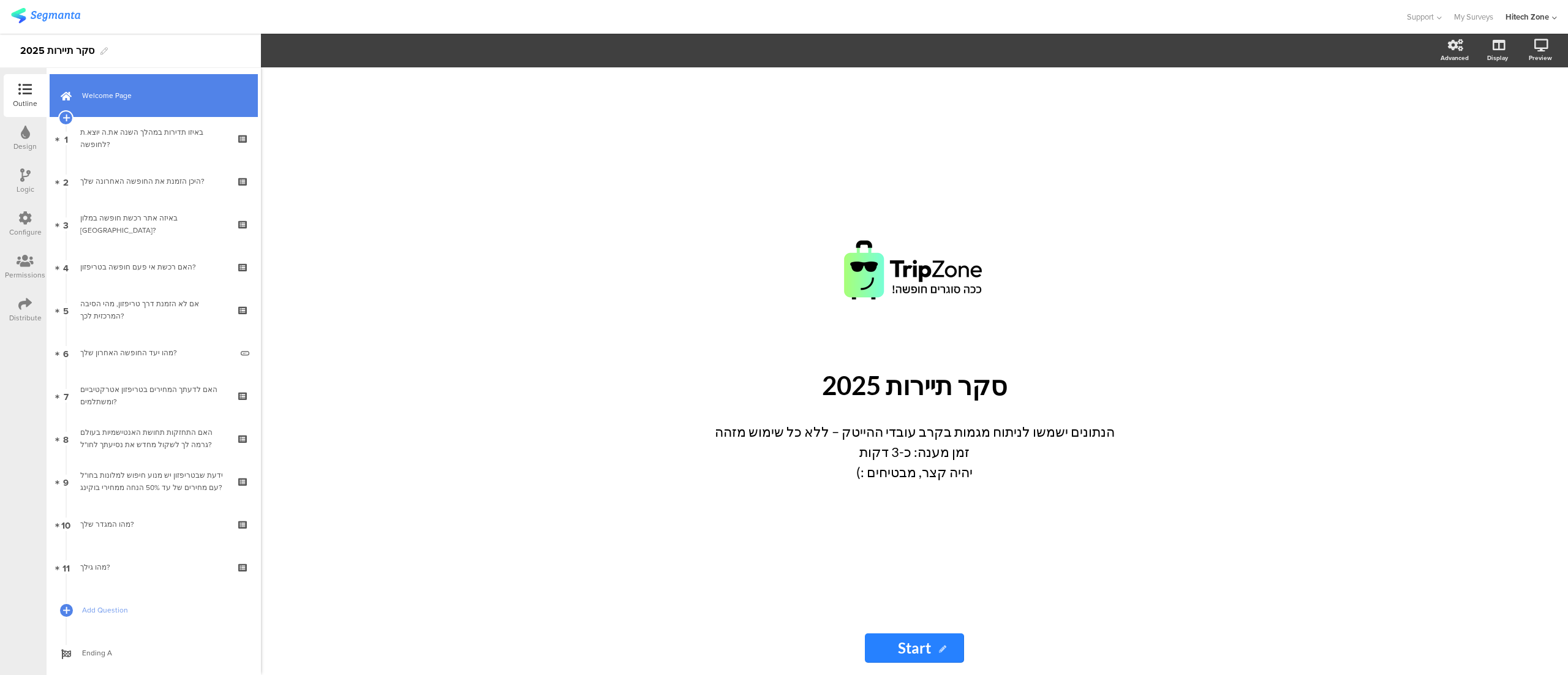
click at [115, 89] on span "Welcome Page" at bounding box center [160, 95] width 157 height 12
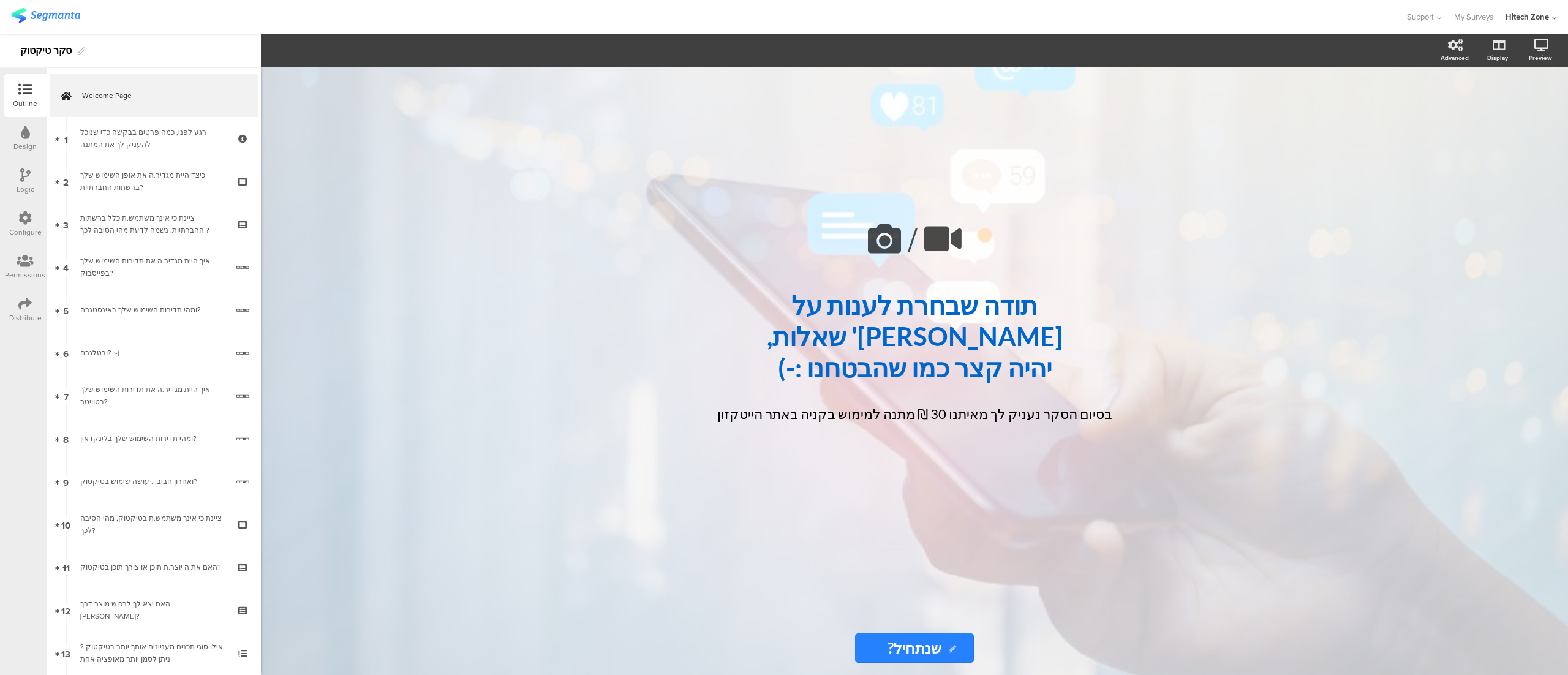
click at [19, 134] on div "Design" at bounding box center [25, 138] width 43 height 43
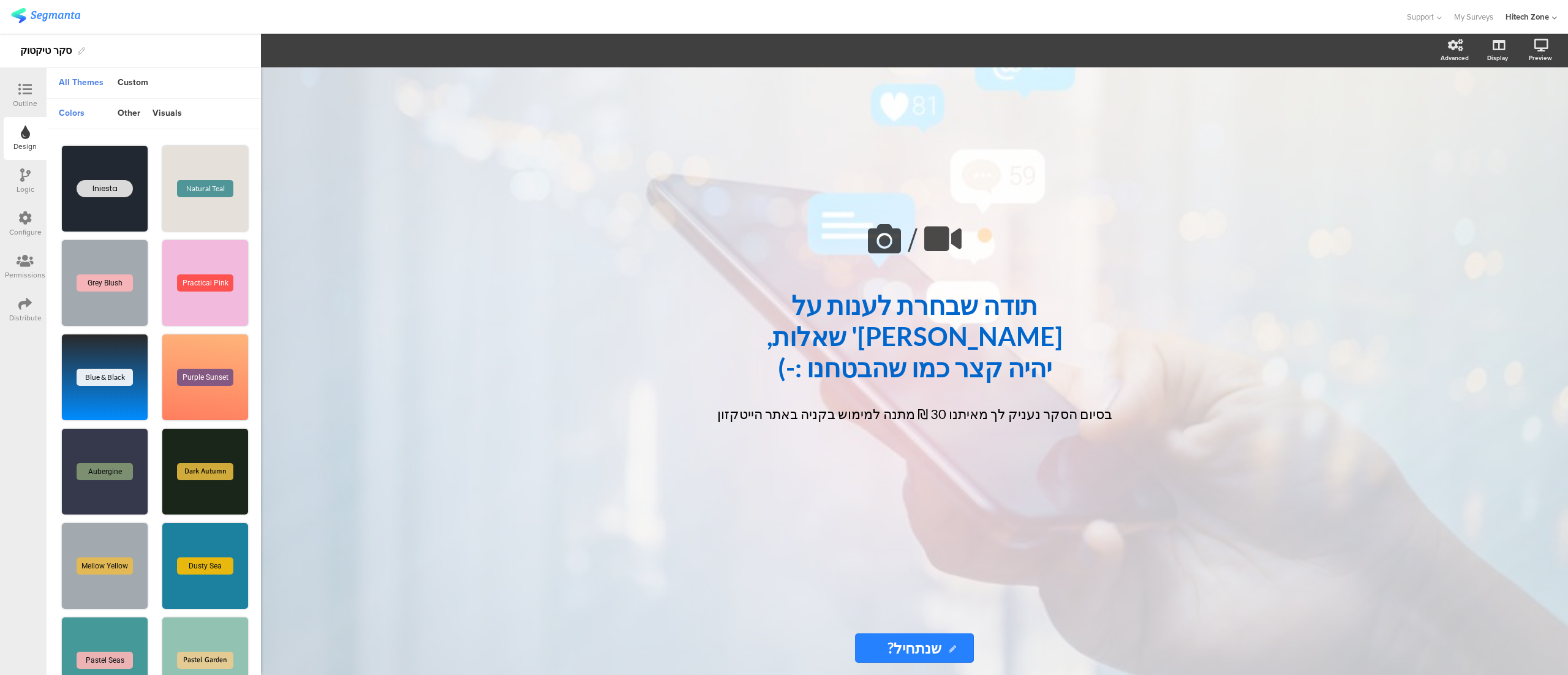
click at [28, 226] on div "Configure" at bounding box center [25, 232] width 32 height 11
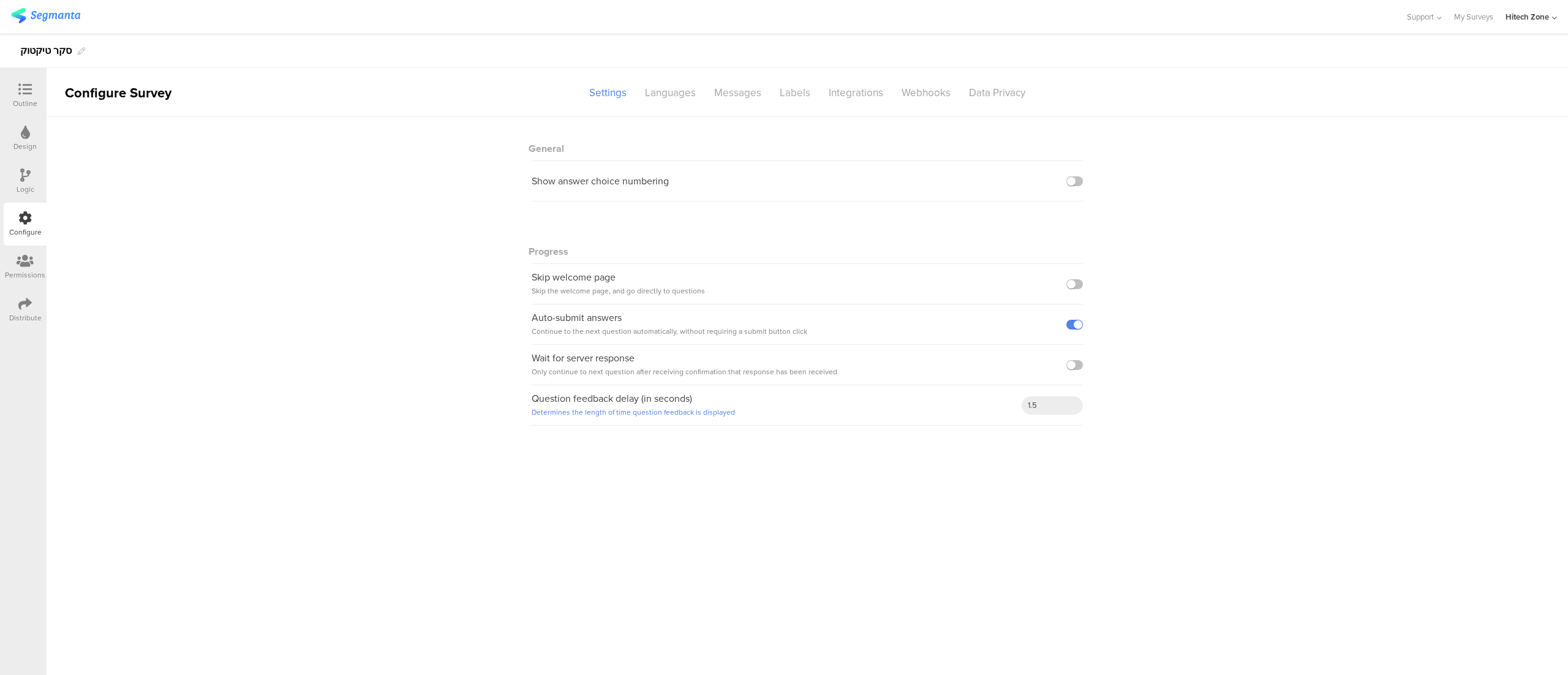
click at [20, 161] on div "Logic" at bounding box center [25, 181] width 43 height 43
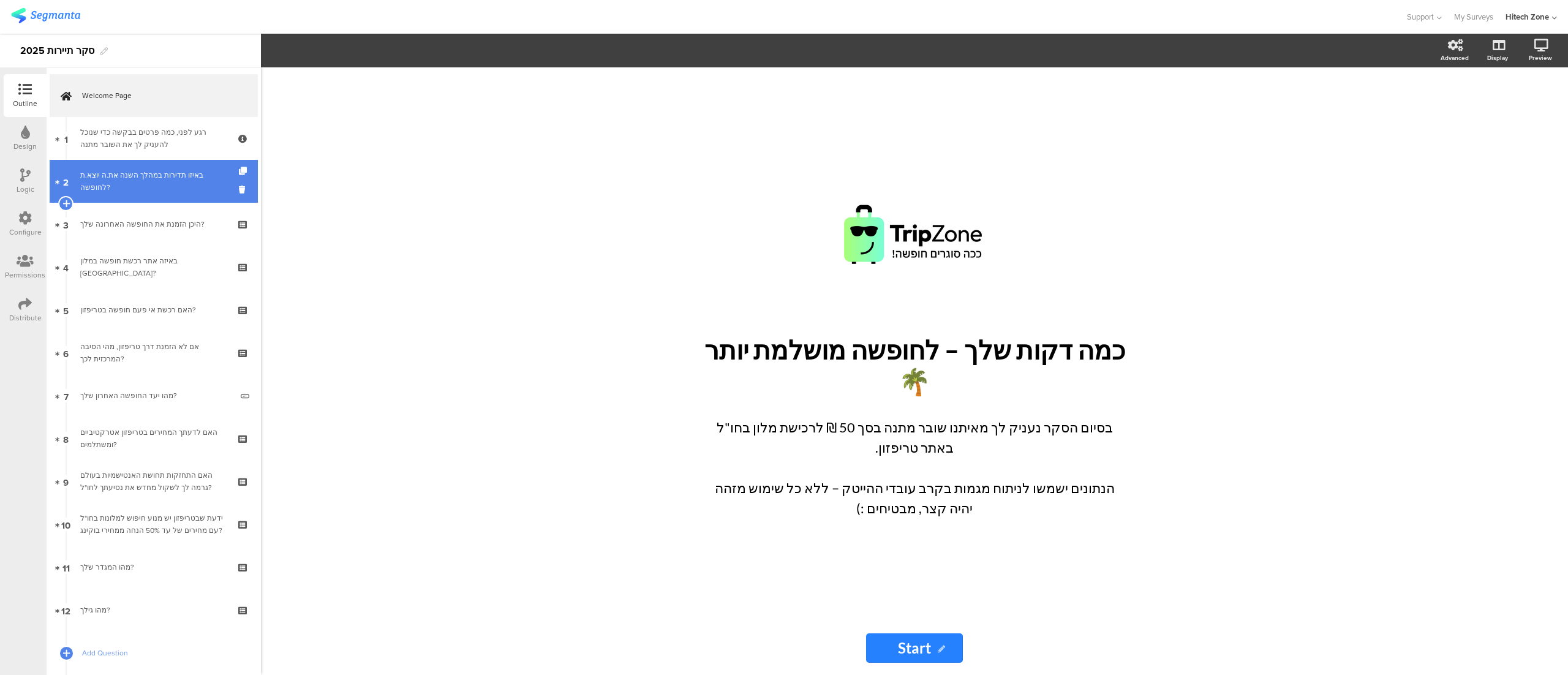
click at [150, 169] on div "באיזו תדירות במהלך השנה את.ה יוצא.ת לחופשה?" at bounding box center [154, 181] width 147 height 24
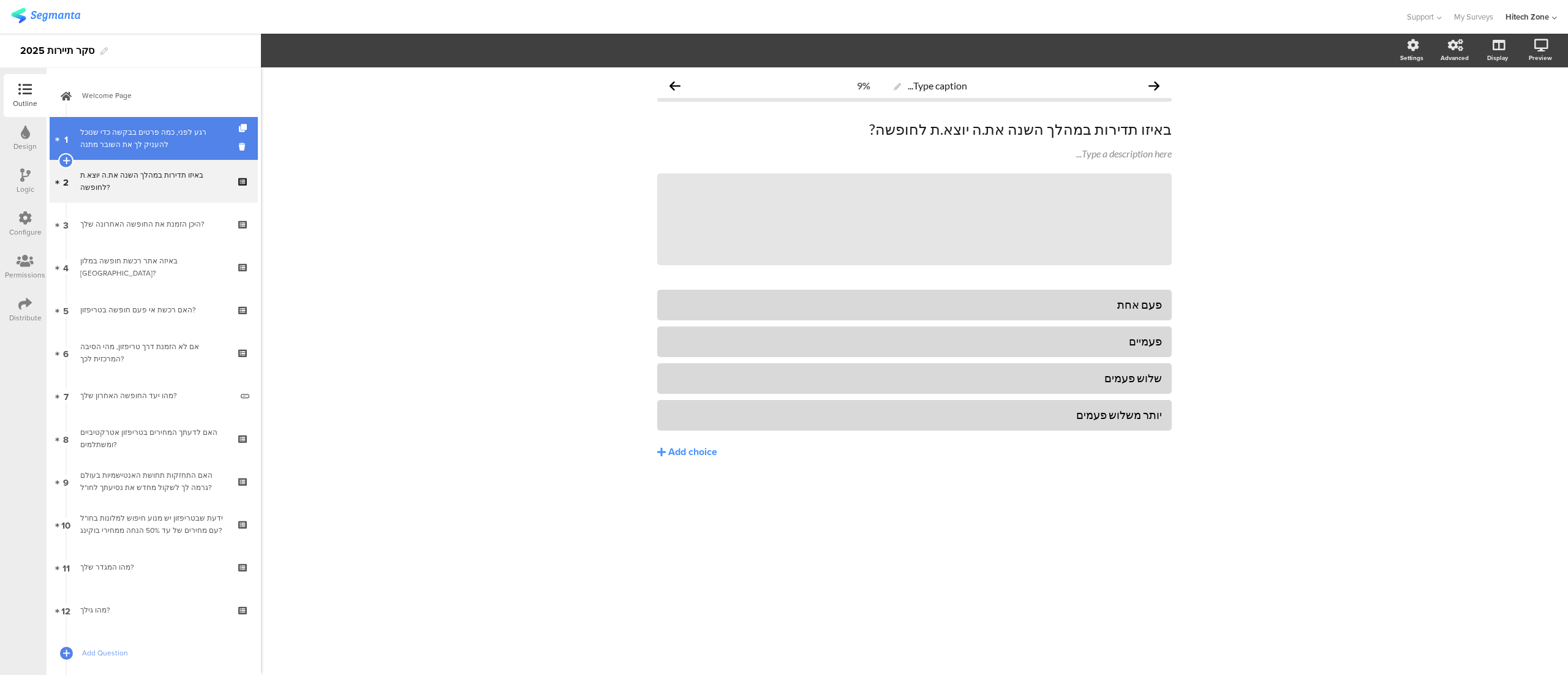
click at [129, 145] on div "רגע לפני, כמה פרטים בבקשה כדי שנוכל להעניק לך את השובר מתנה" at bounding box center [154, 138] width 147 height 24
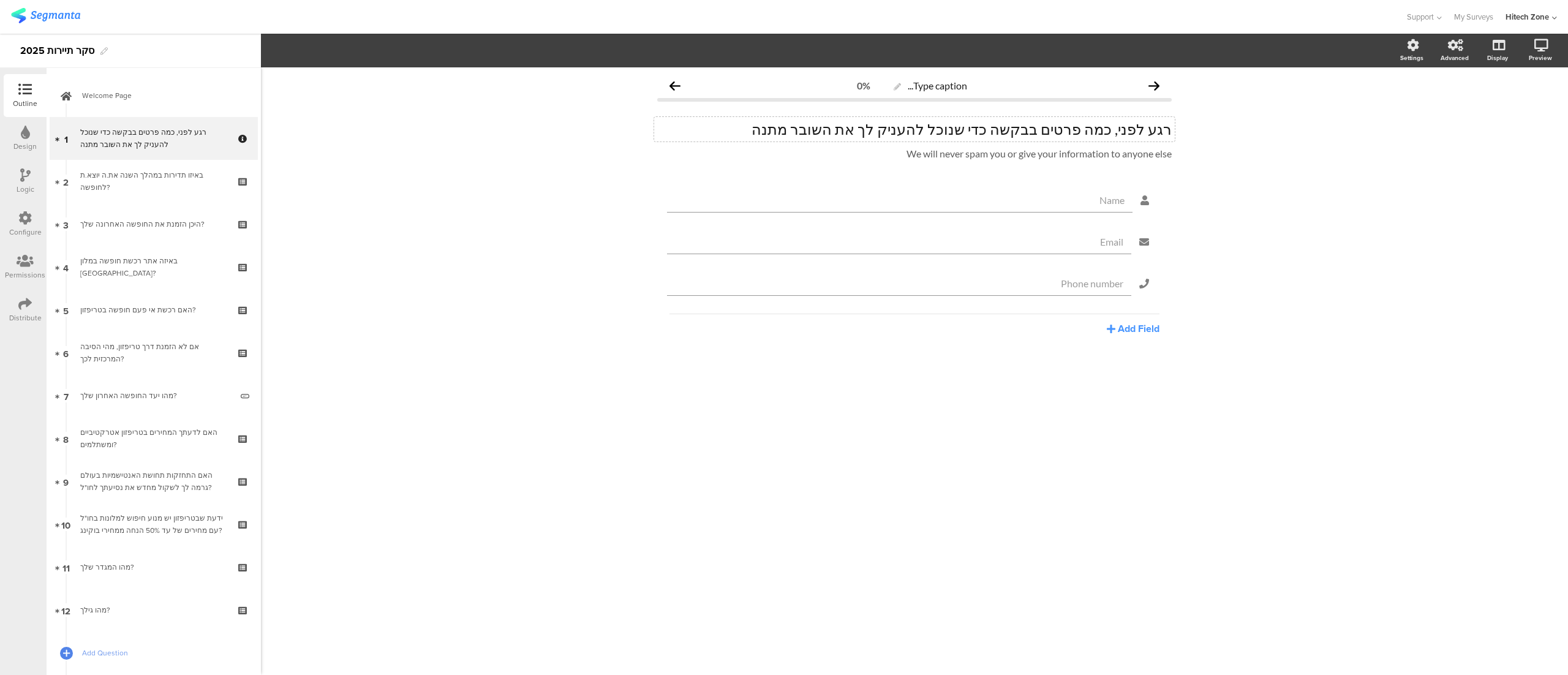
click at [905, 131] on p "רגע לפני, כמה פרטים בבקשה כדי שנוכל להעניק לך את השובר מתנה" at bounding box center [915, 129] width 515 height 19
click at [897, 132] on p "רגע לפני, כמה פרטים בבקשה כדי שנוכל להעניק לך את השובר מתנה" at bounding box center [915, 129] width 515 height 19
click at [1257, 195] on div "Type caption... 0% רגע לפני, כמה פרטים בבקשה כדי שנוכל להעניק לך את שובר המתנה …" at bounding box center [914, 371] width 1307 height 607
click at [125, 603] on link "12 מהו גילך?" at bounding box center [153, 610] width 209 height 43
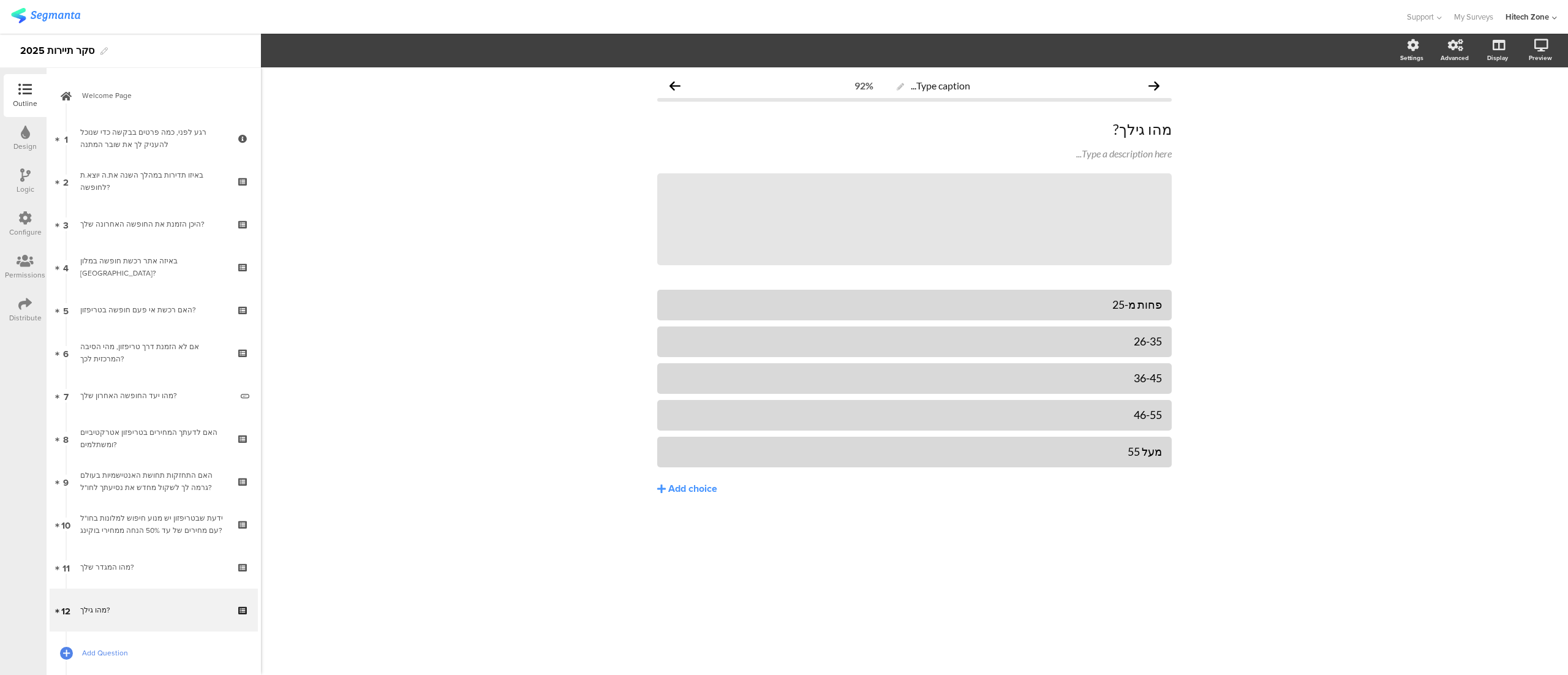
click at [122, 650] on span "Add Question" at bounding box center [160, 652] width 157 height 12
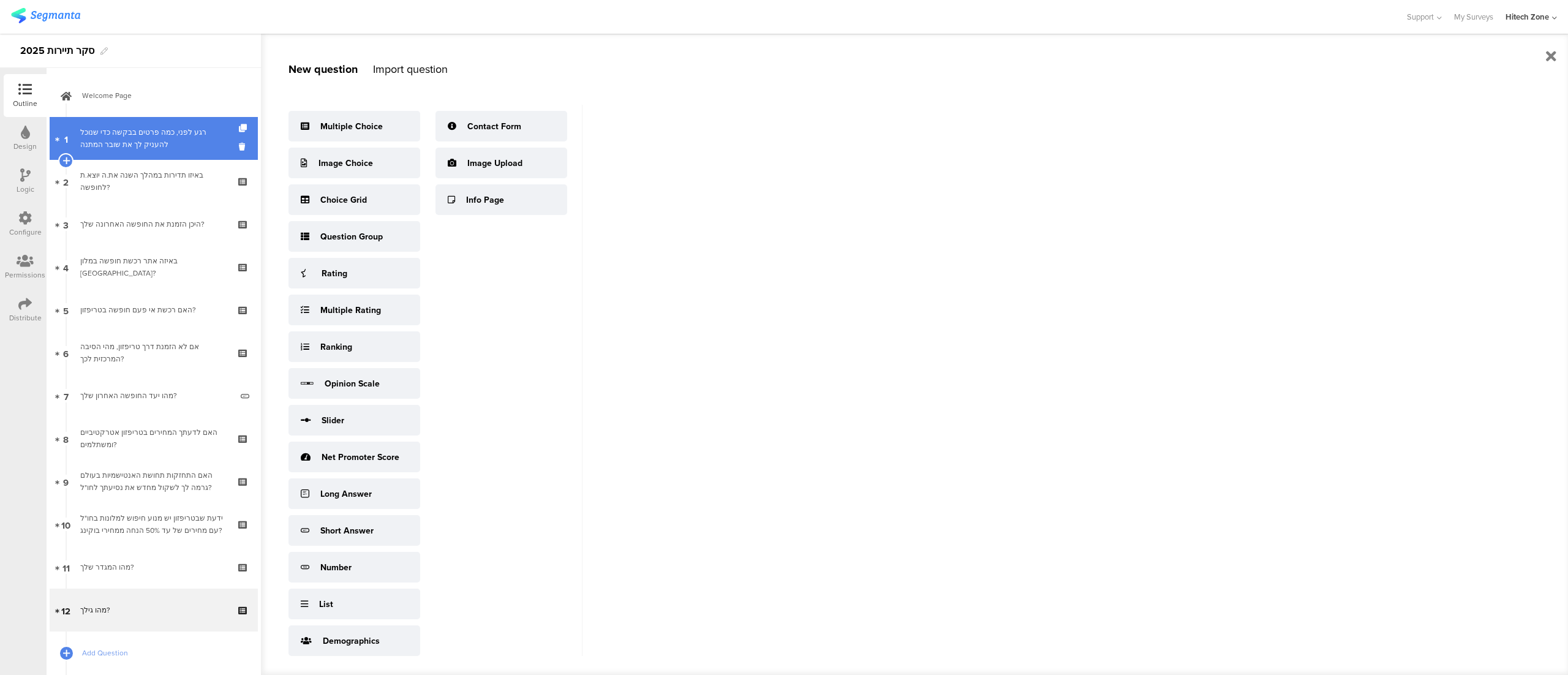
click at [140, 151] on link "1 רגע לפני, כמה פרטים בבקשה כדי שנוכל להעניק לך את שובר המתנה" at bounding box center [153, 138] width 209 height 43
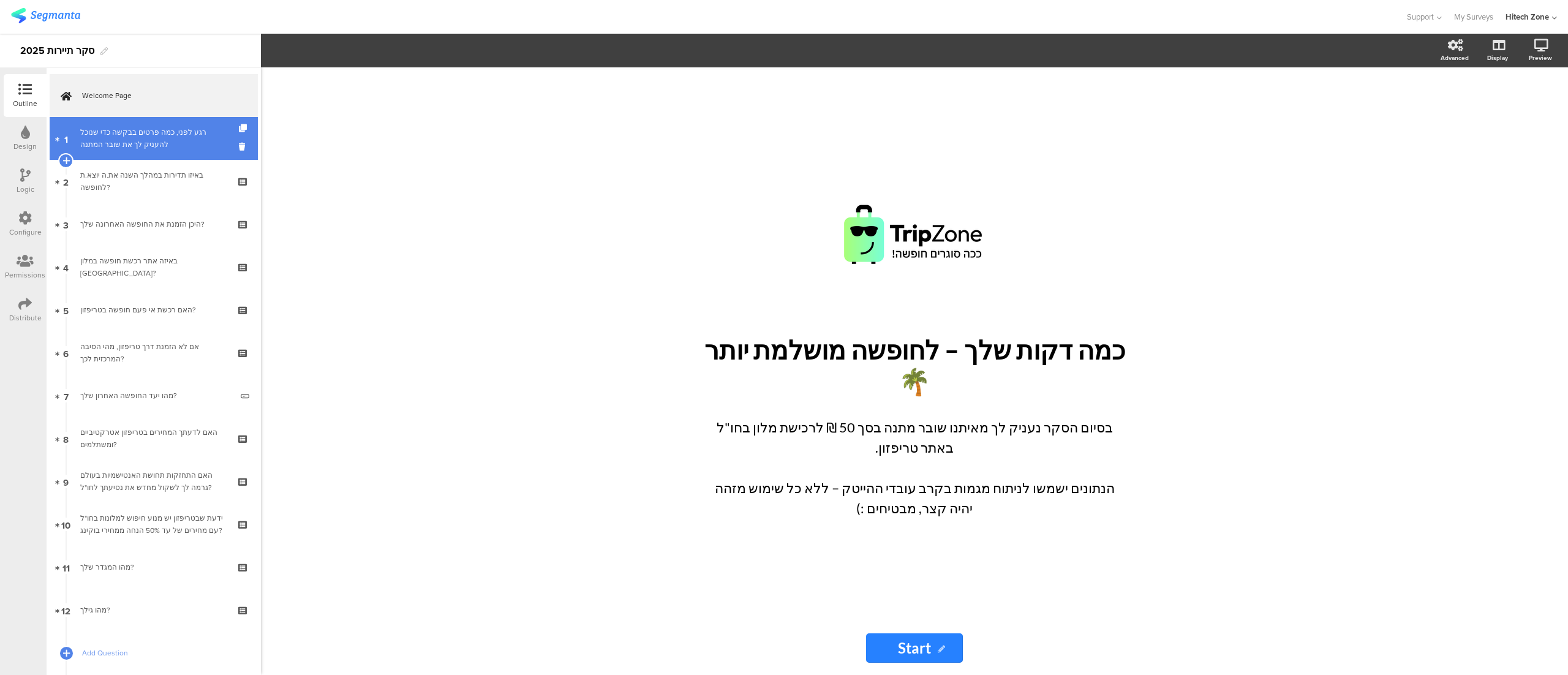
click at [137, 138] on div "רגע לפני, כמה פרטים בבקשה כדי שנוכל להעניק לך את שובר המתנה" at bounding box center [154, 138] width 147 height 24
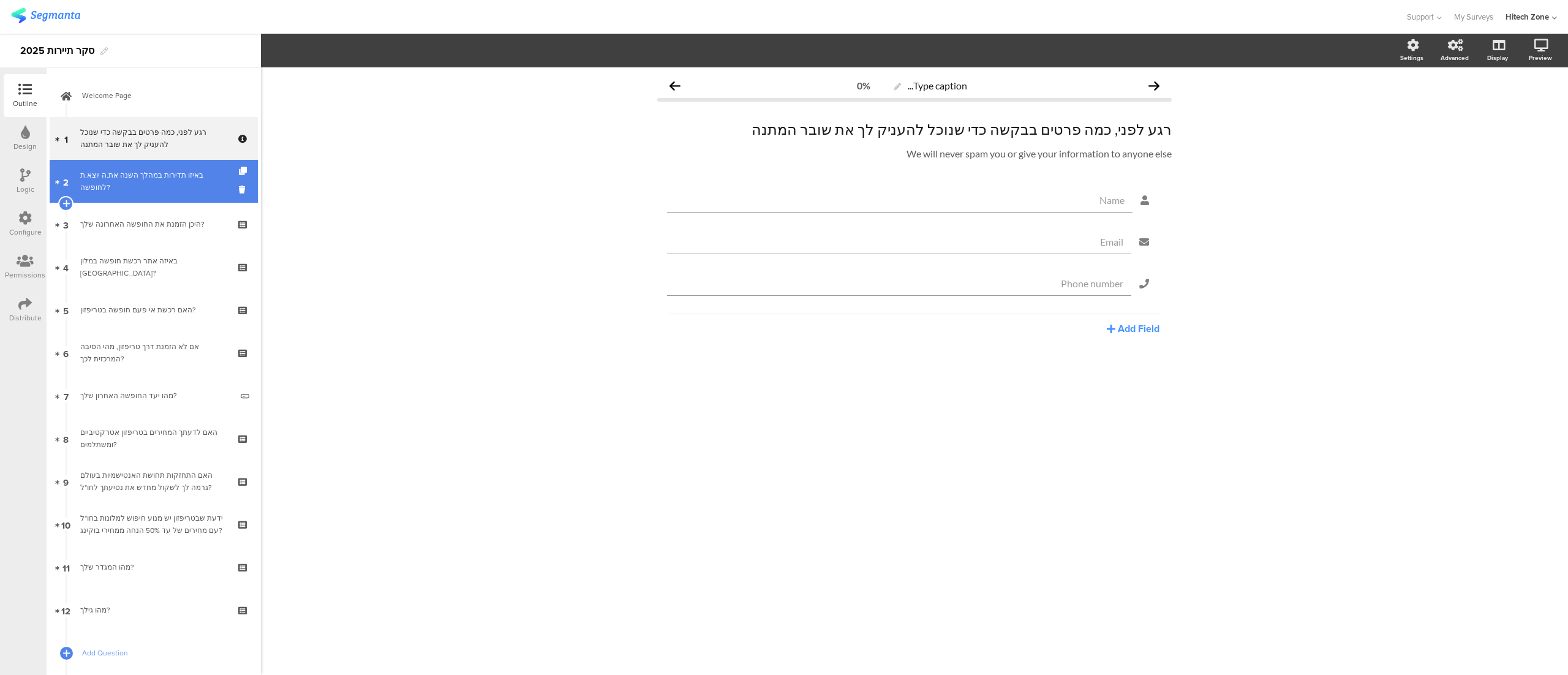
click at [138, 179] on div "באיזו תדירות במהלך השנה את.ה יוצא.ת לחופשה?" at bounding box center [154, 181] width 147 height 24
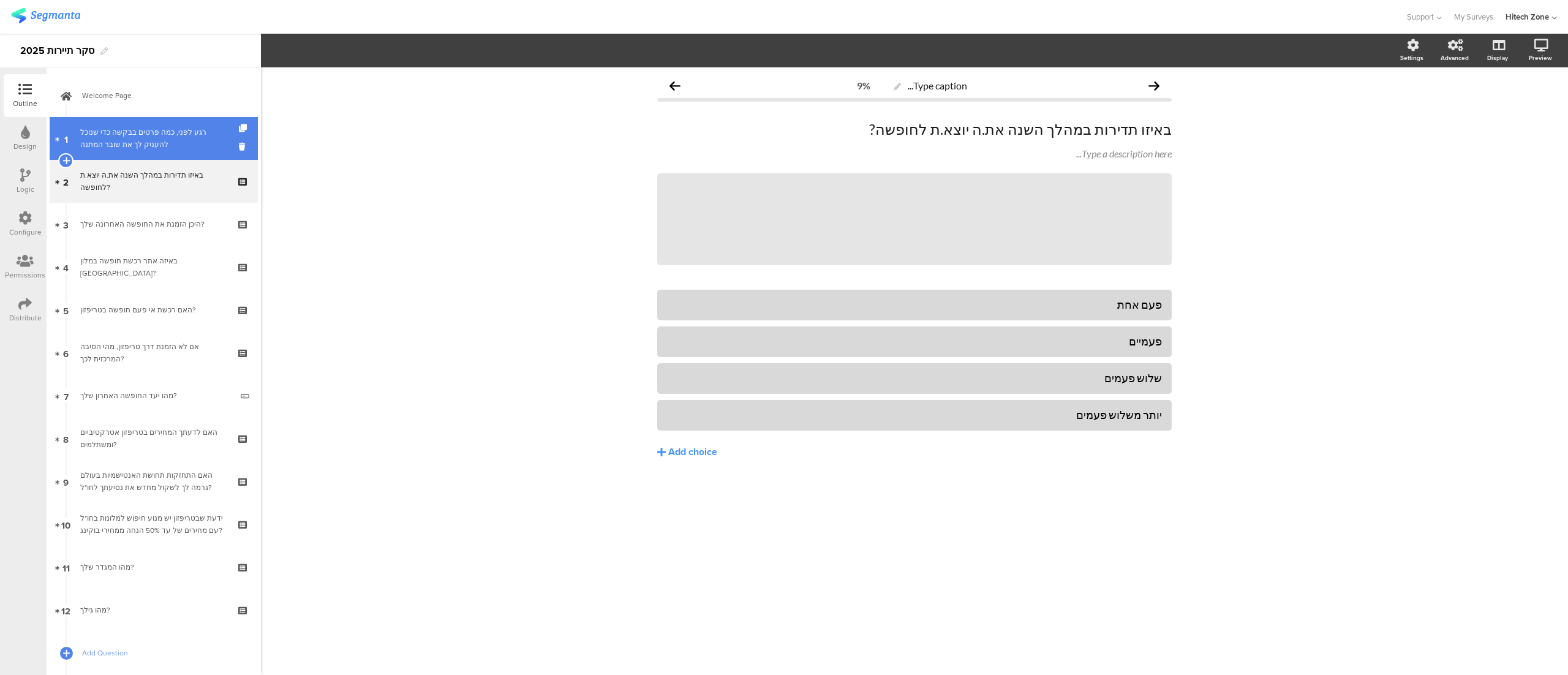
click at [133, 137] on div "רגע לפני, כמה פרטים בבקשה כדי שנוכל להעניק לך את שובר המתנה" at bounding box center [154, 138] width 147 height 24
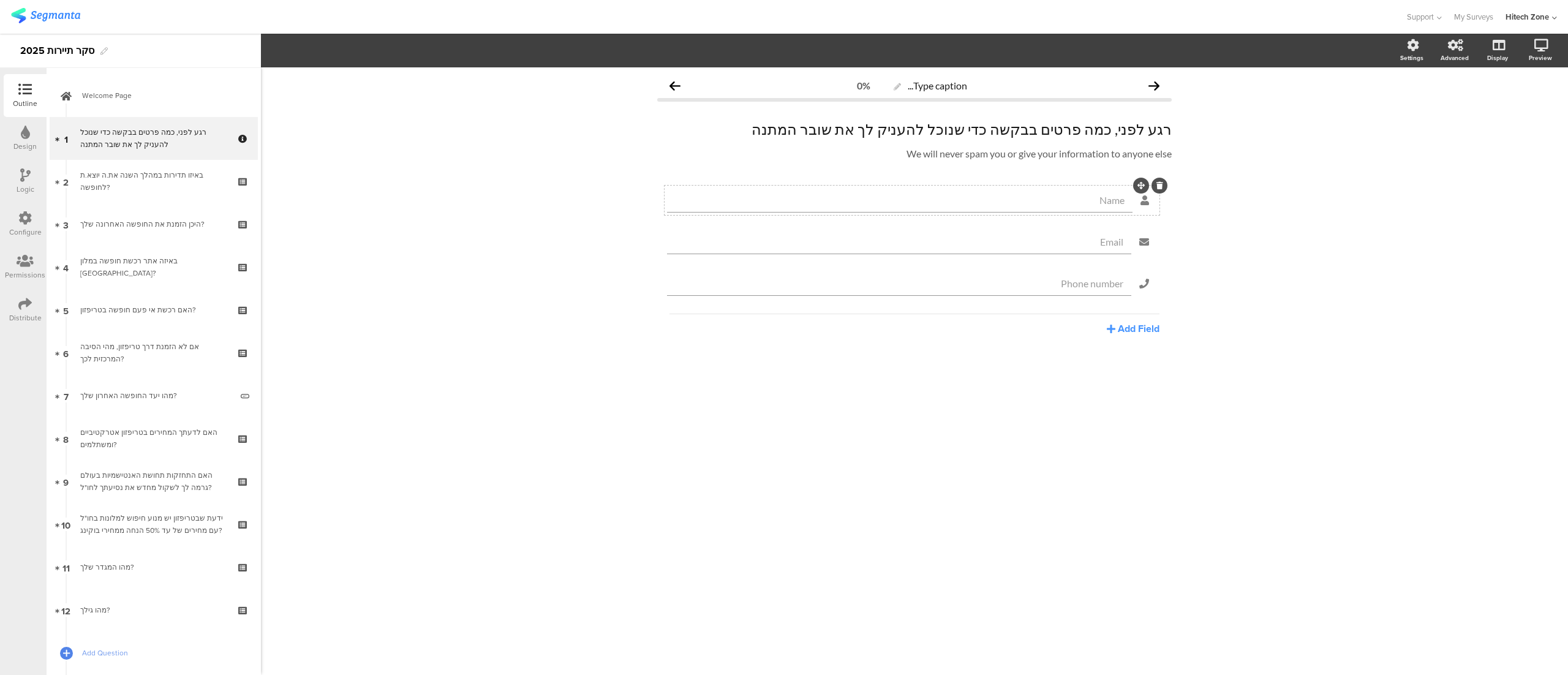
click at [1159, 187] on icon at bounding box center [1160, 185] width 6 height 7
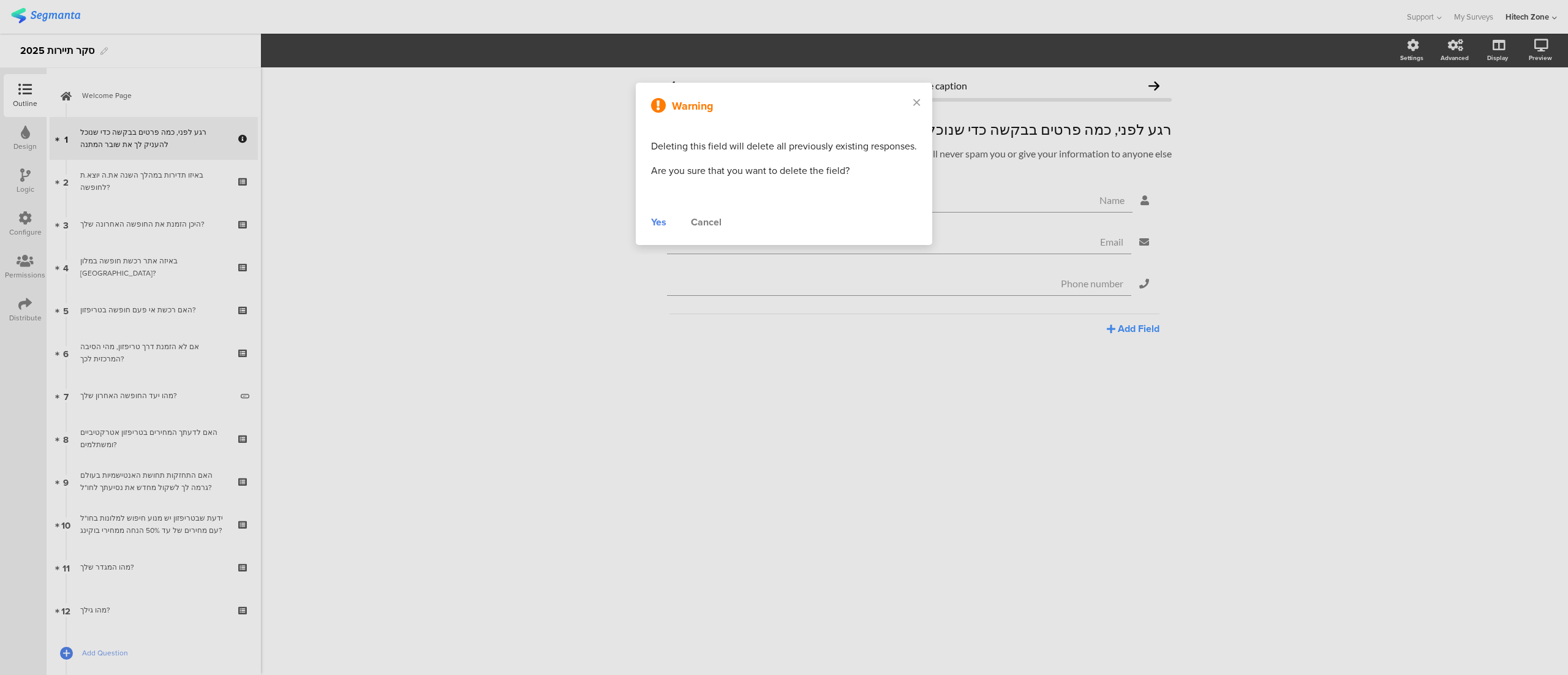
click at [665, 217] on div "Yes" at bounding box center [659, 223] width 16 height 15
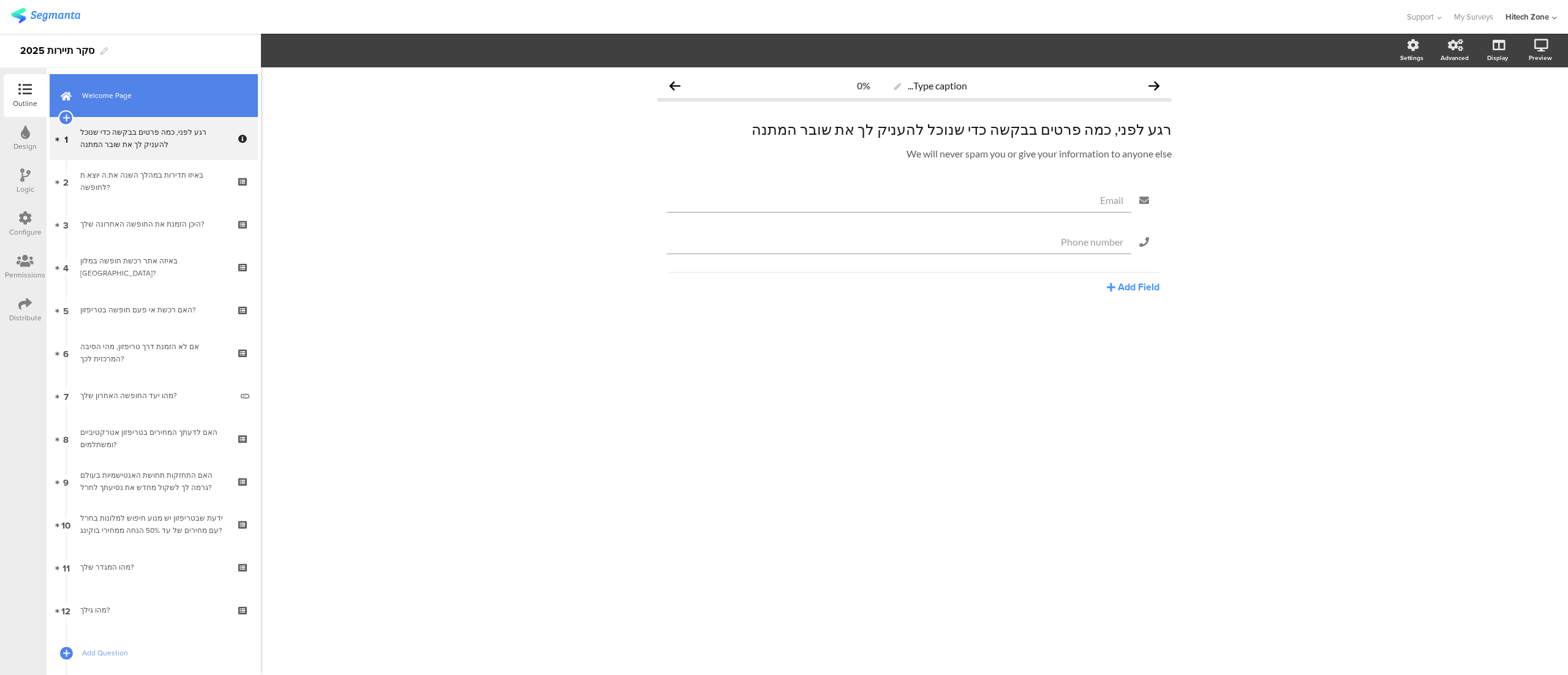
click at [123, 96] on span "Welcome Page" at bounding box center [160, 95] width 157 height 12
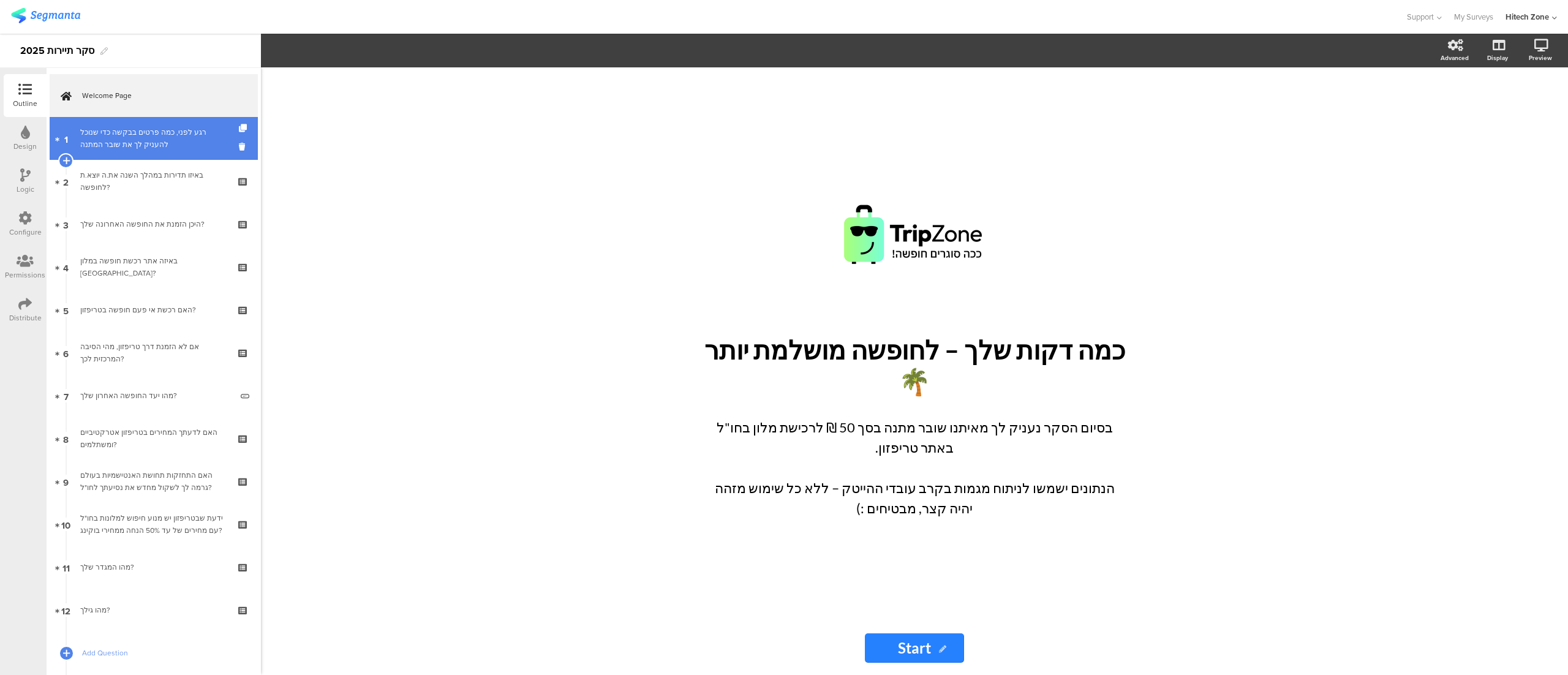
click at [123, 120] on link "1 רגע לפני, כמה פרטים בבקשה כדי שנוכל להעניק לך את שובר המתנה" at bounding box center [153, 138] width 209 height 43
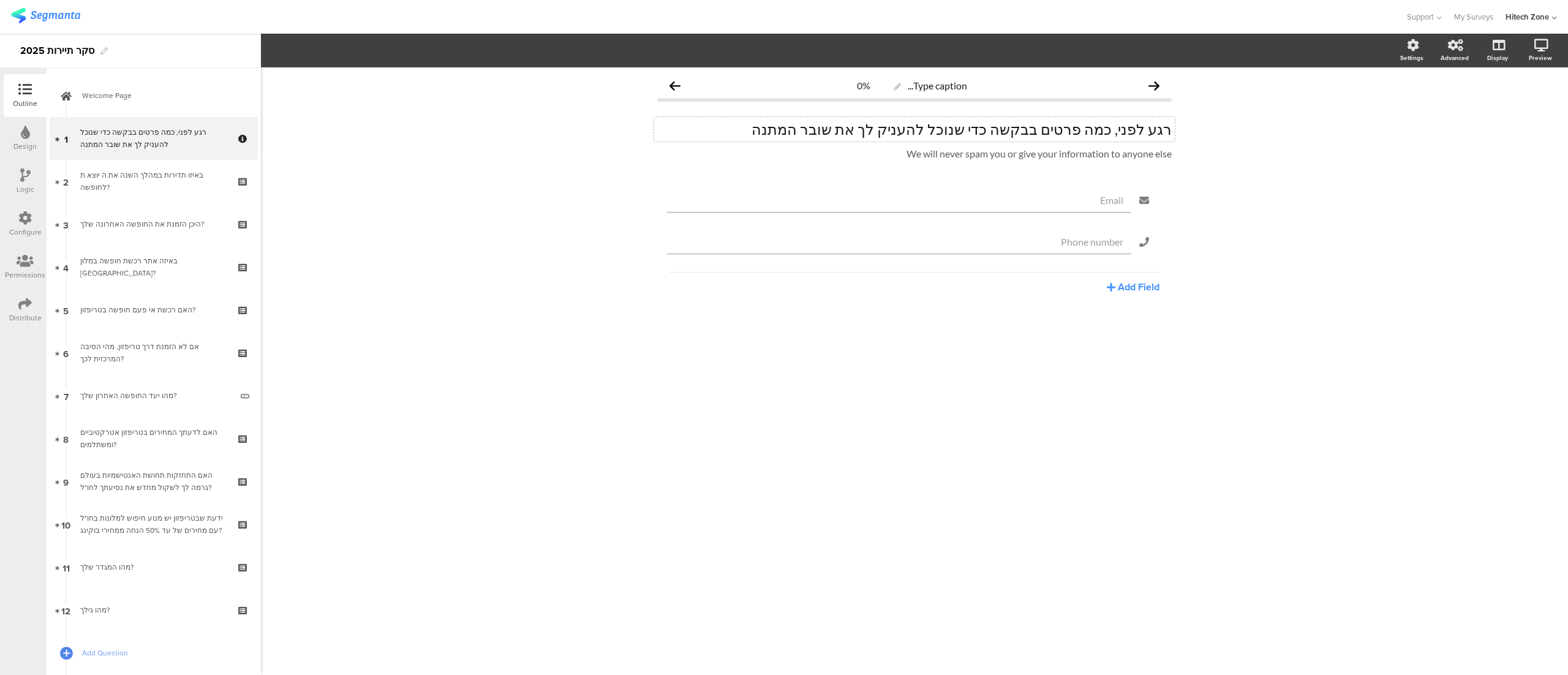
click at [1046, 134] on p "רגע לפני, כמה פרטים בבקשה כדי שנוכל להעניק לך את שובר המתנה" at bounding box center [915, 129] width 515 height 19
click at [550, 153] on div "Type caption... 0% רגע לפני, כמה פרטים כדי שנוכל להעניק לך את שובר המתנה רגע לפ…" at bounding box center [914, 371] width 1307 height 607
click at [1180, 144] on div at bounding box center [1175, 144] width 16 height 16
click at [1178, 142] on div at bounding box center [1175, 144] width 16 height 16
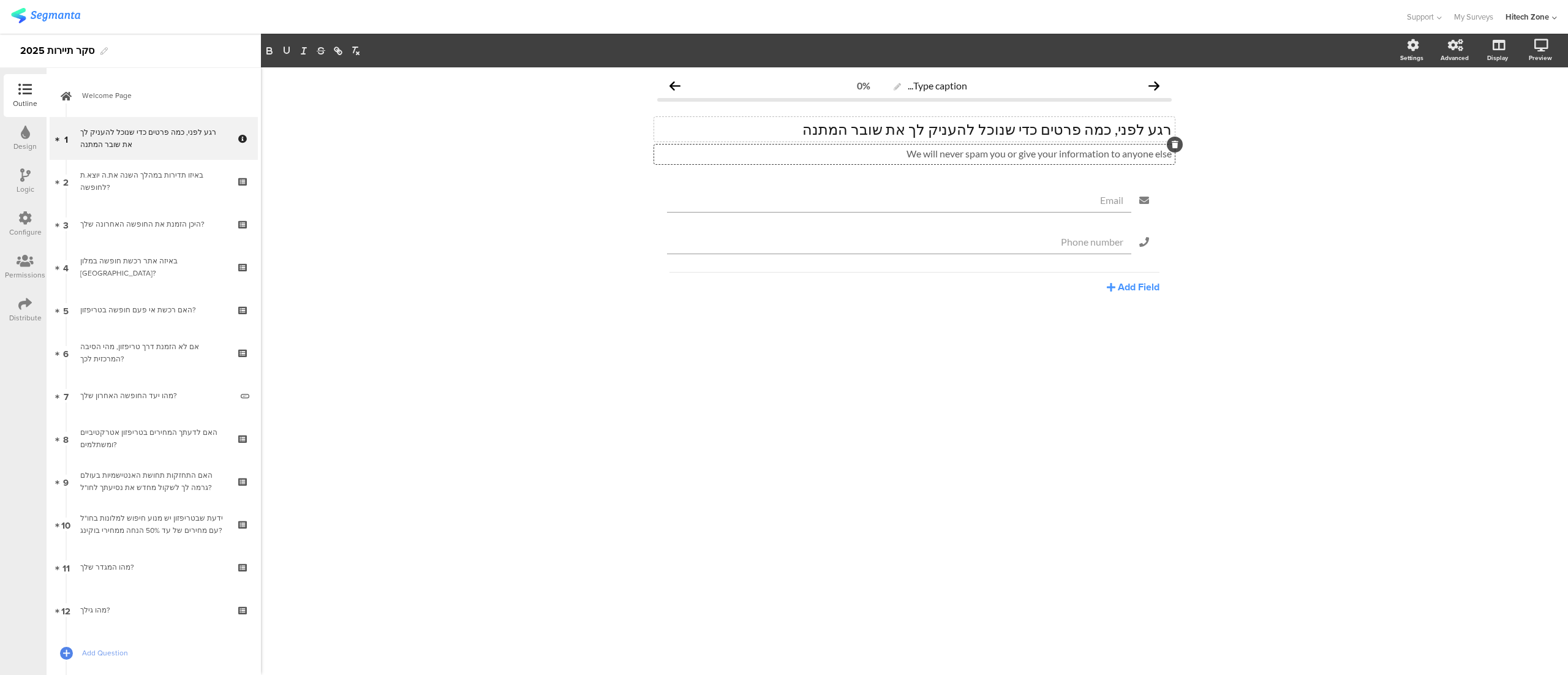
click at [1282, 217] on div "Type caption... 0% רגע לפני, כמה פרטים כדי שנוכל להעניק לך את שובר המתנה רגע לפ…" at bounding box center [914, 371] width 1307 height 607
click at [1143, 154] on div "We will never spam you or give your information to anyone else" at bounding box center [915, 153] width 515 height 12
click at [1179, 144] on div at bounding box center [1175, 144] width 16 height 16
click at [1245, 200] on div "Type caption... 0% רגע לפני, כמה פרטים כדי שנוכל להעניק לך את שובר המתנה רגע לפ…" at bounding box center [914, 371] width 1307 height 607
click at [418, 262] on div "Type caption... 0% רגע לפני, כמה פרטים כדי שנוכל להעניק לך את שובר המתנה רגע לפ…" at bounding box center [914, 371] width 1307 height 607
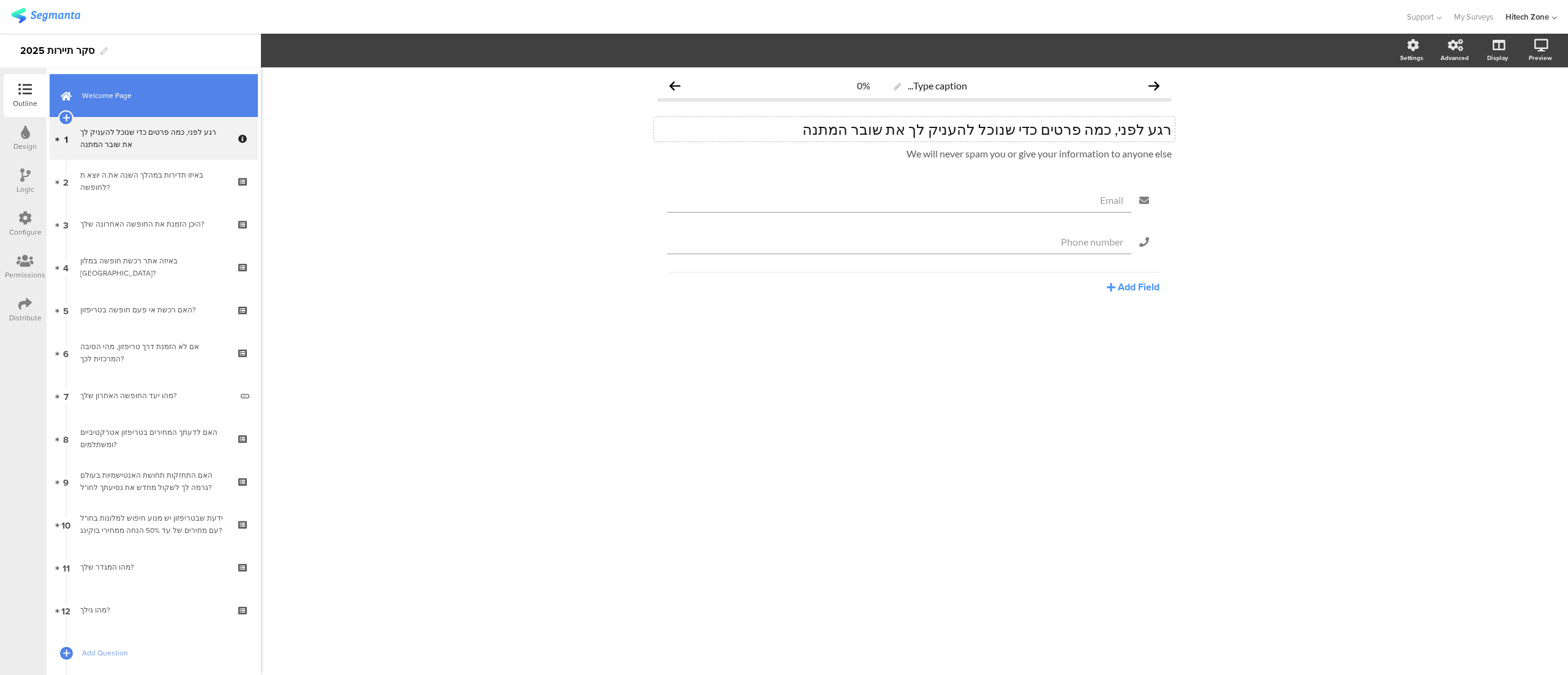
click at [131, 96] on span "Welcome Page" at bounding box center [160, 95] width 157 height 12
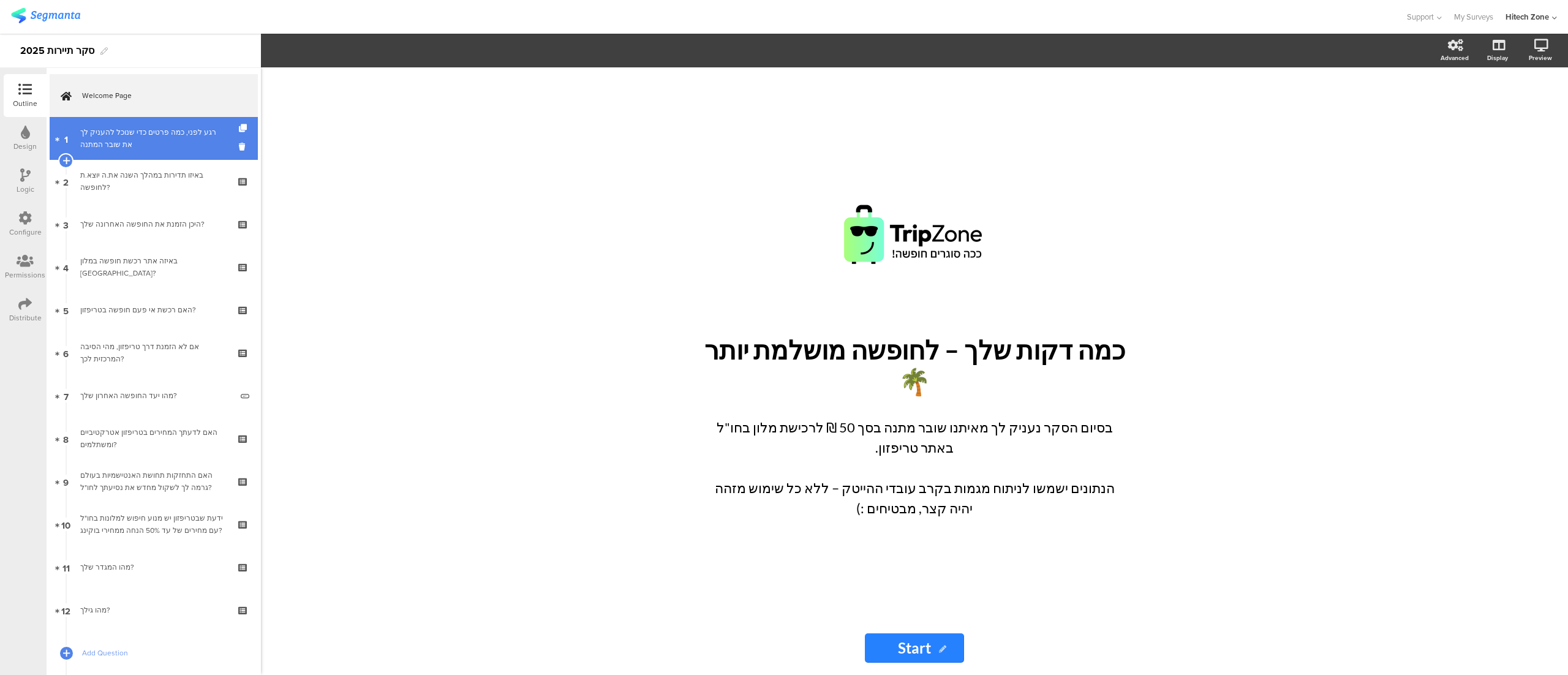
click at [125, 132] on div "רגע לפני, כמה פרטים כדי שנוכל להעניק לך את שובר המתנה" at bounding box center [154, 138] width 147 height 24
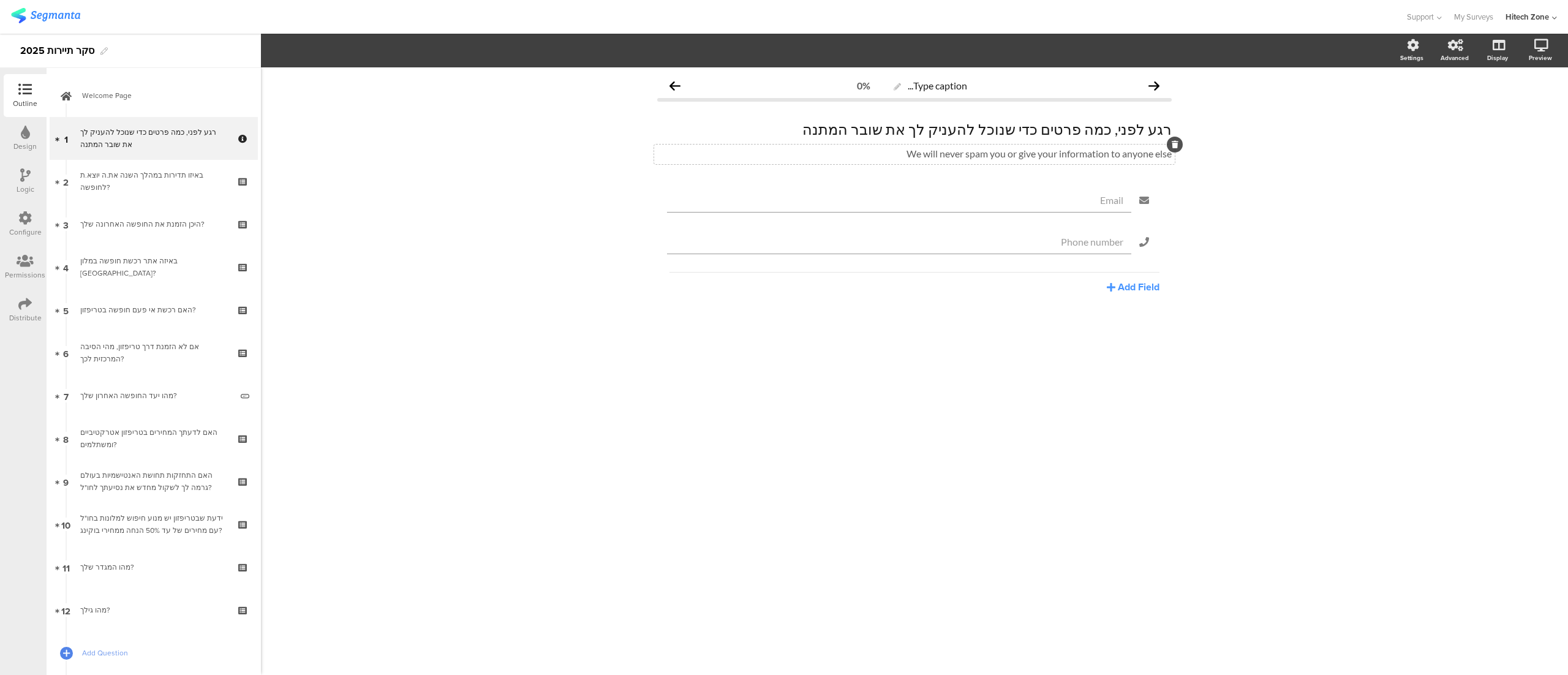
click at [1033, 156] on div "We will never spam you or give your information to anyone else" at bounding box center [915, 153] width 515 height 12
click at [1182, 145] on div at bounding box center [1175, 144] width 16 height 16
click at [1177, 144] on icon at bounding box center [1175, 145] width 6 height 7
click at [1273, 208] on div "Type caption... 0% רגע לפני, כמה פרטים כדי שנוכל להעניק לך את שובר המתנה רגע לפ…" at bounding box center [914, 371] width 1307 height 607
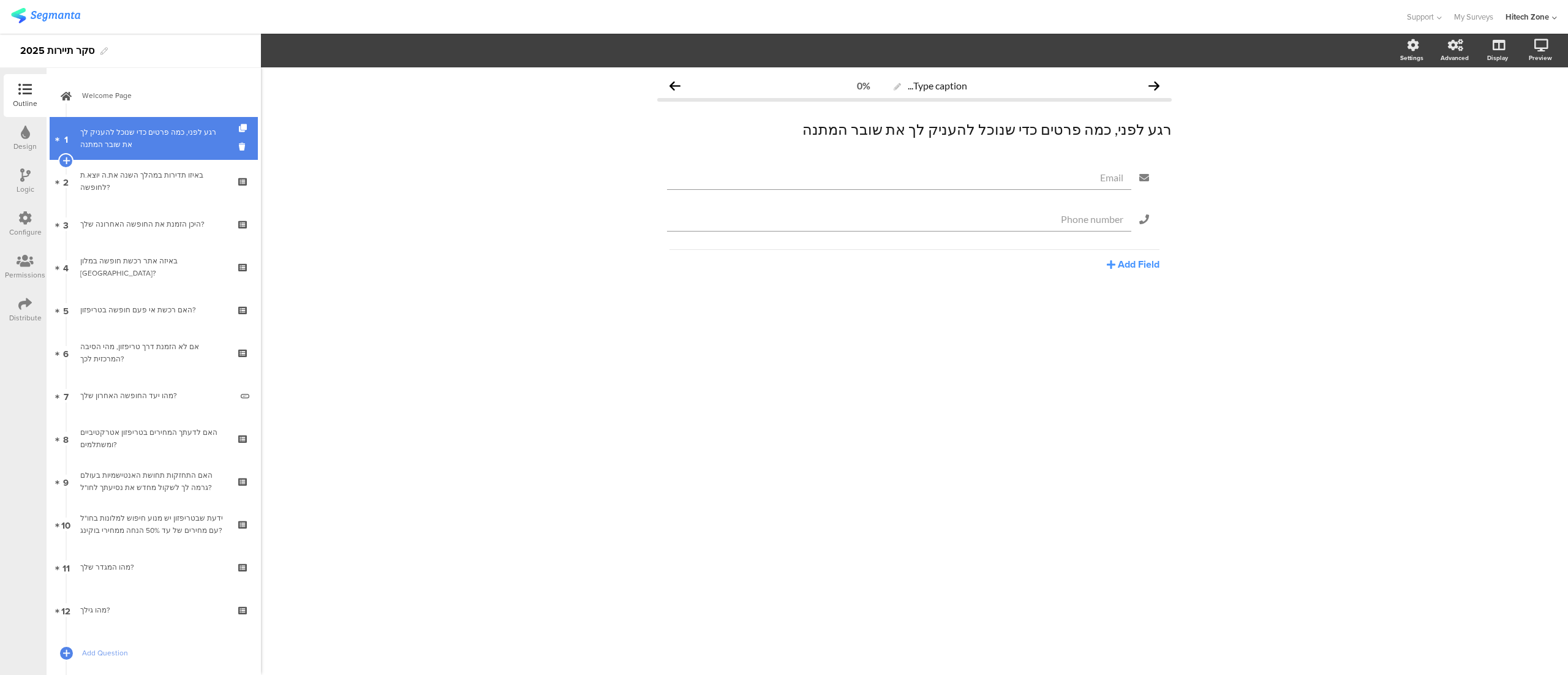
click at [162, 148] on div "רגע לפני, כמה פרטים כדי שנוכל להעניק לך את שובר המתנה" at bounding box center [154, 138] width 147 height 24
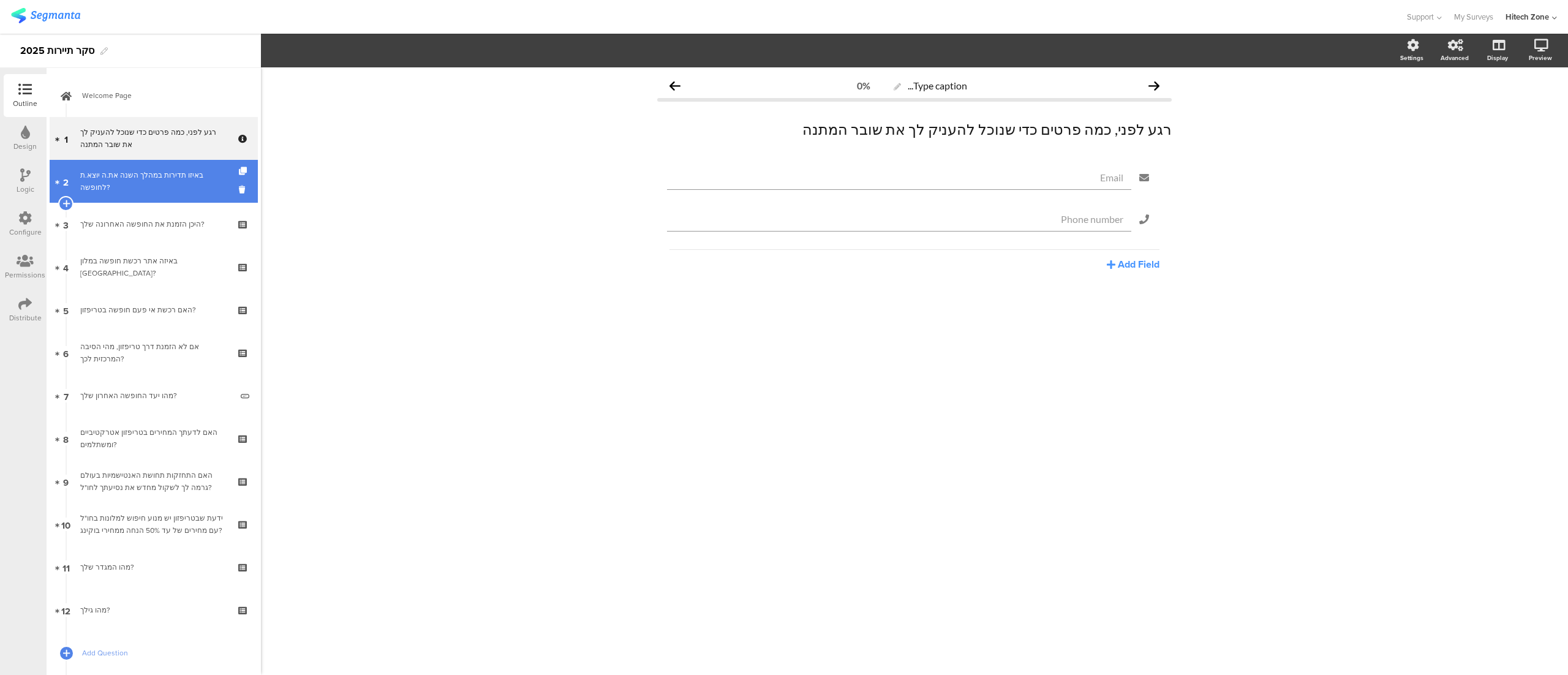
click at [154, 176] on div "באיזו תדירות במהלך השנה את.ה יוצא.ת לחופשה?" at bounding box center [154, 181] width 147 height 24
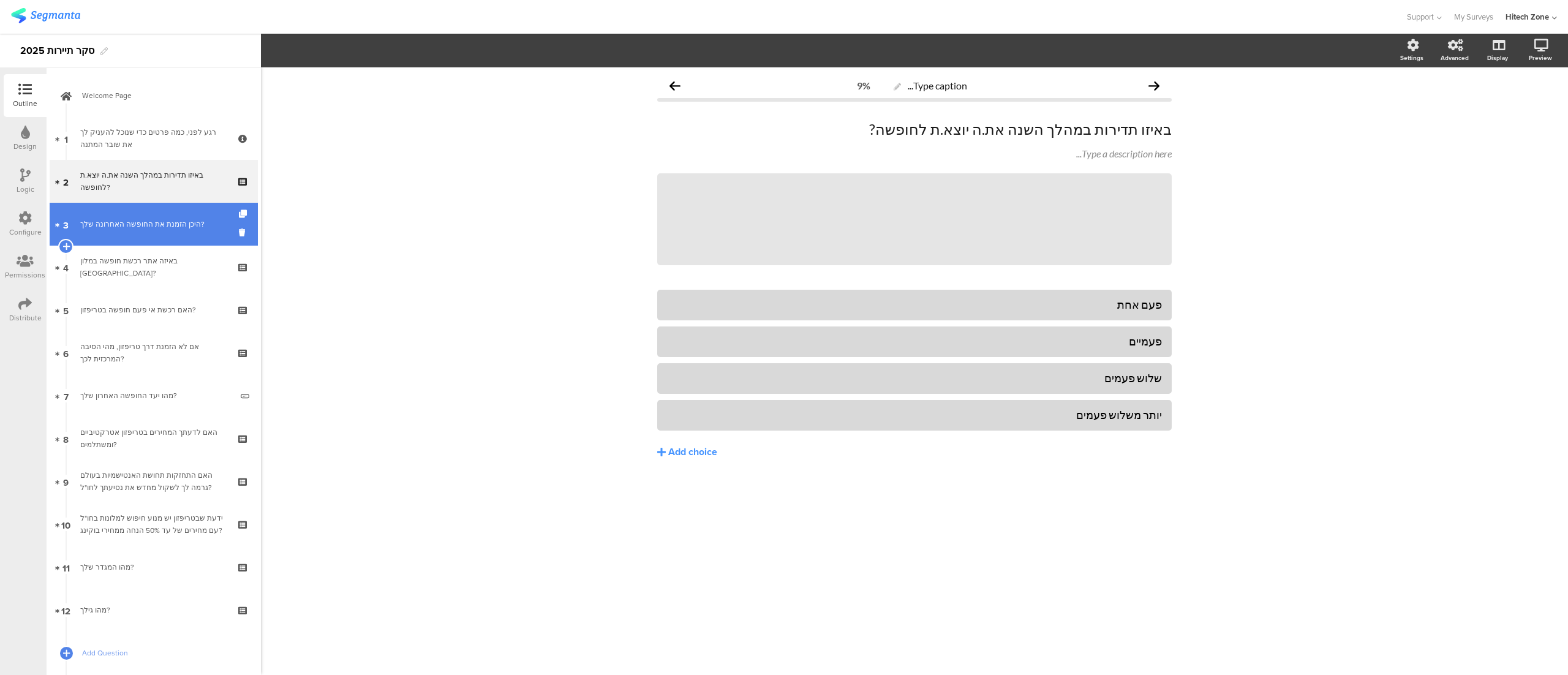
click at [150, 223] on div "היכן הזמנת את החופשה האחרונה שלך?" at bounding box center [154, 223] width 147 height 12
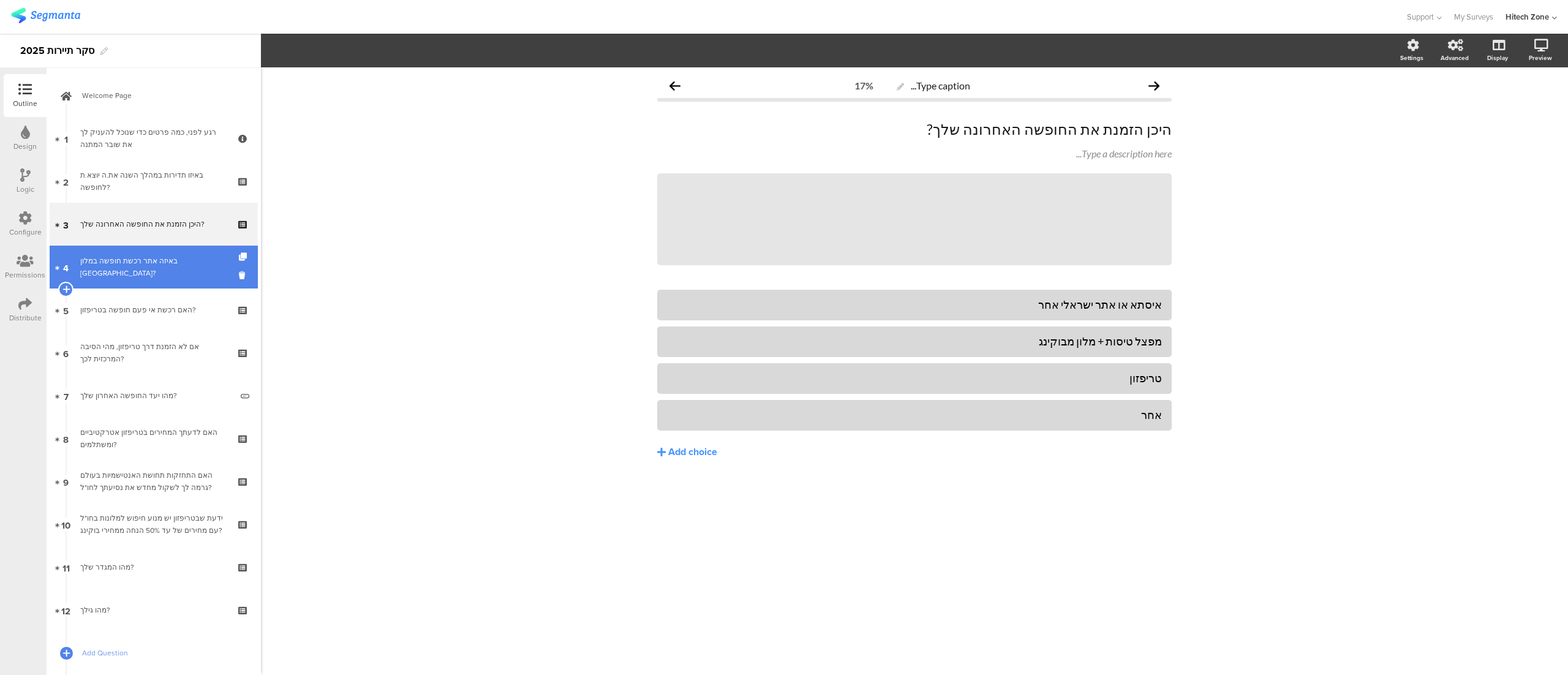
click at [154, 260] on link "4 באיזה אתר רכשת חופשה במלון בישראל?" at bounding box center [153, 267] width 209 height 43
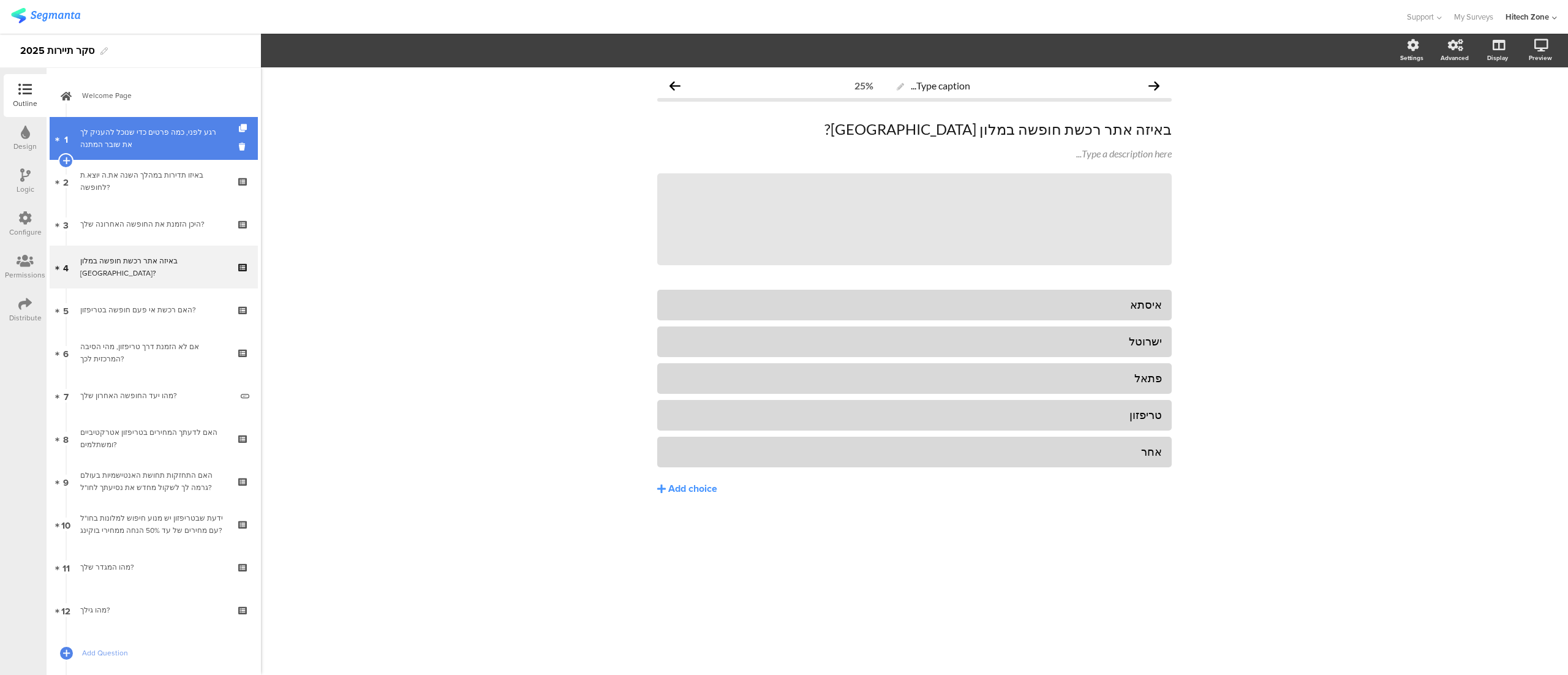
click at [128, 134] on div "רגע לפני, כמה פרטים כדי שנוכל להעניק לך את שובר המתנה" at bounding box center [154, 138] width 147 height 24
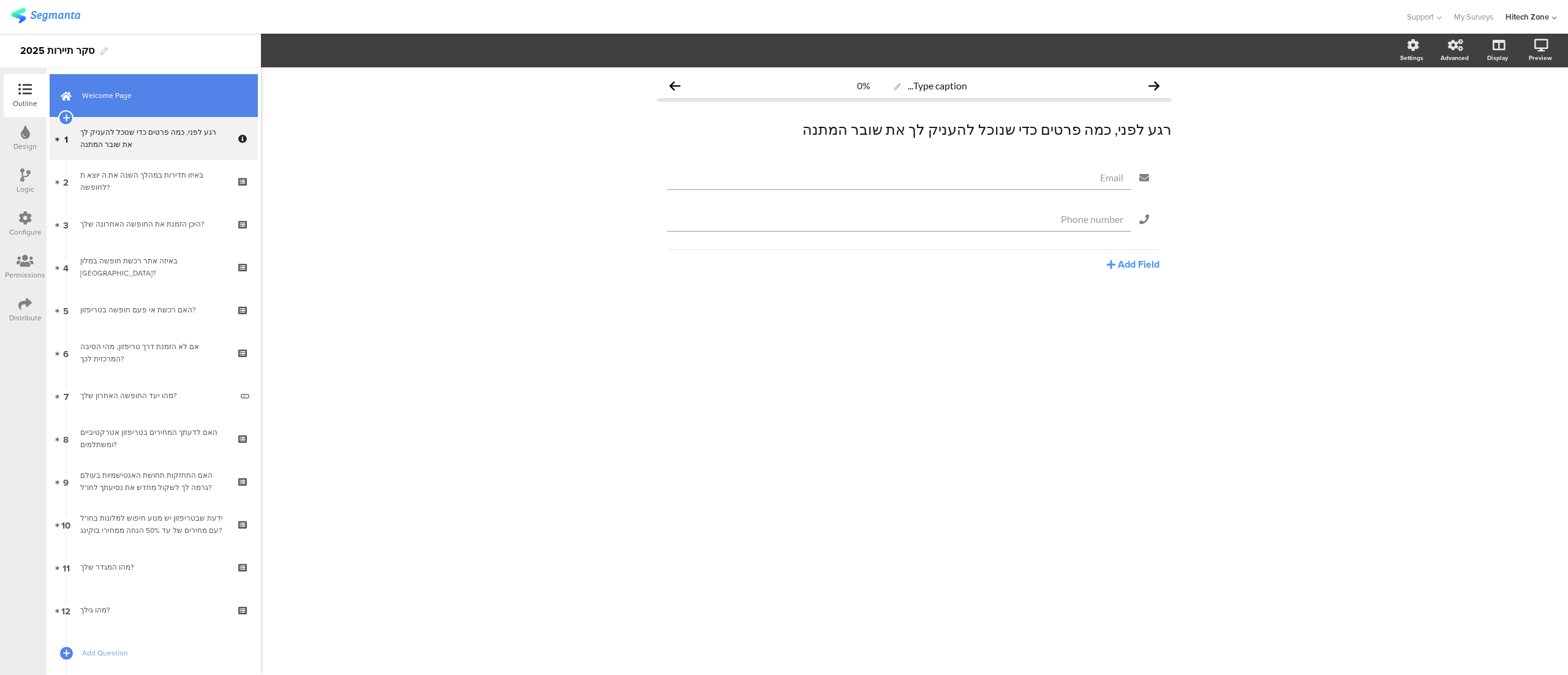
click at [123, 85] on link "Welcome Page" at bounding box center [153, 96] width 209 height 43
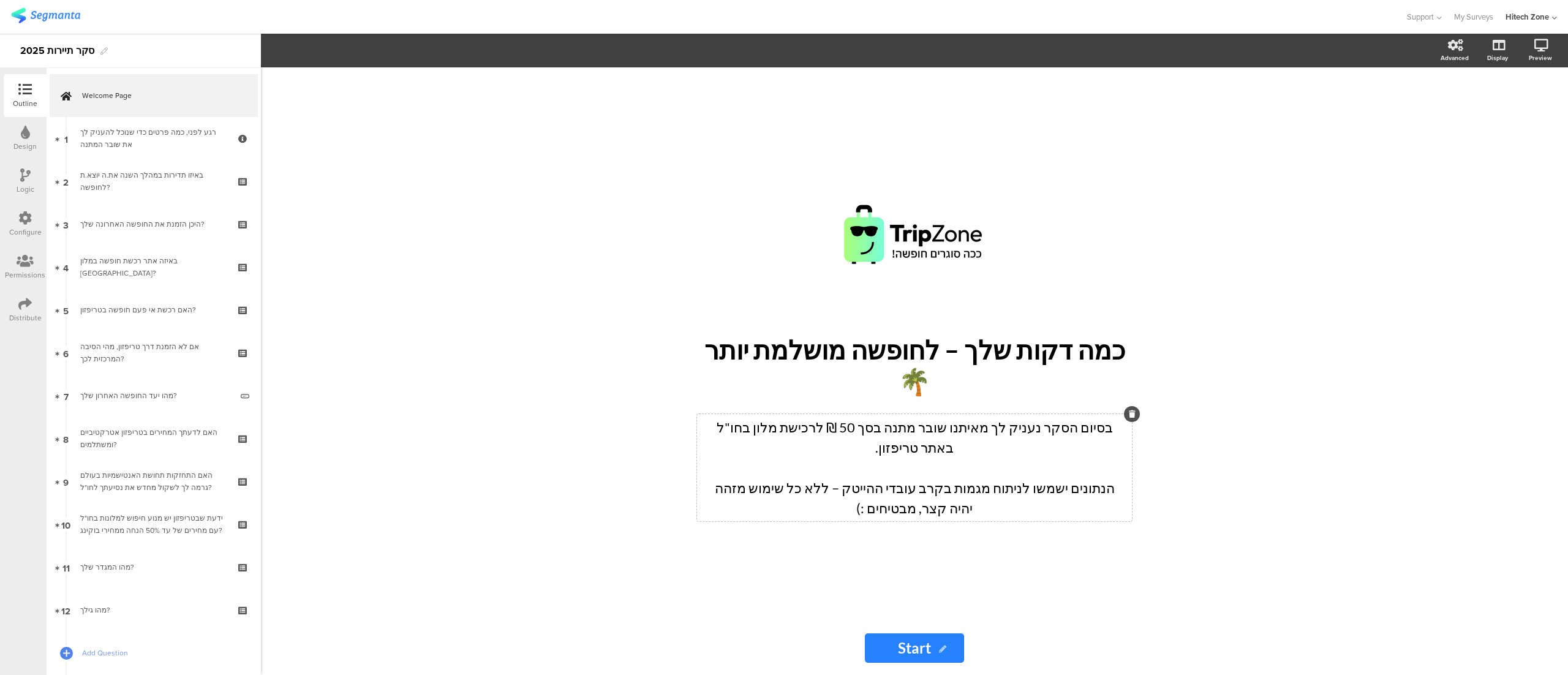
click at [993, 427] on p "בסיום הסקר נעניק לך מאיתנו שובר מתנה בסך 50 ₪ לרכישת מלון בחו"ל באתר טריפזון." at bounding box center [915, 438] width 429 height 41
click at [1079, 305] on div "/" at bounding box center [915, 235] width 454 height 153
click at [1233, 298] on div "/ כמה דקות שלך – לחופשה מושלמת יותר 🌴 כמה דקות שלך – לחופשה מושלמת יותר 🌴 בסיום…" at bounding box center [914, 371] width 1307 height 607
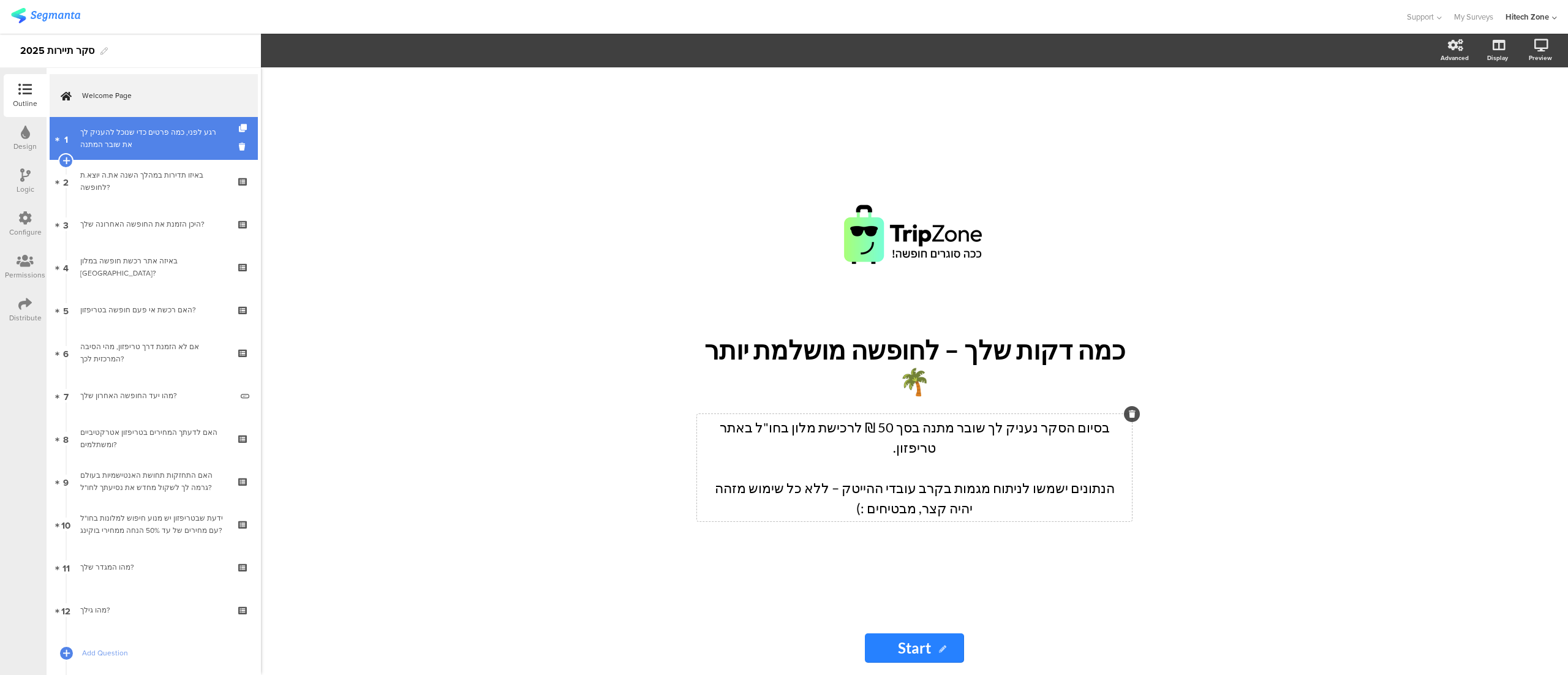
click at [106, 134] on div "רגע לפני, כמה פרטים כדי שנוכל להעניק לך את שובר המתנה" at bounding box center [154, 138] width 147 height 24
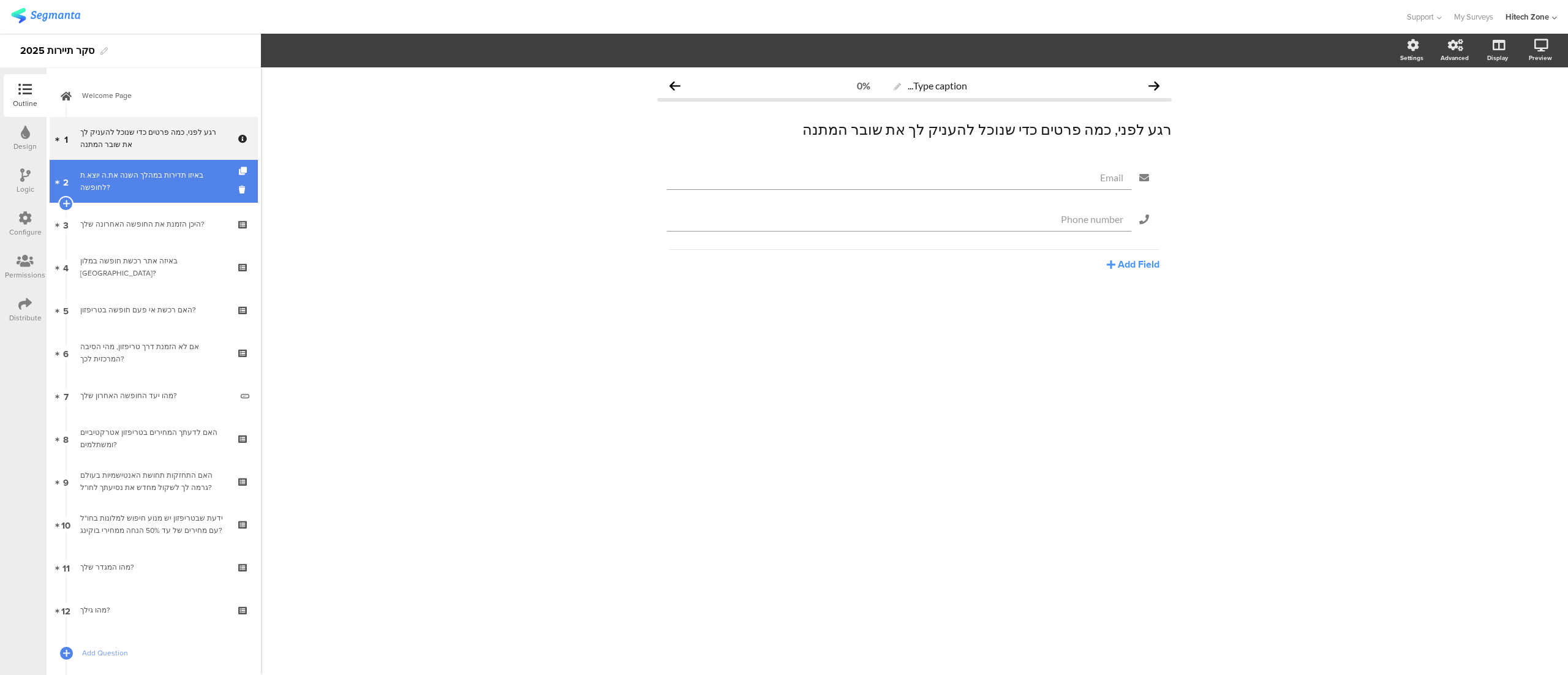
click at [118, 171] on div "באיזו תדירות במהלך השנה את.ה יוצא.ת לחופשה?" at bounding box center [154, 181] width 147 height 24
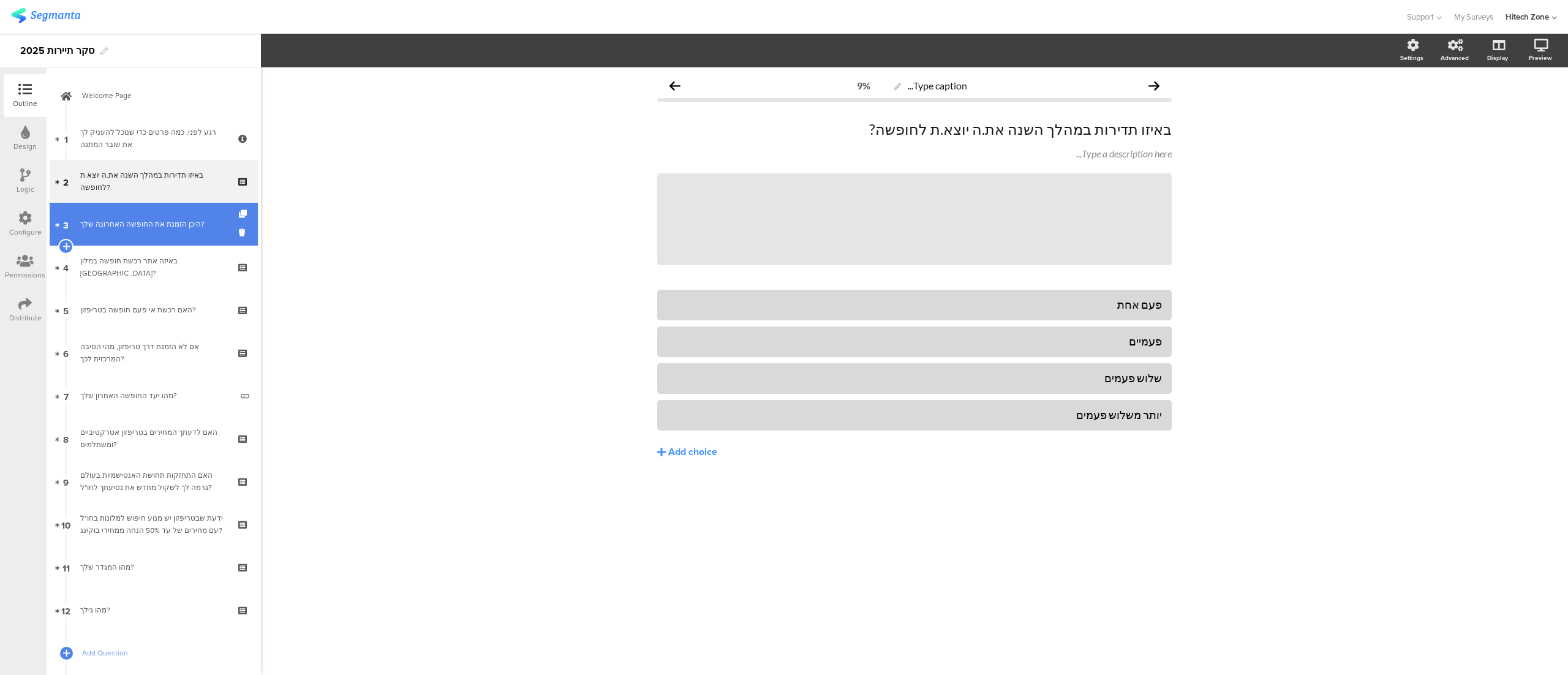
click at [129, 224] on div "היכן הזמנת את החופשה האחרונה שלך?" at bounding box center [154, 223] width 147 height 12
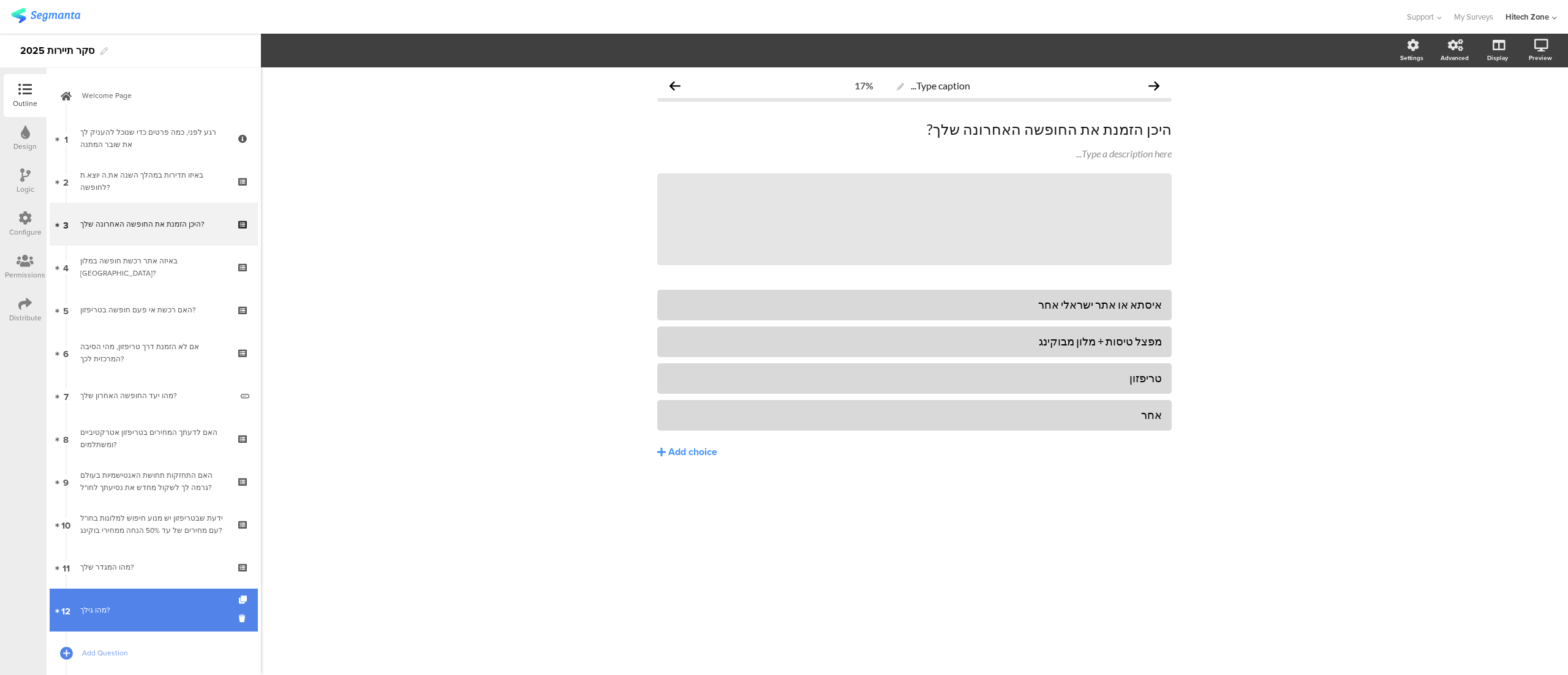
click at [121, 605] on div "מהו גילך?" at bounding box center [154, 609] width 147 height 12
